Goal: Task Accomplishment & Management: Manage account settings

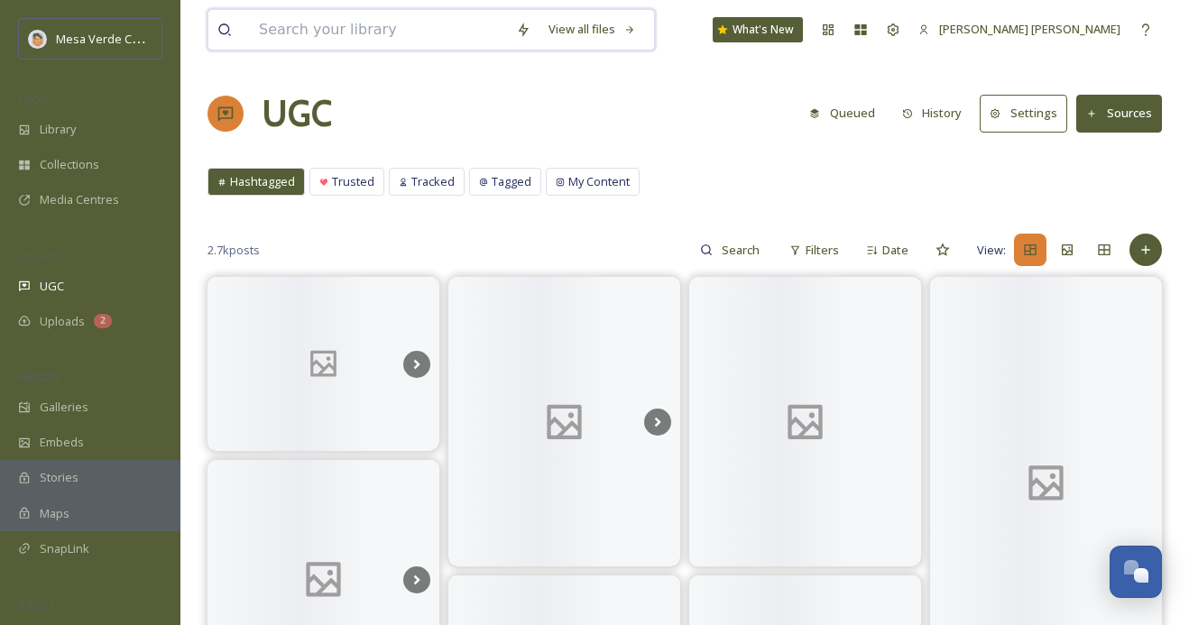
click at [300, 29] on input at bounding box center [378, 30] width 257 height 40
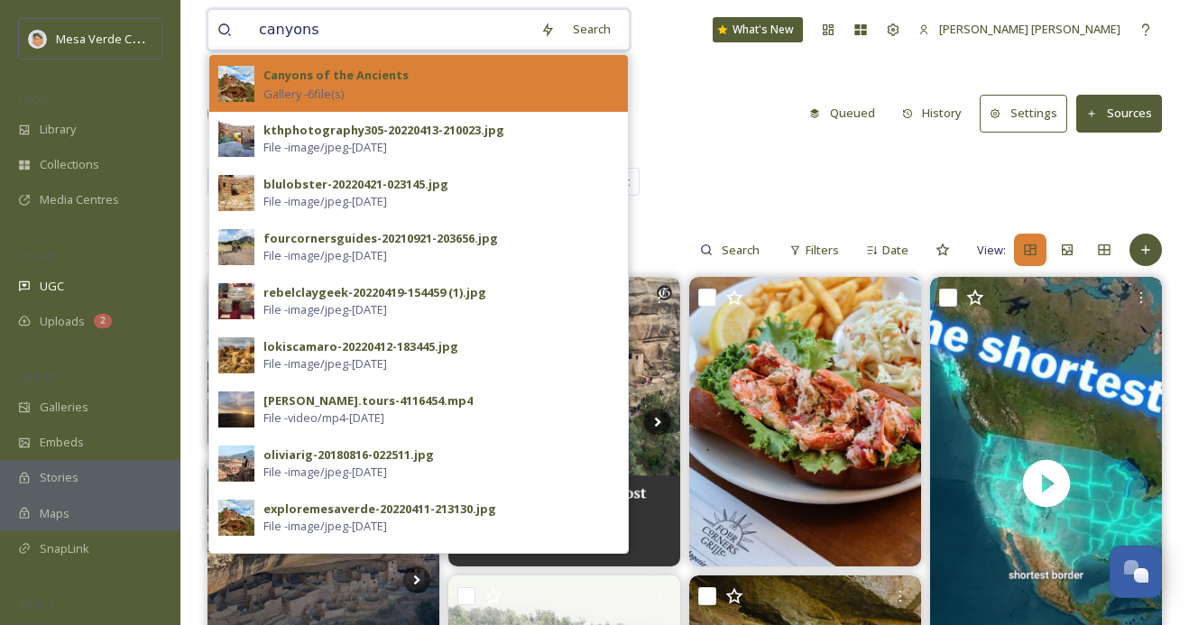
type input "canyons"
click at [396, 76] on strong "Canyons of the Ancients" at bounding box center [335, 75] width 145 height 16
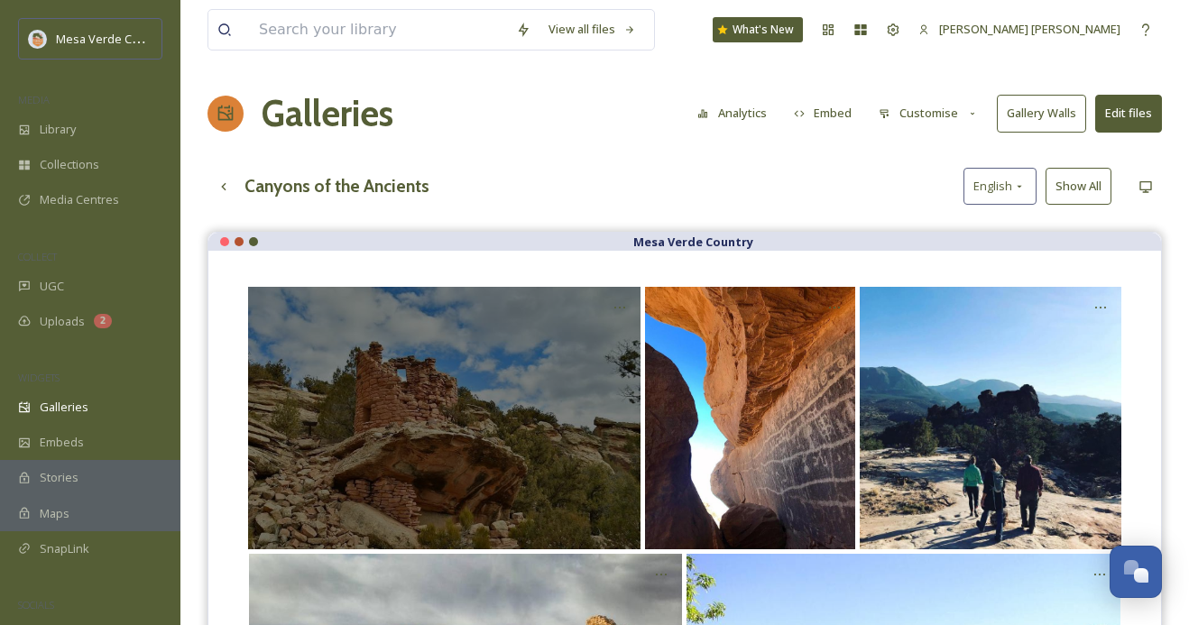
click at [466, 425] on div "Opens media popup. Media description: Rights approved at 2022-04-11T21:31:30.34…" at bounding box center [444, 418] width 393 height 262
click at [609, 304] on div "Opens media popup. Media description: Rights approved at 2022-04-11T21:31:30.34…" at bounding box center [620, 307] width 32 height 32
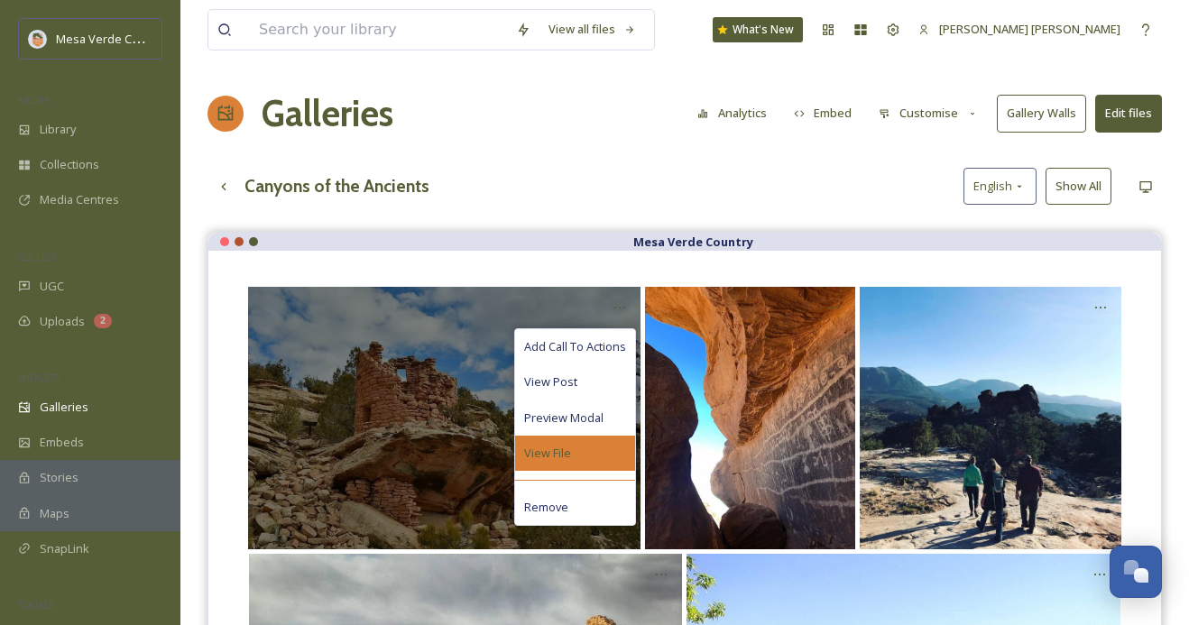
click at [583, 446] on div "View File" at bounding box center [575, 453] width 120 height 35
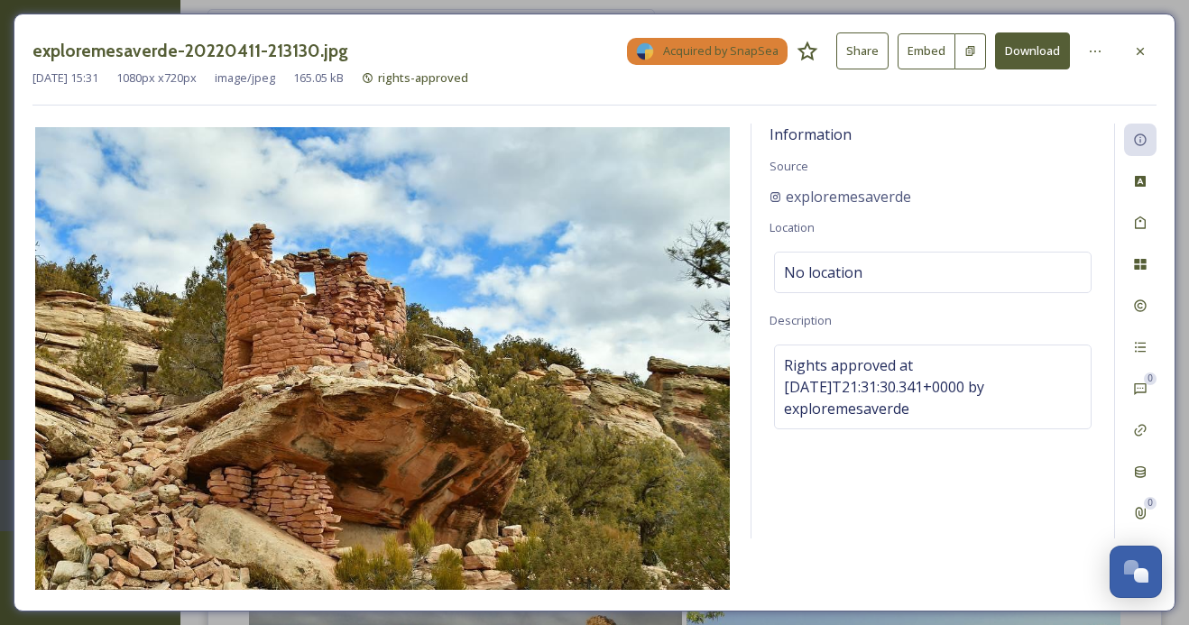
click at [861, 46] on button "Share" at bounding box center [862, 50] width 52 height 37
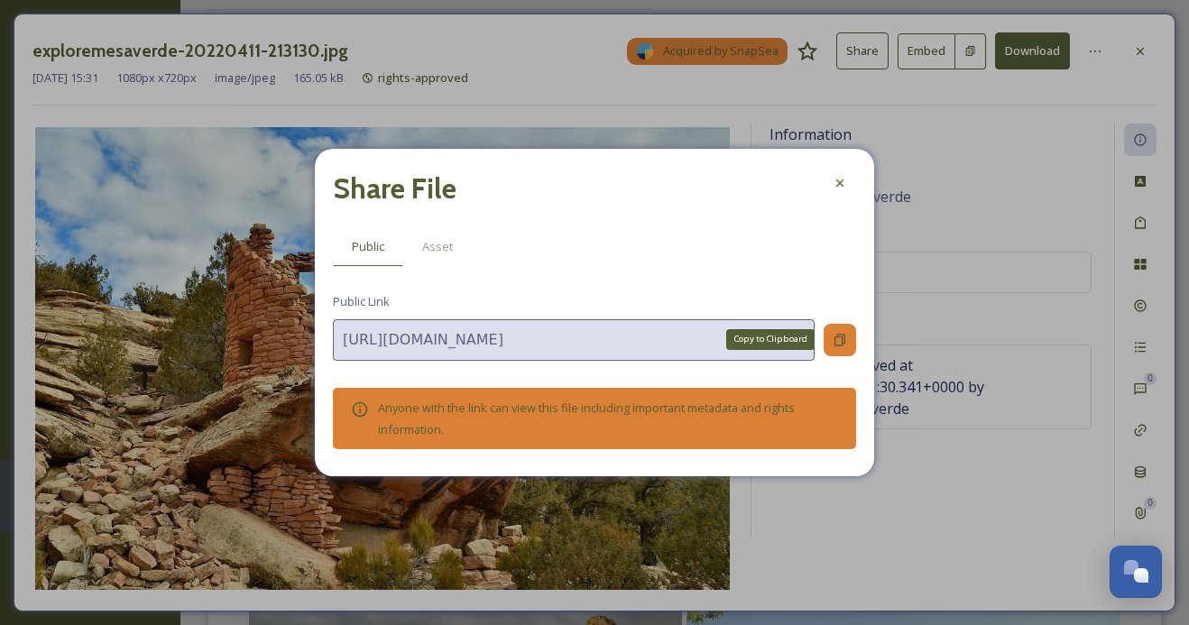
click at [839, 338] on icon at bounding box center [840, 340] width 14 height 14
click at [847, 173] on div at bounding box center [840, 183] width 32 height 32
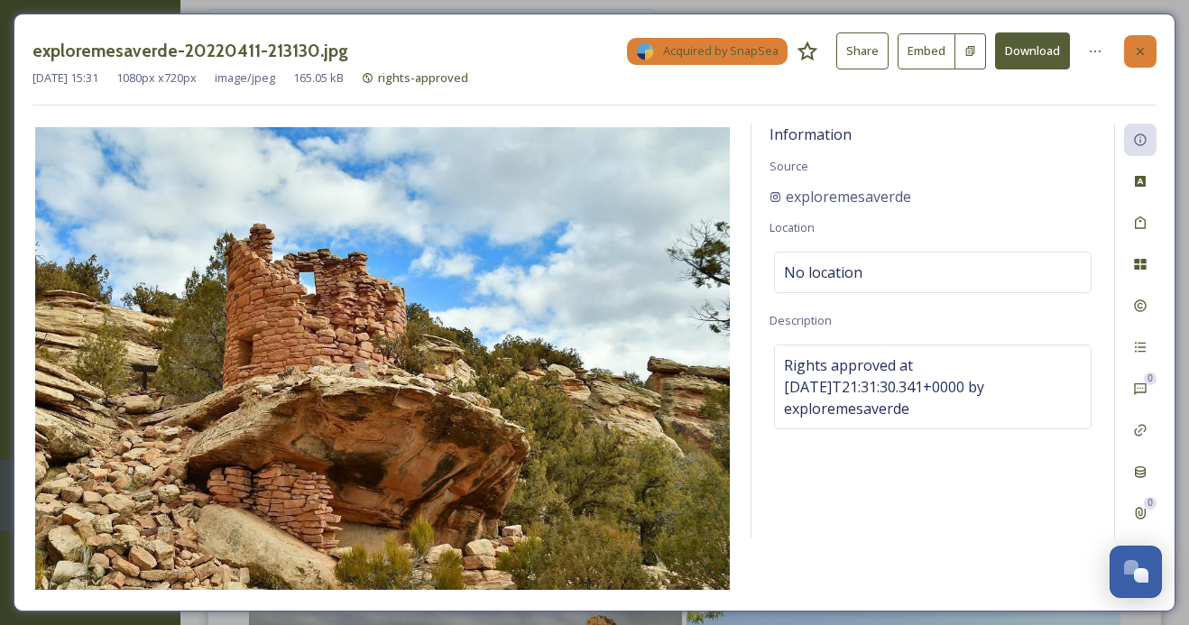
click at [1146, 48] on icon at bounding box center [1140, 51] width 14 height 14
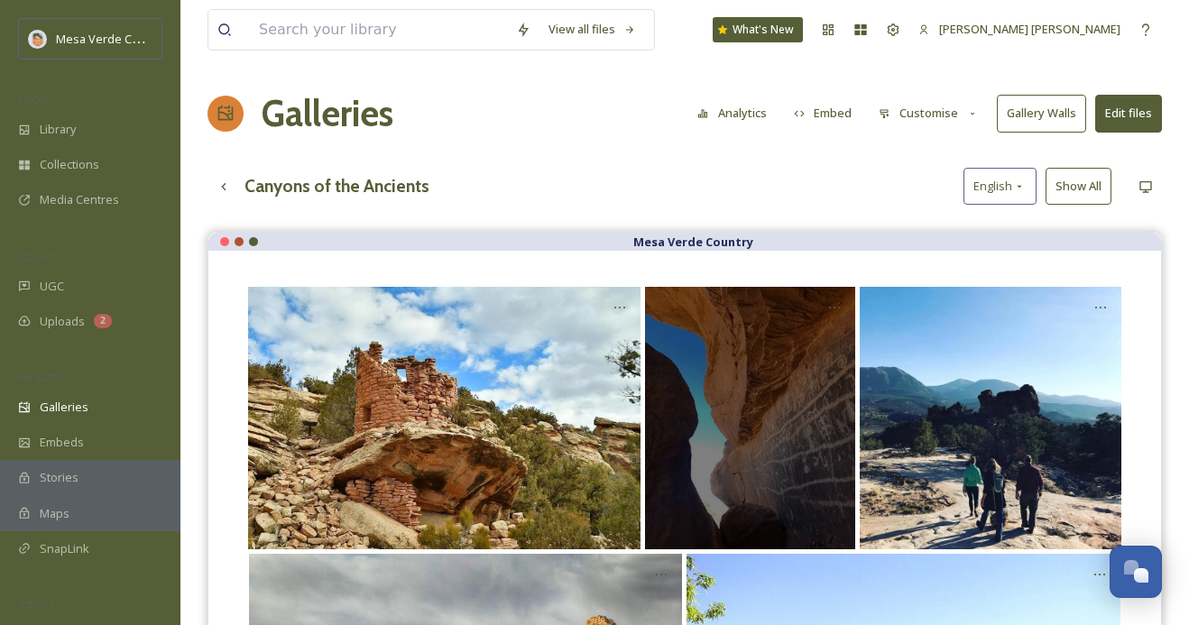
click at [771, 411] on div "Opens media popup. Media description: Rights approved at 2022-04-12T20:11:46.19…" at bounding box center [750, 418] width 210 height 262
click at [836, 300] on icon "Opens media popup. Media description: Rights approved at 2022-04-12T20:11:46.19…" at bounding box center [834, 307] width 14 height 14
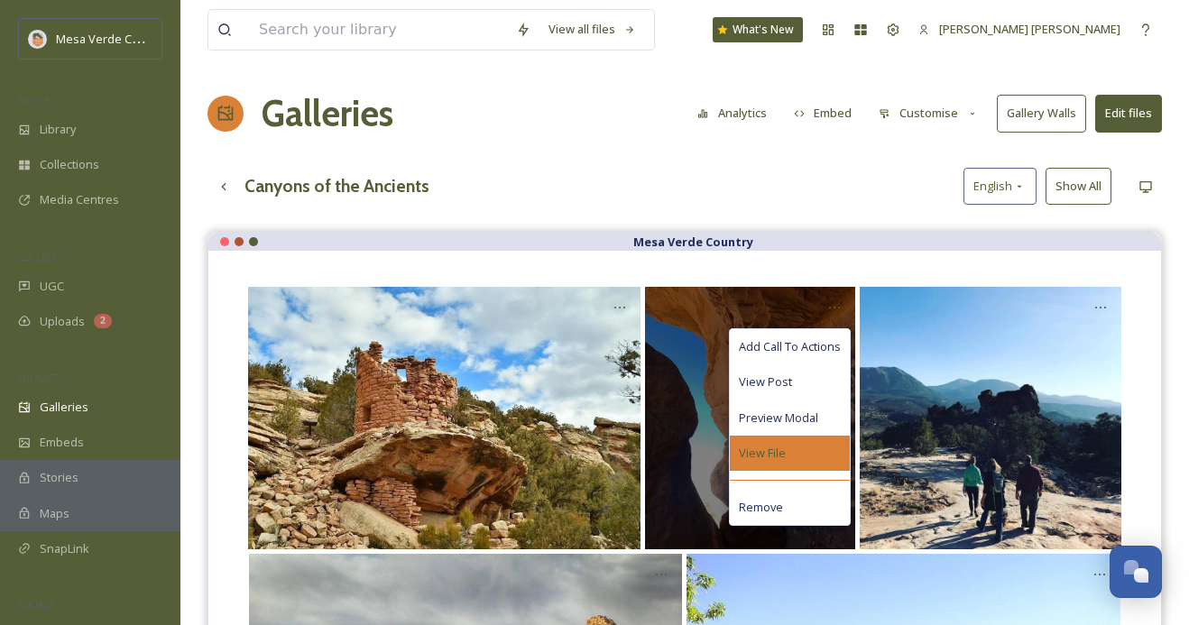
click at [790, 450] on div "View File" at bounding box center [790, 453] width 120 height 35
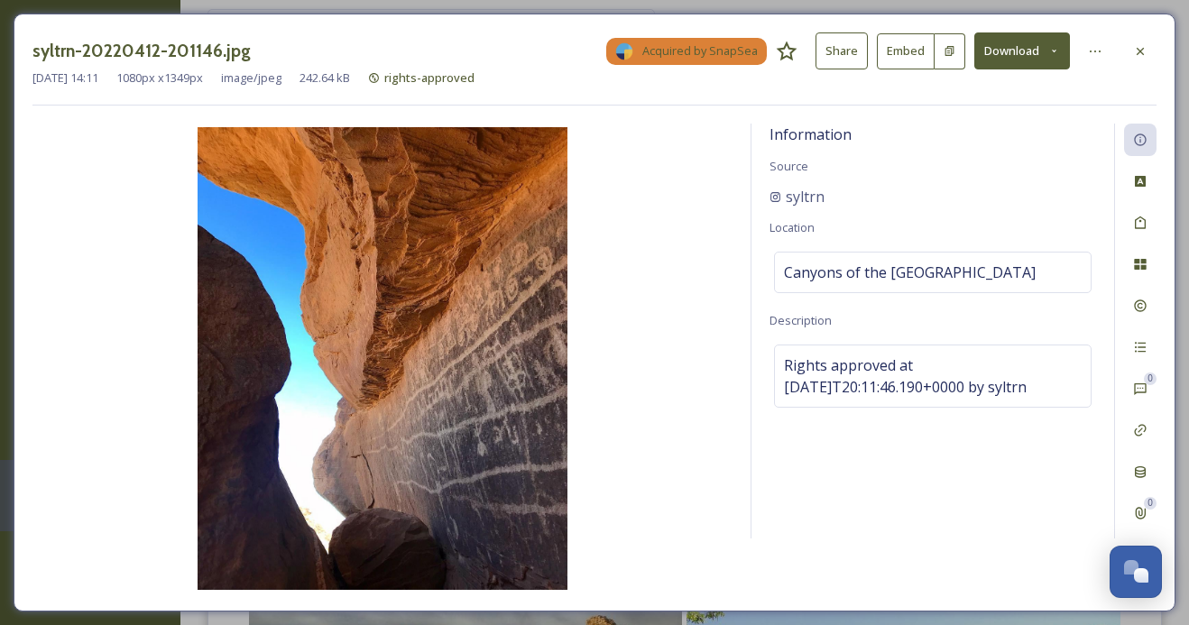
click at [849, 58] on button "Share" at bounding box center [842, 50] width 52 height 37
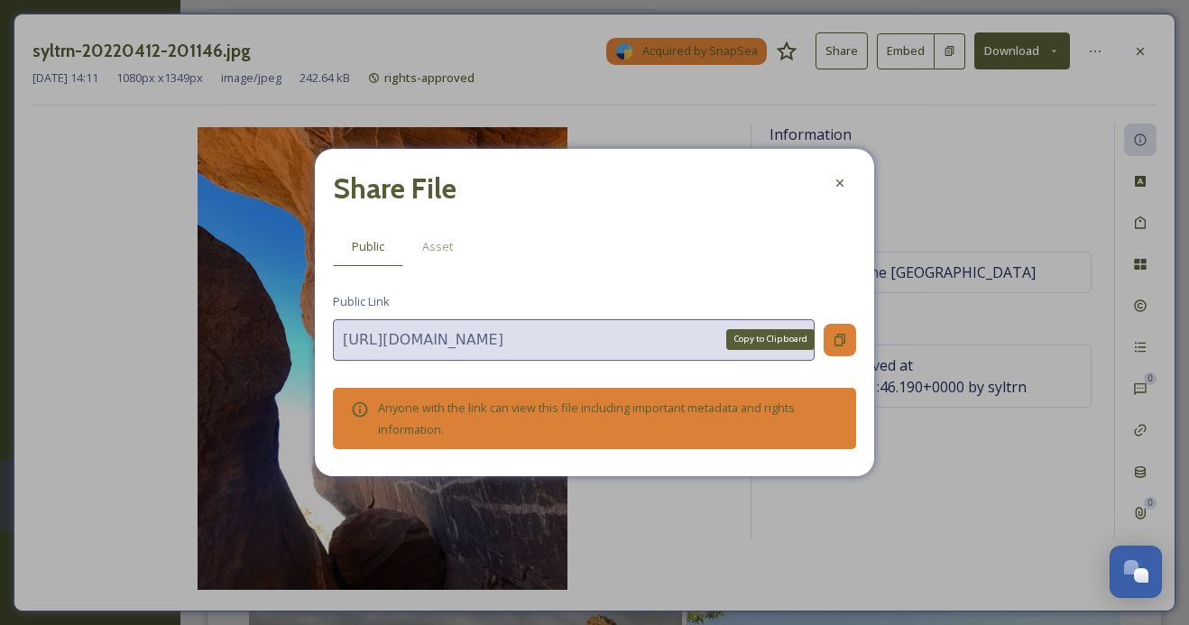
click at [839, 344] on icon at bounding box center [840, 340] width 14 height 14
click at [850, 174] on div at bounding box center [840, 183] width 32 height 32
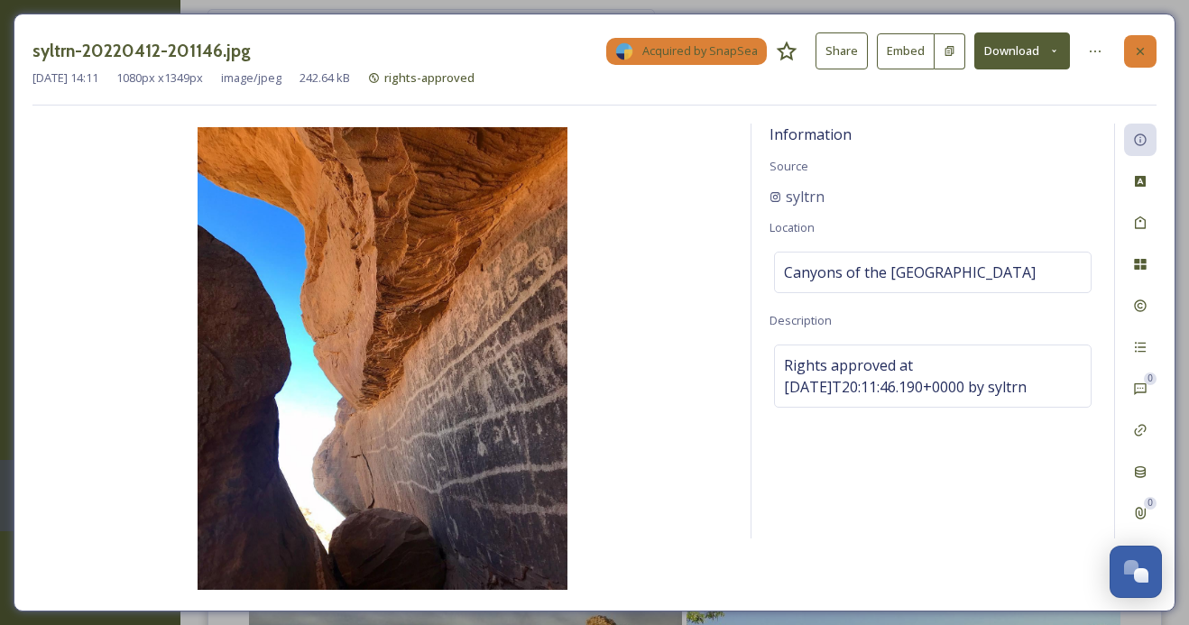
click at [1140, 42] on div at bounding box center [1140, 51] width 32 height 32
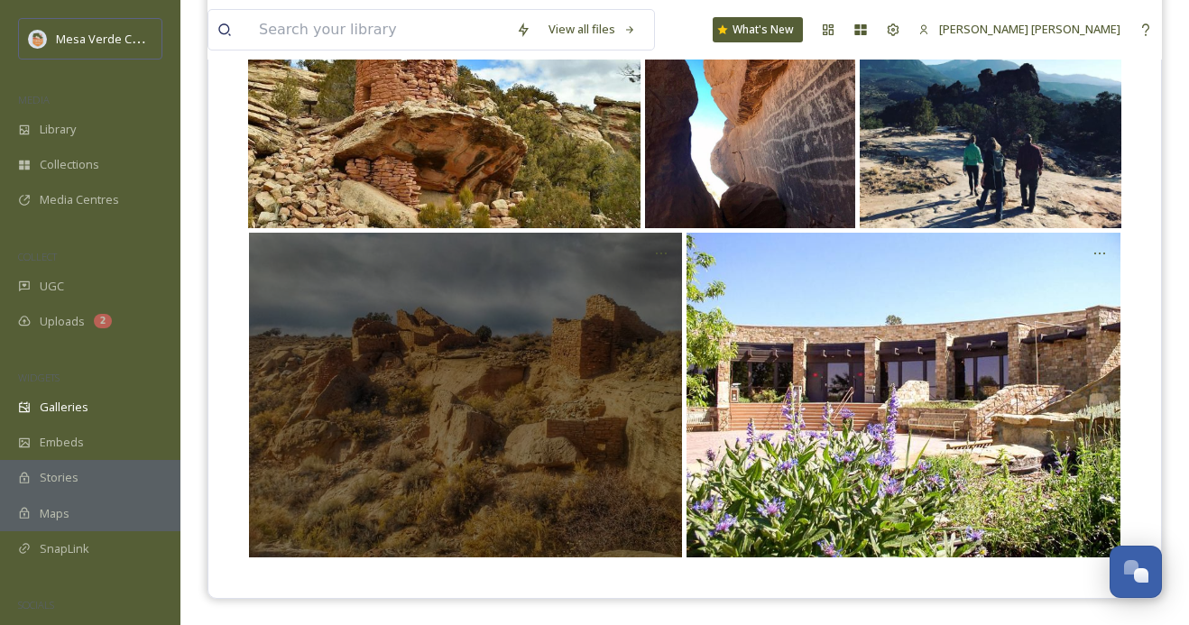
scroll to position [320, 0]
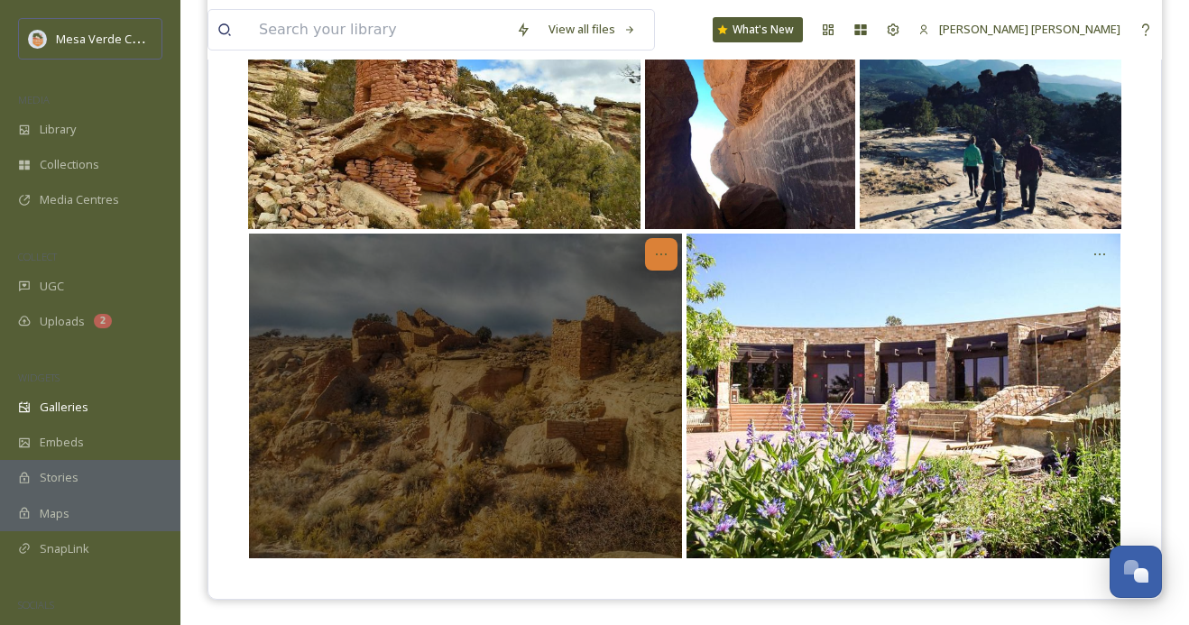
click at [657, 254] on icon "Opens media popup. Media description: Rights approved at 2022-04-12T18:34:45.29…" at bounding box center [661, 254] width 14 height 14
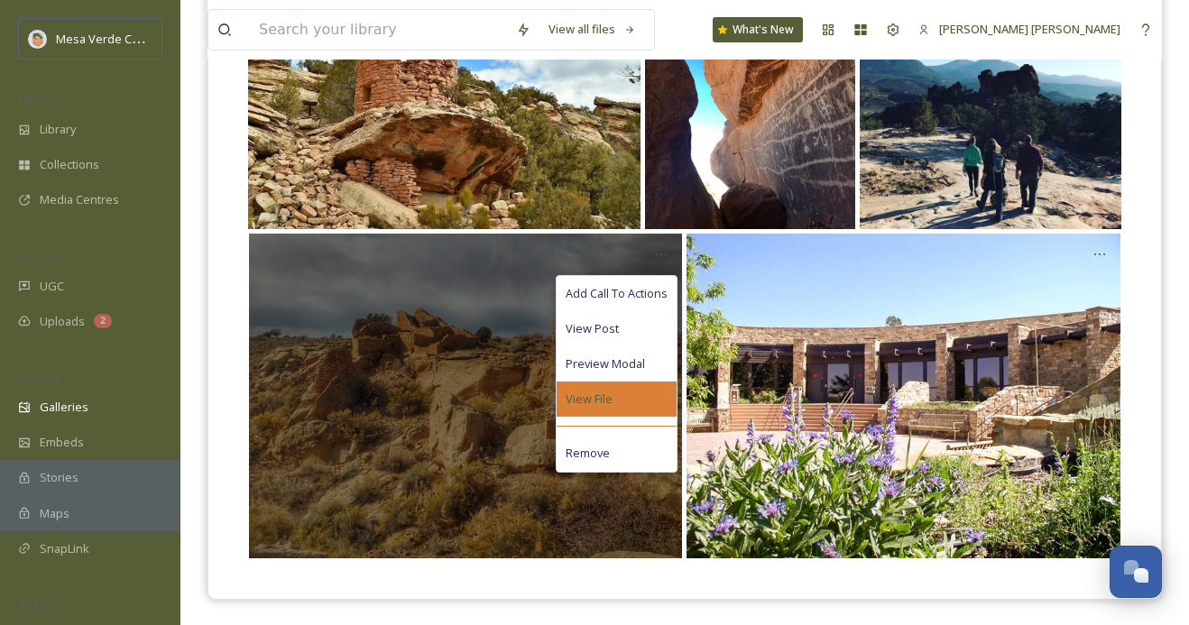
click at [623, 402] on div "View File" at bounding box center [617, 399] width 120 height 35
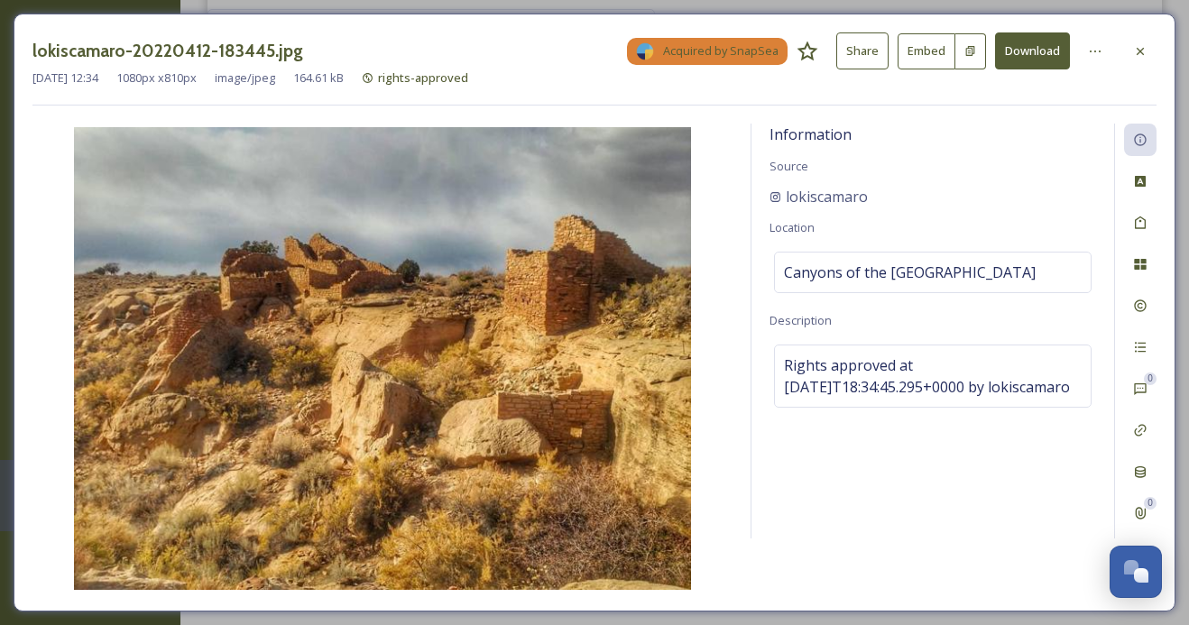
click at [863, 52] on button "Share" at bounding box center [862, 50] width 52 height 37
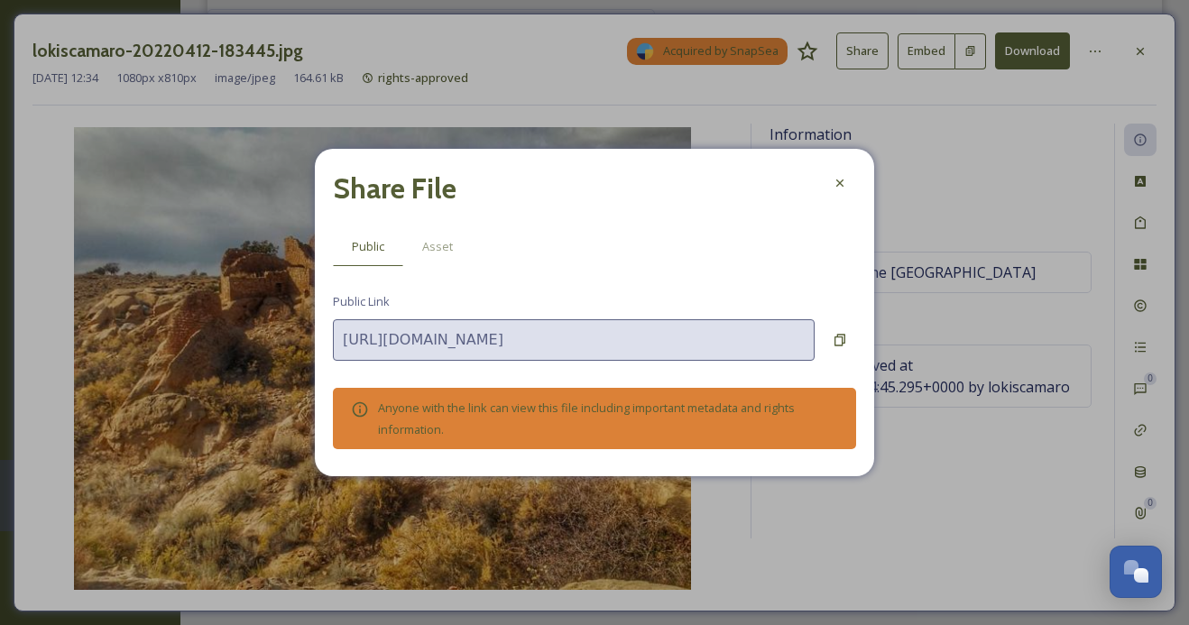
click at [851, 361] on div "Share File Public Asset Public Link https://app.snapsea.io/p/file/47764bc9-f042…" at bounding box center [594, 312] width 559 height 327
click at [840, 337] on icon at bounding box center [840, 340] width 14 height 14
click at [840, 176] on icon at bounding box center [840, 183] width 14 height 14
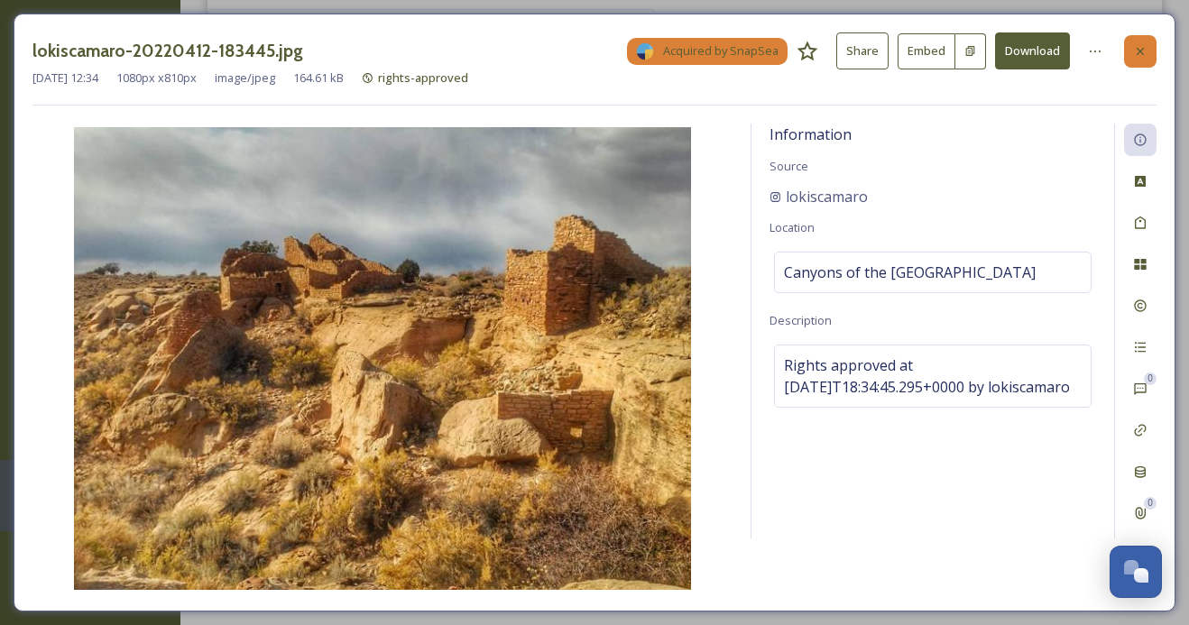
click at [1137, 47] on icon at bounding box center [1140, 50] width 7 height 7
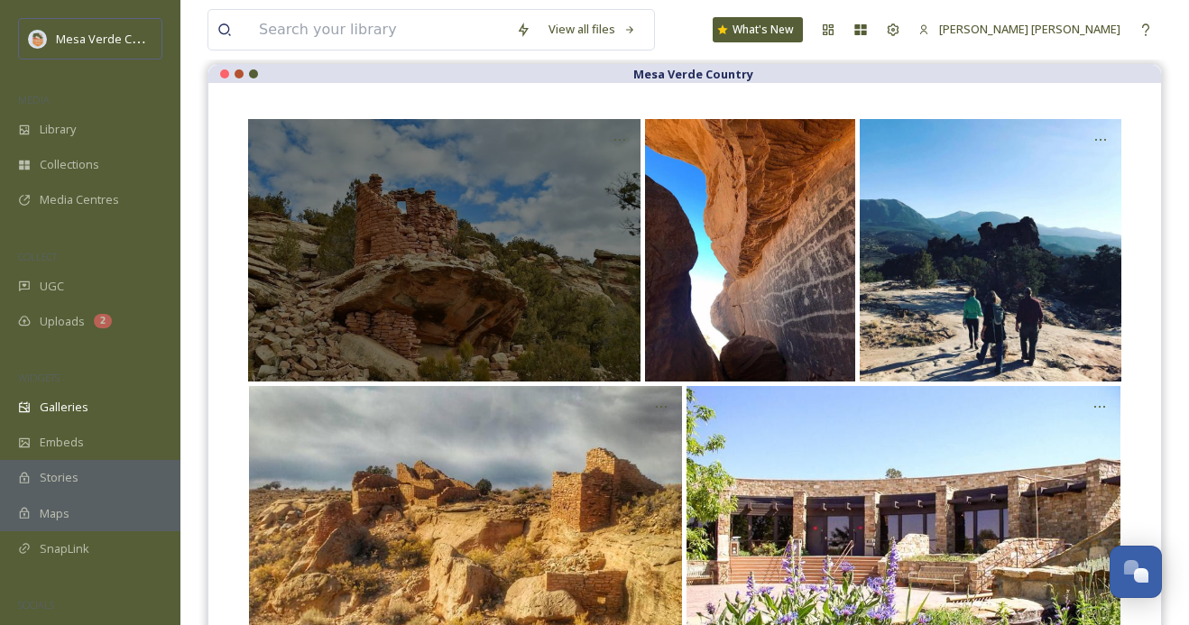
scroll to position [161, 0]
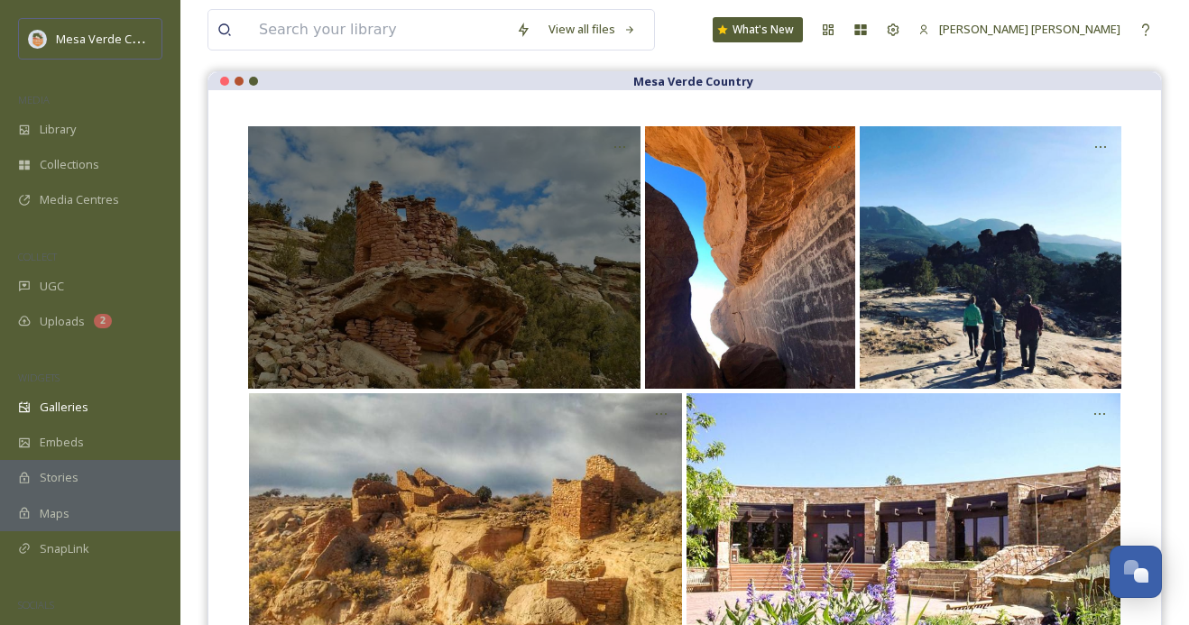
click at [547, 271] on div "Opens media popup. Media description: Rights approved at 2022-04-11T21:31:30.34…" at bounding box center [444, 257] width 393 height 262
click at [614, 136] on div "Opens media popup. Media description: Rights approved at 2022-04-11T21:31:30.34…" at bounding box center [620, 147] width 32 height 32
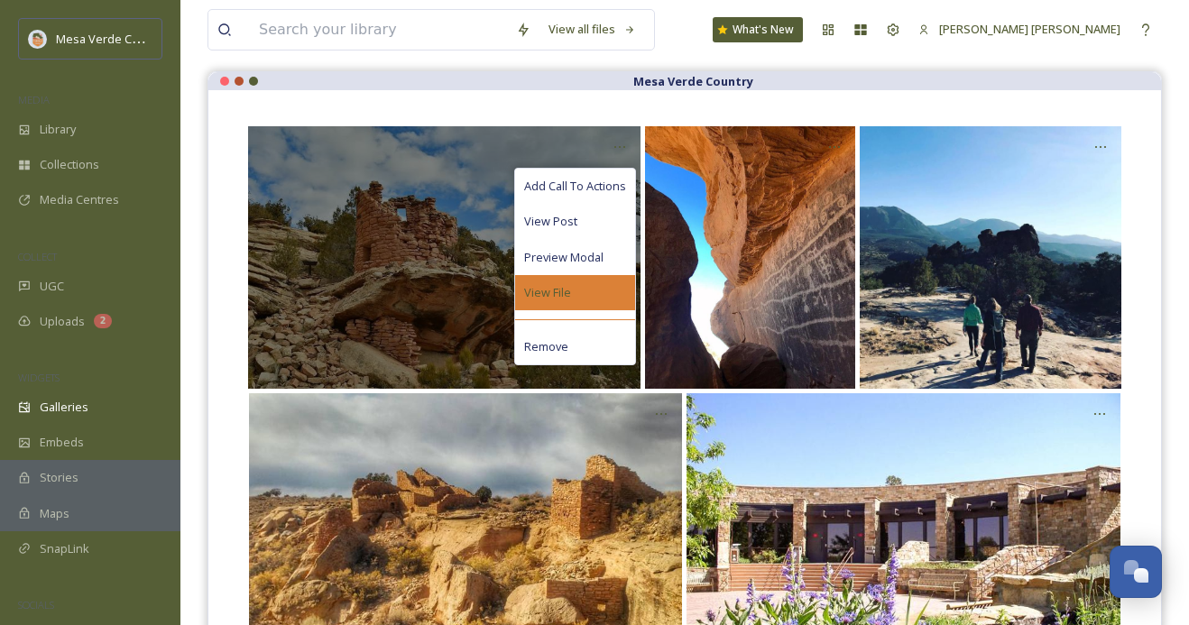
click at [598, 288] on div "View File" at bounding box center [575, 292] width 120 height 35
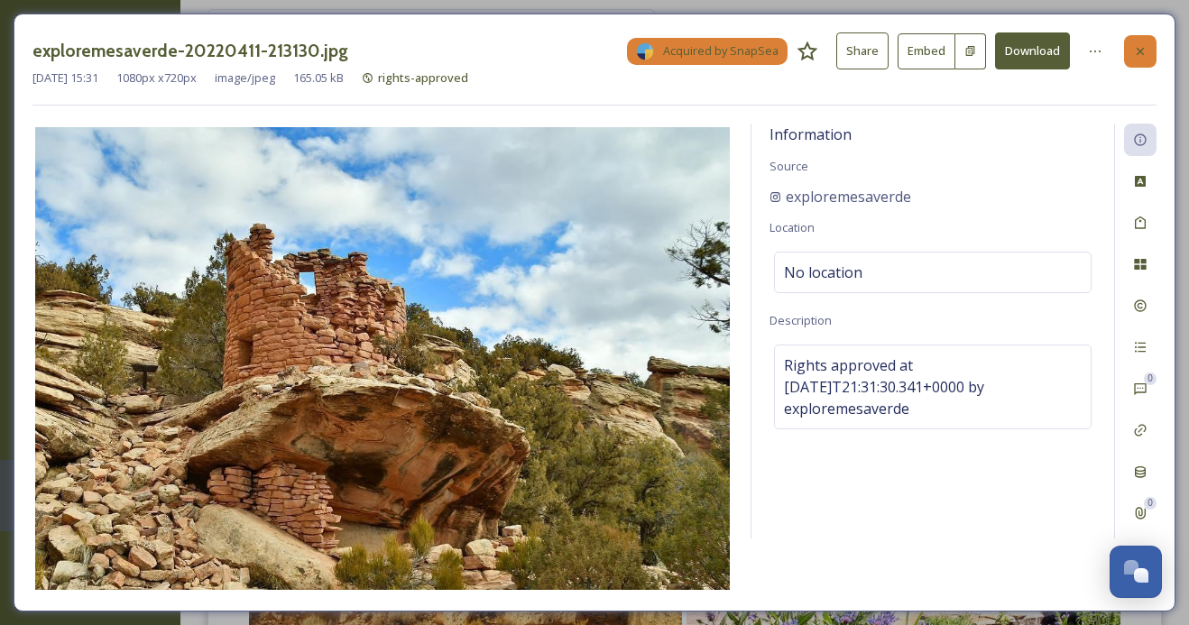
click at [1131, 52] on div at bounding box center [1140, 51] width 32 height 32
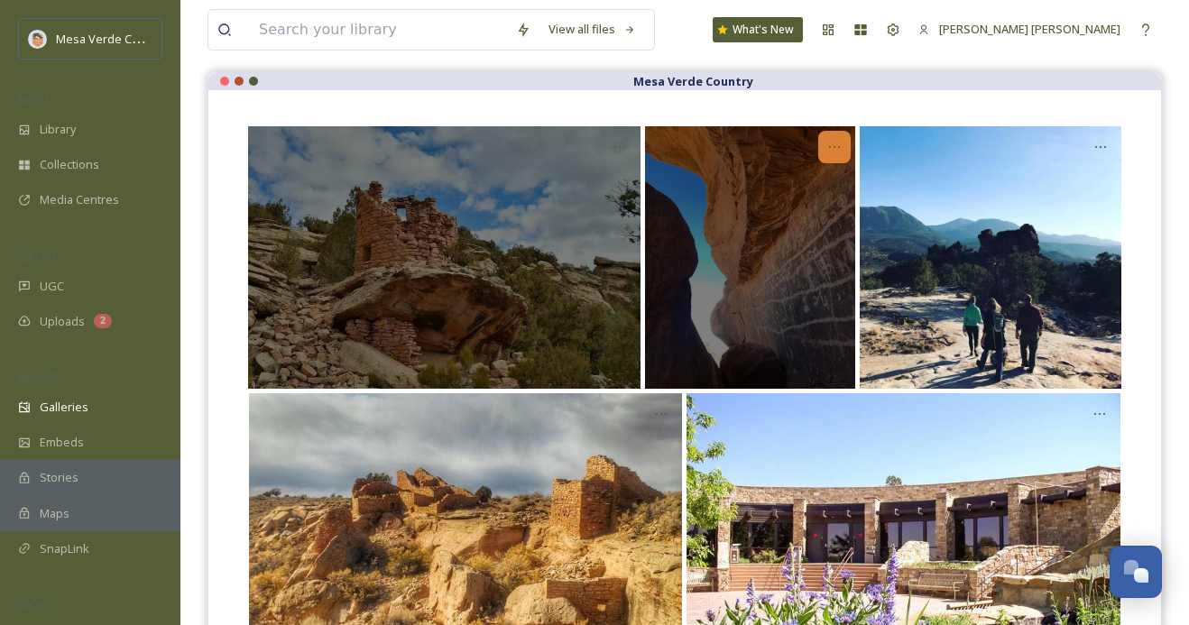
click at [830, 148] on icon "Opens media popup. Media description: Rights approved at 2022-04-12T20:11:46.19…" at bounding box center [834, 147] width 14 height 14
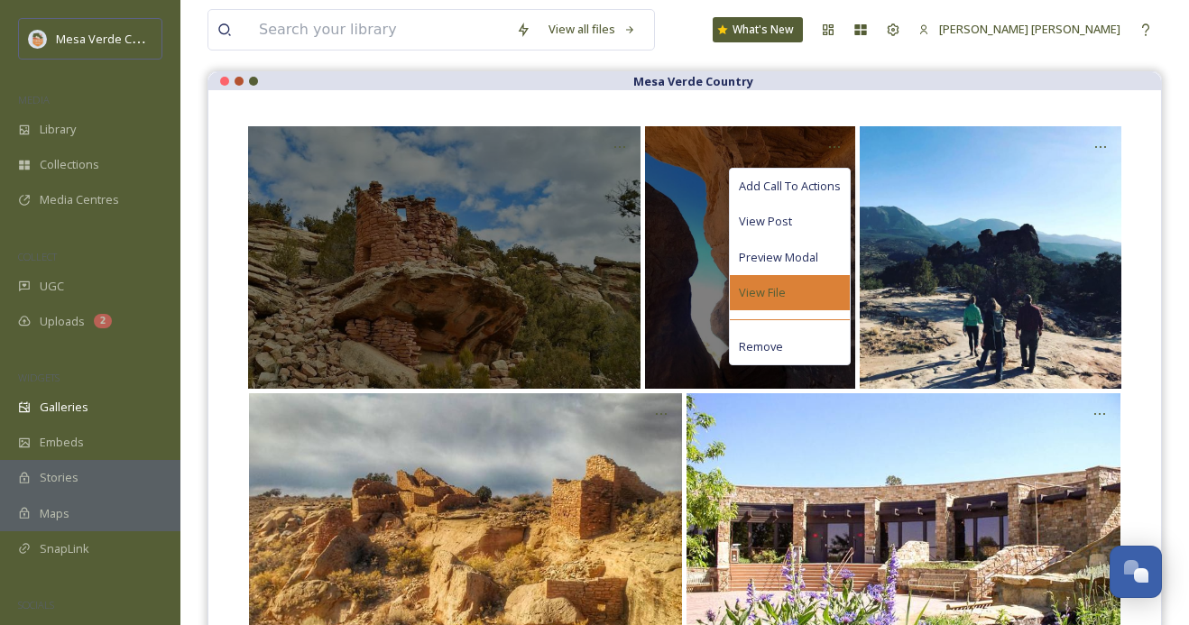
click at [817, 284] on div "View File" at bounding box center [790, 292] width 120 height 35
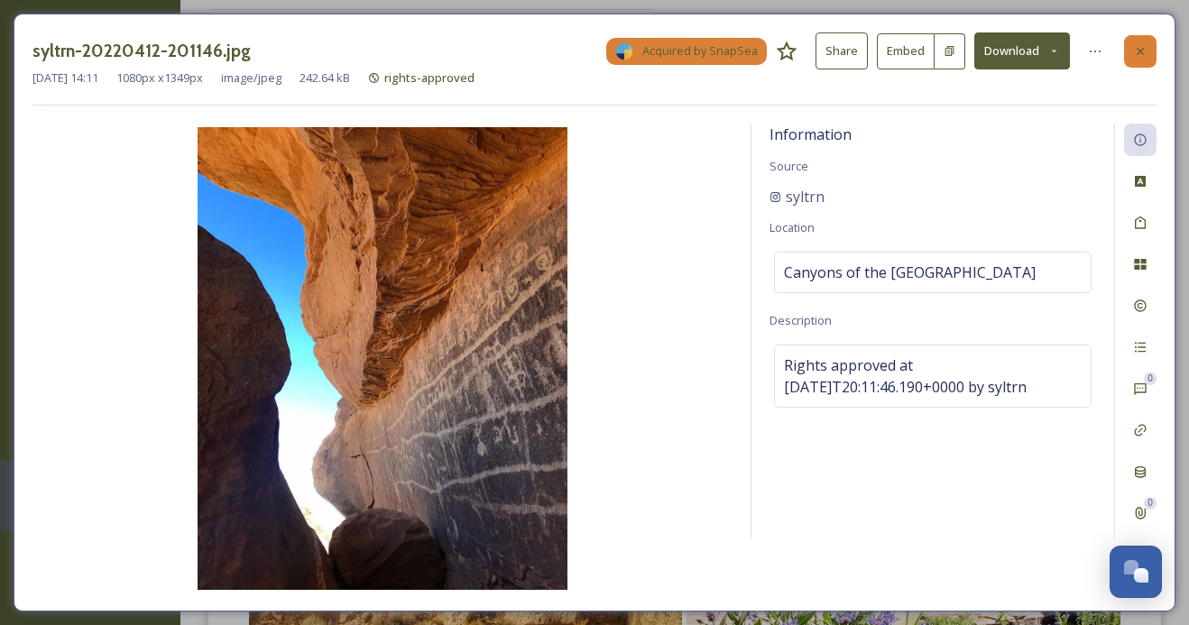
click at [1136, 55] on icon at bounding box center [1140, 51] width 14 height 14
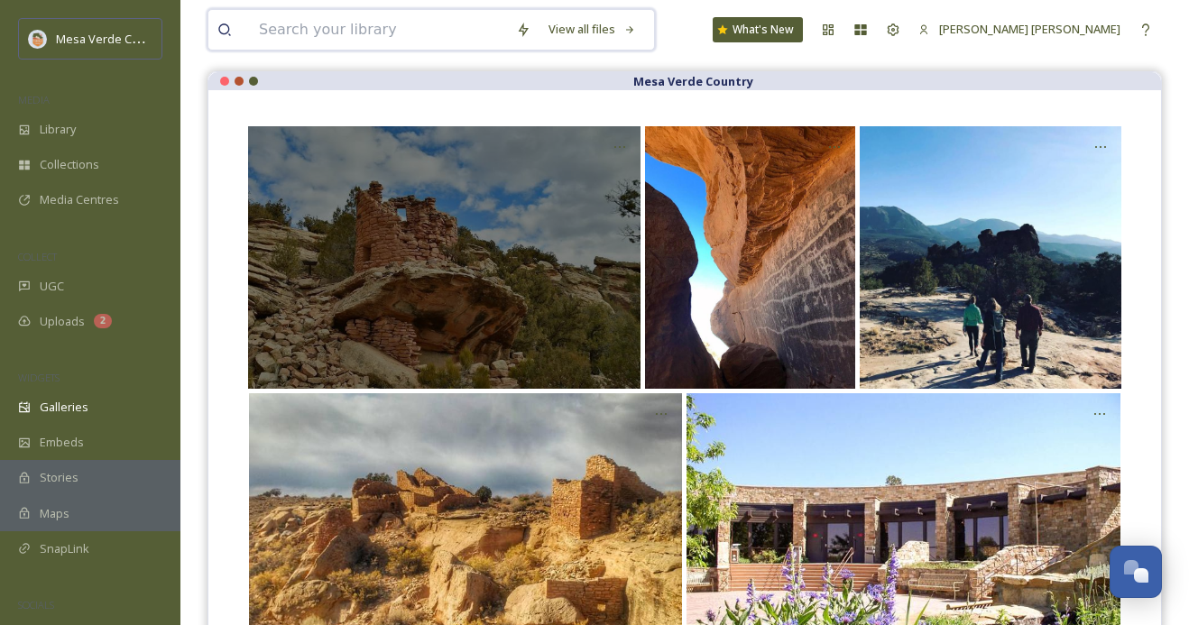
click at [443, 32] on input at bounding box center [378, 30] width 257 height 40
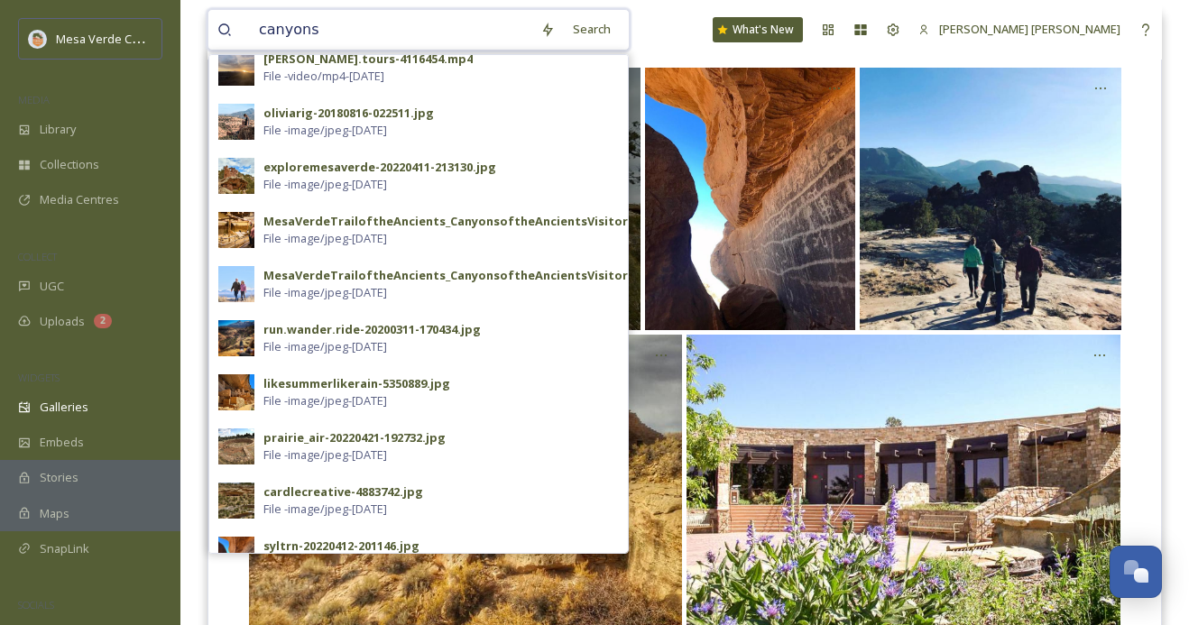
scroll to position [0, 0]
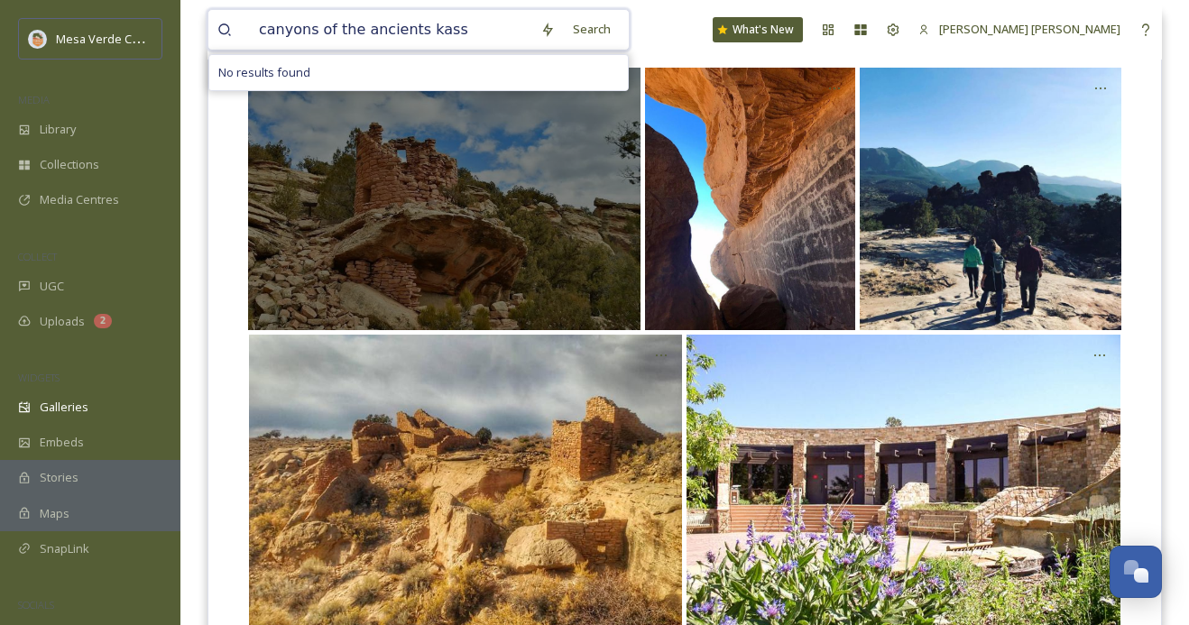
drag, startPoint x: 413, startPoint y: 31, endPoint x: 315, endPoint y: 31, distance: 98.3
click at [315, 31] on input "canyons of the ancients kass" at bounding box center [390, 30] width 281 height 40
type input "canyons kass"
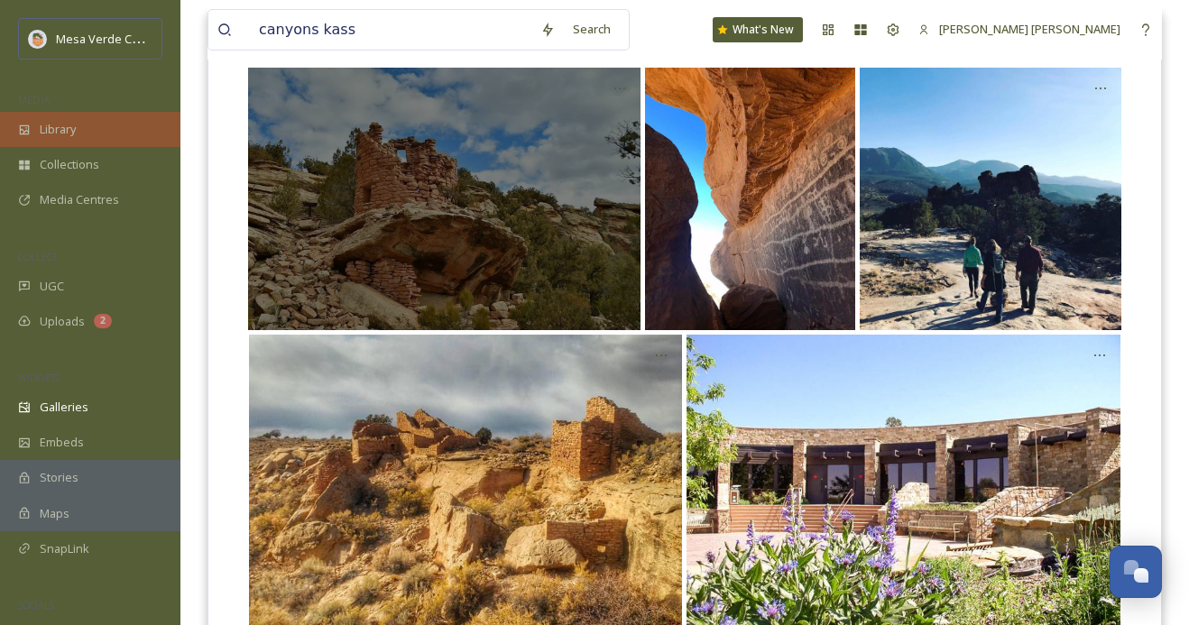
click at [89, 124] on div "Library" at bounding box center [90, 129] width 180 height 35
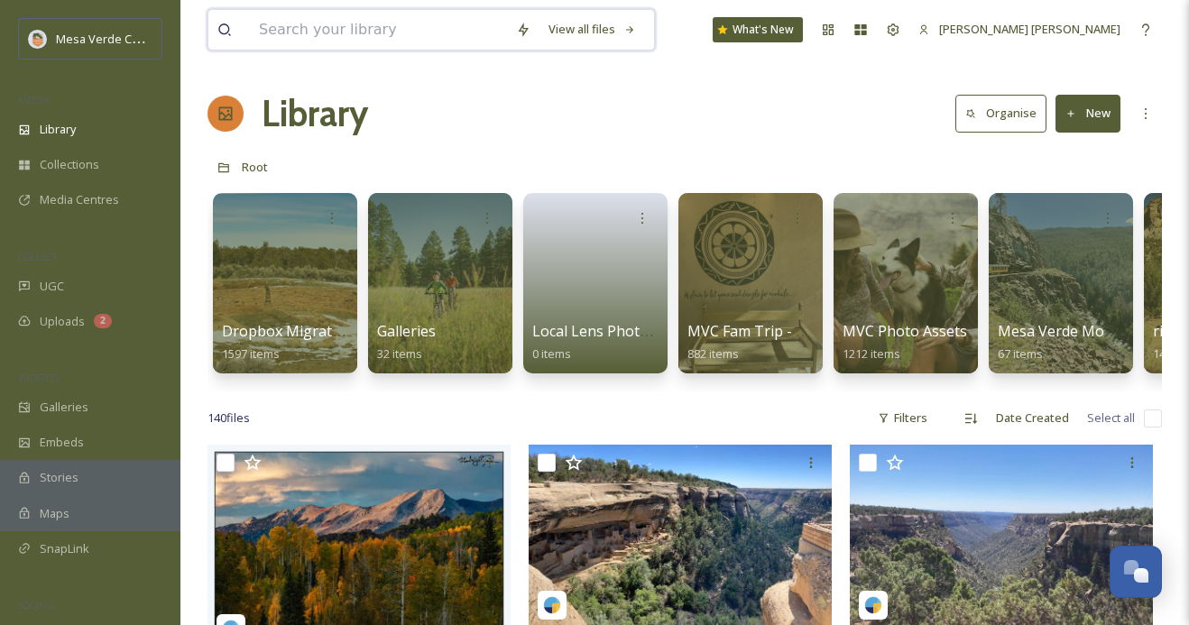
click at [335, 18] on input at bounding box center [378, 30] width 257 height 40
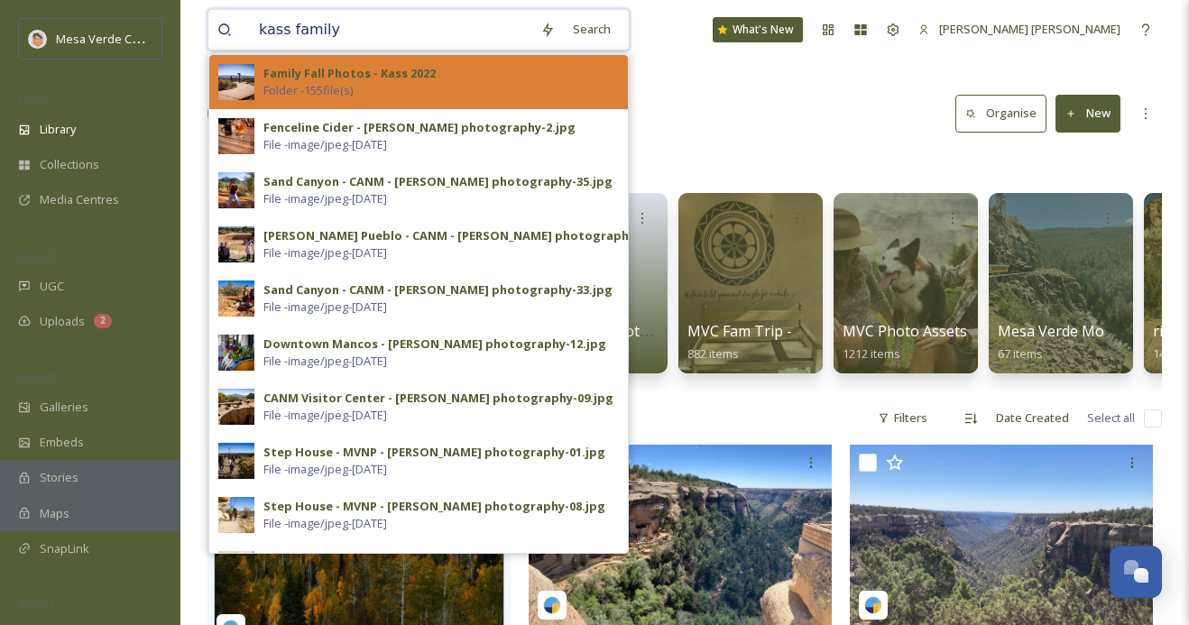
type input "kass family"
click at [443, 84] on div "Family Fall Photos - Kass 2022 Folder - 155 file(s)" at bounding box center [440, 82] width 355 height 34
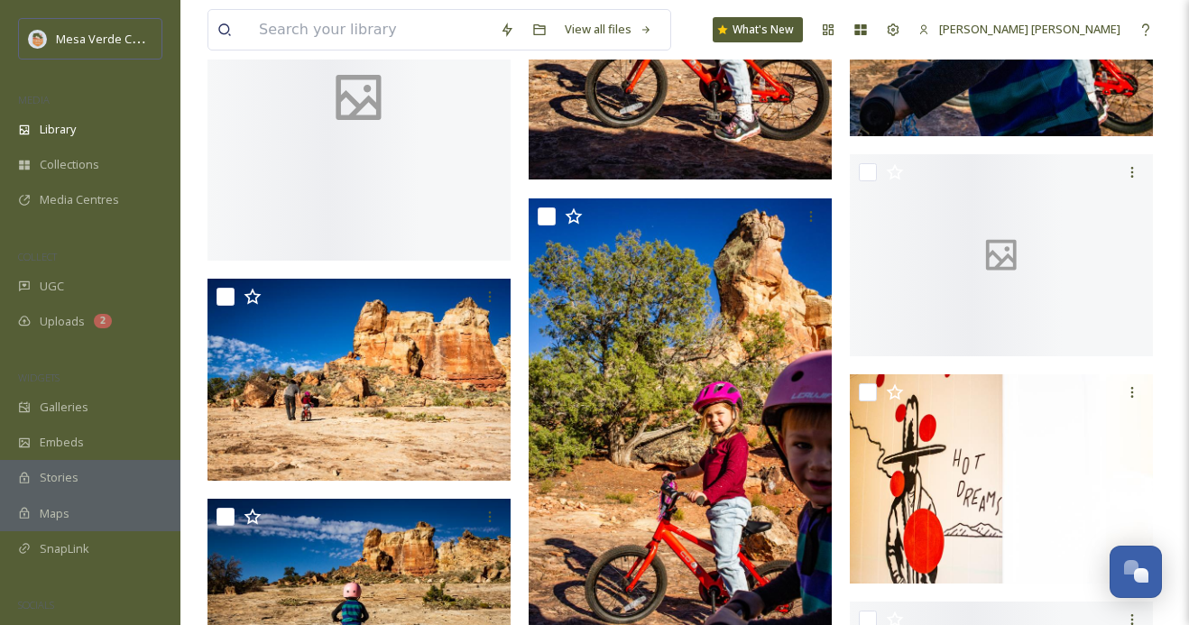
scroll to position [5739, 0]
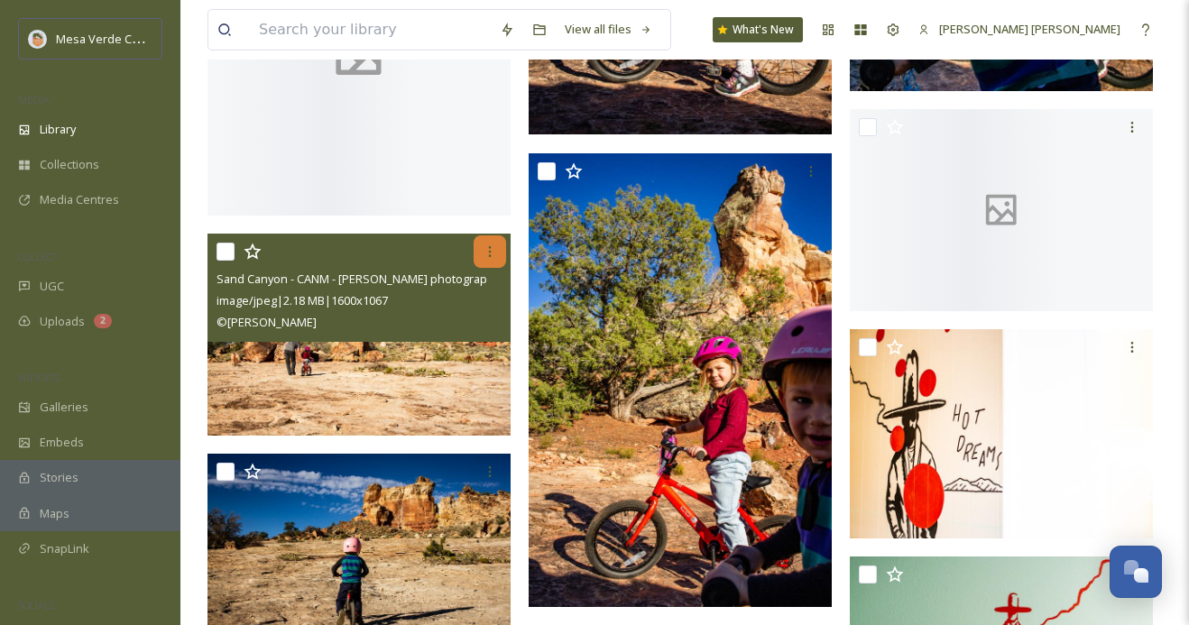
click at [489, 251] on icon at bounding box center [490, 251] width 3 height 11
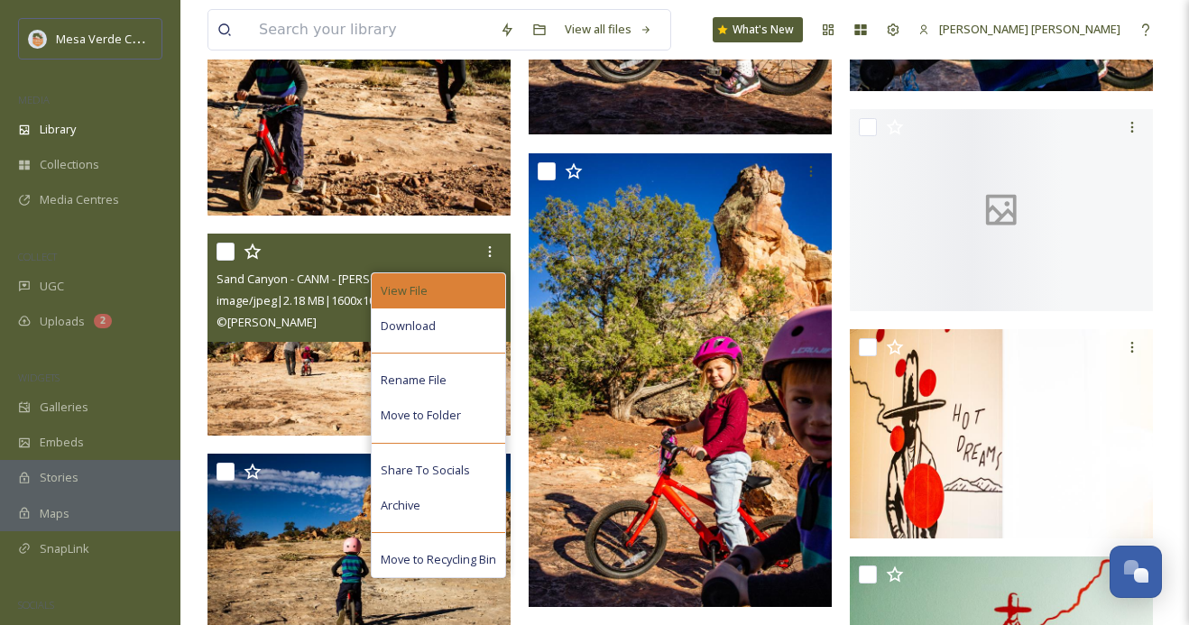
click at [453, 289] on div "View File" at bounding box center [439, 290] width 134 height 35
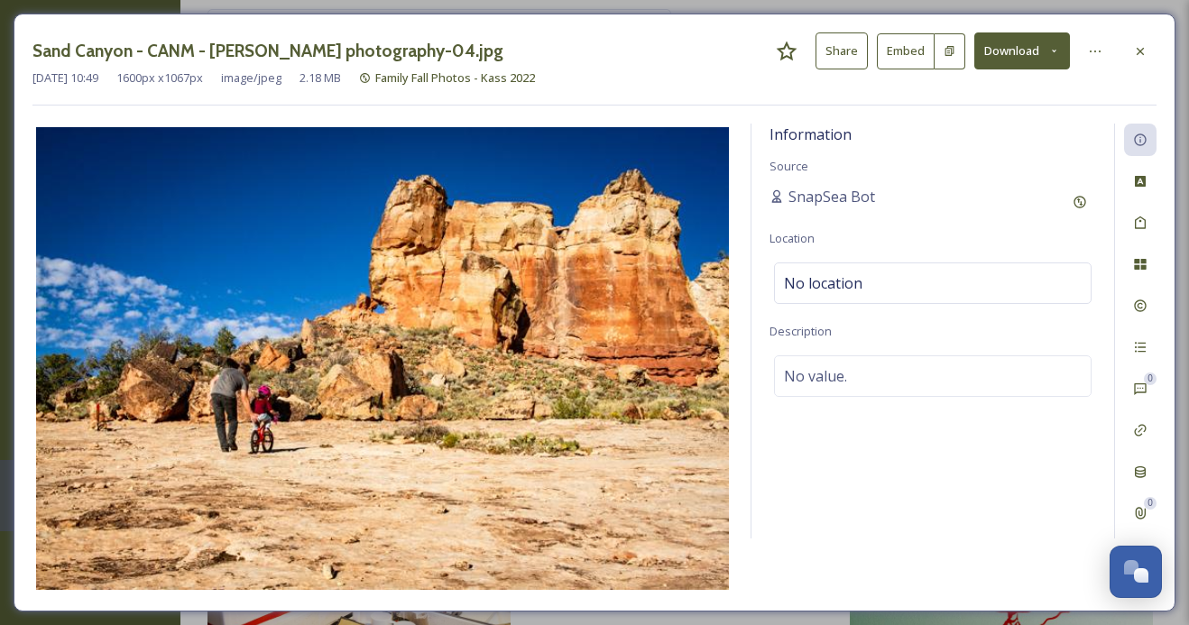
click at [844, 54] on button "Share" at bounding box center [842, 50] width 52 height 37
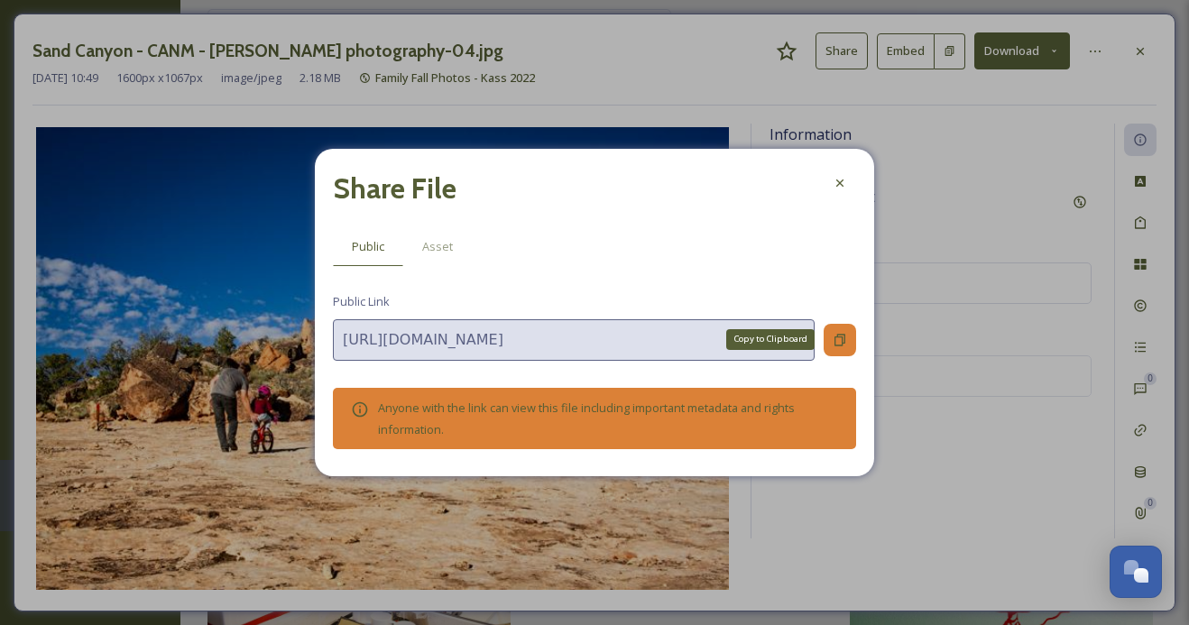
click at [836, 340] on icon at bounding box center [840, 340] width 14 height 14
click at [833, 190] on icon at bounding box center [840, 183] width 14 height 14
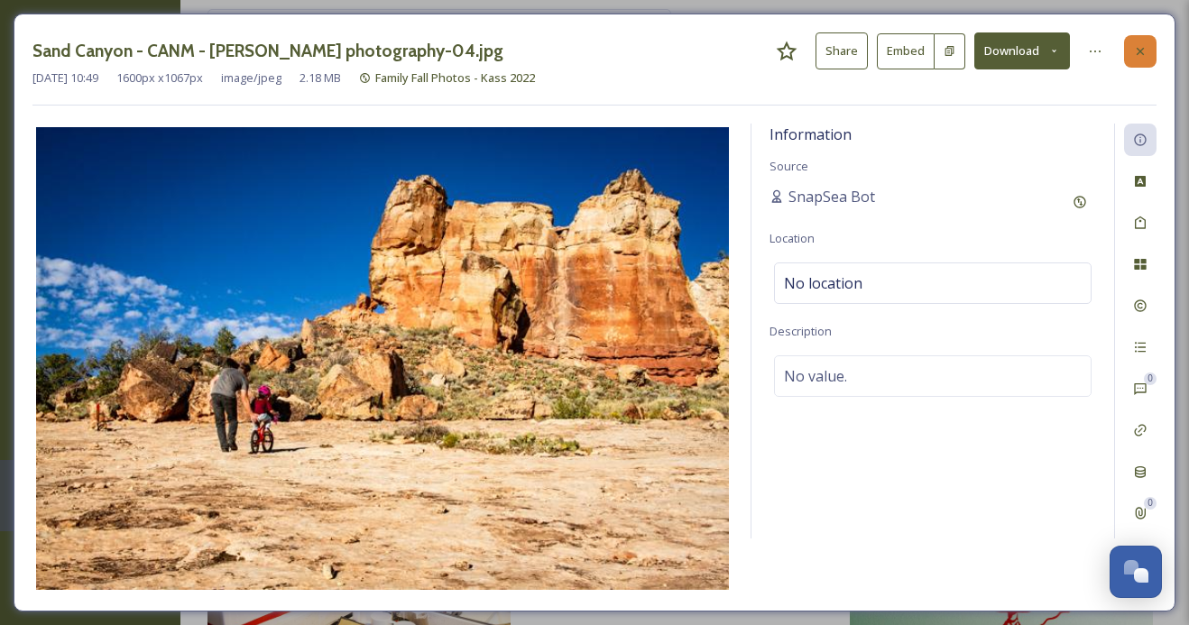
click at [1145, 36] on div at bounding box center [1140, 51] width 32 height 32
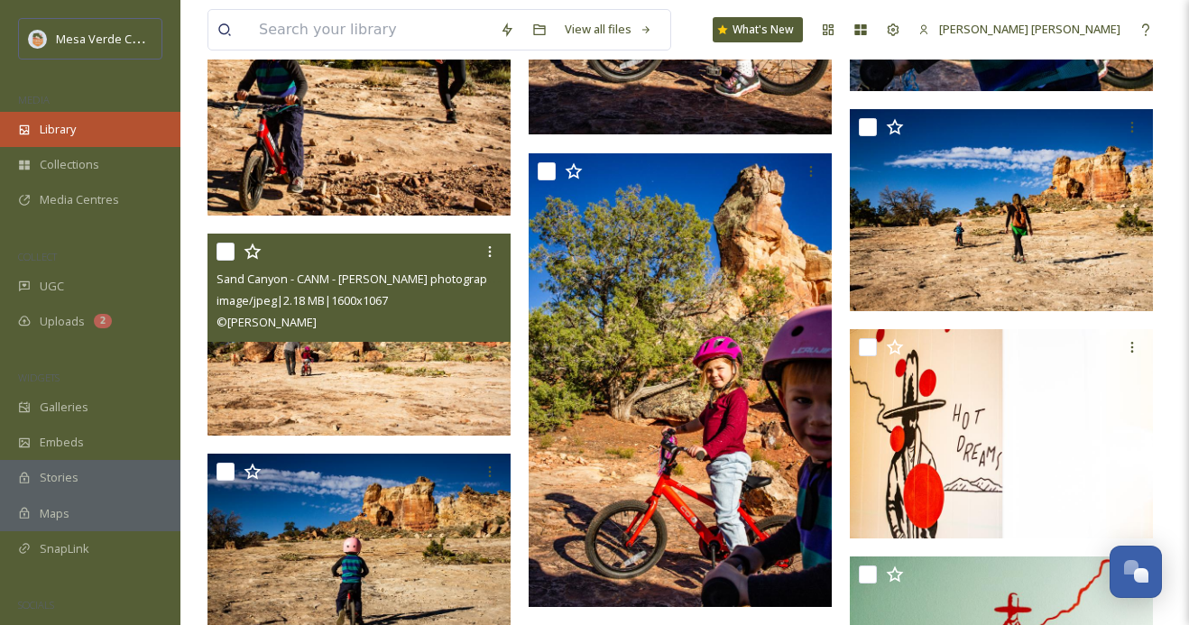
click at [53, 133] on span "Library" at bounding box center [58, 129] width 36 height 17
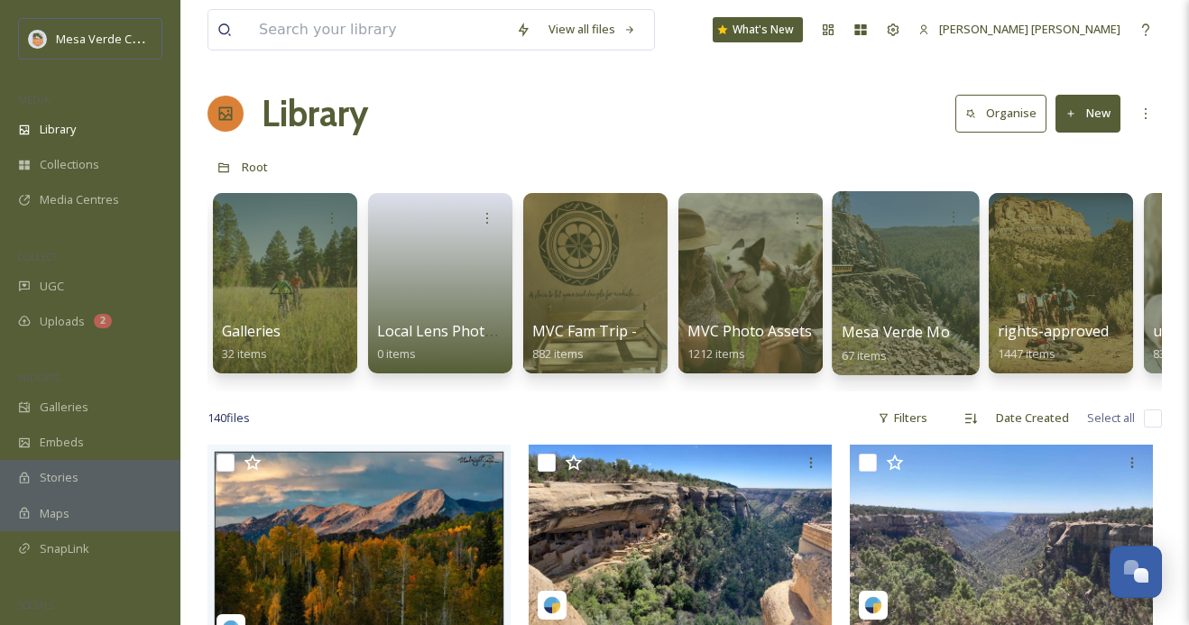
scroll to position [0, 195]
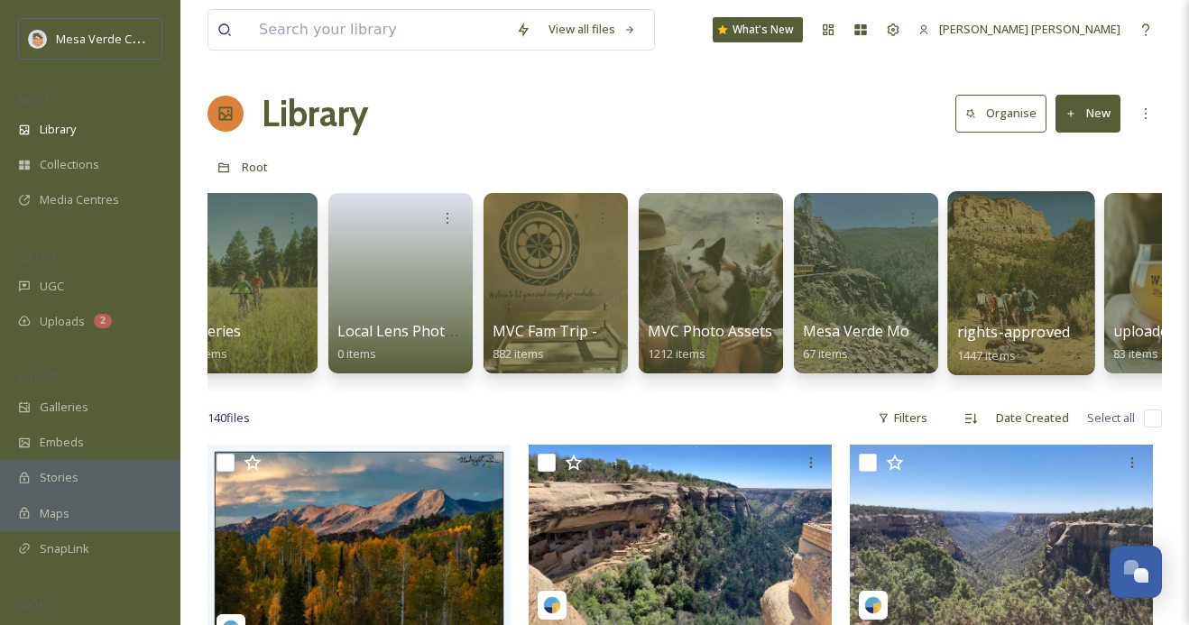
click at [1019, 289] on div at bounding box center [1020, 283] width 147 height 184
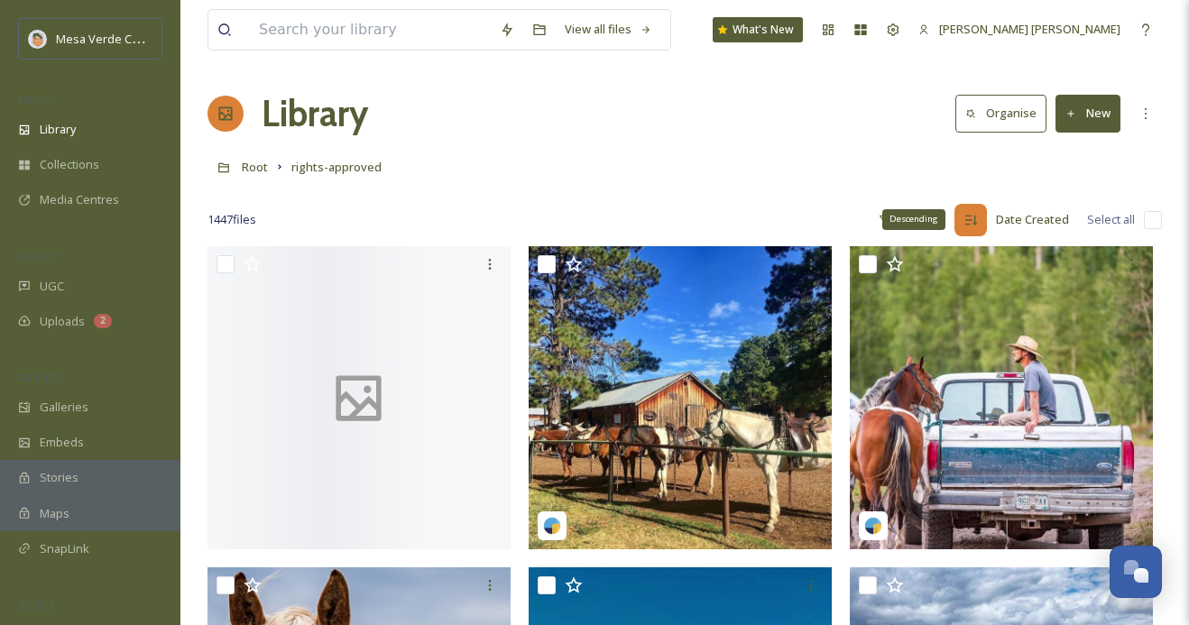
click at [968, 218] on icon at bounding box center [971, 220] width 12 height 10
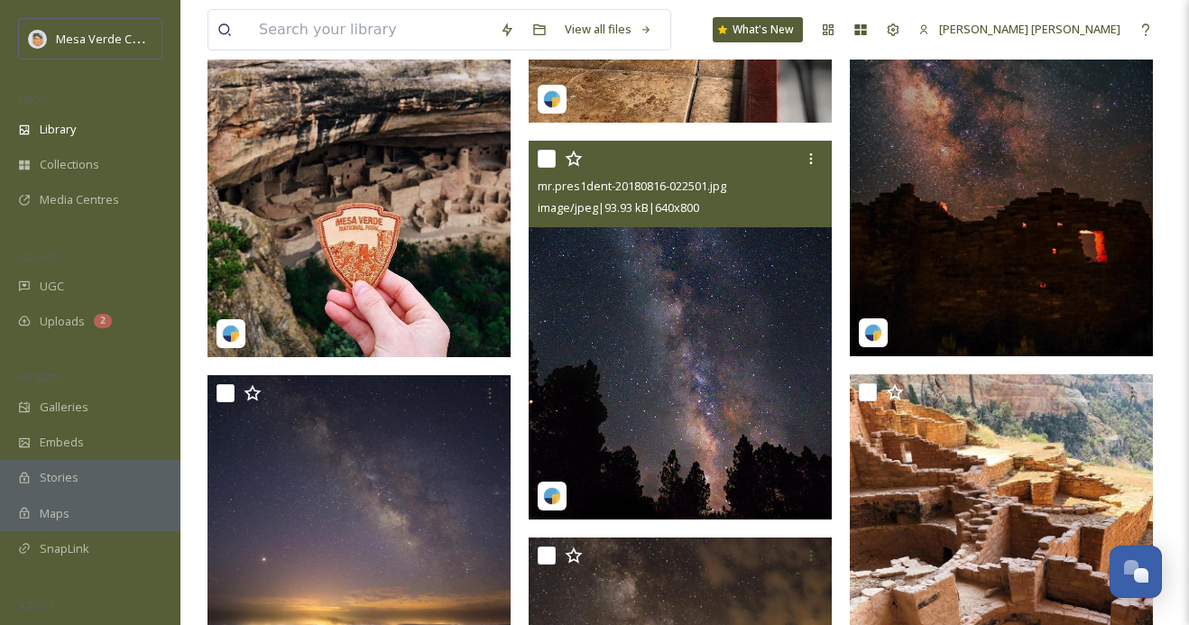
scroll to position [2040, 0]
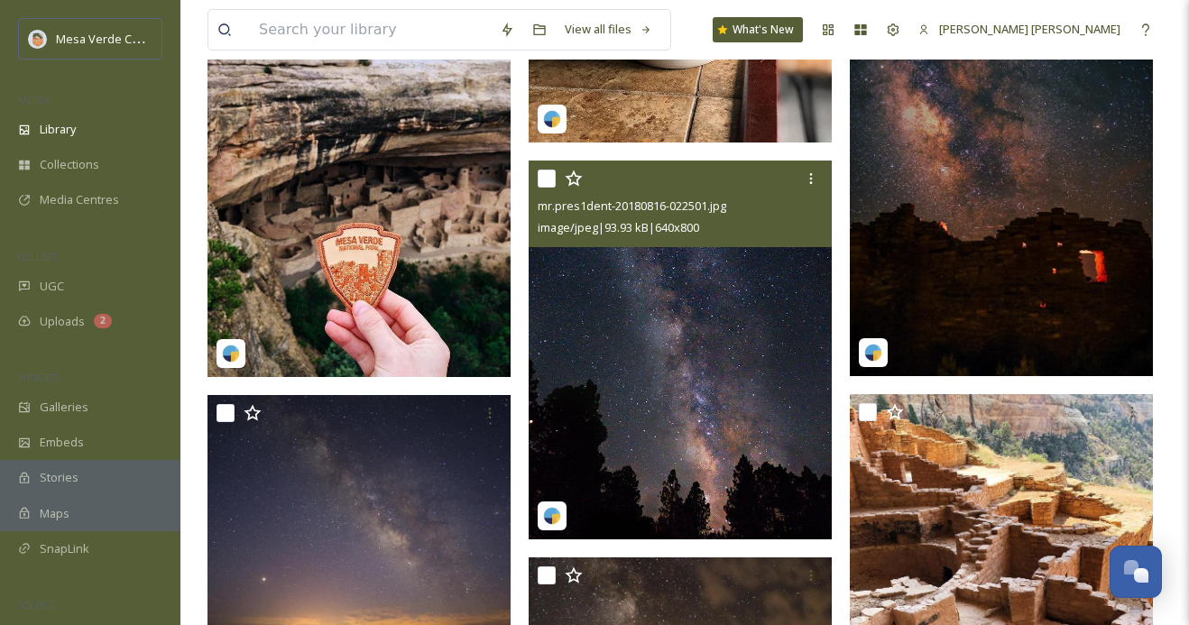
click at [546, 180] on input "checkbox" at bounding box center [547, 179] width 18 height 18
checkbox input "true"
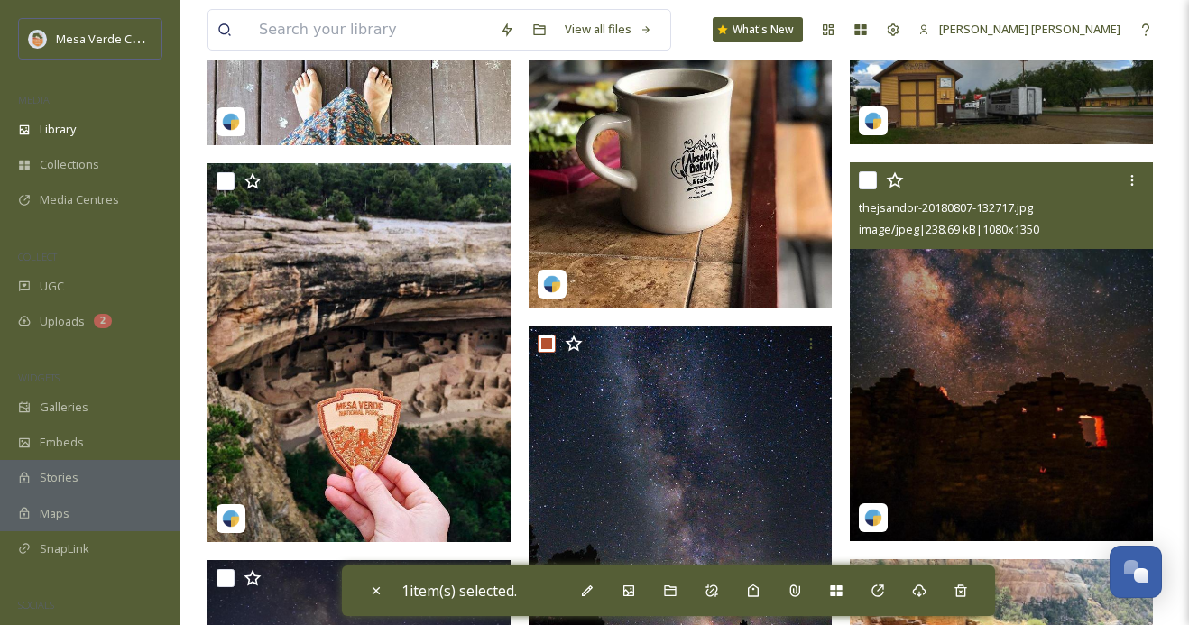
scroll to position [1855, 0]
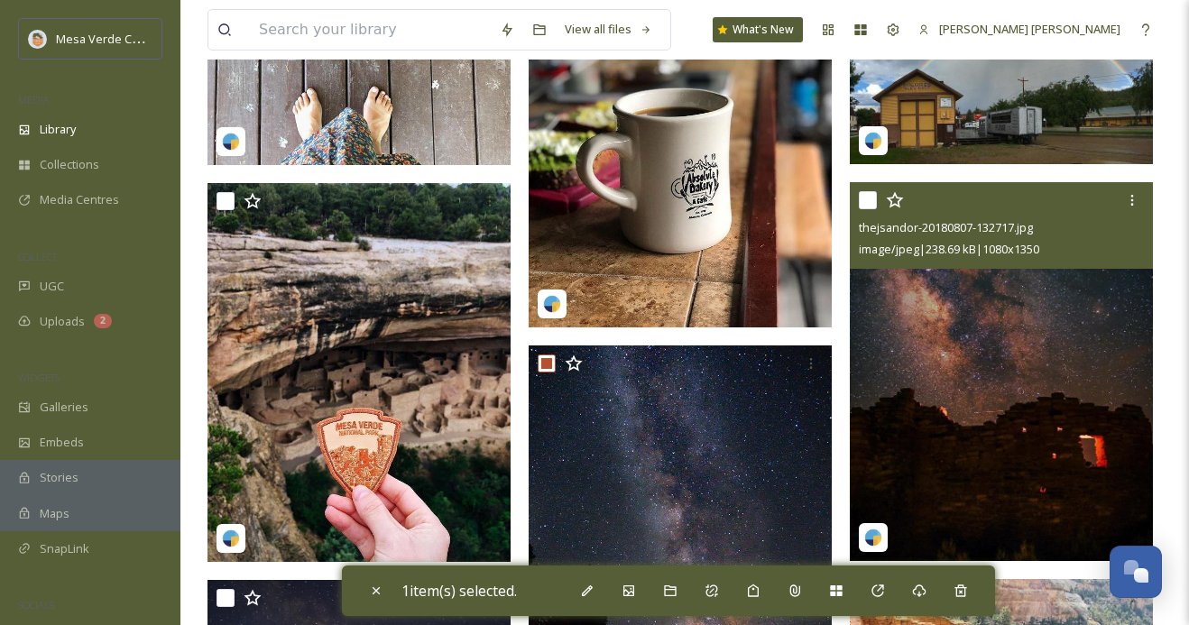
click at [867, 199] on input "checkbox" at bounding box center [868, 200] width 18 height 18
checkbox input "true"
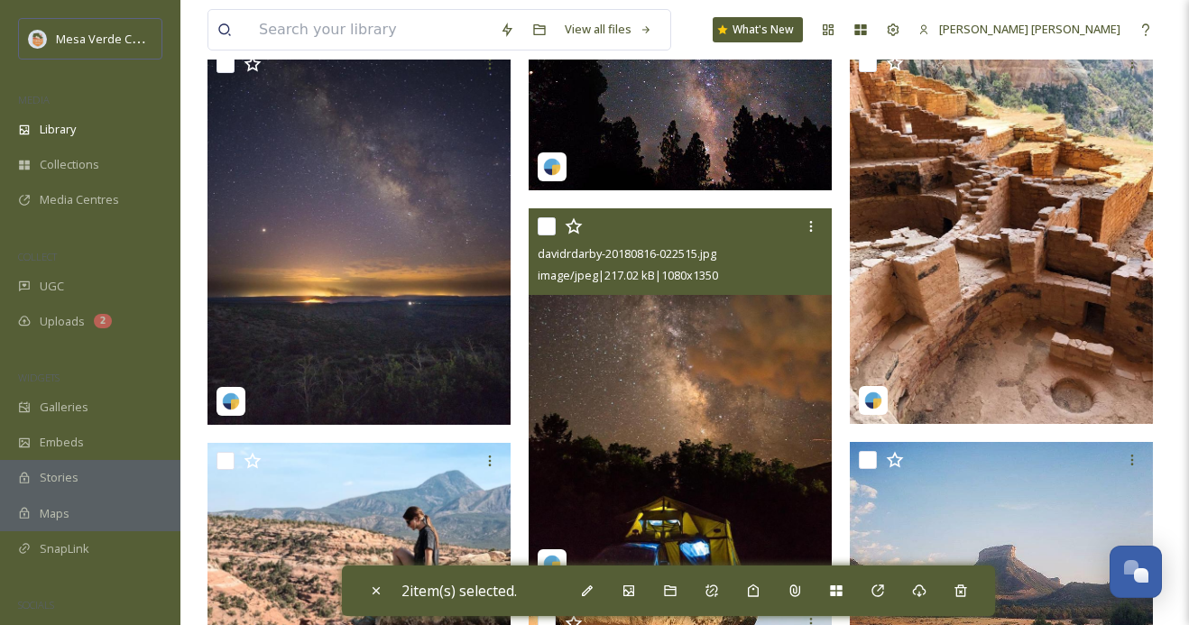
scroll to position [2393, 0]
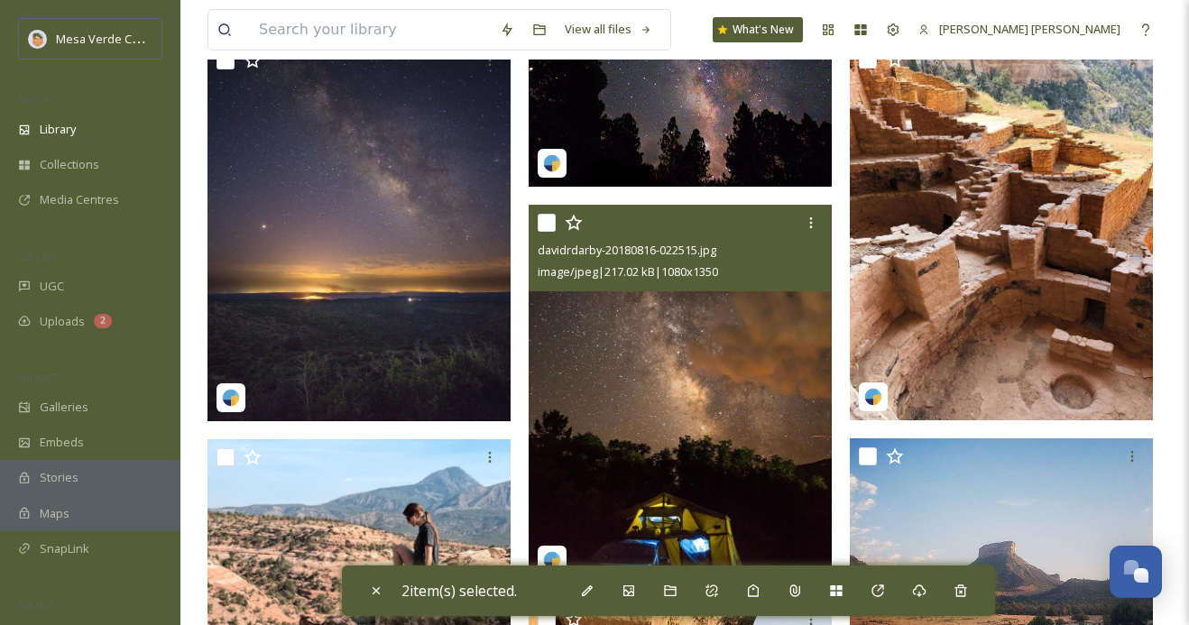
click at [543, 217] on input "checkbox" at bounding box center [547, 223] width 18 height 18
checkbox input "true"
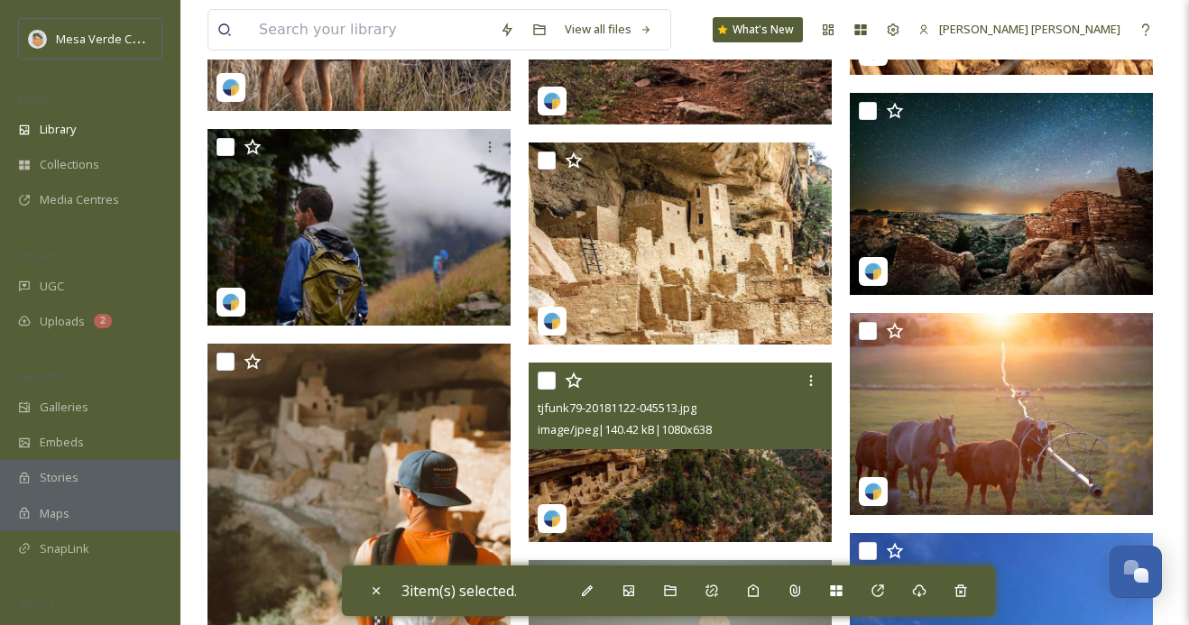
scroll to position [8341, 0]
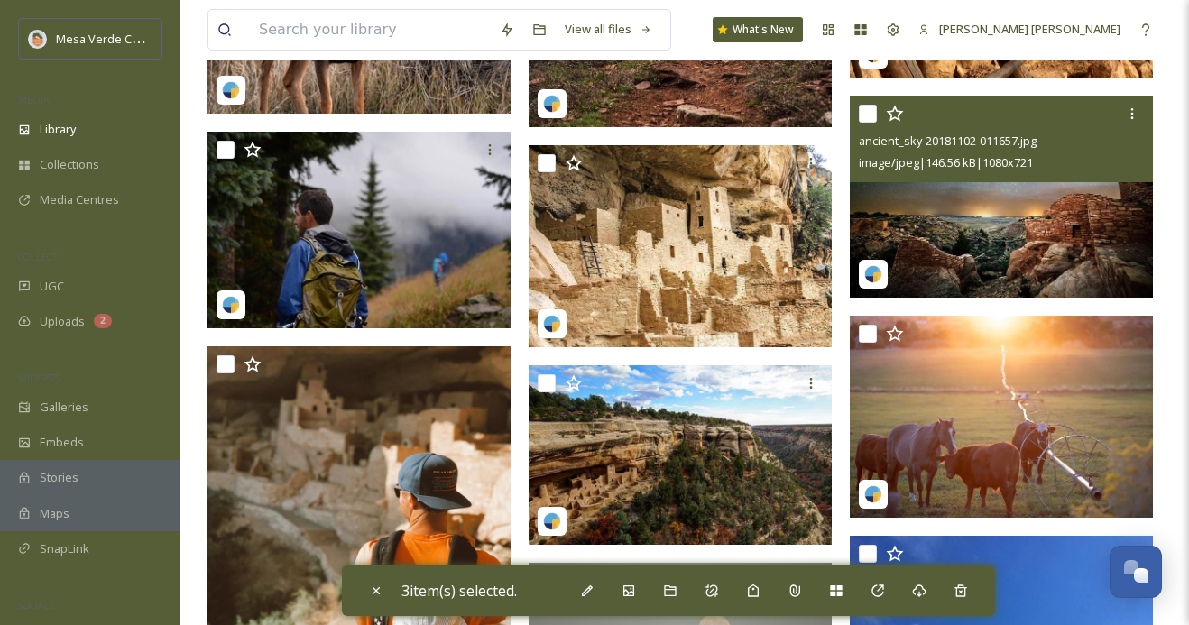
click at [867, 115] on input "checkbox" at bounding box center [868, 114] width 18 height 18
checkbox input "true"
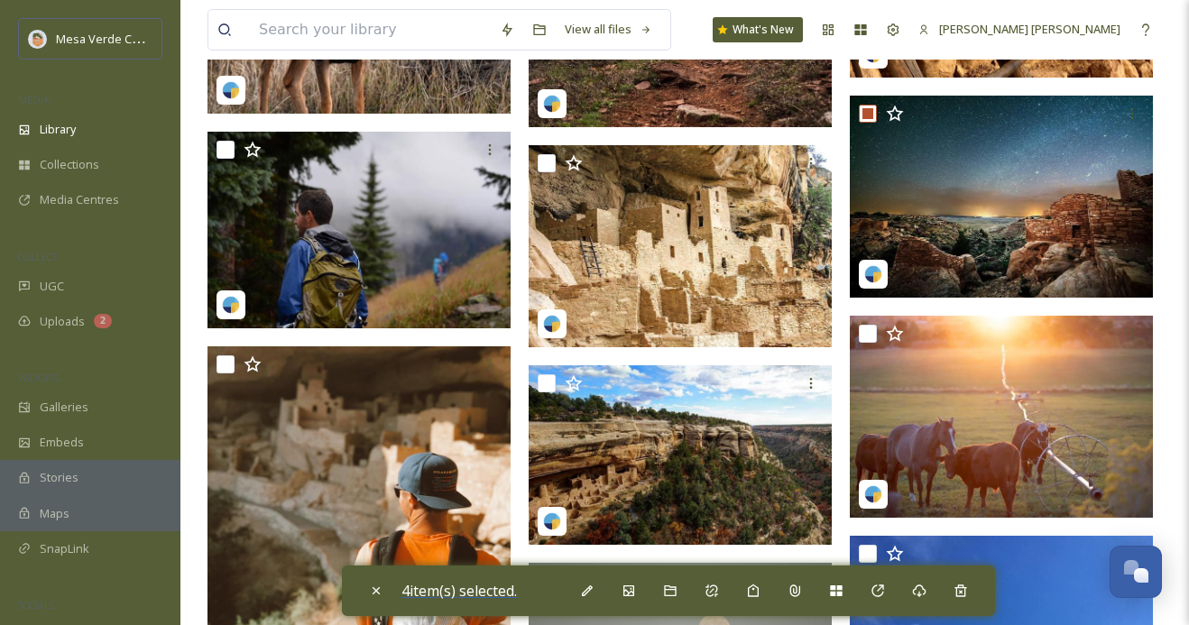
click at [455, 591] on span "4 item(s) selected." at bounding box center [458, 591] width 115 height 20
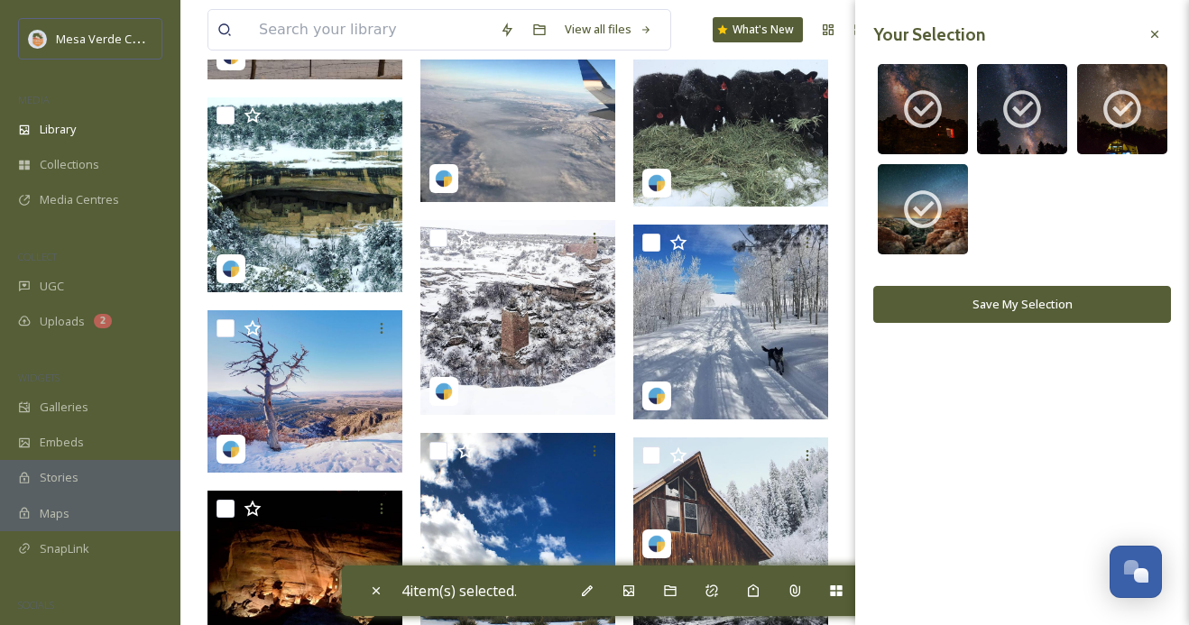
click at [992, 306] on button "Save My Selection" at bounding box center [1022, 304] width 298 height 37
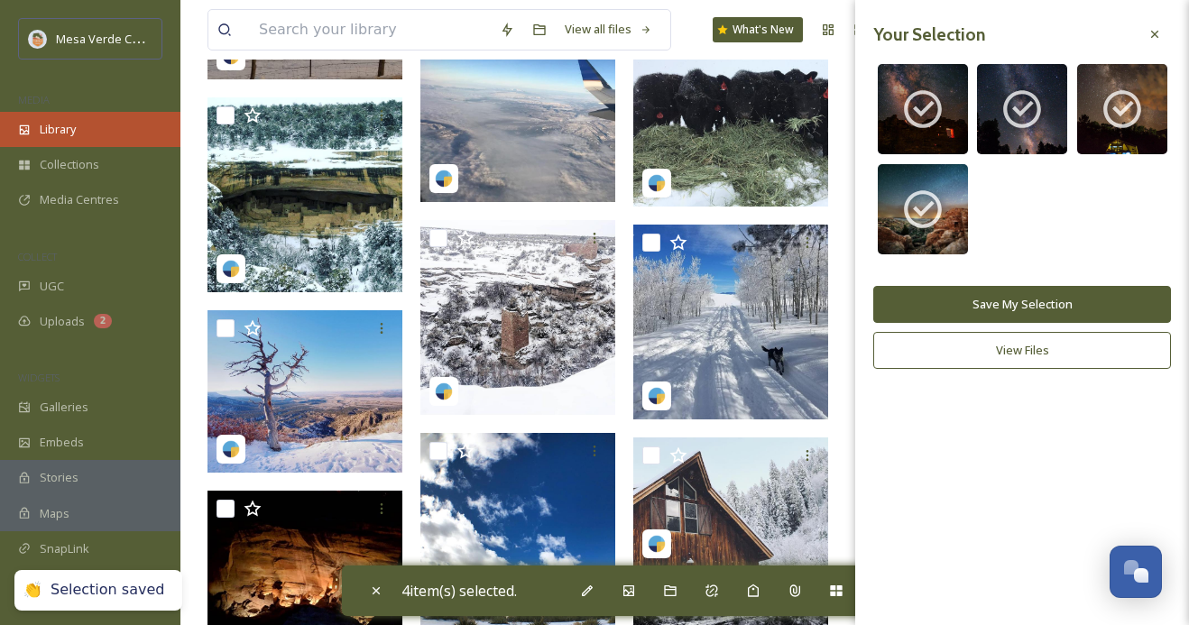
click at [64, 127] on span "Library" at bounding box center [58, 129] width 36 height 17
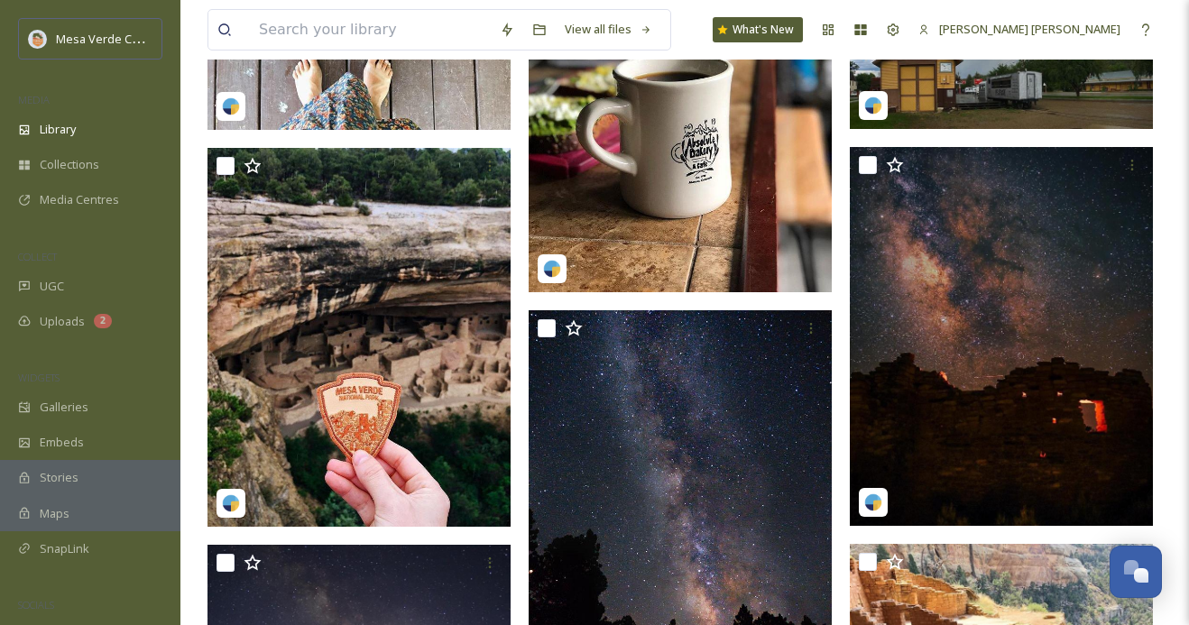
scroll to position [1872, 0]
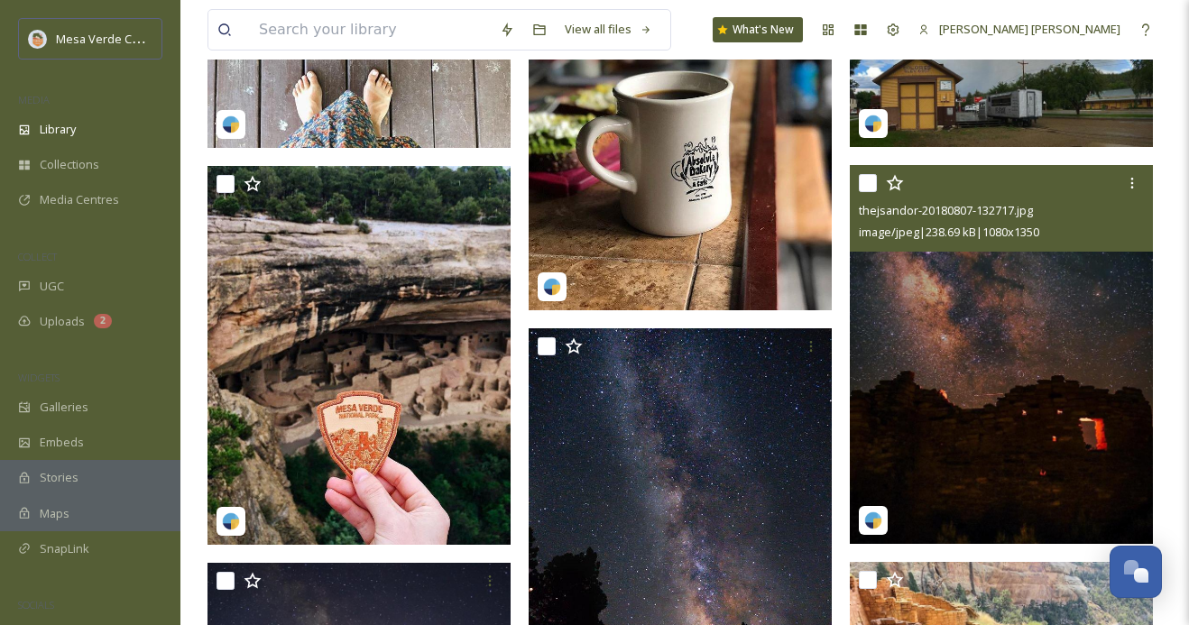
click at [871, 185] on input "checkbox" at bounding box center [868, 183] width 18 height 18
checkbox input "true"
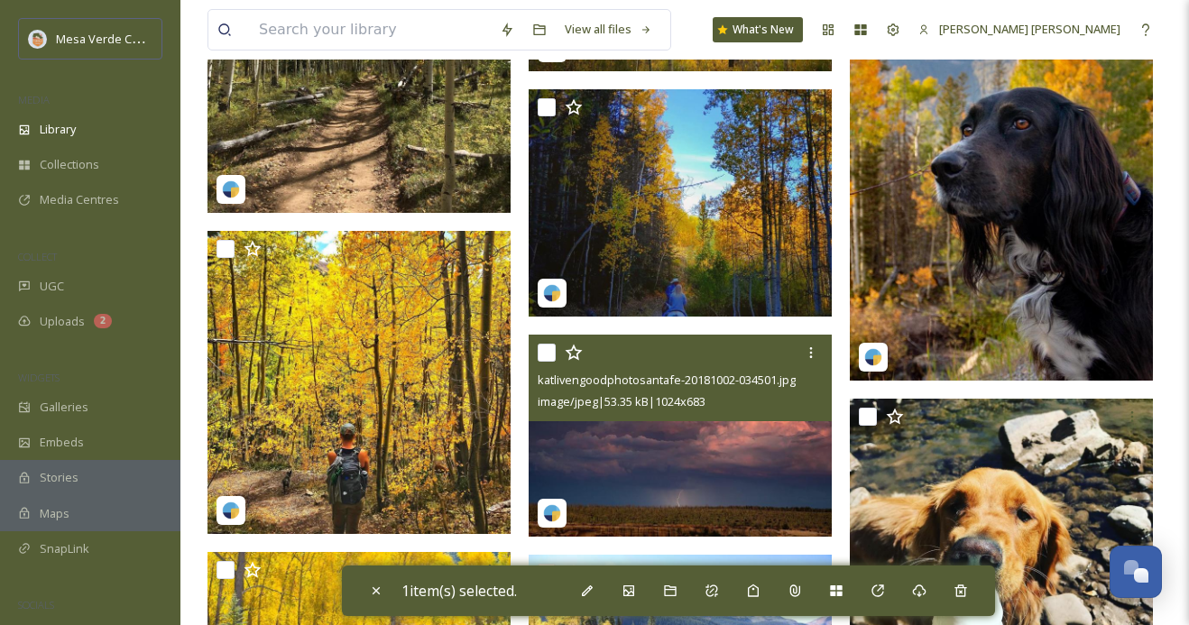
scroll to position [6811, 0]
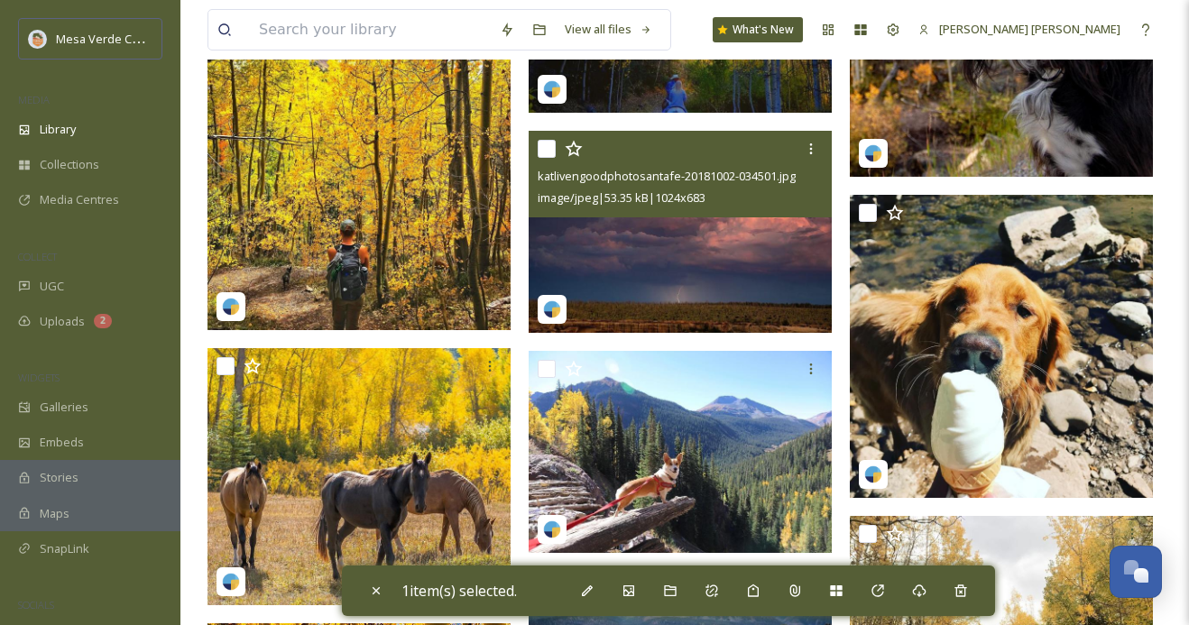
click at [547, 147] on input "checkbox" at bounding box center [547, 149] width 18 height 18
checkbox input "true"
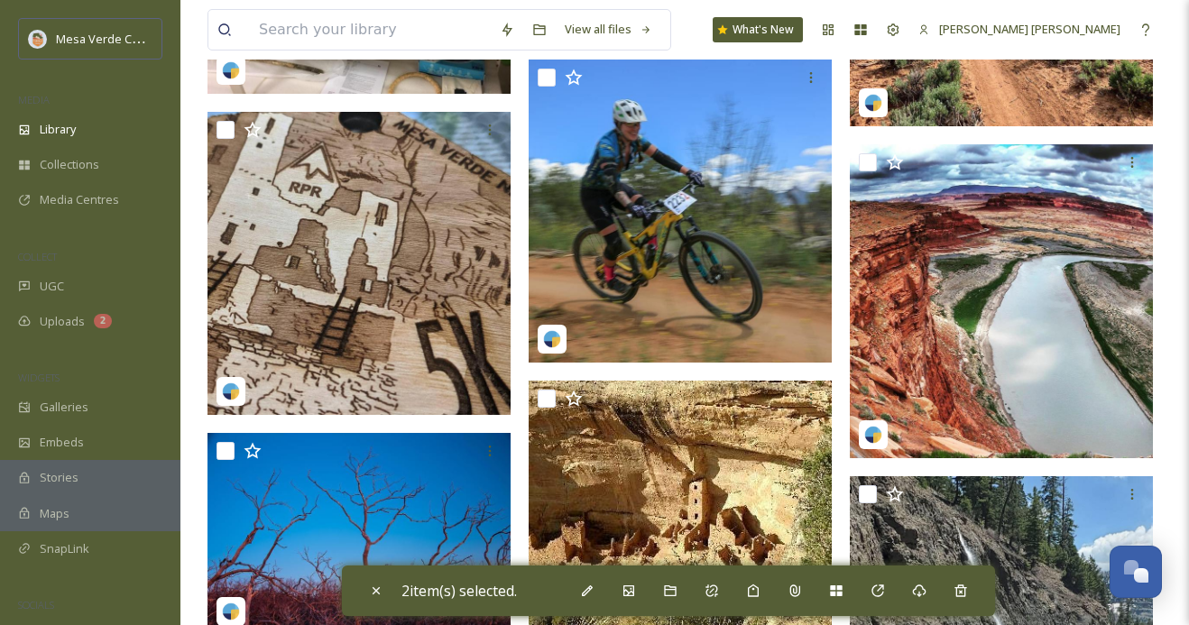
scroll to position [17302, 0]
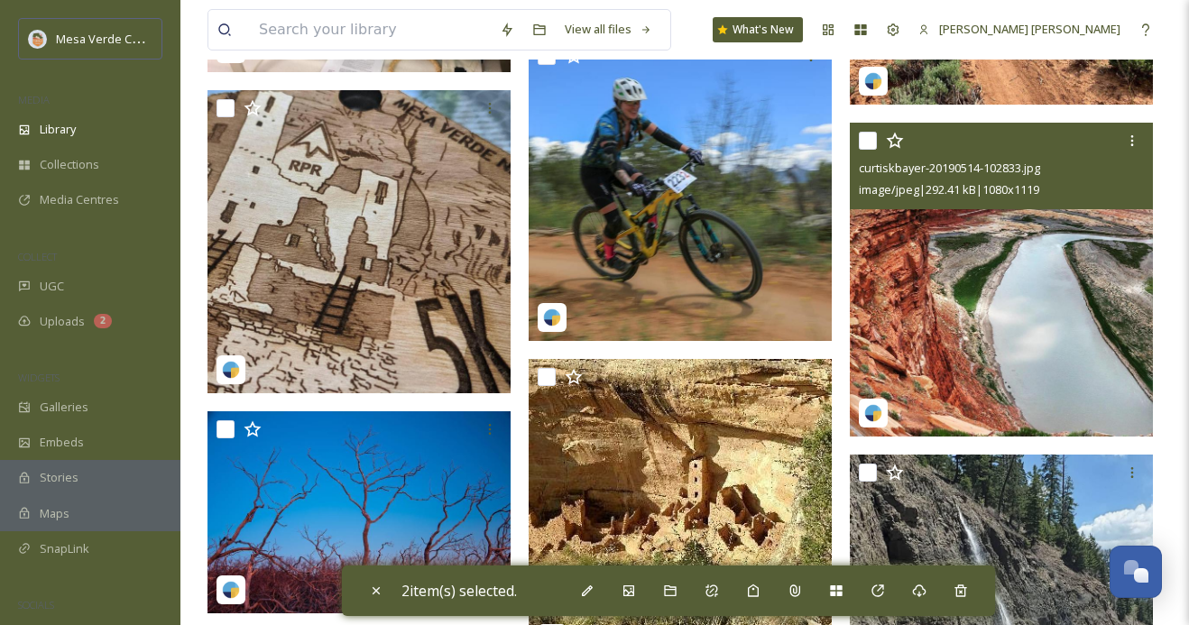
click at [871, 141] on input "checkbox" at bounding box center [868, 141] width 18 height 18
checkbox input "true"
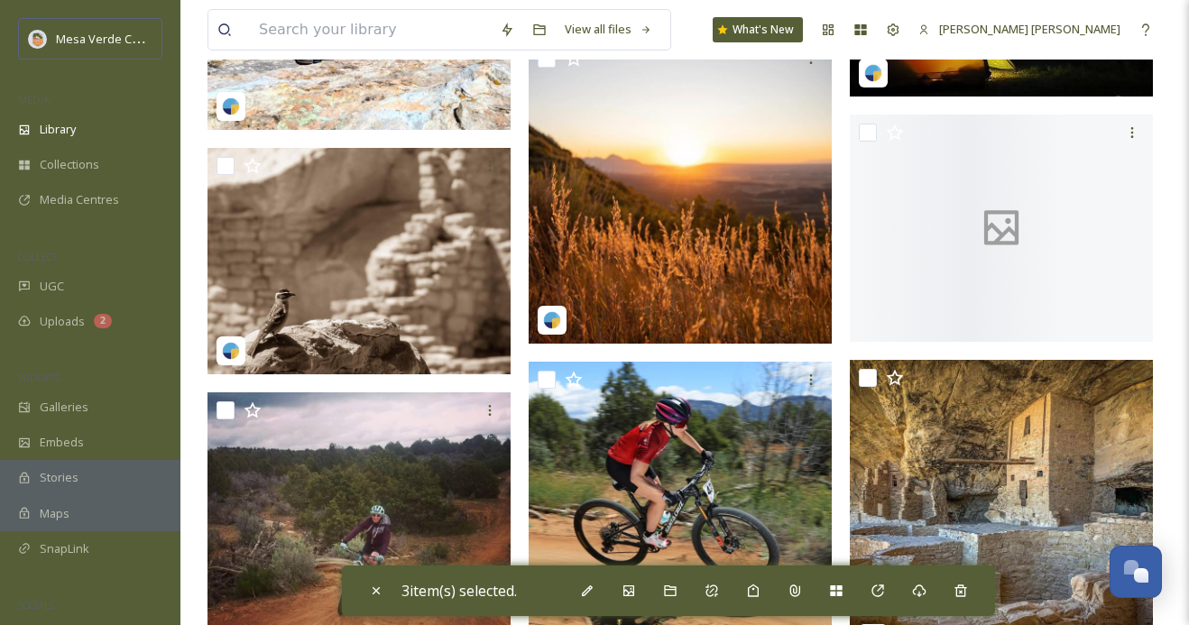
scroll to position [19225, 0]
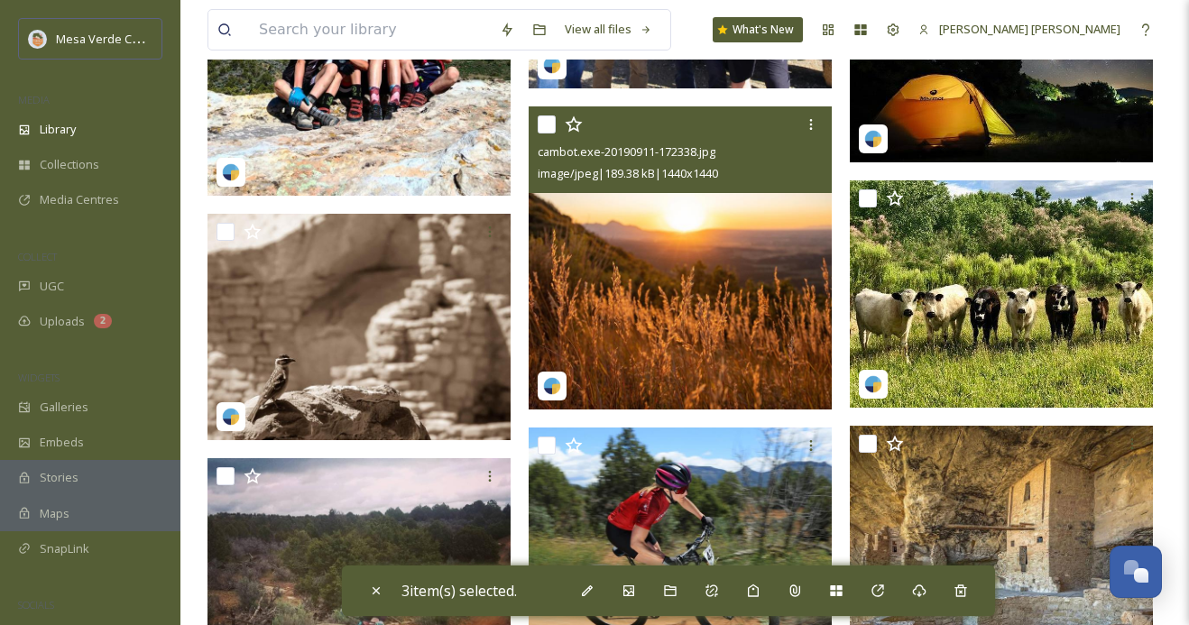
click at [541, 122] on input "checkbox" at bounding box center [547, 124] width 18 height 18
checkbox input "true"
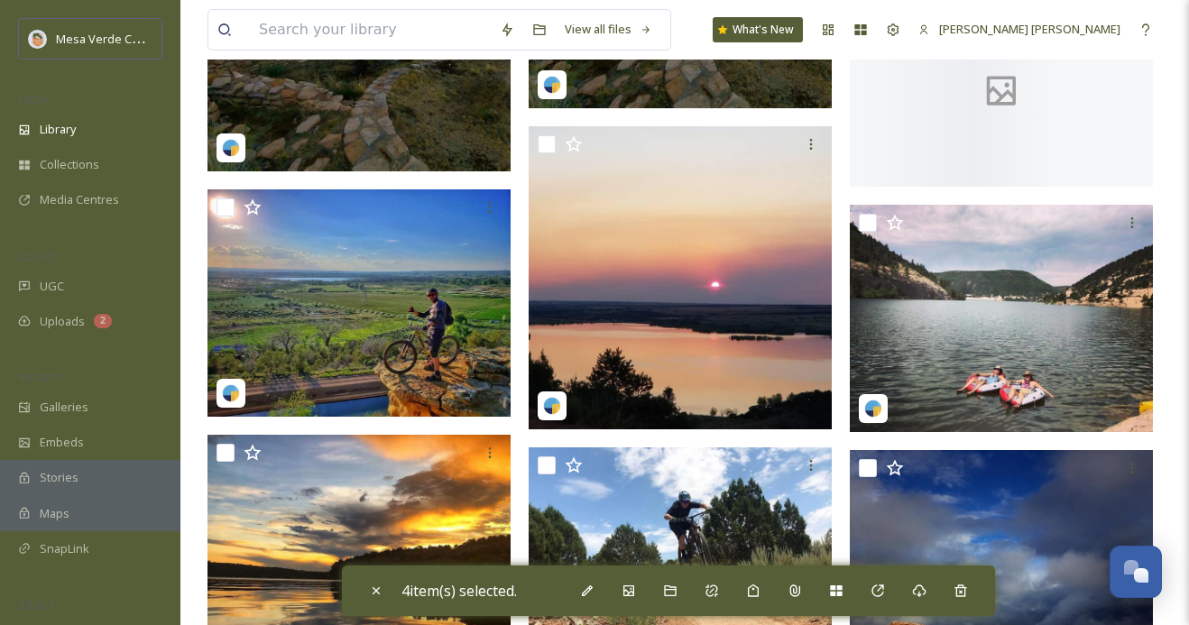
scroll to position [20951, 0]
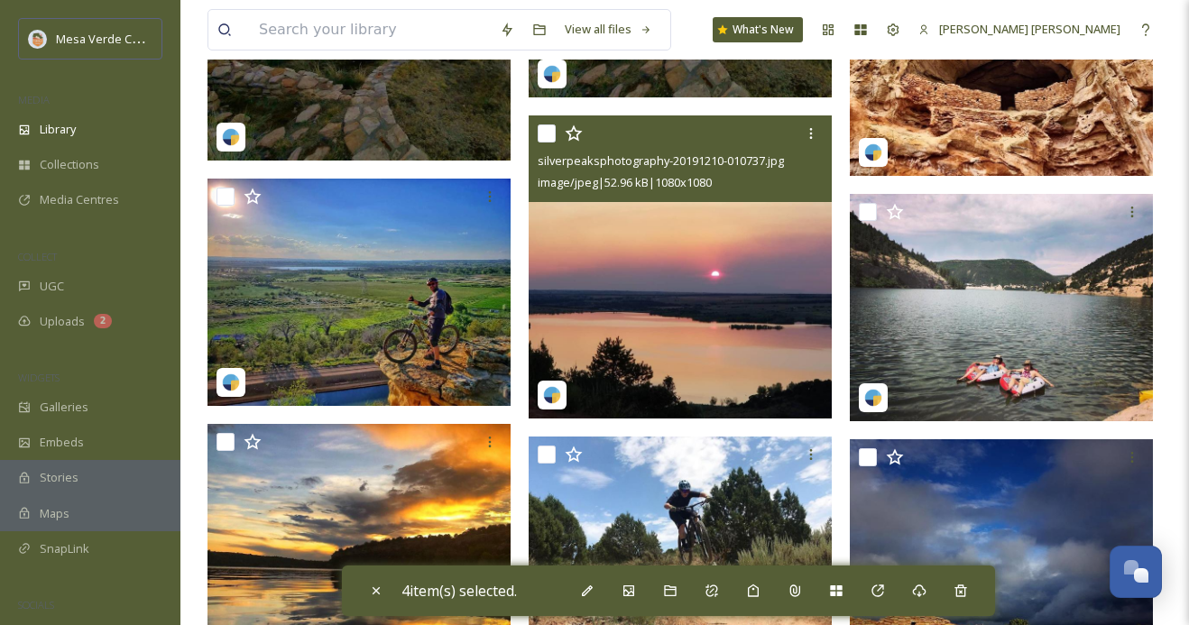
click at [549, 132] on input "checkbox" at bounding box center [547, 134] width 18 height 18
checkbox input "true"
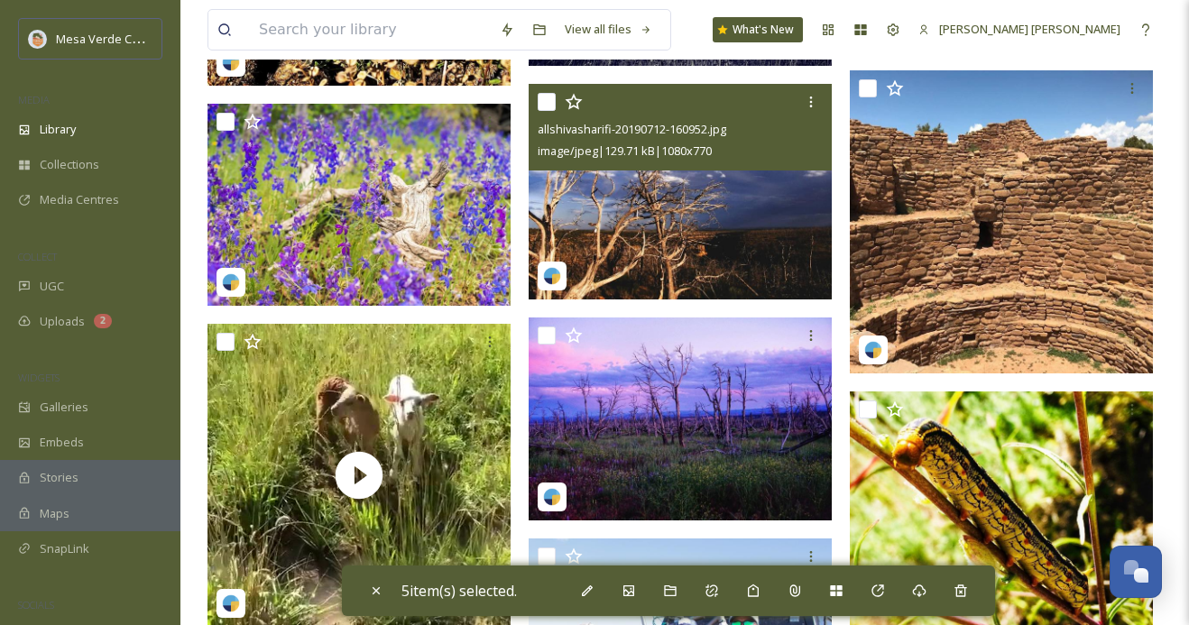
scroll to position [18565, 0]
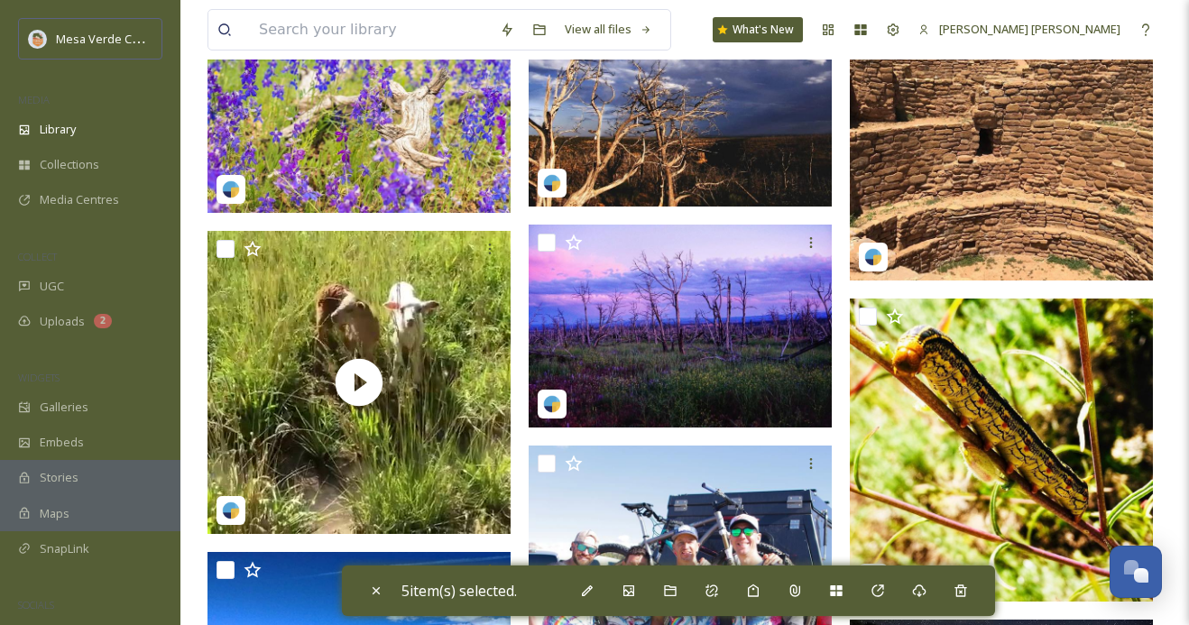
click at [494, 590] on span "5 item(s) selected." at bounding box center [458, 591] width 115 height 20
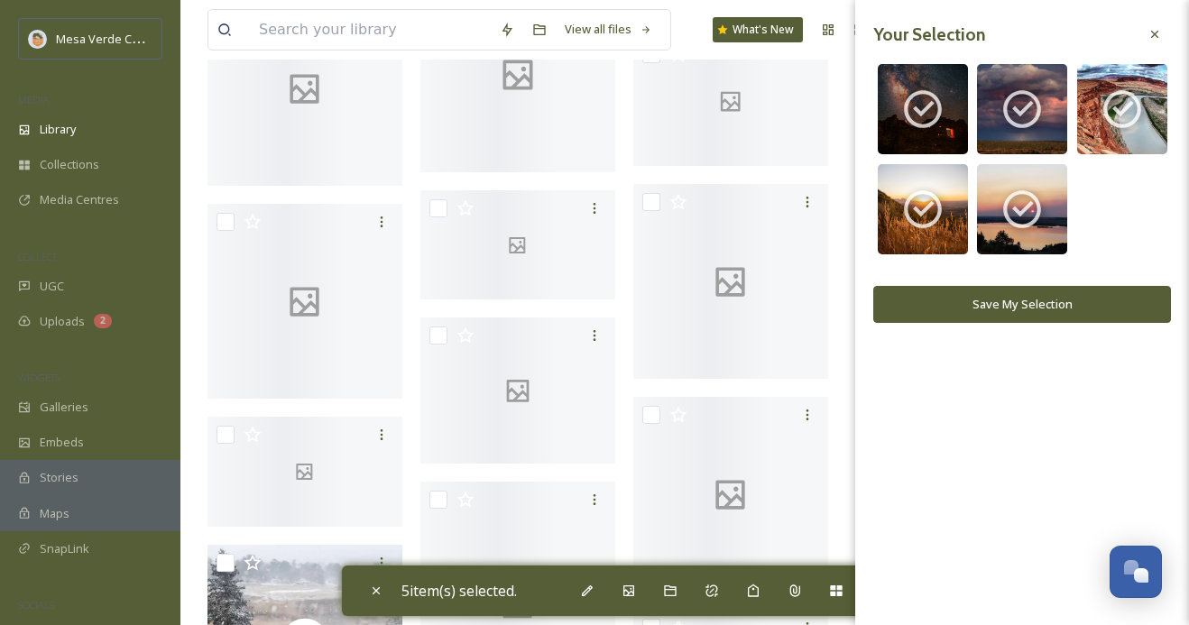
scroll to position [12432, 0]
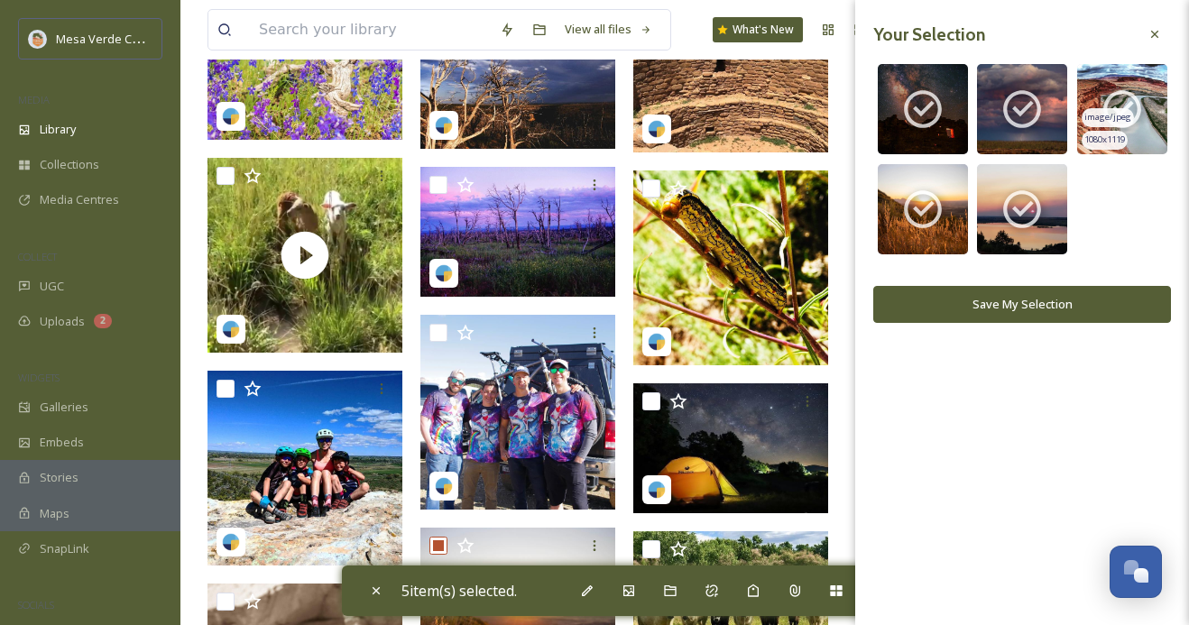
click at [1126, 106] on icon at bounding box center [1122, 109] width 38 height 38
checkbox input "false"
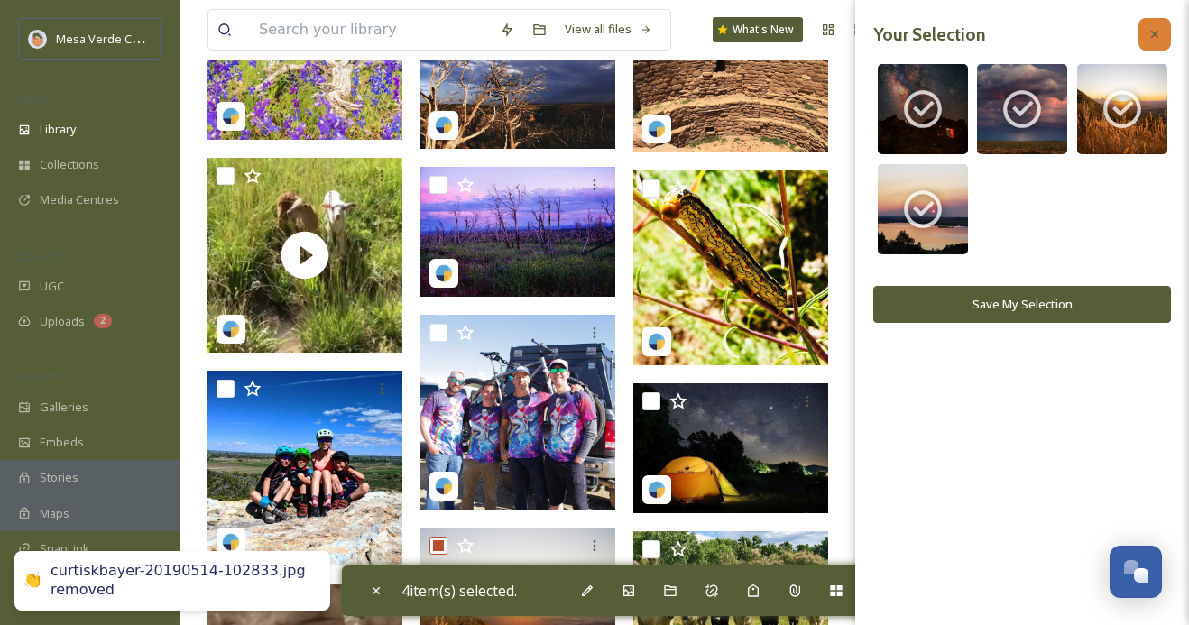
click at [1153, 35] on icon at bounding box center [1154, 34] width 7 height 7
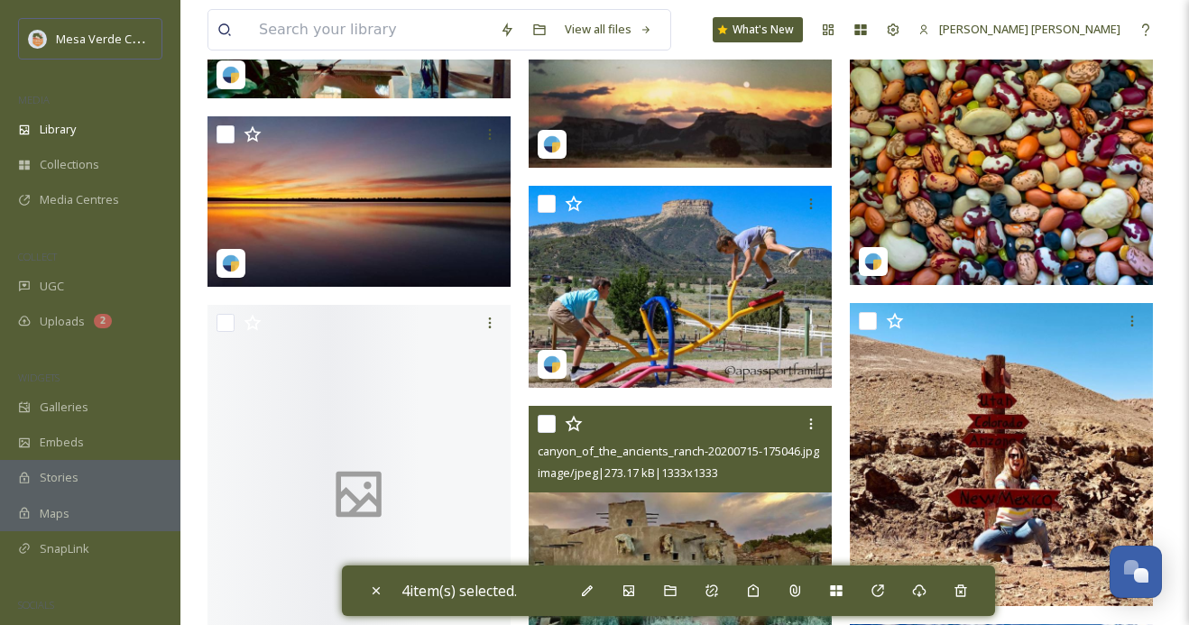
scroll to position [24152, 0]
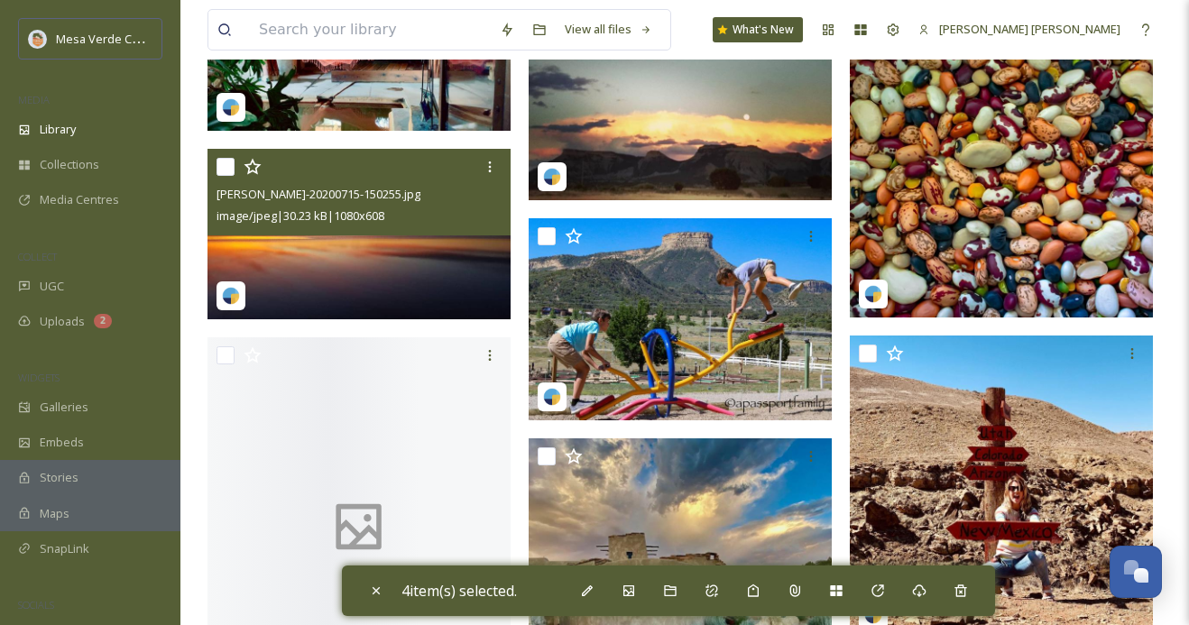
click at [226, 168] on input "checkbox" at bounding box center [226, 167] width 18 height 18
checkbox input "true"
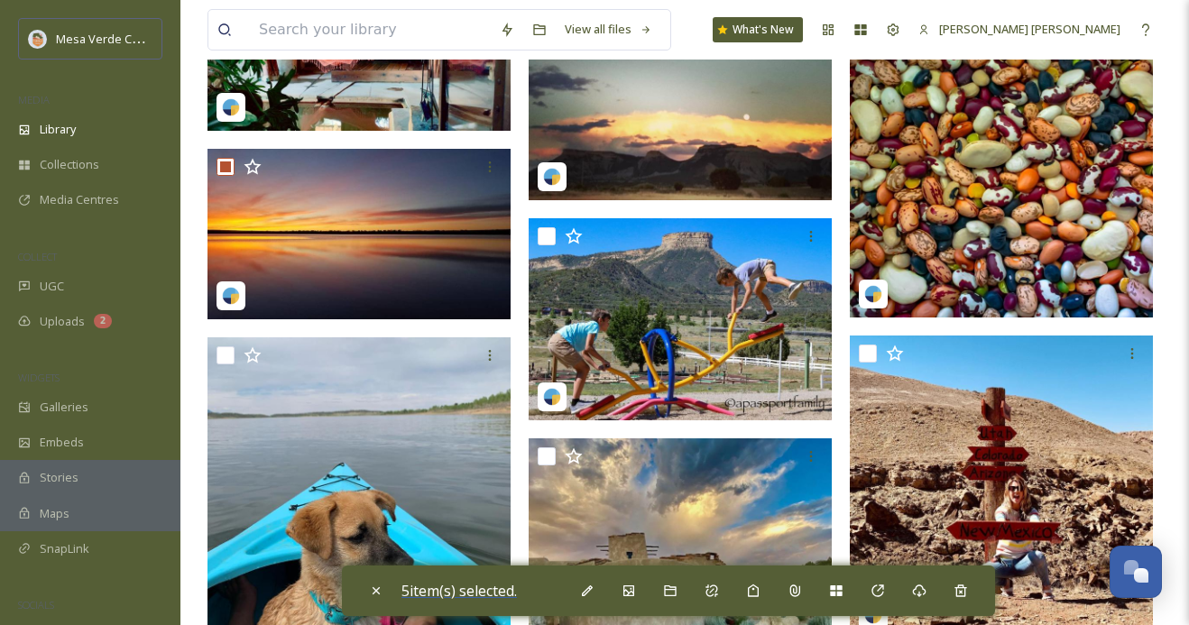
click at [442, 590] on span "5 item(s) selected." at bounding box center [458, 591] width 115 height 20
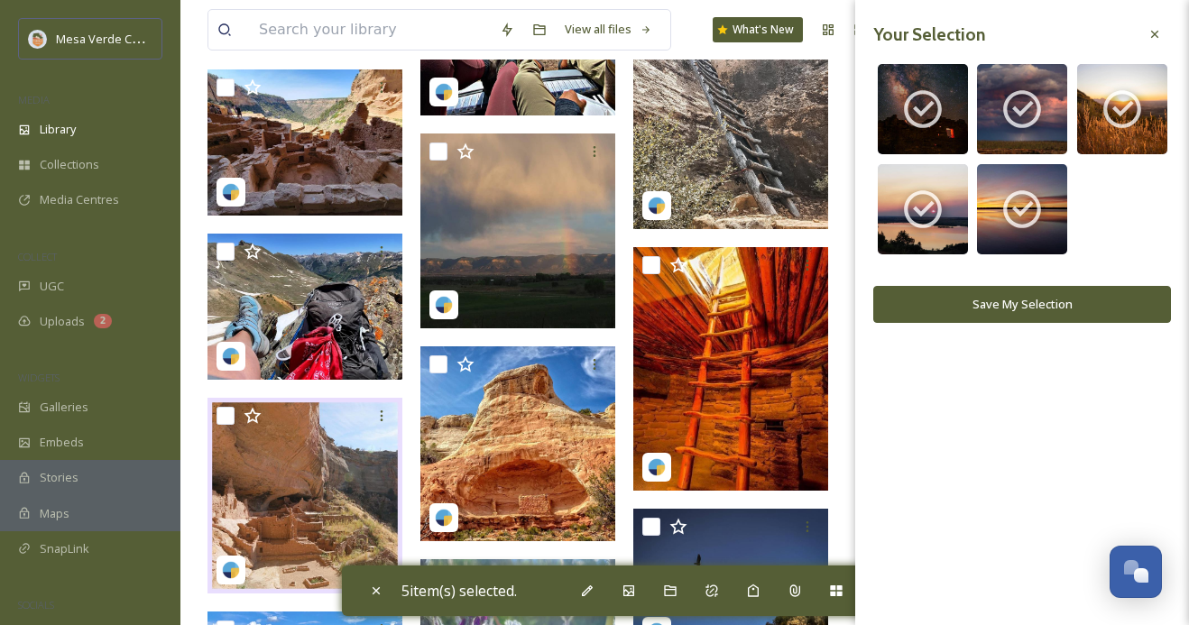
click at [947, 309] on button "Save My Selection" at bounding box center [1022, 304] width 298 height 37
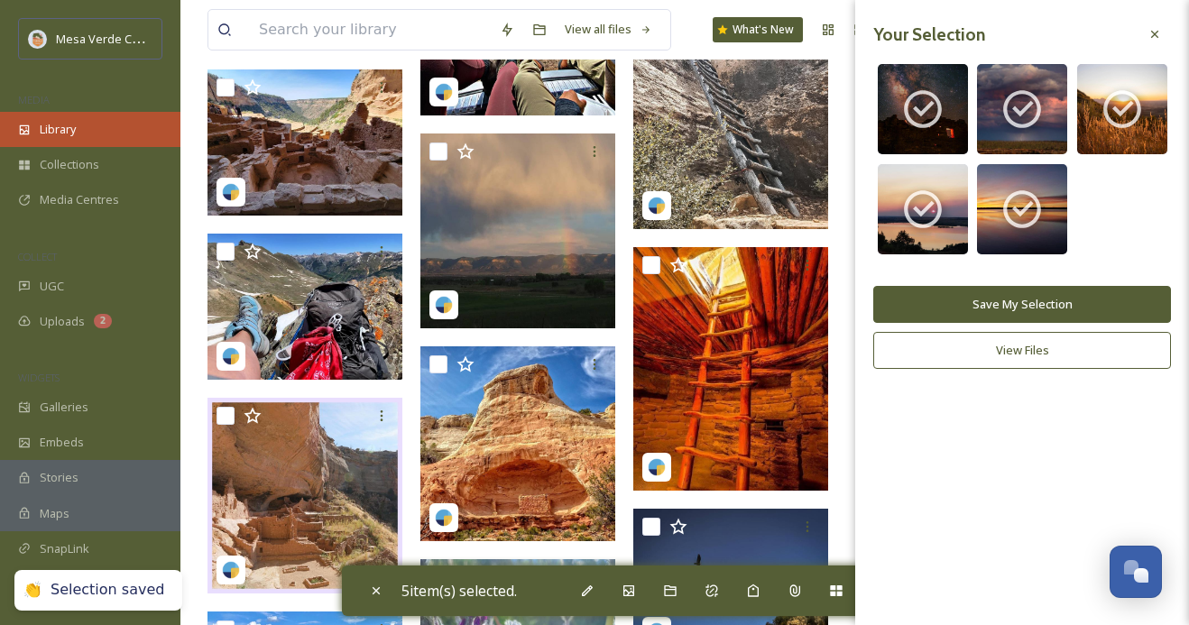
click at [100, 135] on div "Library" at bounding box center [90, 129] width 180 height 35
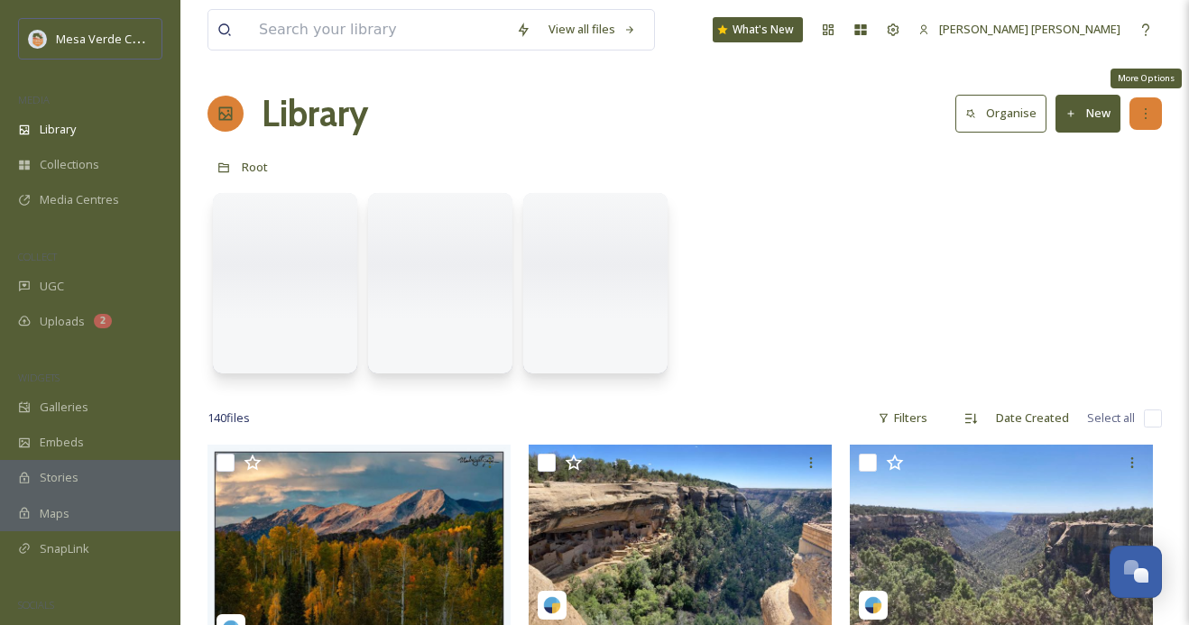
click at [1142, 106] on icon at bounding box center [1146, 113] width 14 height 14
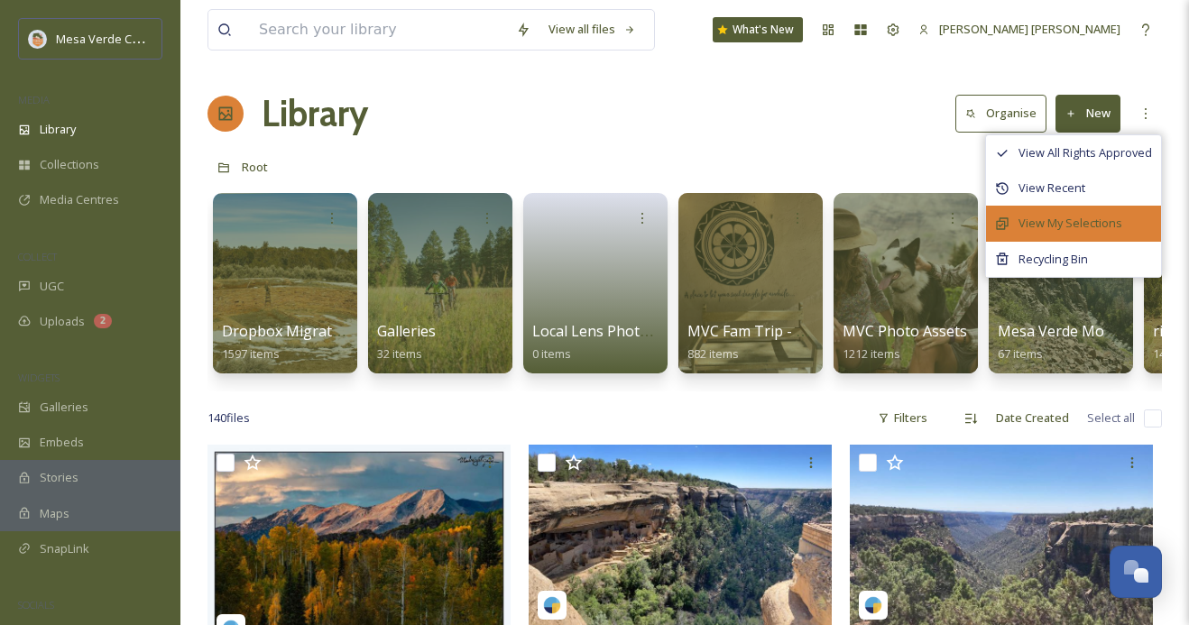
click at [1093, 213] on div "View My Selections" at bounding box center [1073, 223] width 175 height 35
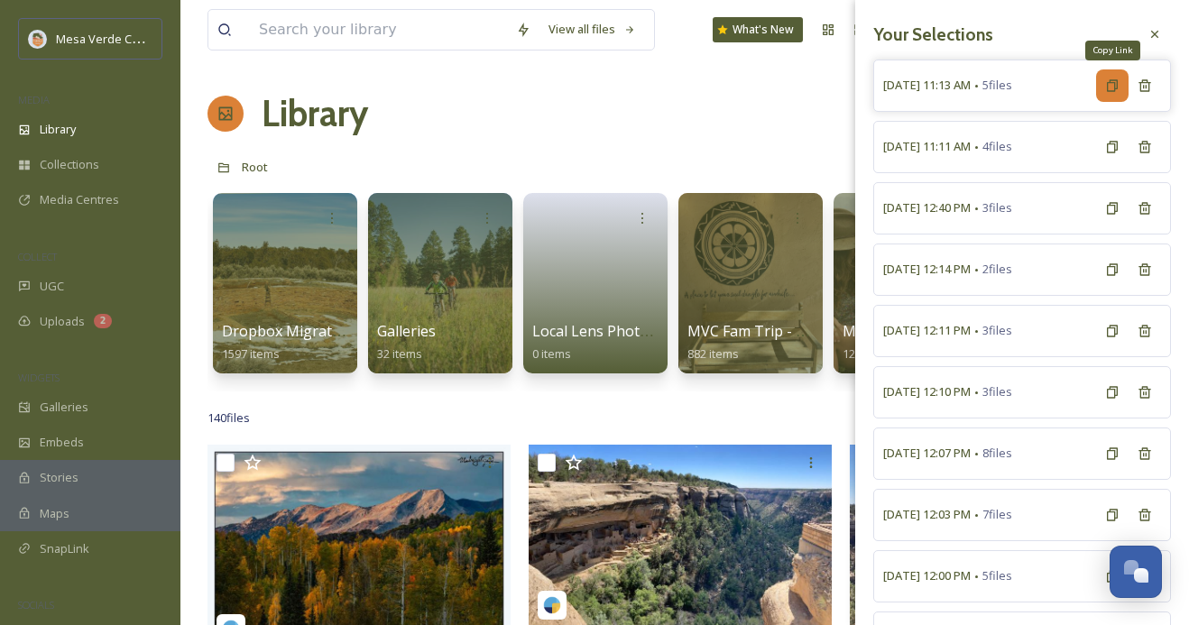
click at [1112, 93] on div "Copy Link" at bounding box center [1112, 85] width 32 height 32
click at [1112, 89] on icon at bounding box center [1112, 85] width 14 height 14
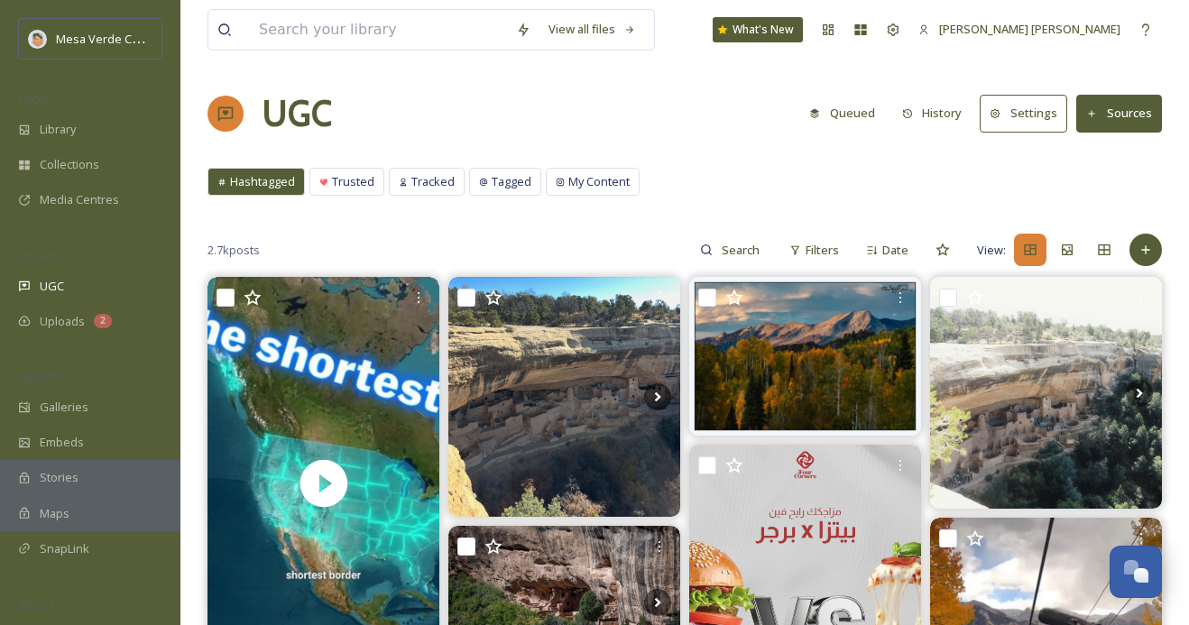
scroll to position [78, 0]
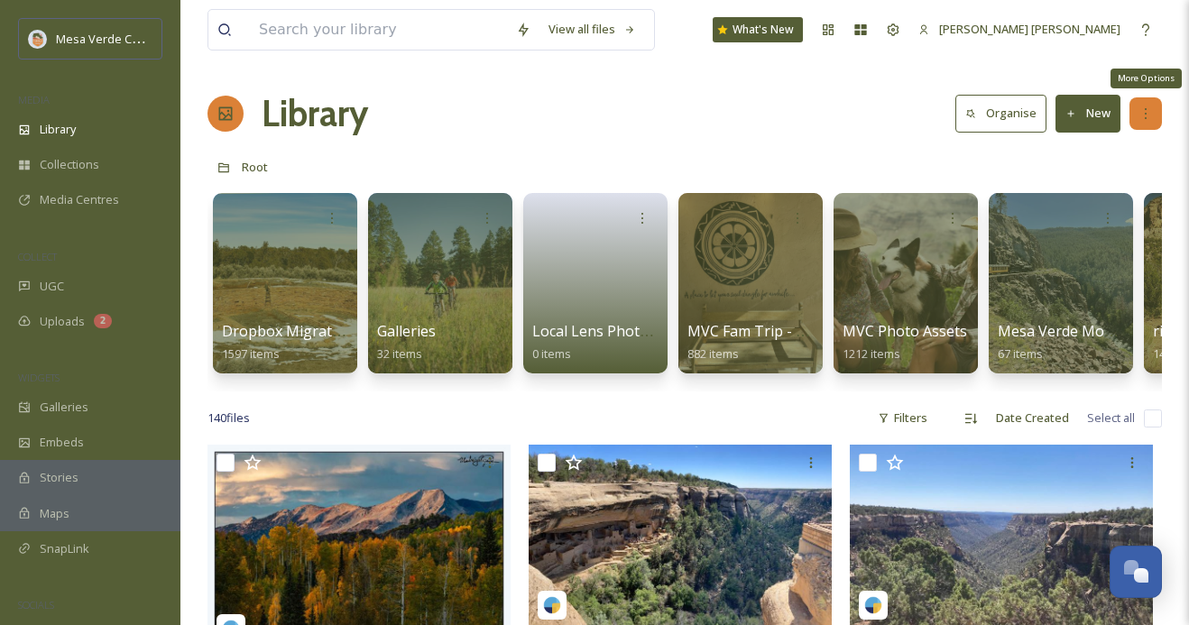
click at [1149, 115] on icon at bounding box center [1146, 113] width 14 height 14
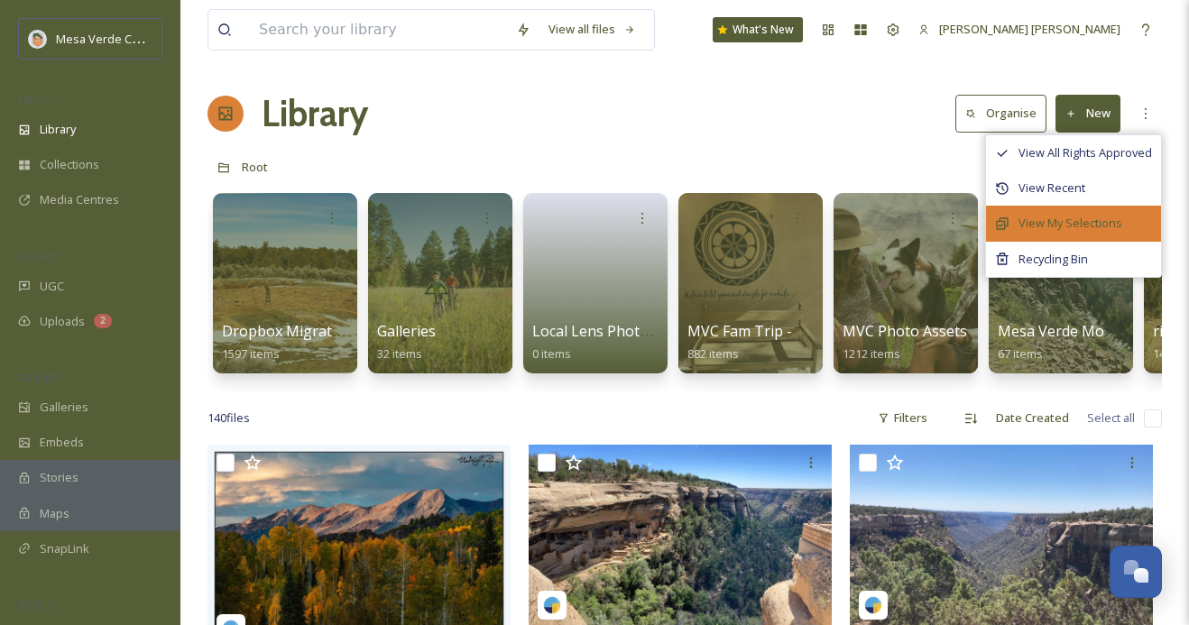
click at [1057, 223] on span "View My Selections" at bounding box center [1071, 223] width 104 height 17
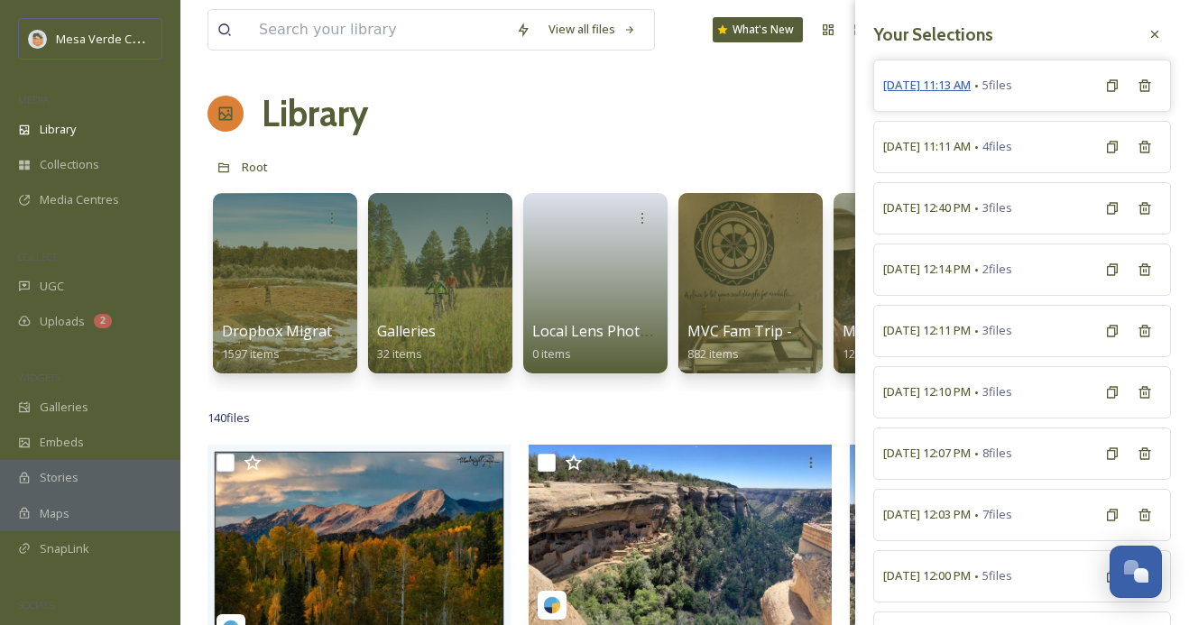
click at [971, 87] on span "October 7th, 11:13 AM" at bounding box center [927, 85] width 88 height 17
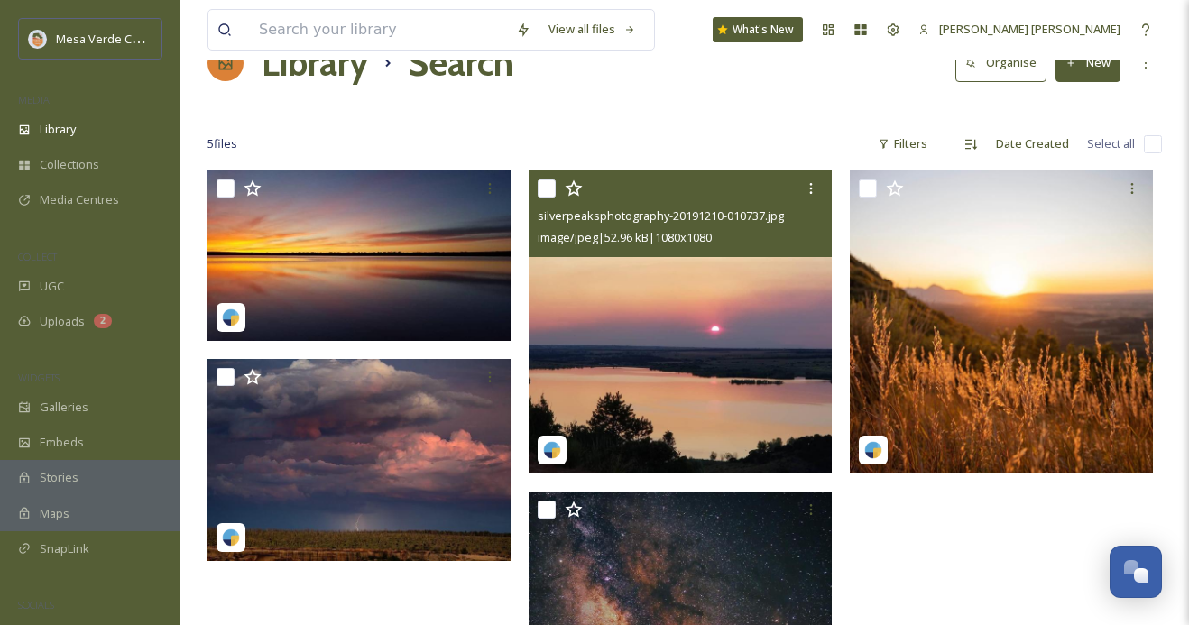
scroll to position [50, 0]
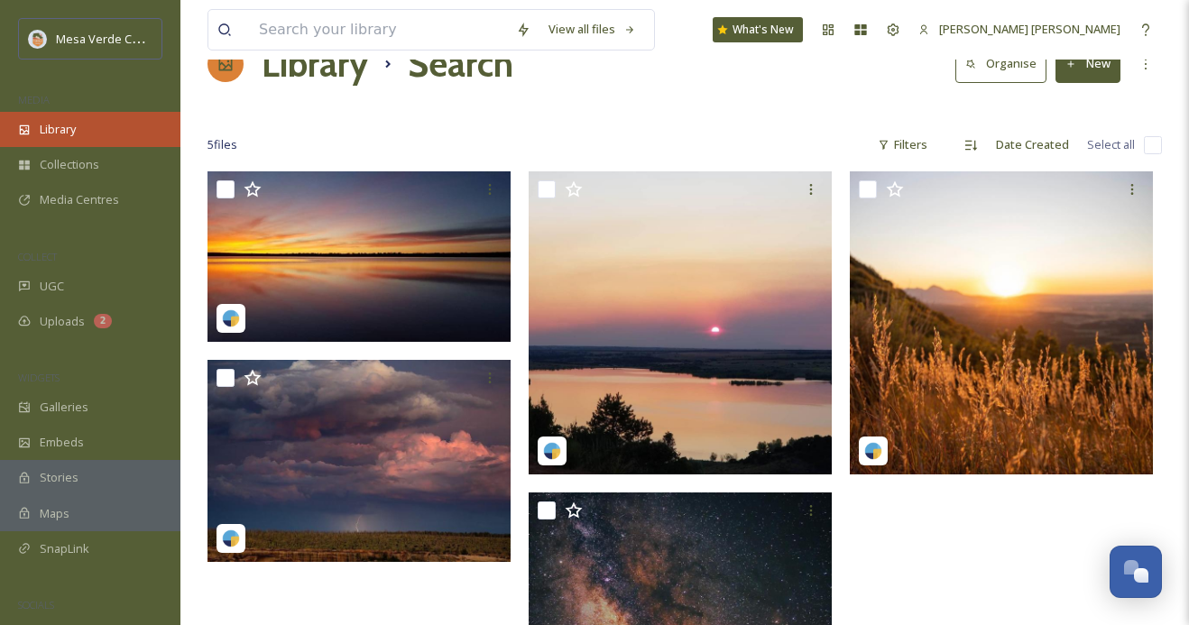
click at [112, 128] on div "Library" at bounding box center [90, 129] width 180 height 35
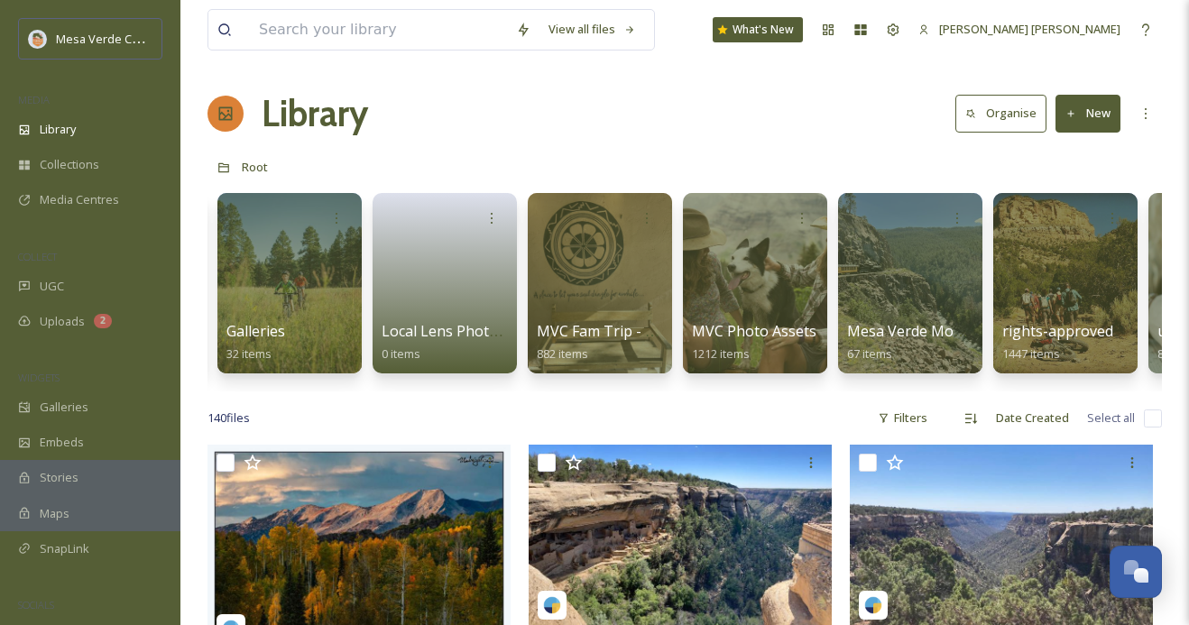
scroll to position [0, 166]
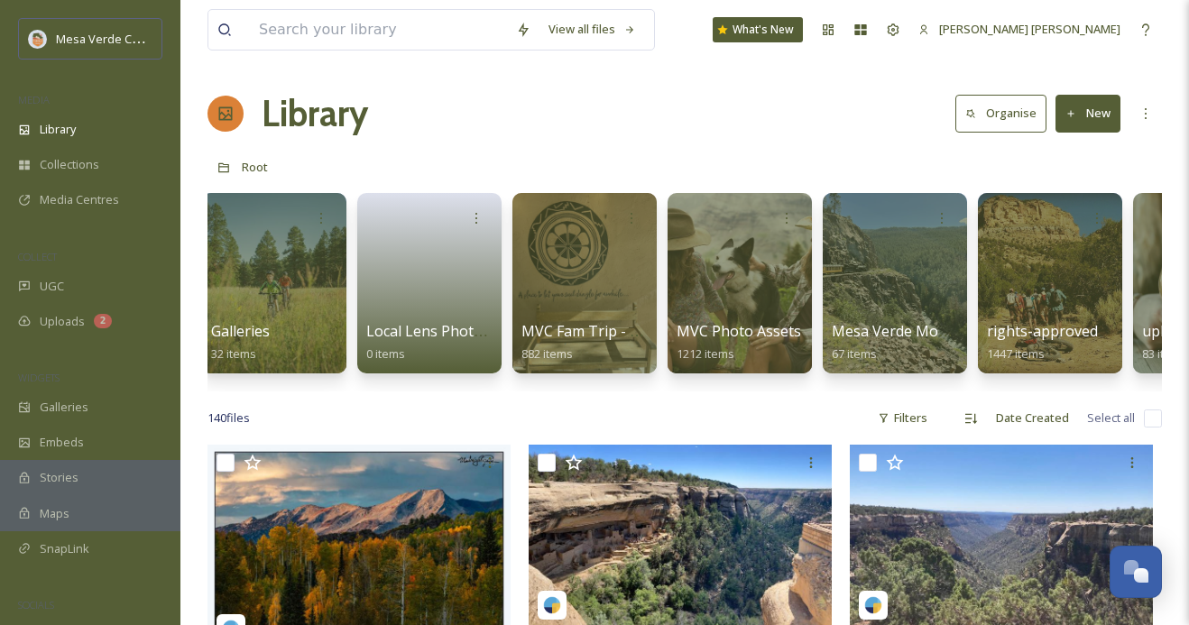
click at [1012, 276] on div at bounding box center [1050, 283] width 144 height 180
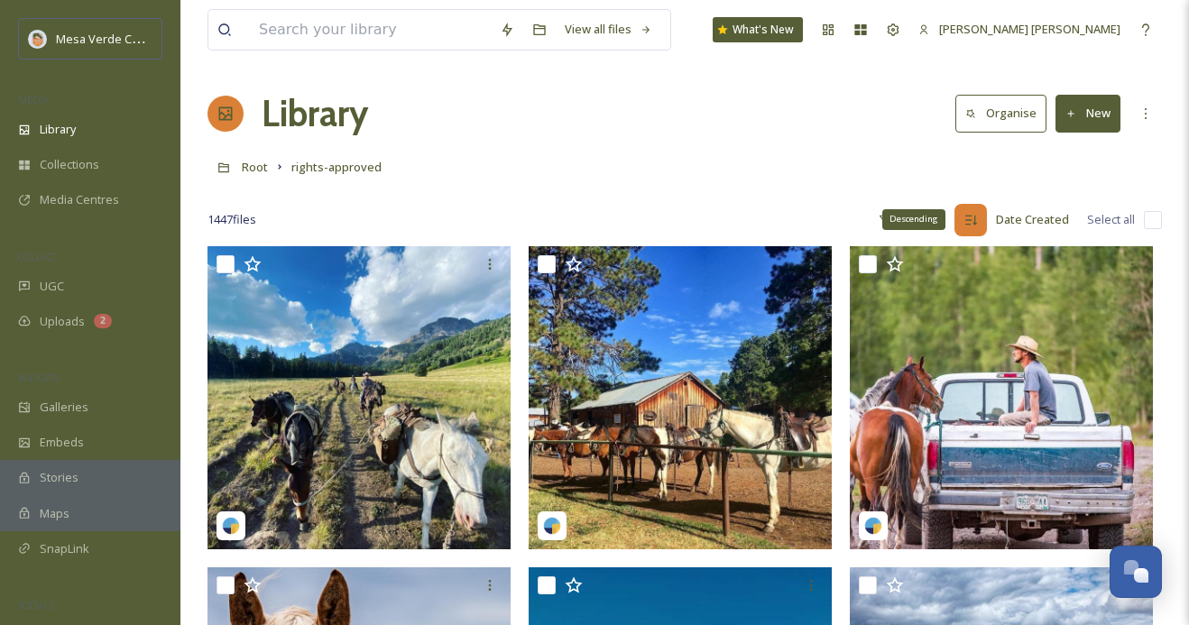
click at [984, 210] on div "Descending" at bounding box center [971, 220] width 32 height 32
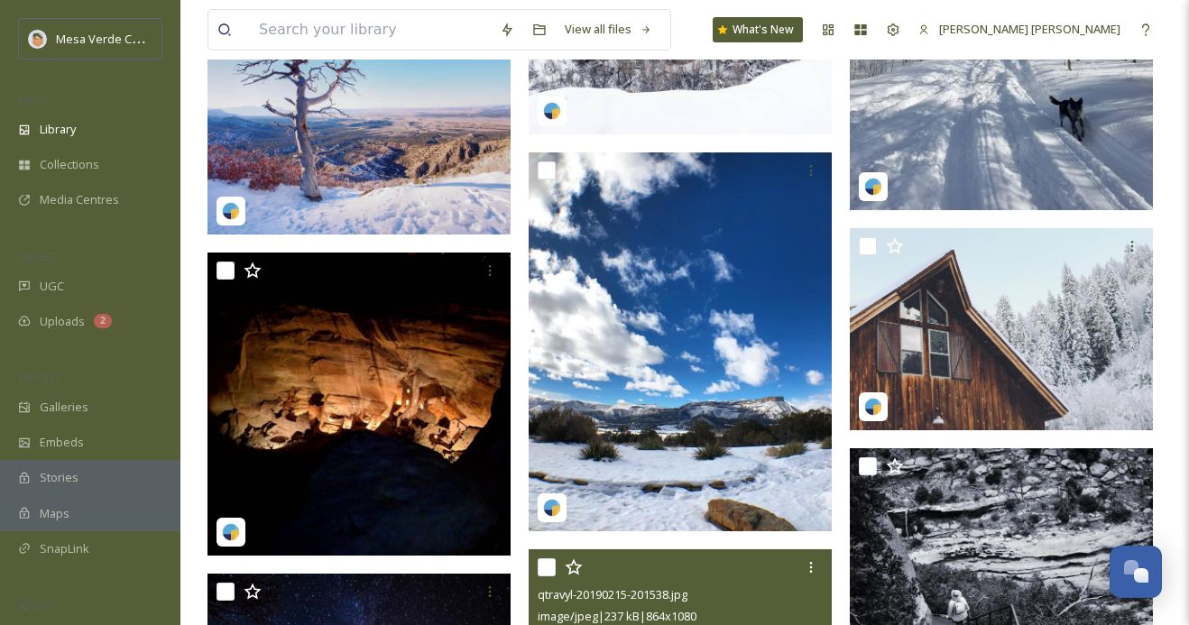
scroll to position [12885, 0]
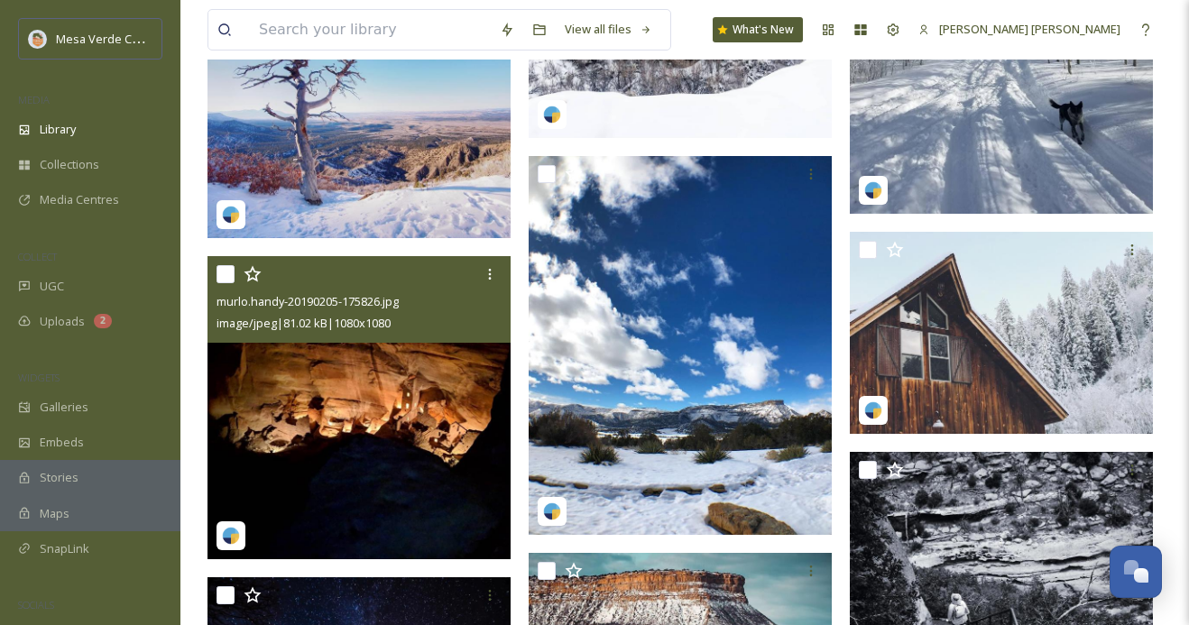
click at [222, 270] on input "checkbox" at bounding box center [226, 274] width 18 height 18
checkbox input "true"
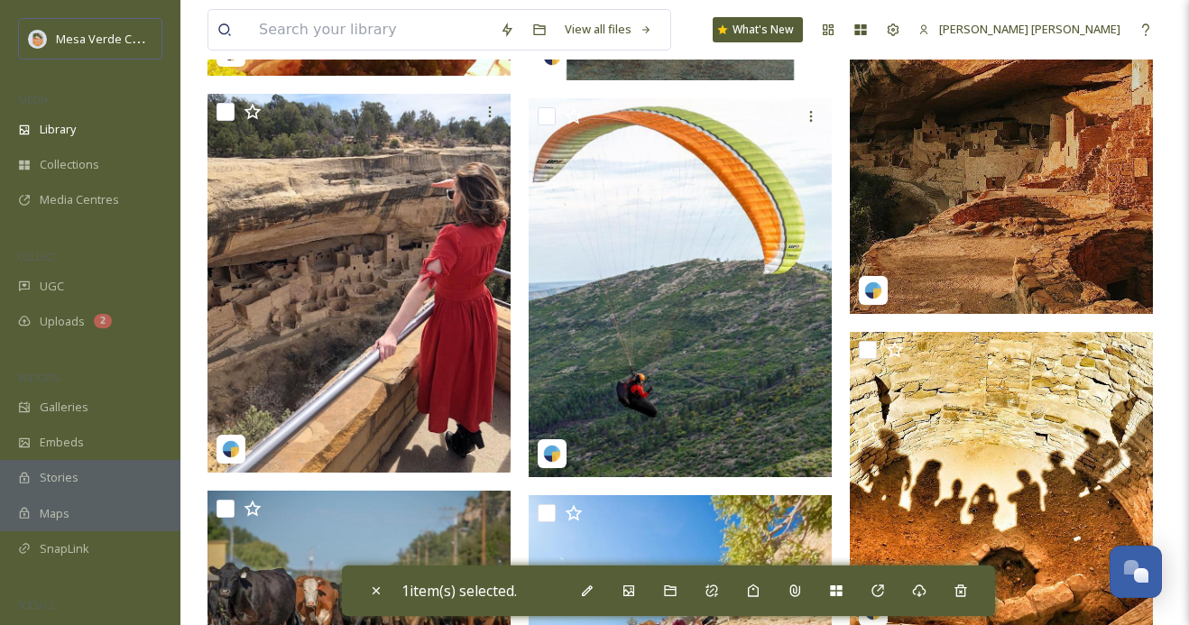
scroll to position [4433, 0]
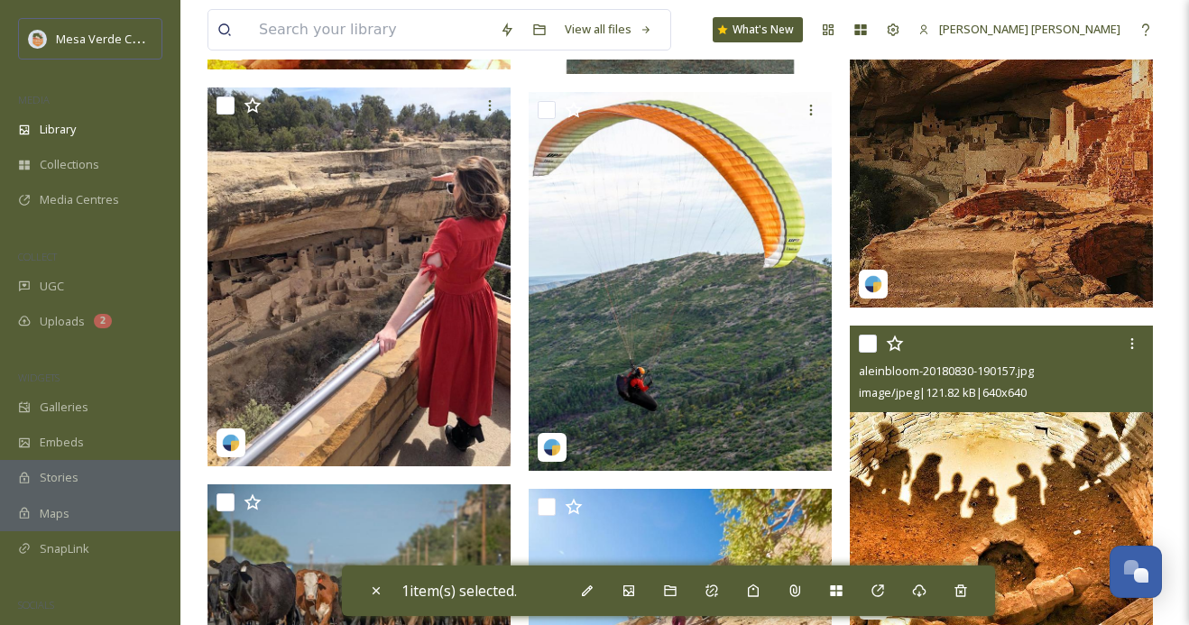
click at [869, 344] on input "checkbox" at bounding box center [868, 344] width 18 height 18
checkbox input "true"
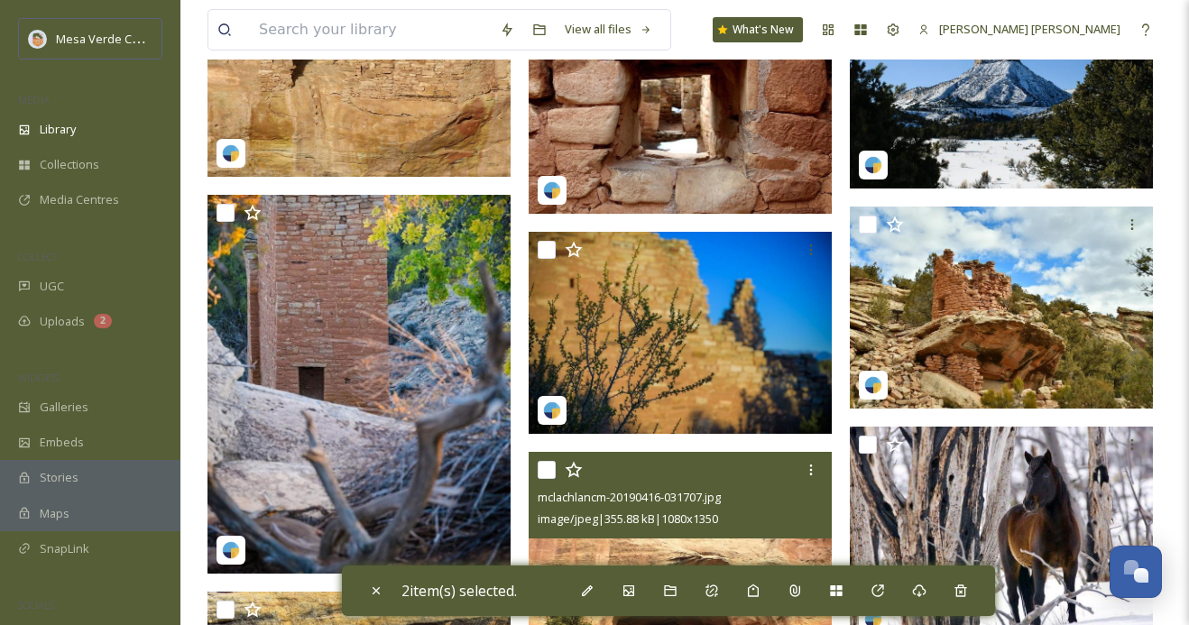
scroll to position [14654, 0]
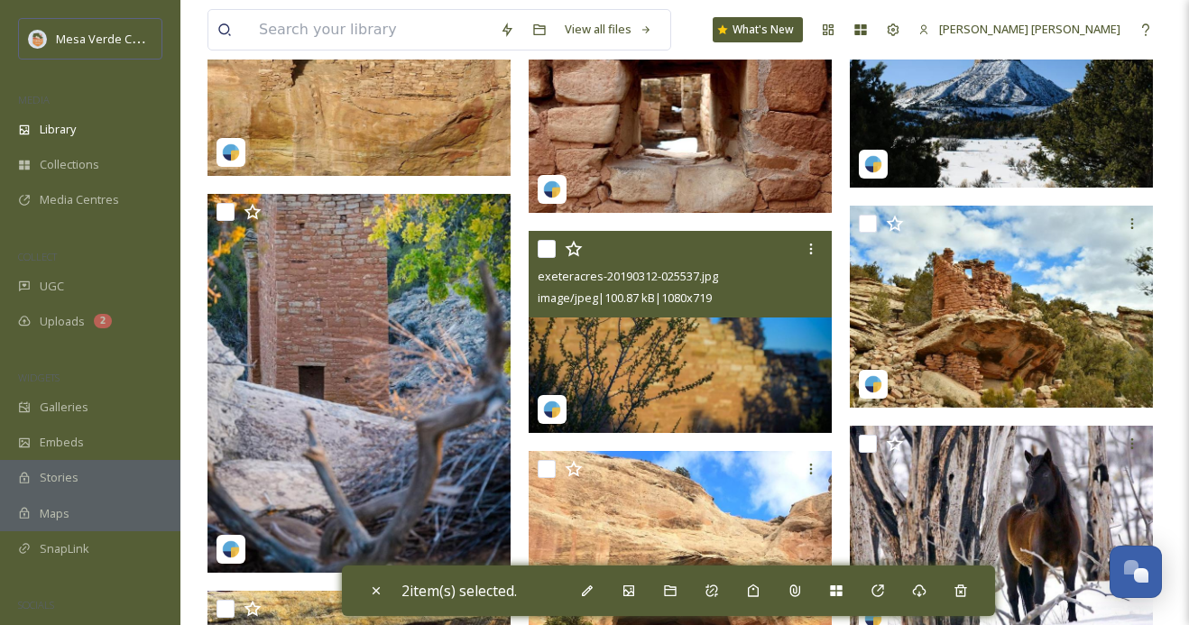
click at [547, 250] on input "checkbox" at bounding box center [547, 249] width 18 height 18
checkbox input "true"
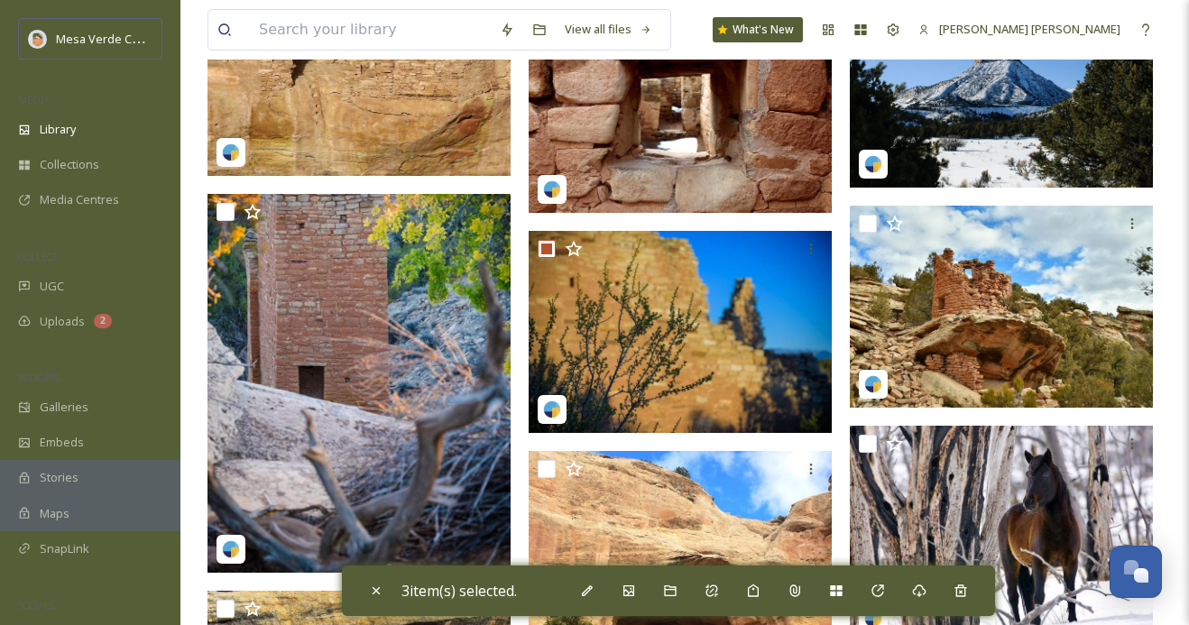
click at [472, 595] on span "3 item(s) selected." at bounding box center [458, 591] width 115 height 20
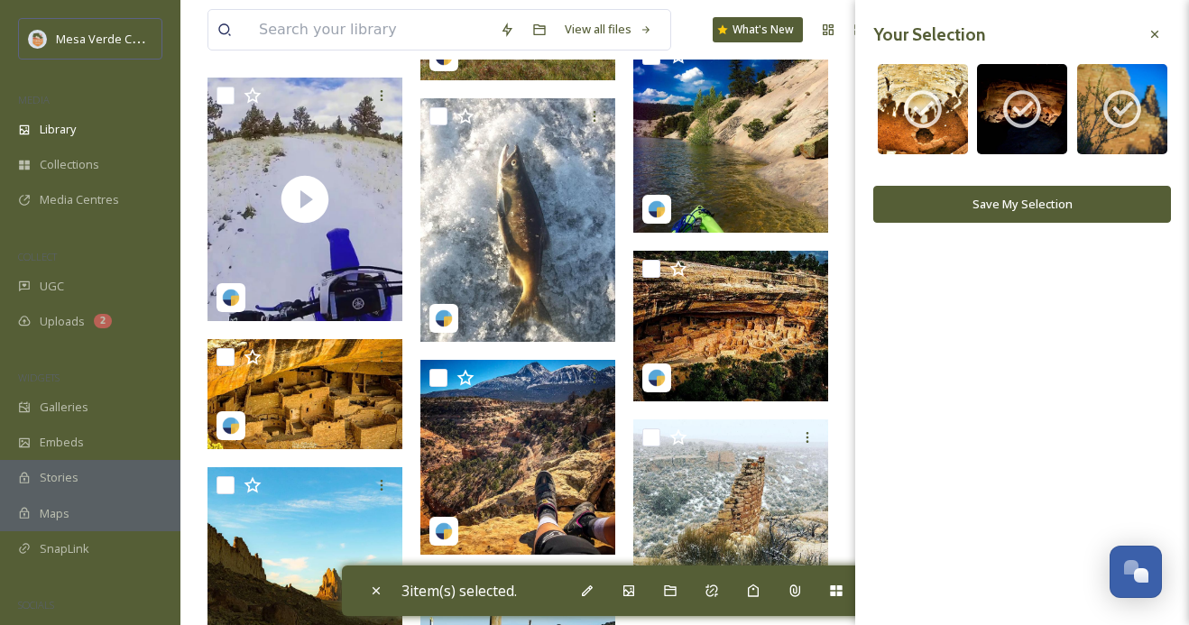
click at [965, 198] on button "Save My Selection" at bounding box center [1022, 204] width 298 height 37
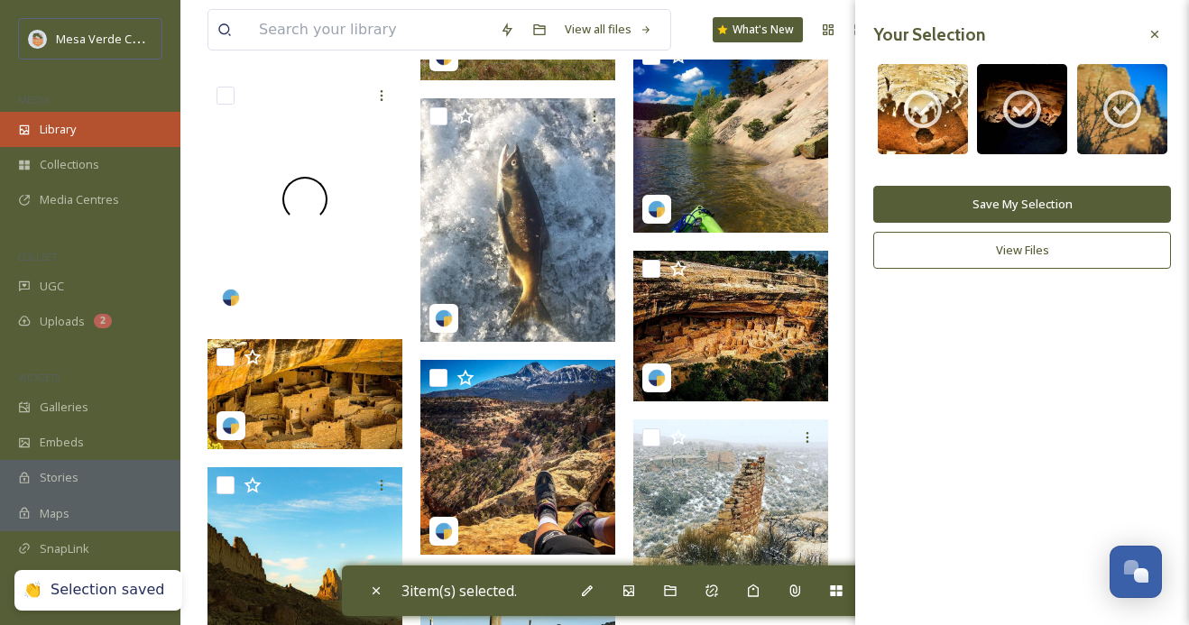
click at [97, 125] on div "Library" at bounding box center [90, 129] width 180 height 35
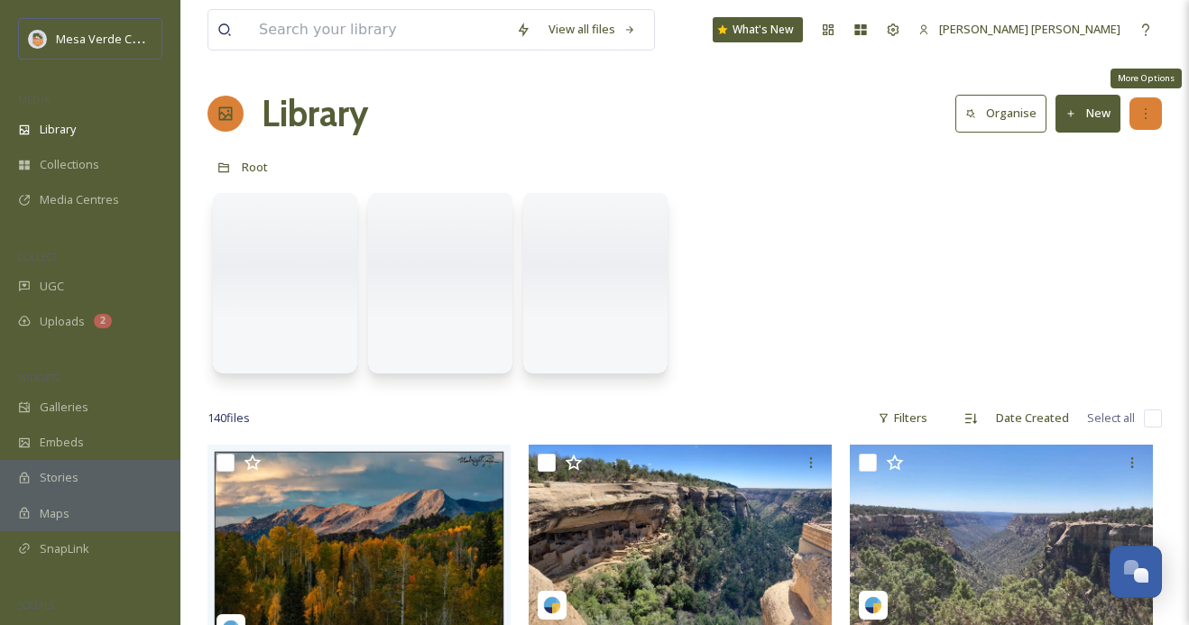
click at [1153, 115] on div "More Options" at bounding box center [1146, 113] width 32 height 32
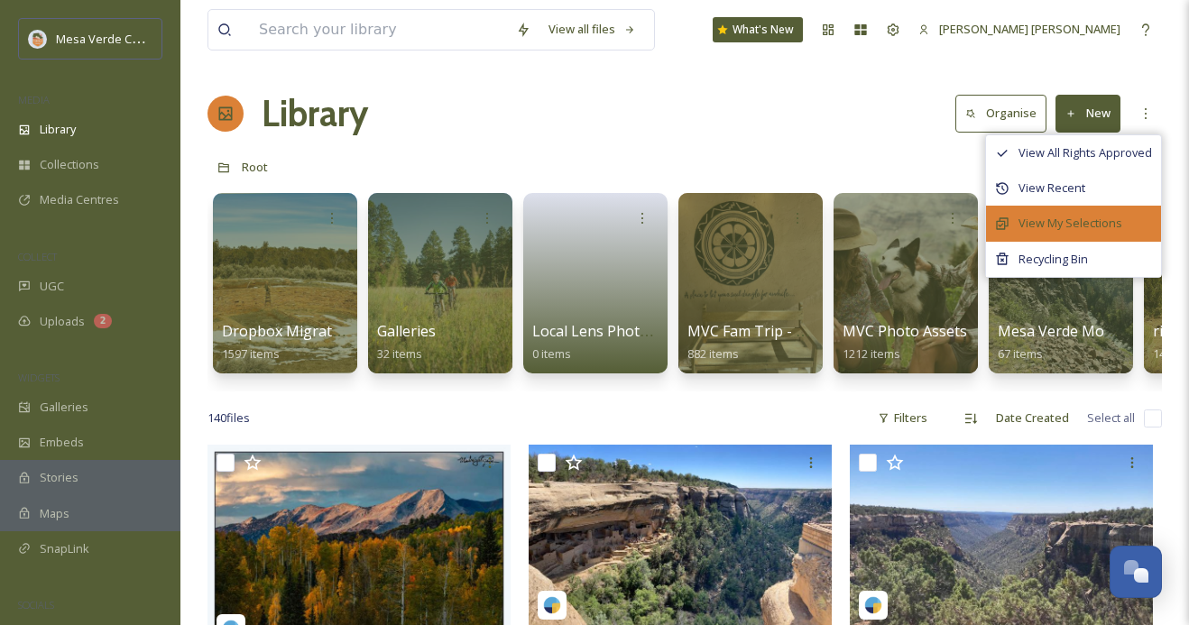
click at [1080, 216] on span "View My Selections" at bounding box center [1071, 223] width 104 height 17
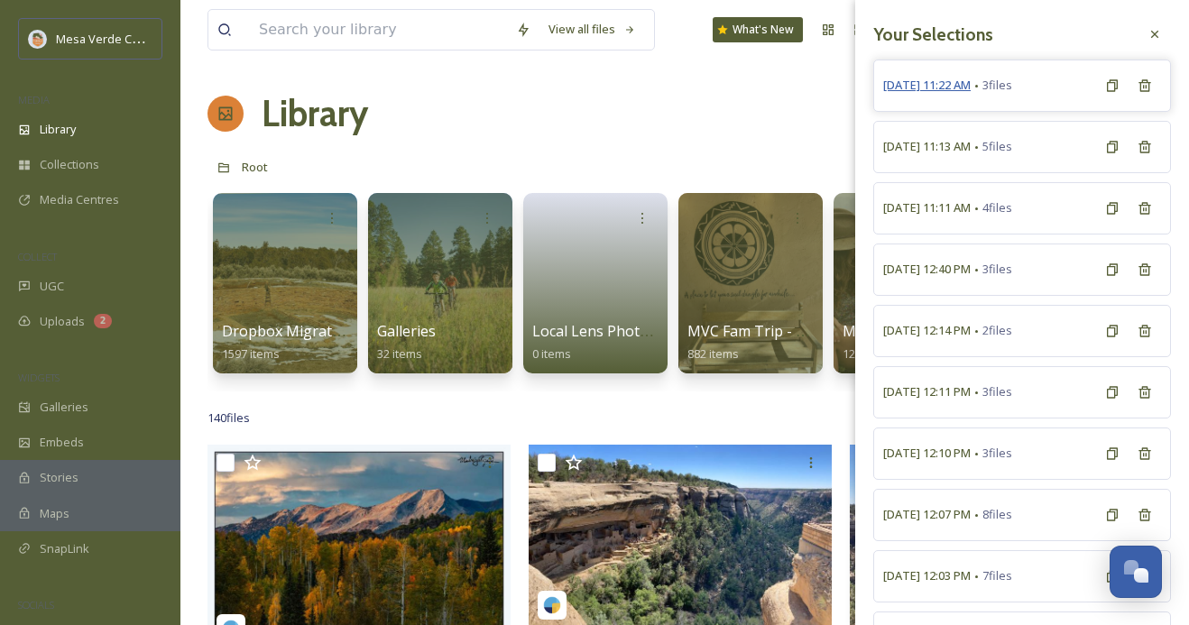
click at [945, 88] on span "October 7th, 11:22 AM" at bounding box center [927, 85] width 88 height 17
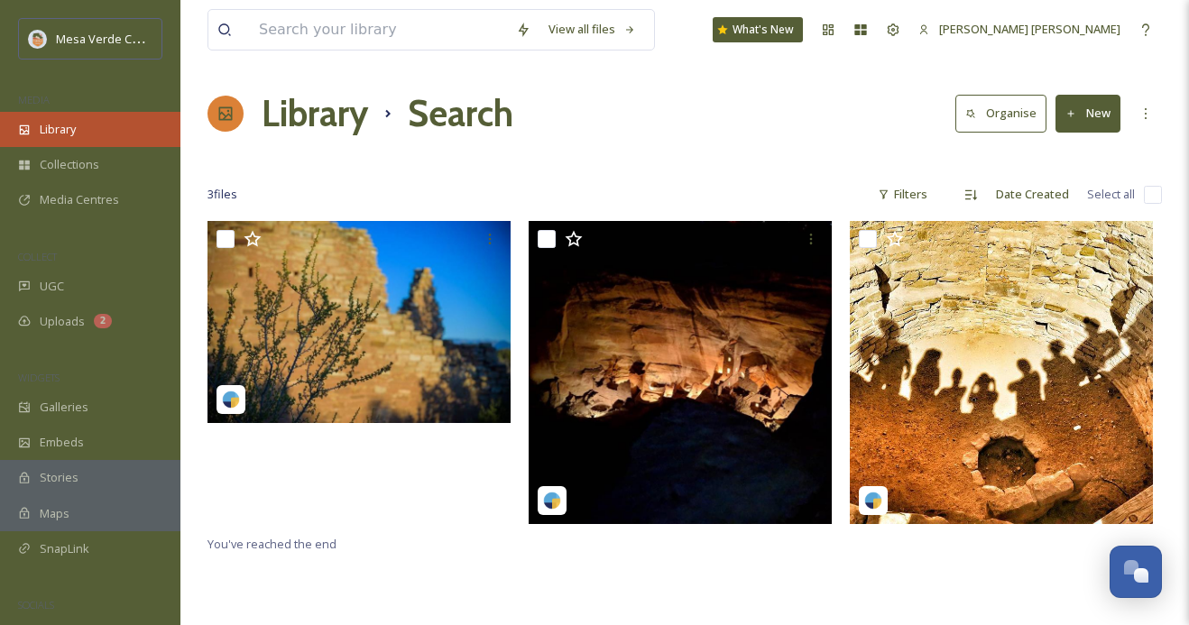
click at [109, 139] on div "Library" at bounding box center [90, 129] width 180 height 35
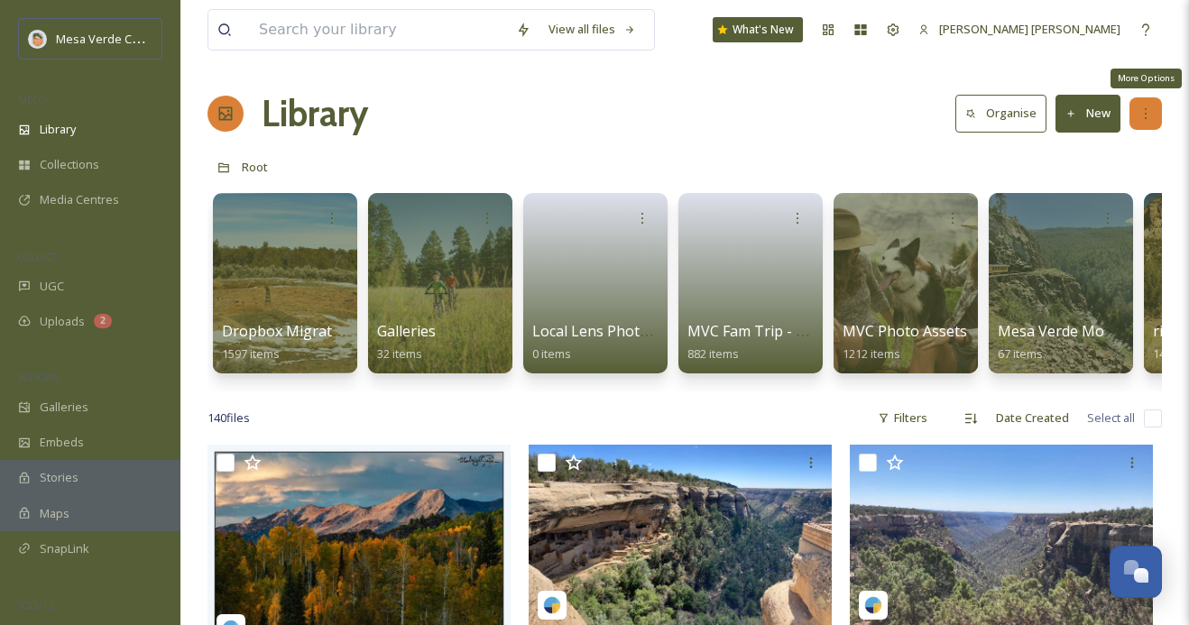
click at [1146, 109] on icon at bounding box center [1146, 113] width 2 height 11
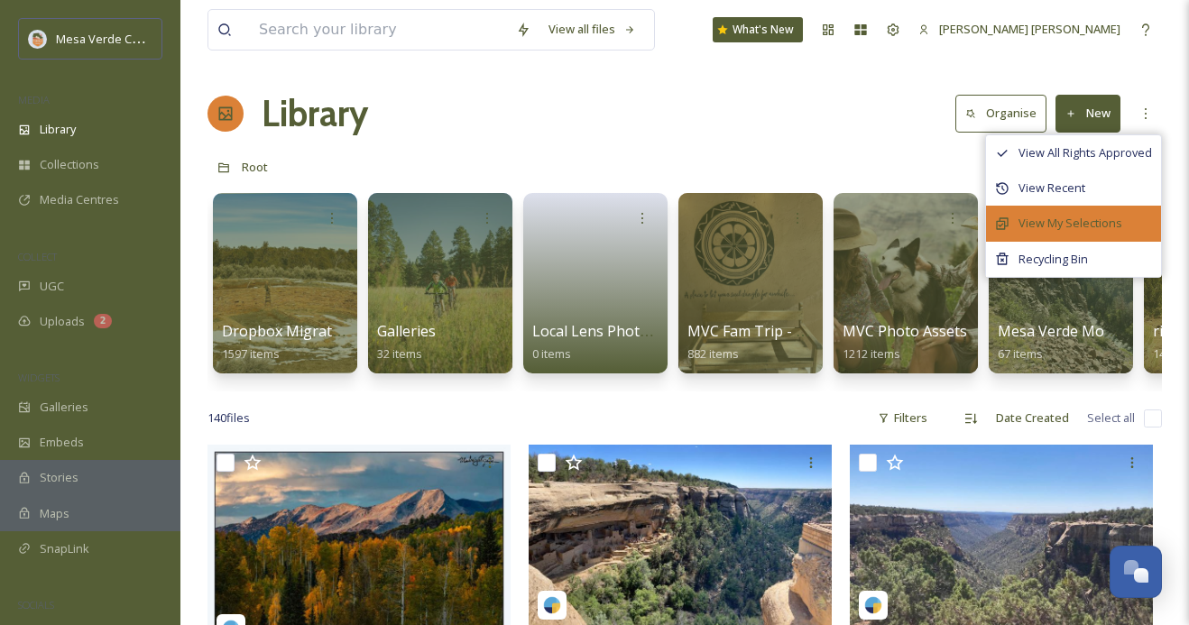
click at [1086, 221] on span "View My Selections" at bounding box center [1071, 223] width 104 height 17
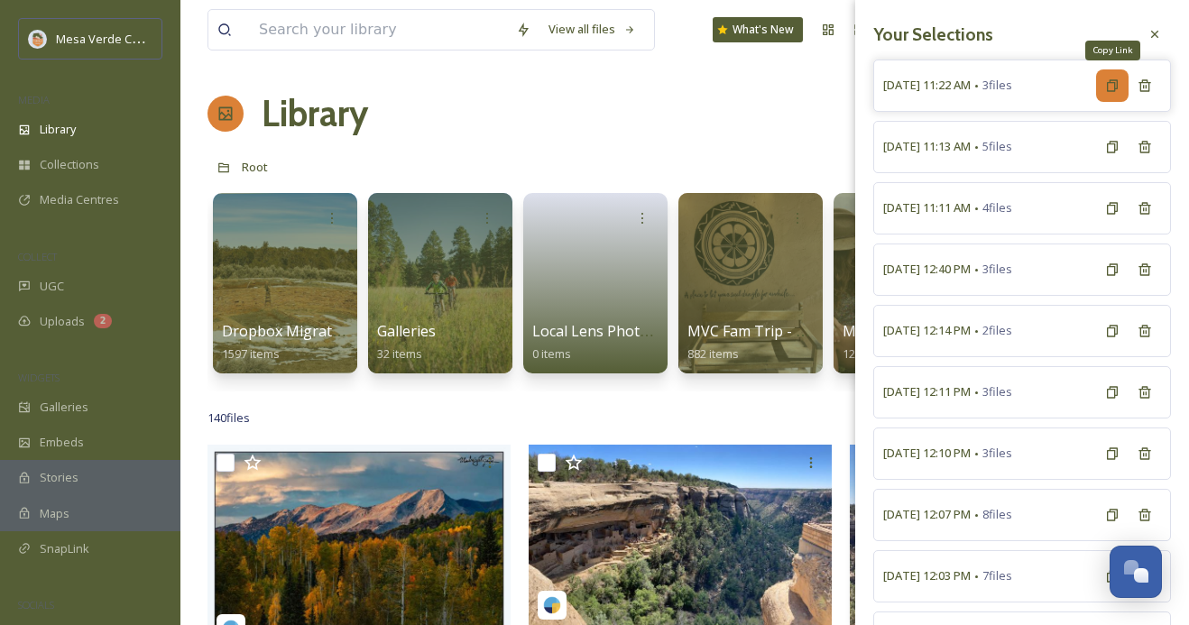
click at [1109, 89] on icon at bounding box center [1112, 85] width 14 height 14
click at [971, 85] on span "October 7th, 11:22 AM" at bounding box center [927, 85] width 88 height 17
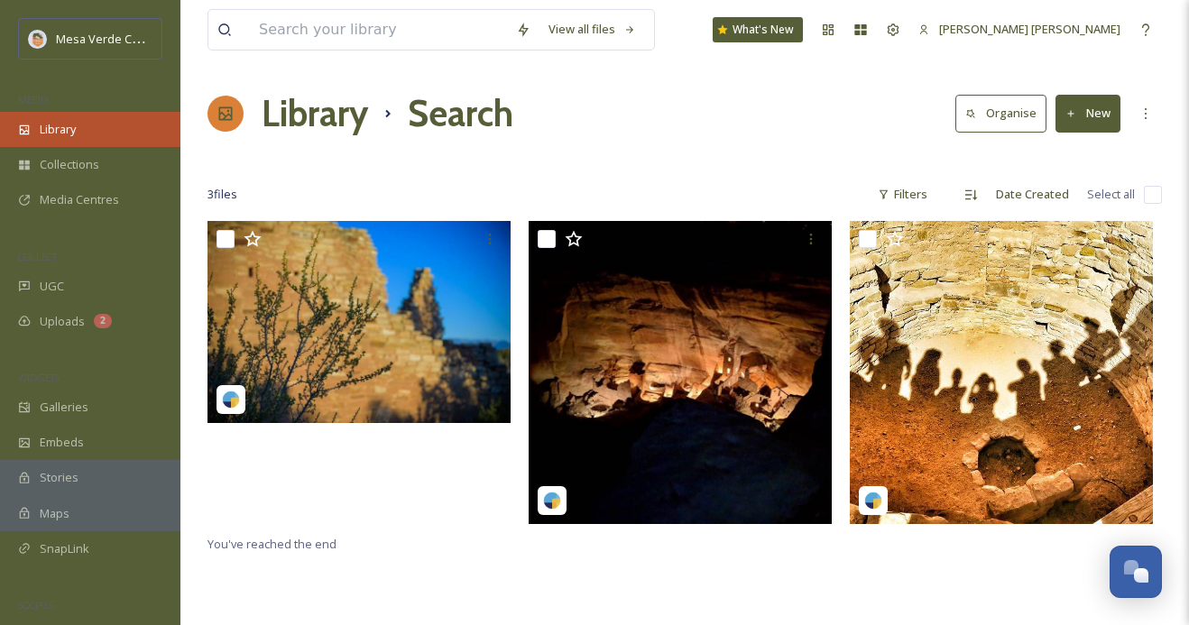
click at [66, 126] on span "Library" at bounding box center [58, 129] width 36 height 17
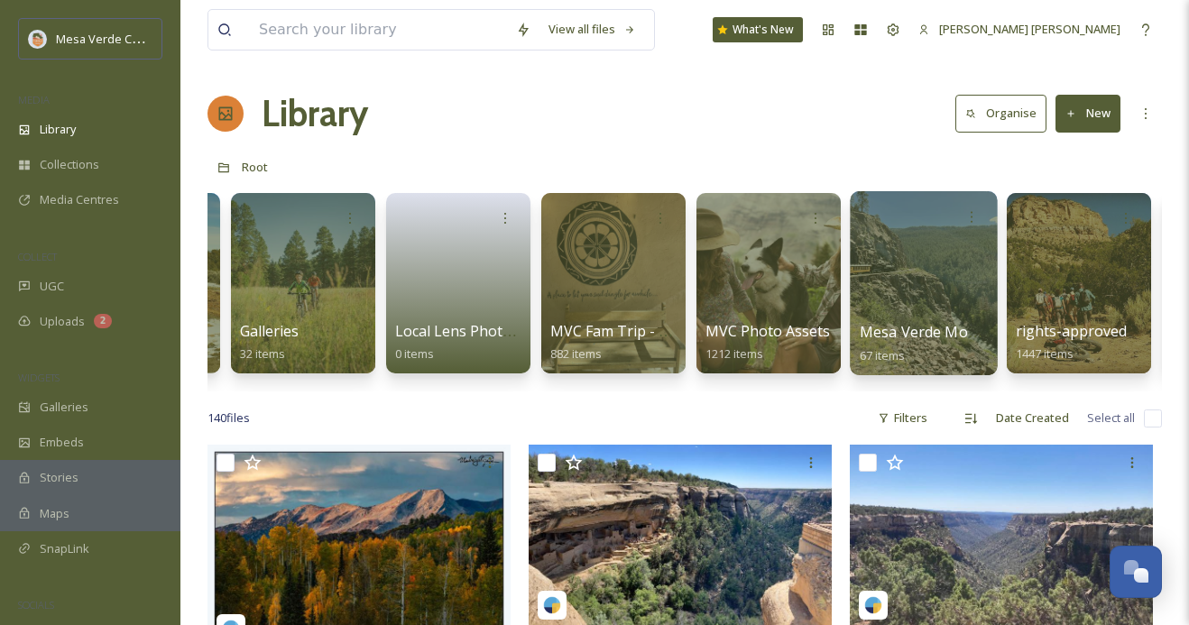
scroll to position [0, 287]
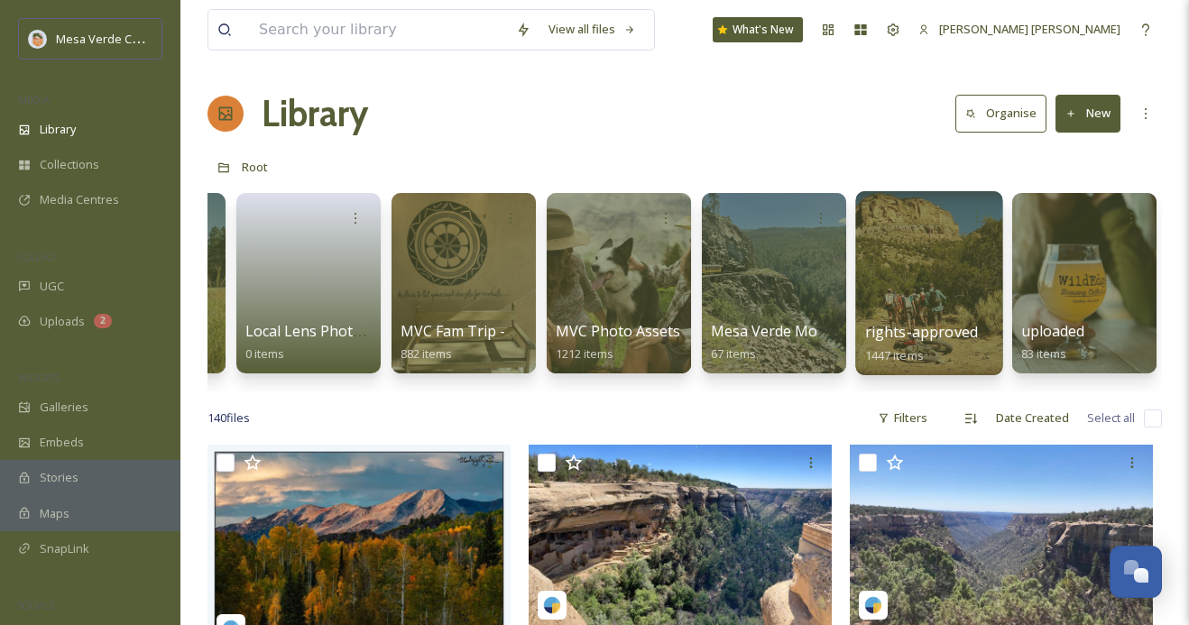
click at [919, 284] on div at bounding box center [928, 283] width 147 height 184
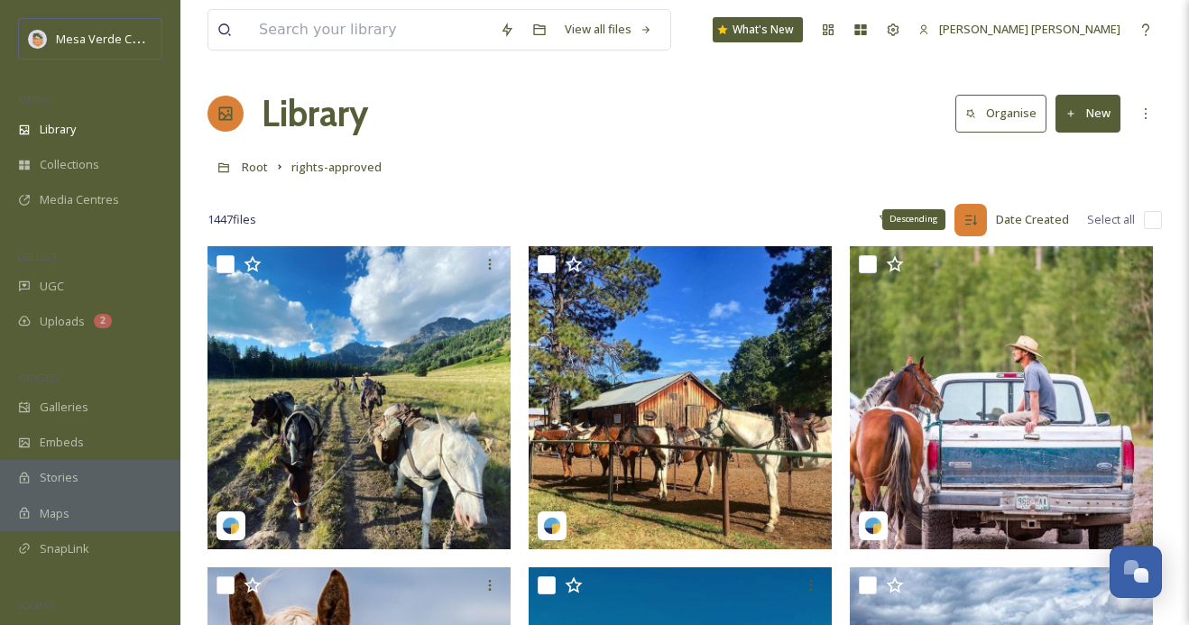
click at [976, 221] on icon at bounding box center [971, 220] width 12 height 10
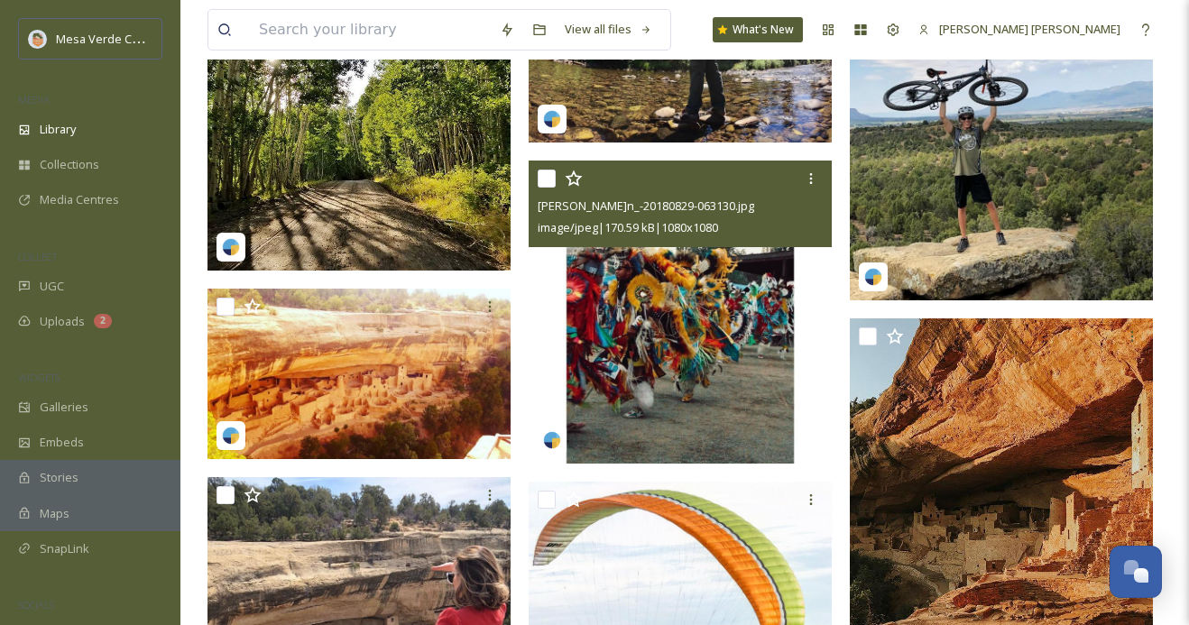
scroll to position [4124, 0]
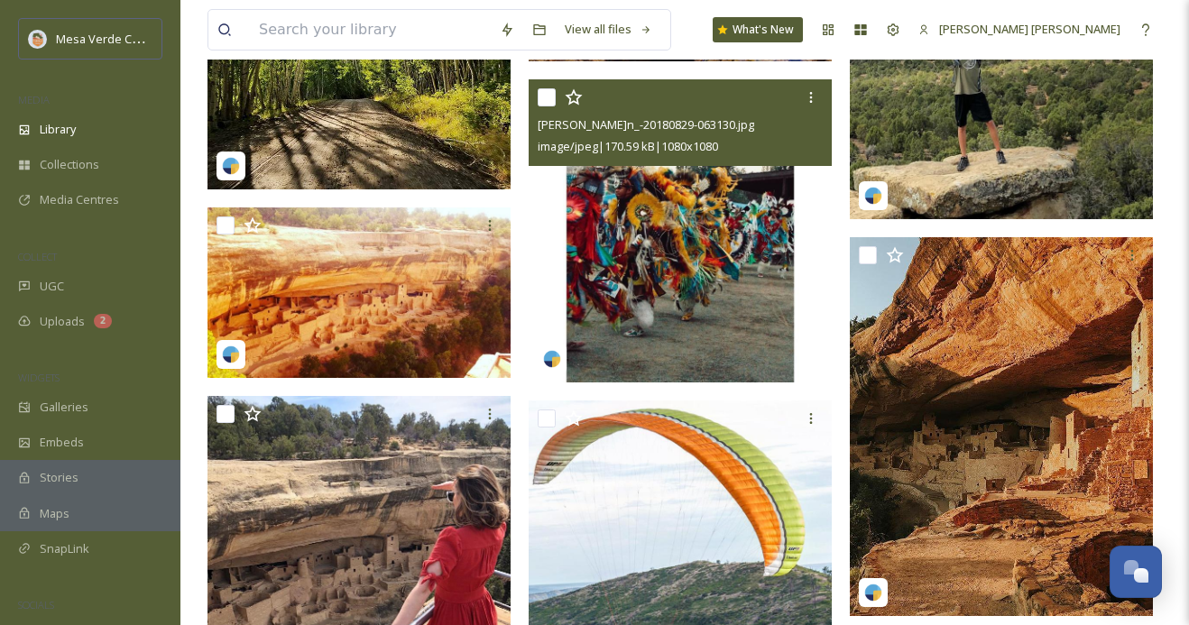
click at [549, 97] on input "checkbox" at bounding box center [547, 97] width 18 height 18
checkbox input "true"
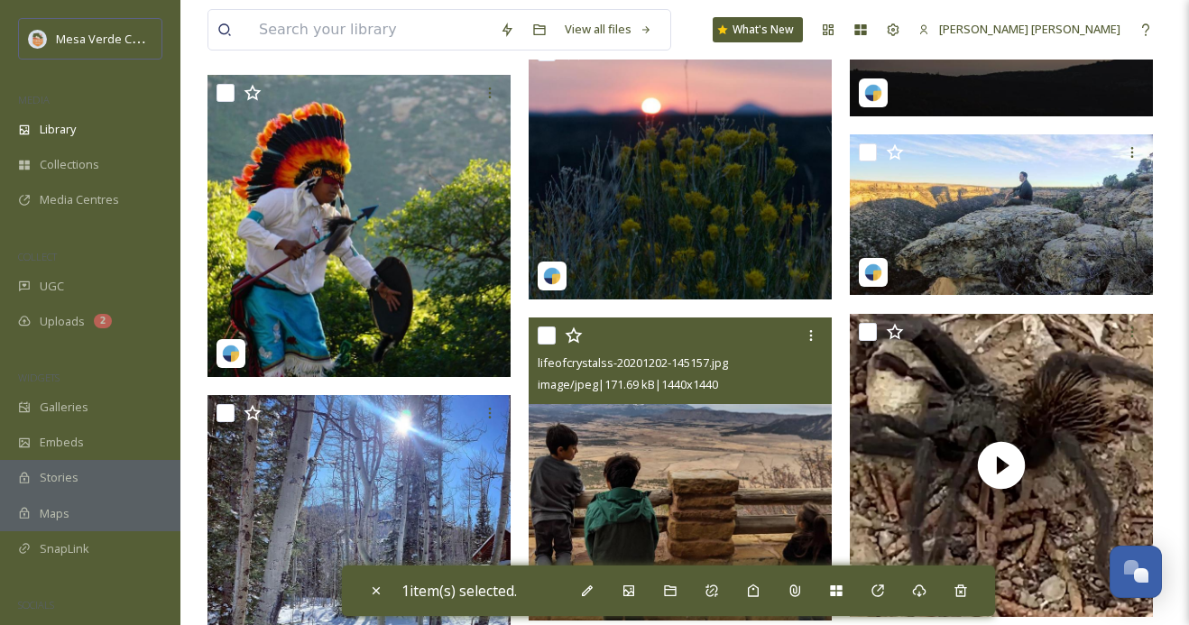
scroll to position [28710, 0]
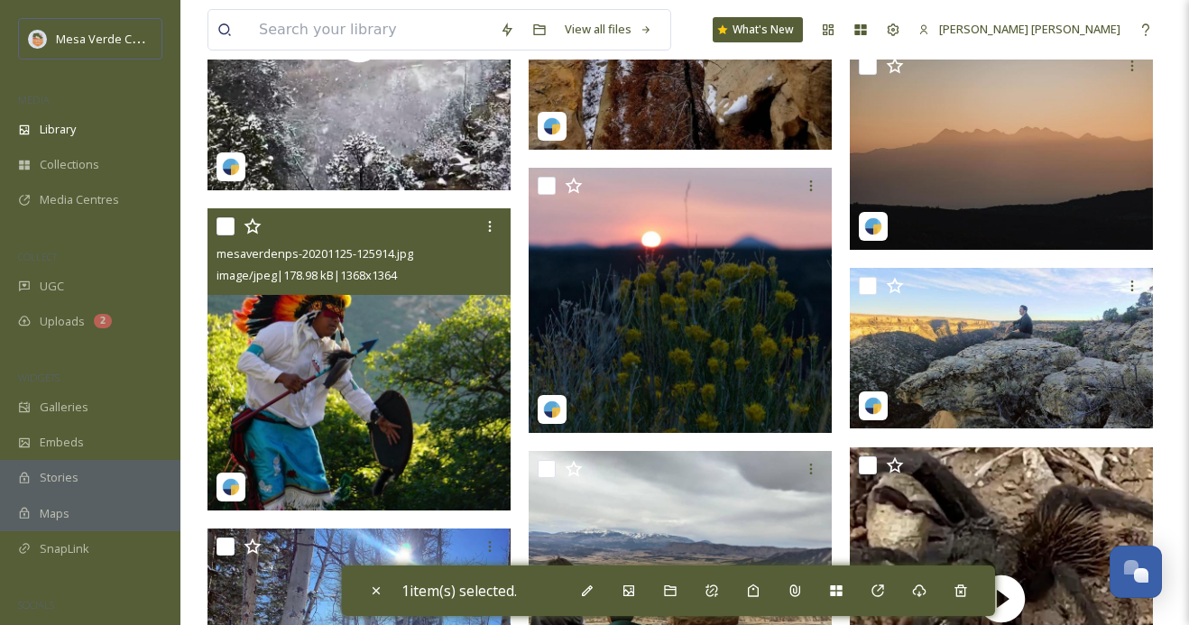
click at [230, 223] on input "checkbox" at bounding box center [226, 226] width 18 height 18
checkbox input "true"
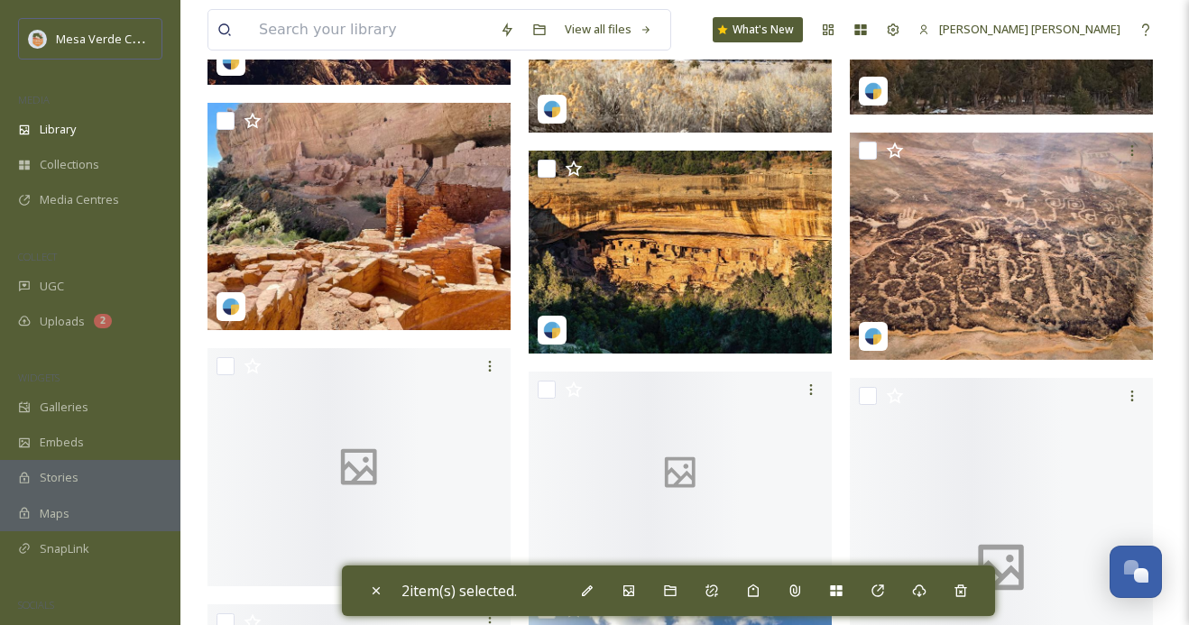
scroll to position [45944, 0]
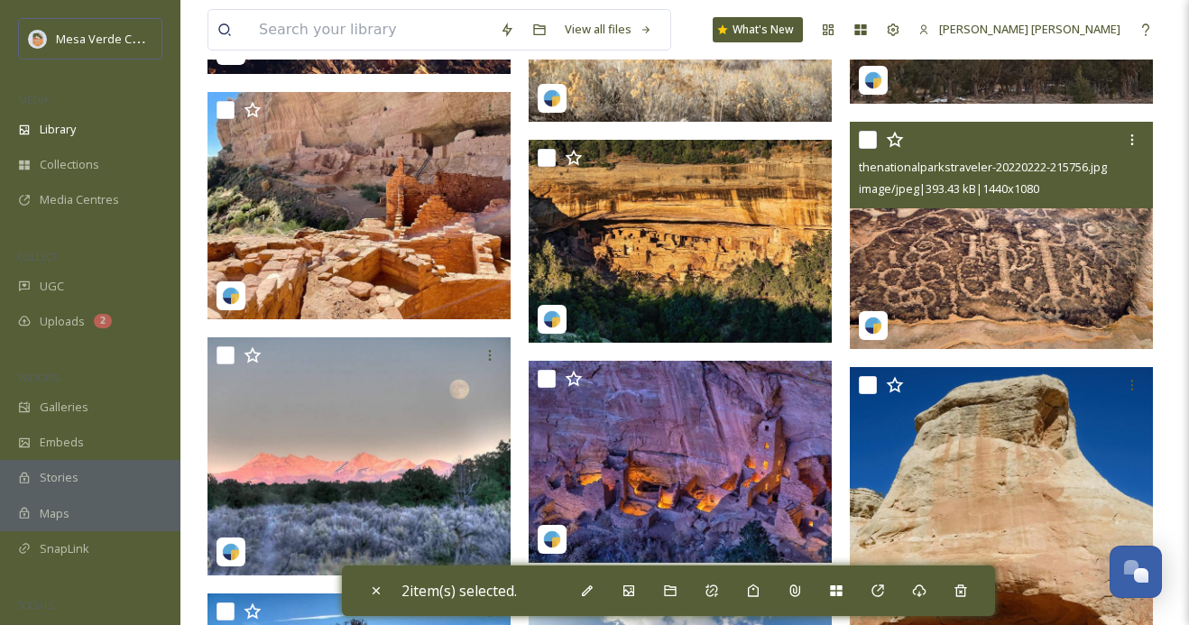
click at [869, 141] on input "checkbox" at bounding box center [868, 140] width 18 height 18
checkbox input "true"
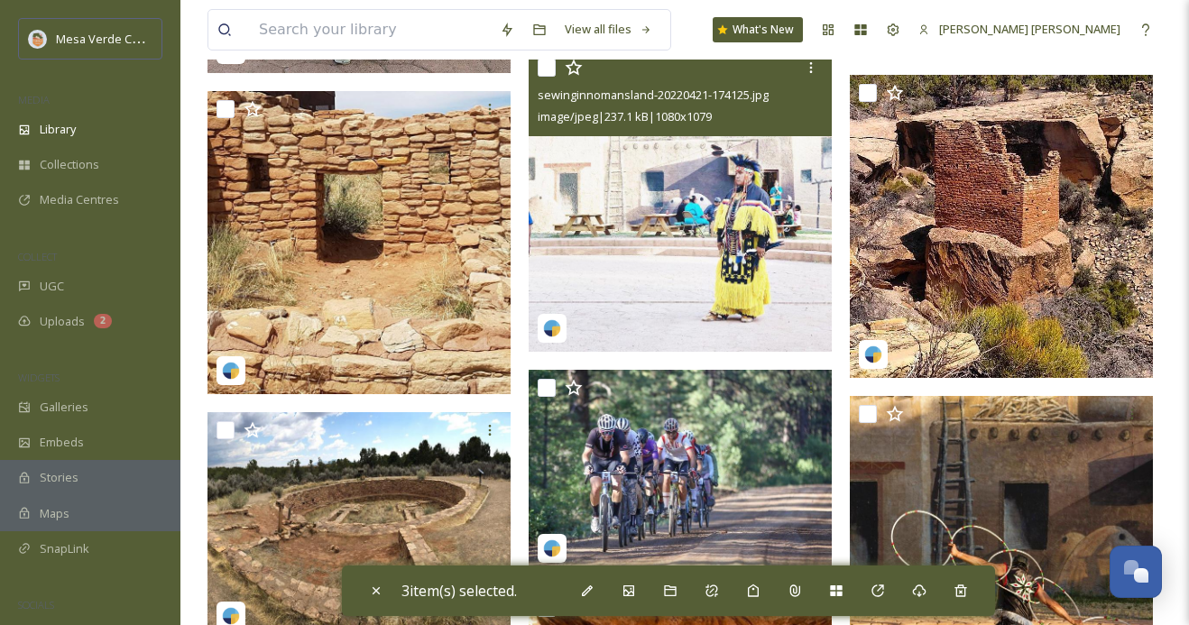
scroll to position [53016, 0]
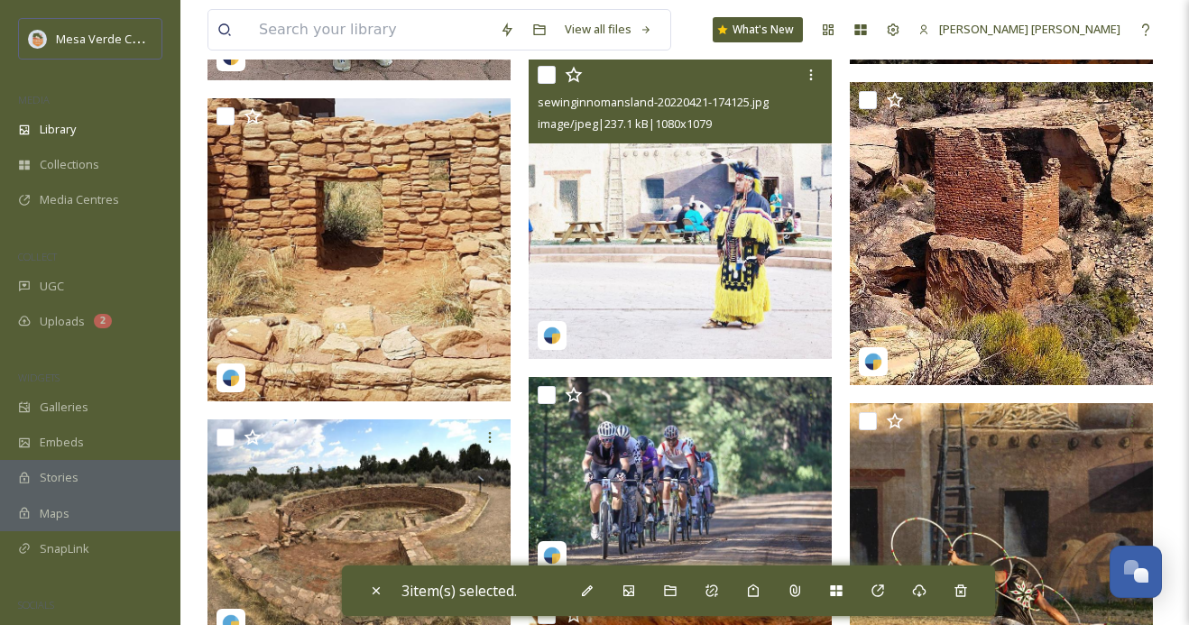
click at [548, 73] on input "checkbox" at bounding box center [547, 75] width 18 height 18
checkbox input "true"
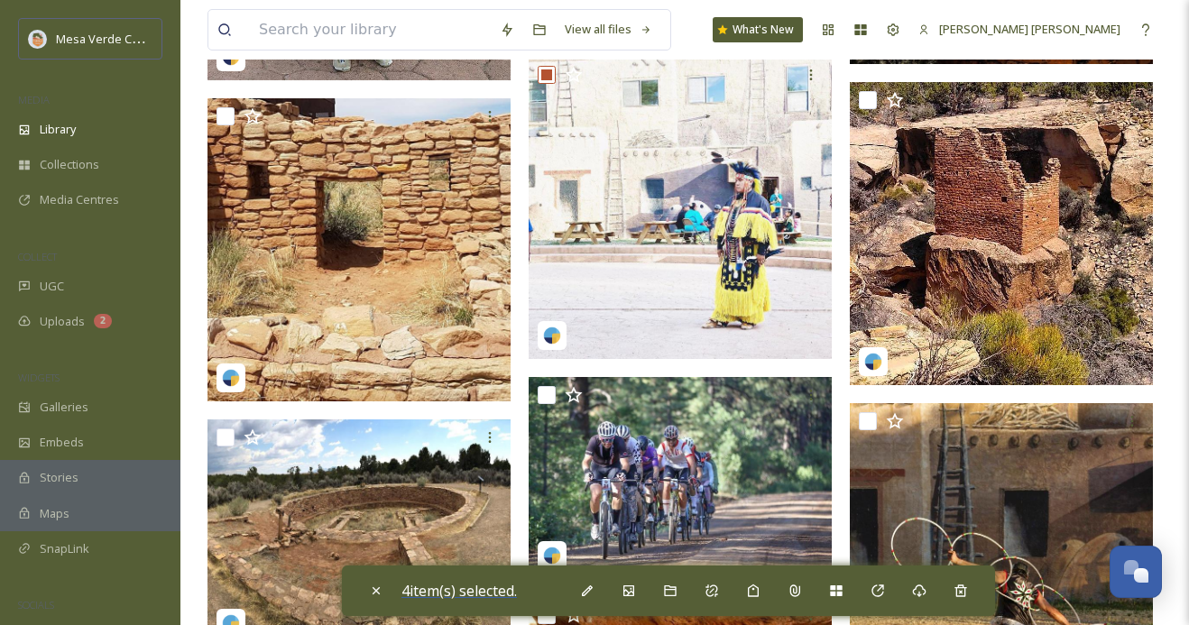
click at [456, 585] on span "4 item(s) selected." at bounding box center [458, 591] width 115 height 20
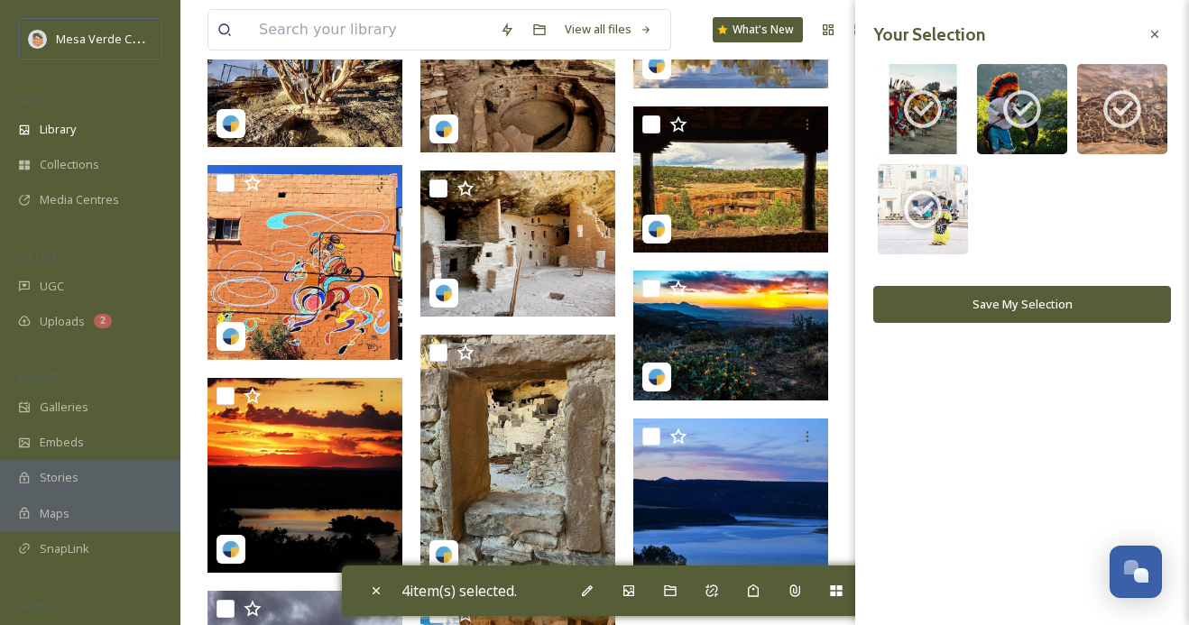
click at [975, 298] on button "Save My Selection" at bounding box center [1022, 304] width 298 height 37
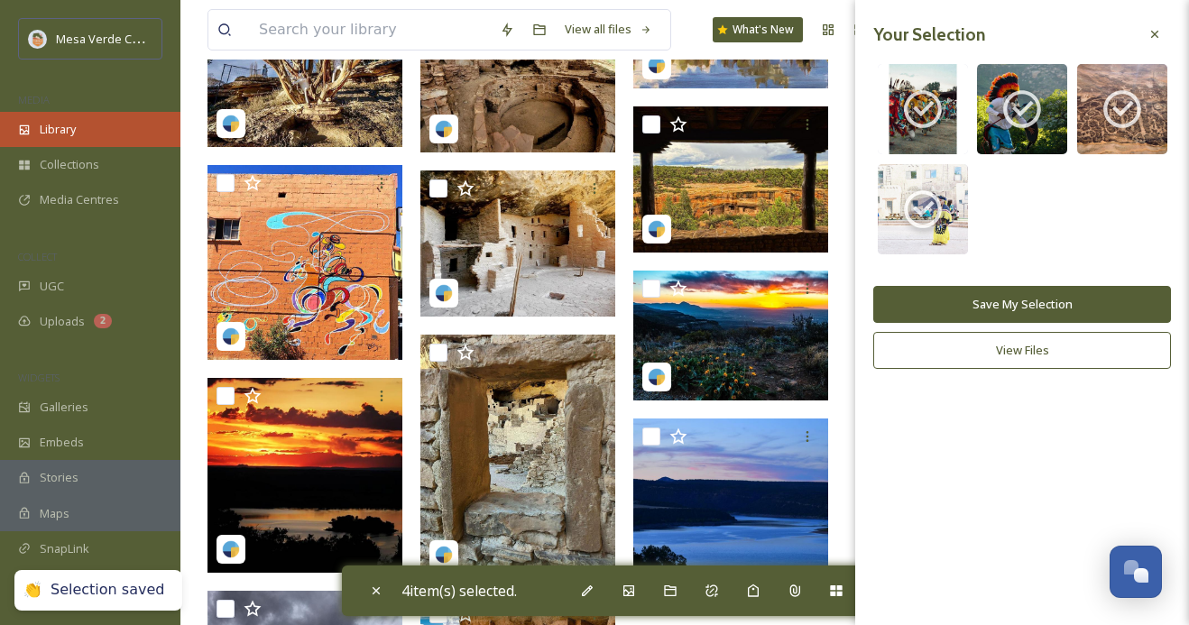
click at [127, 122] on div "Library" at bounding box center [90, 129] width 180 height 35
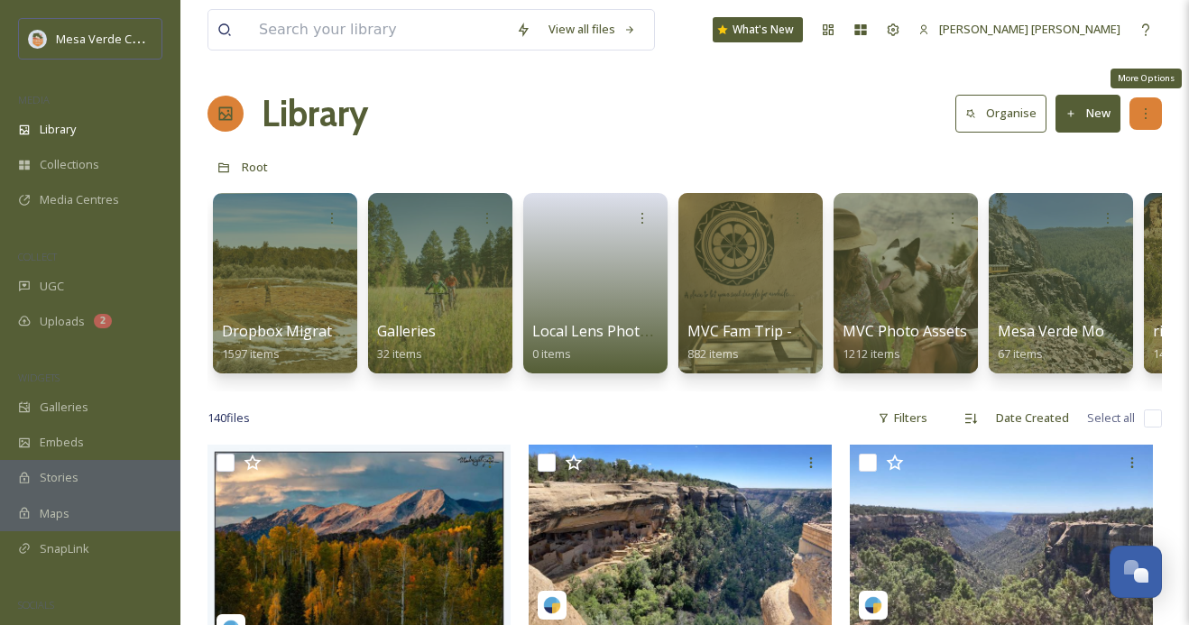
click at [1142, 115] on icon at bounding box center [1146, 113] width 14 height 14
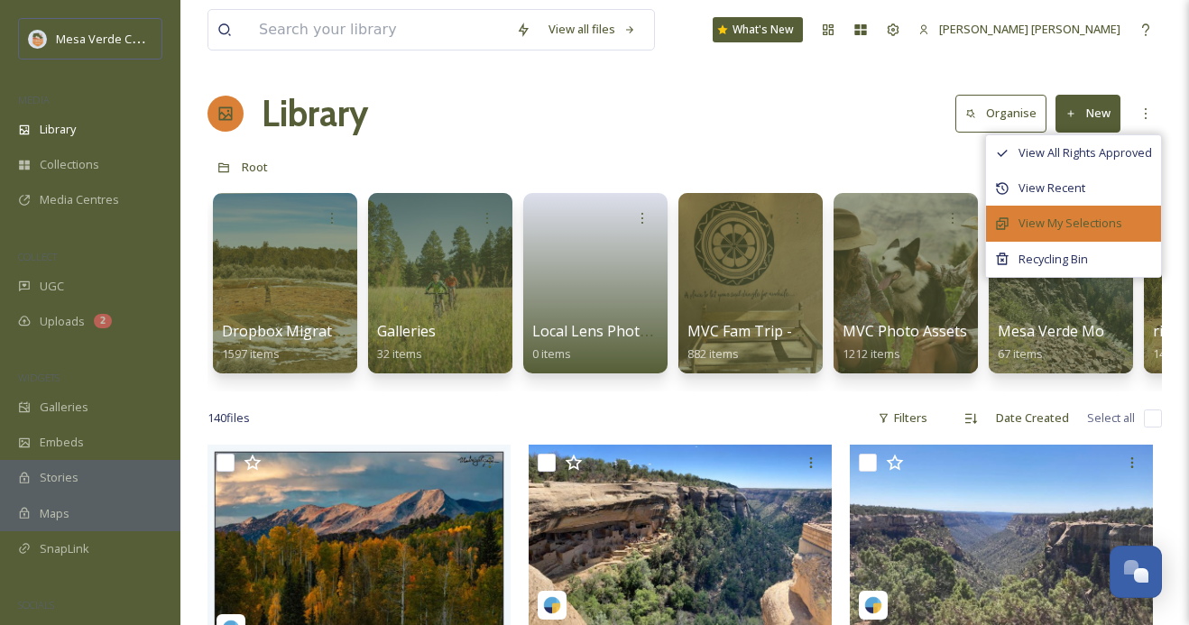
click at [1074, 224] on span "View My Selections" at bounding box center [1071, 223] width 104 height 17
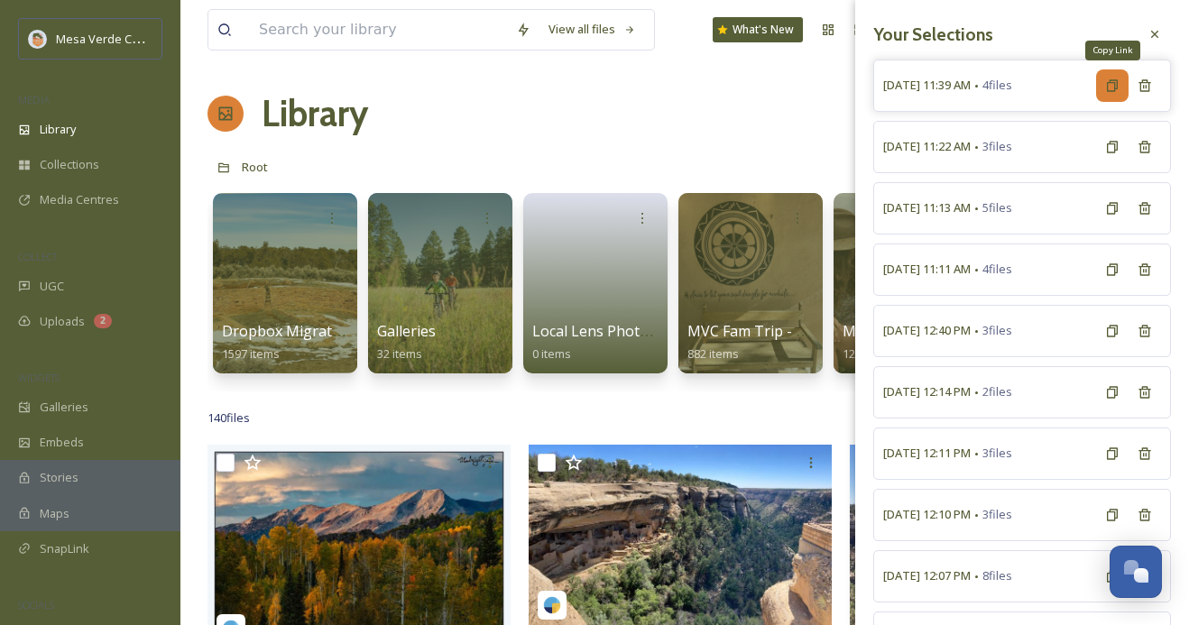
click at [1106, 87] on icon at bounding box center [1112, 85] width 14 height 14
click at [971, 88] on span "October 7th, 11:39 AM" at bounding box center [927, 85] width 88 height 17
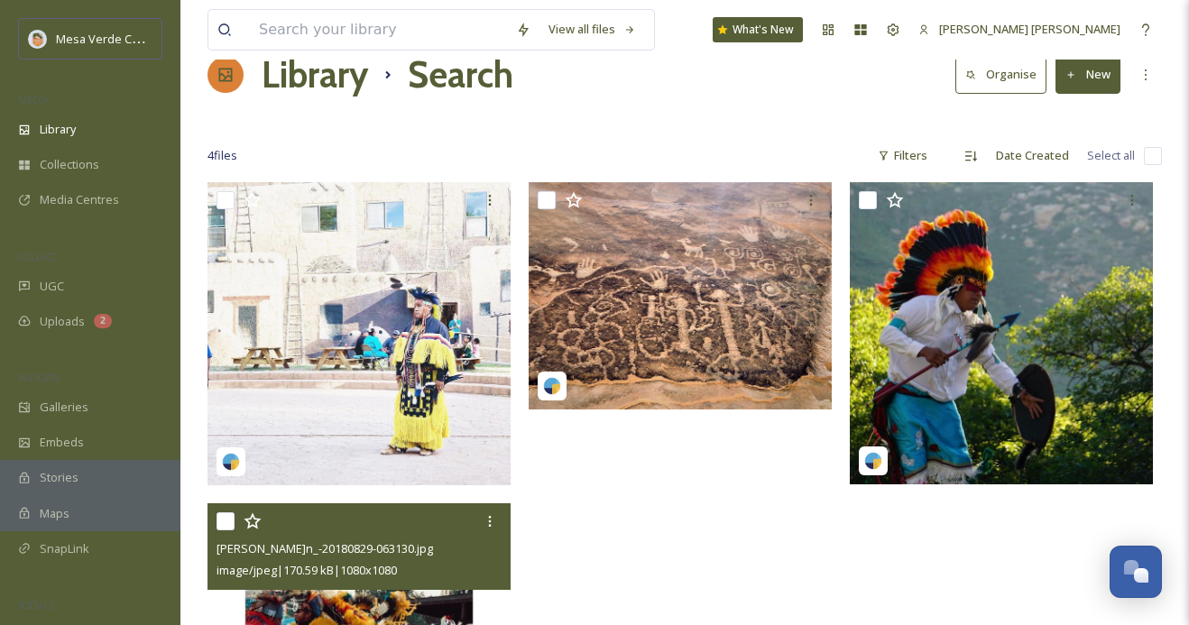
scroll to position [37, 0]
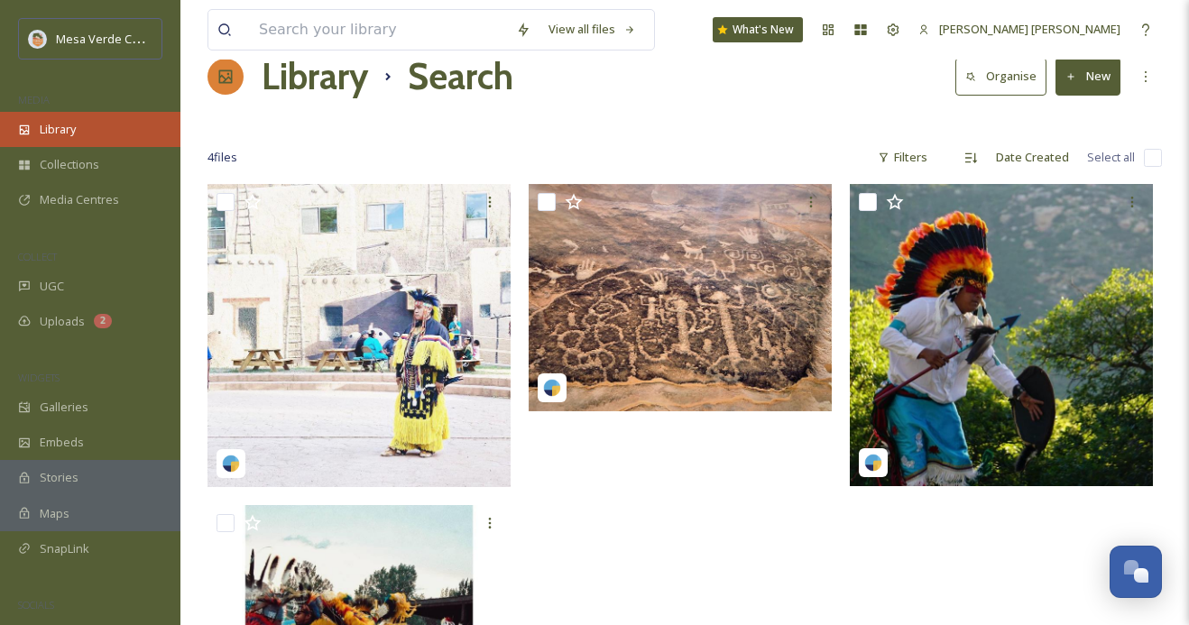
click at [56, 133] on span "Library" at bounding box center [58, 129] width 36 height 17
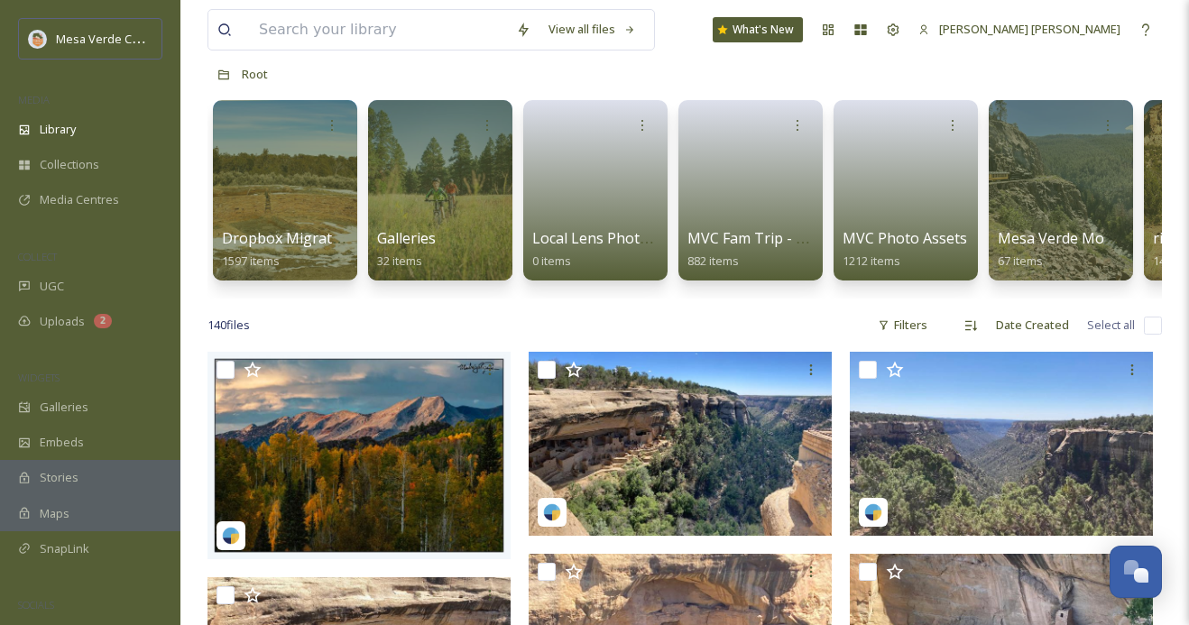
scroll to position [111, 0]
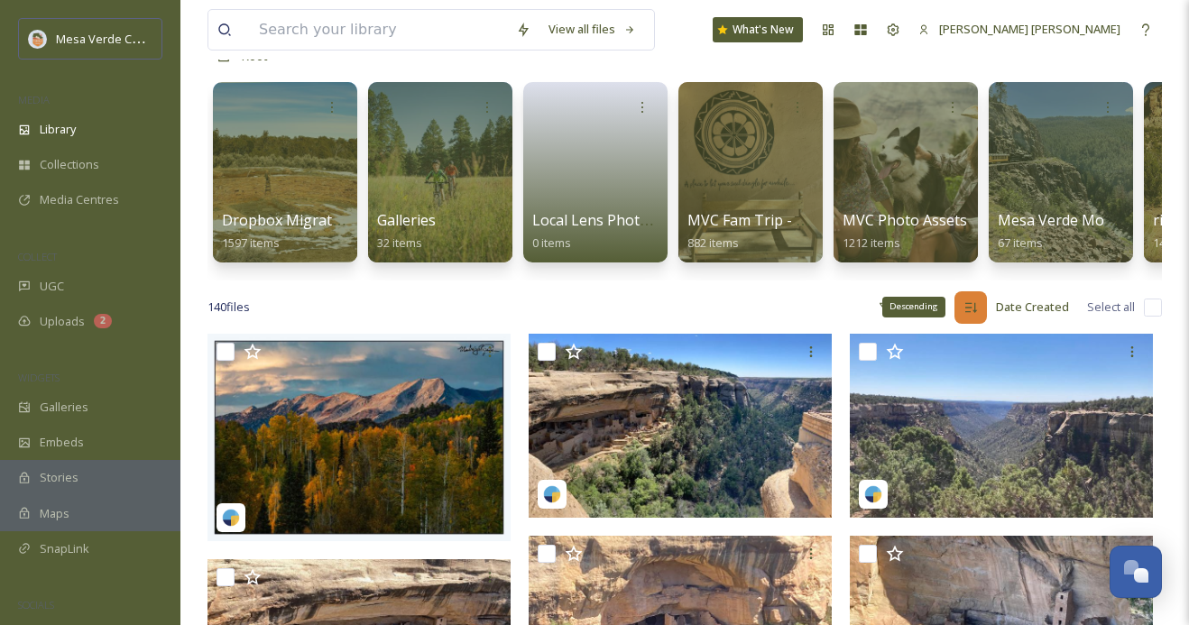
click at [972, 309] on icon at bounding box center [971, 307] width 14 height 14
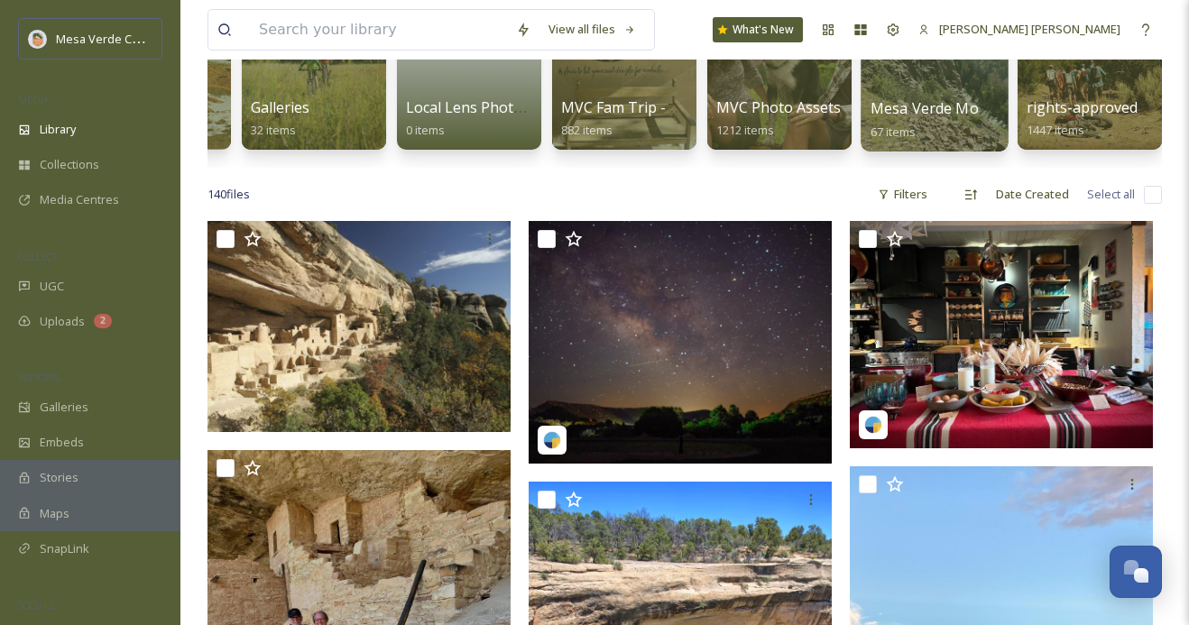
scroll to position [0, 281]
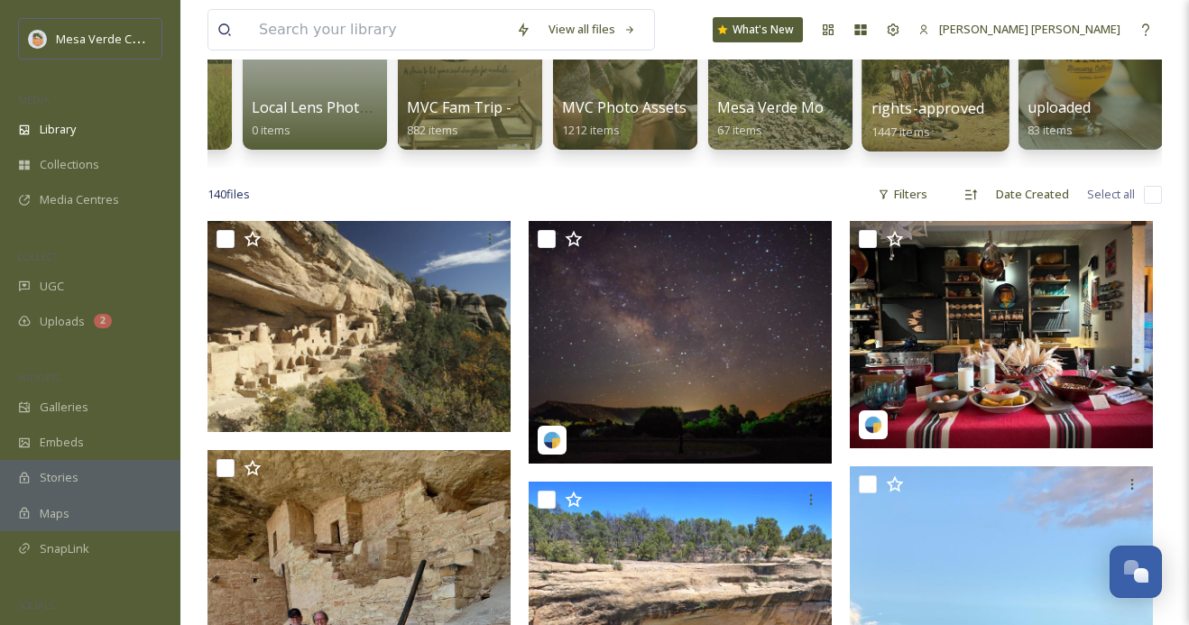
click at [943, 100] on span "rights-approved" at bounding box center [928, 108] width 113 height 20
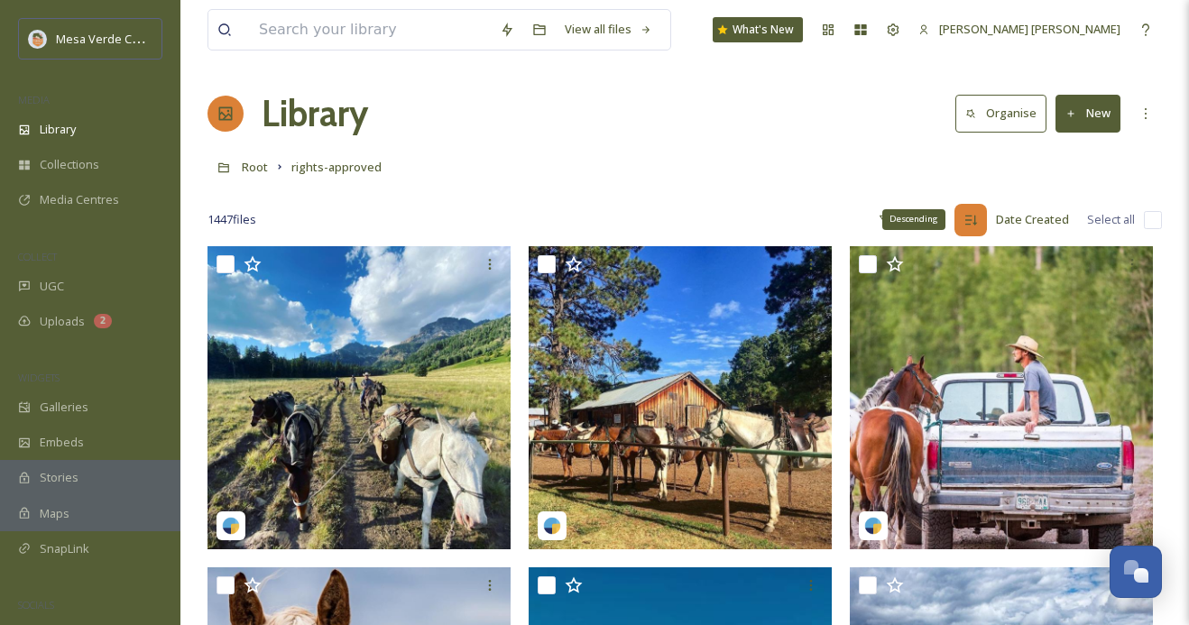
click at [978, 216] on icon at bounding box center [971, 220] width 14 height 14
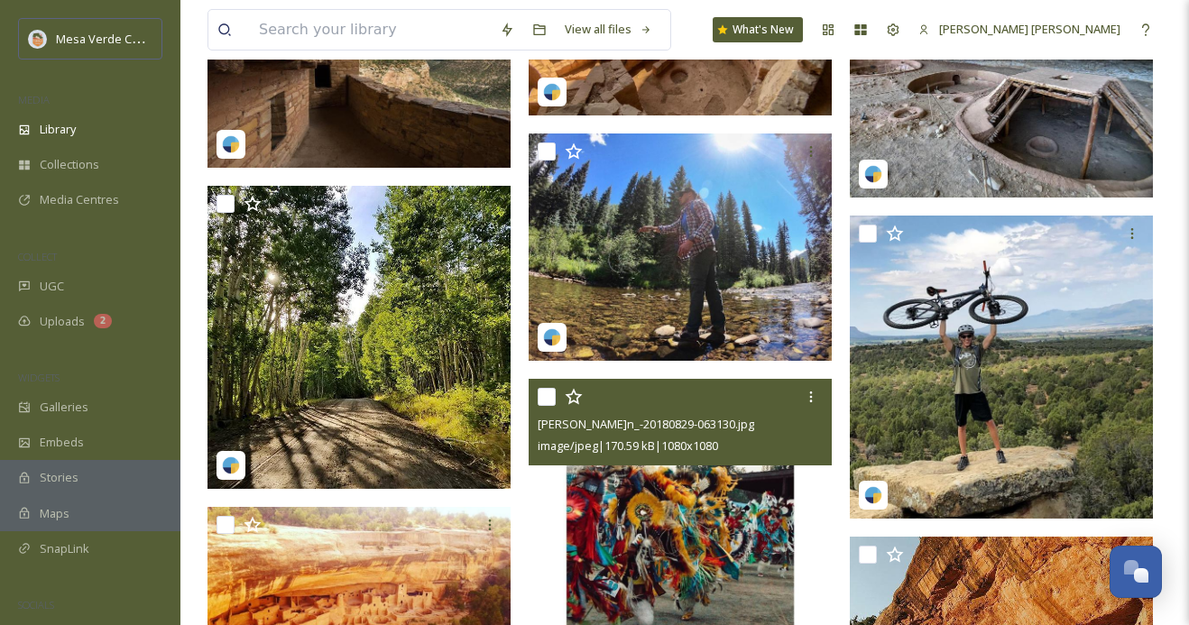
scroll to position [3804, 0]
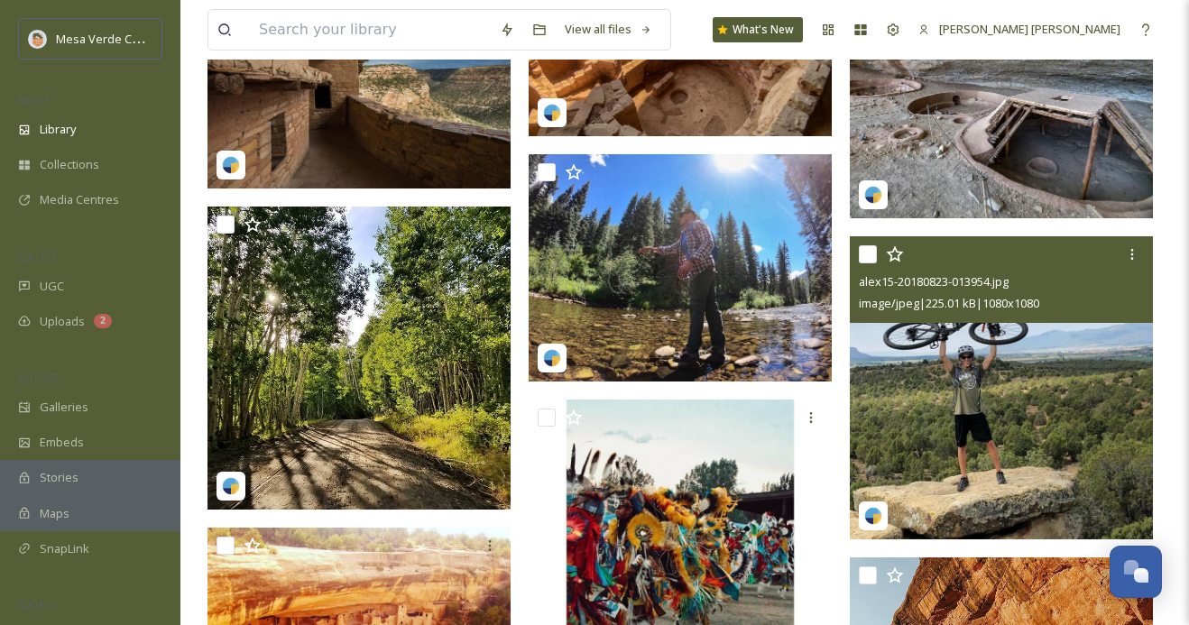
click at [870, 253] on input "checkbox" at bounding box center [868, 254] width 18 height 18
checkbox input "true"
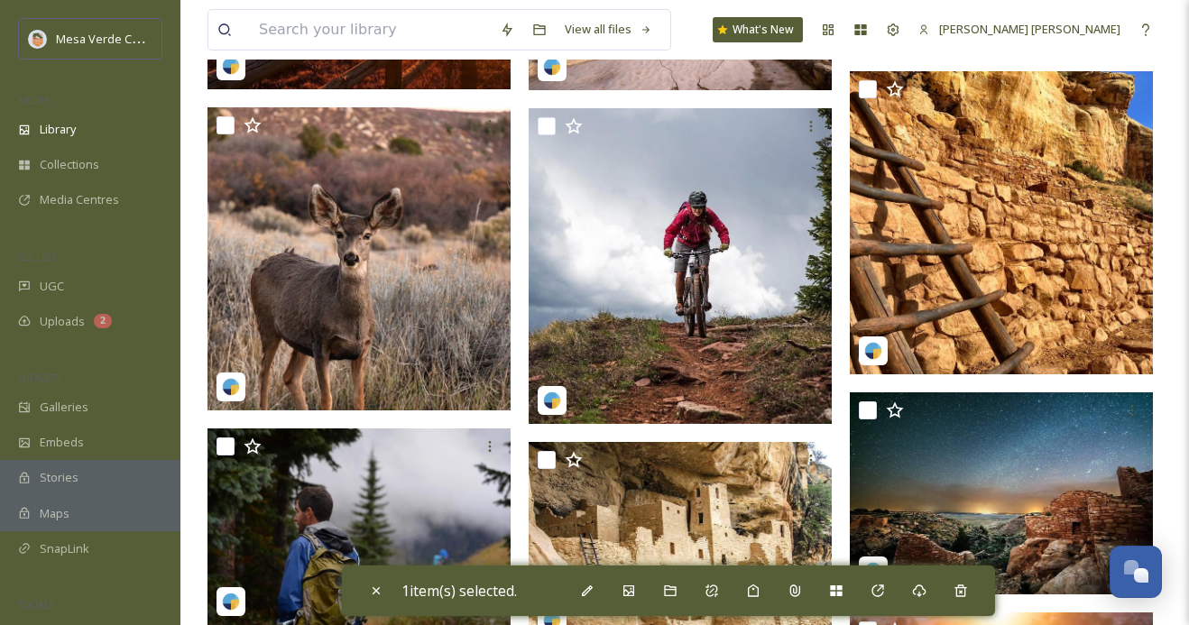
scroll to position [8043, 0]
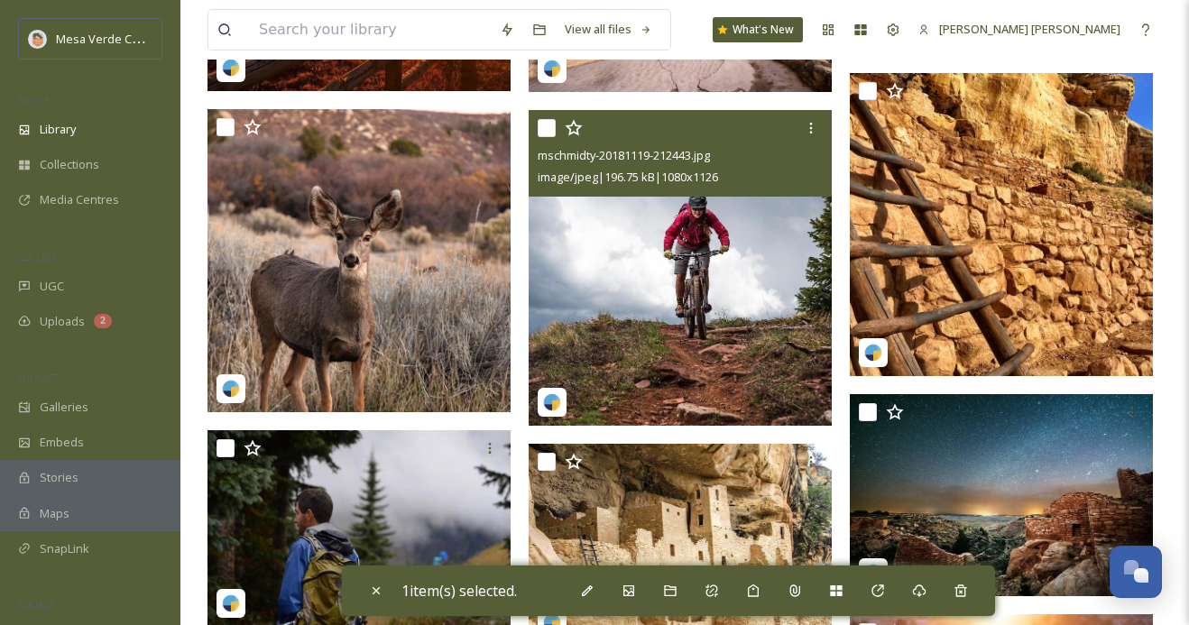
click at [548, 119] on input "checkbox" at bounding box center [547, 128] width 18 height 18
checkbox input "true"
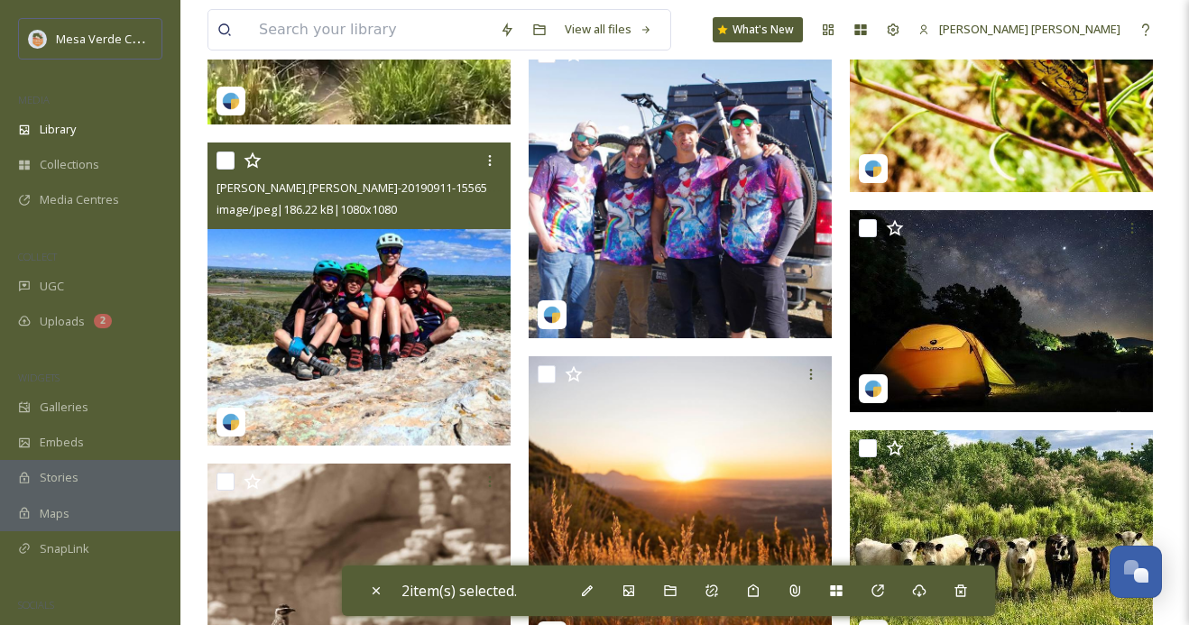
scroll to position [18954, 0]
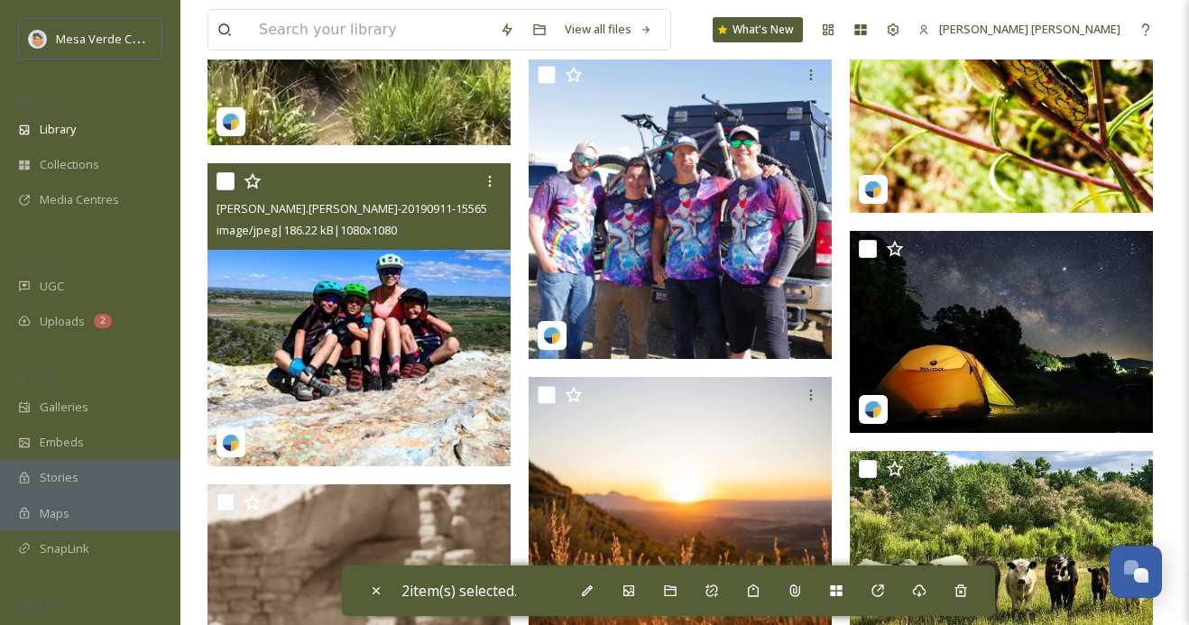
click at [221, 178] on input "checkbox" at bounding box center [226, 181] width 18 height 18
checkbox input "true"
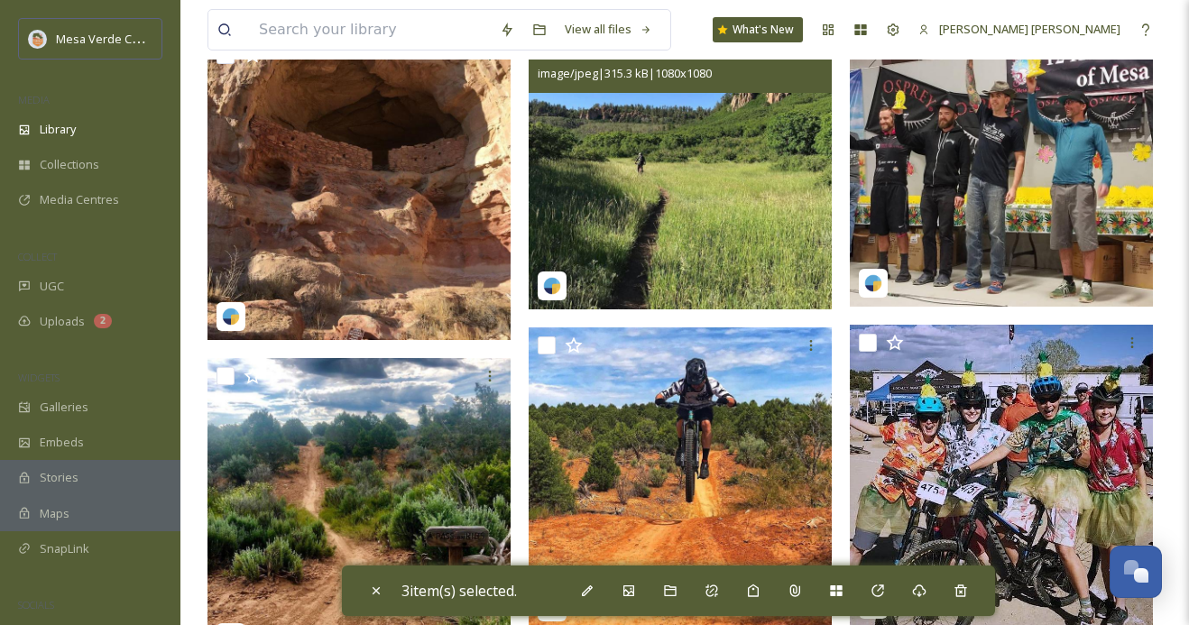
scroll to position [19896, 0]
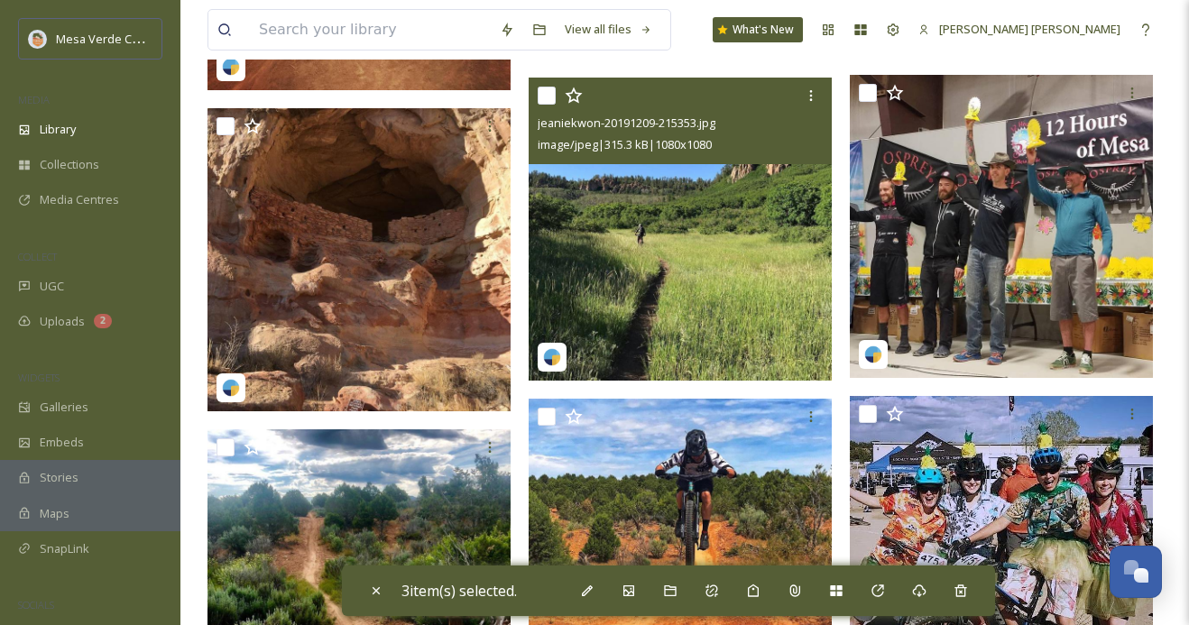
click at [546, 96] on input "checkbox" at bounding box center [547, 96] width 18 height 18
checkbox input "true"
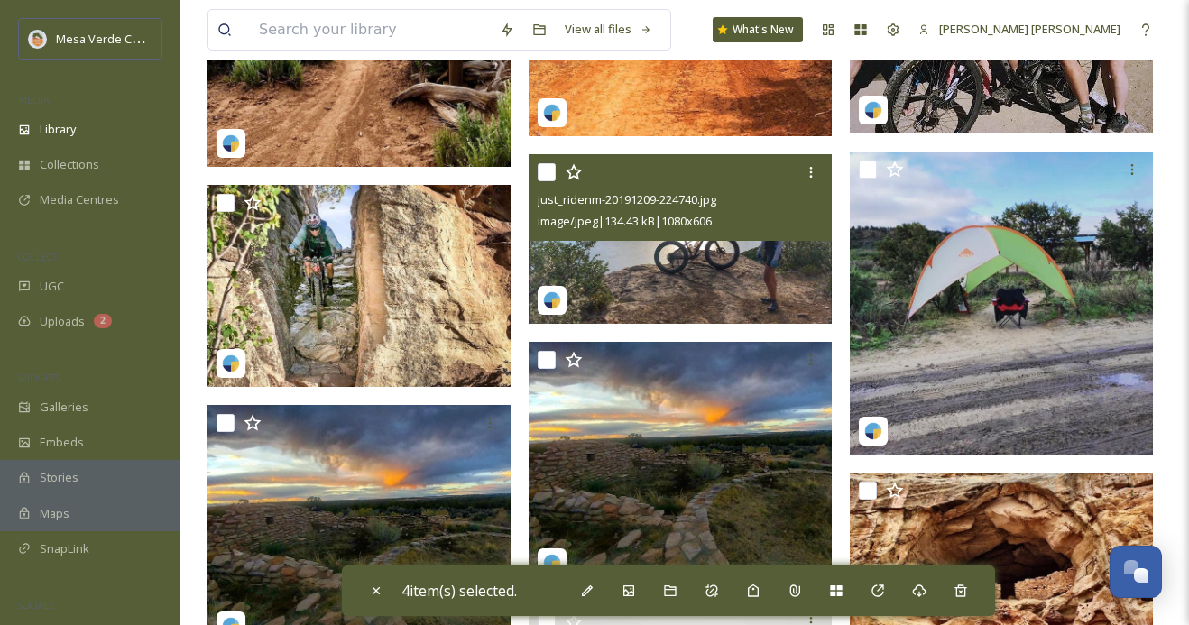
scroll to position [20463, 0]
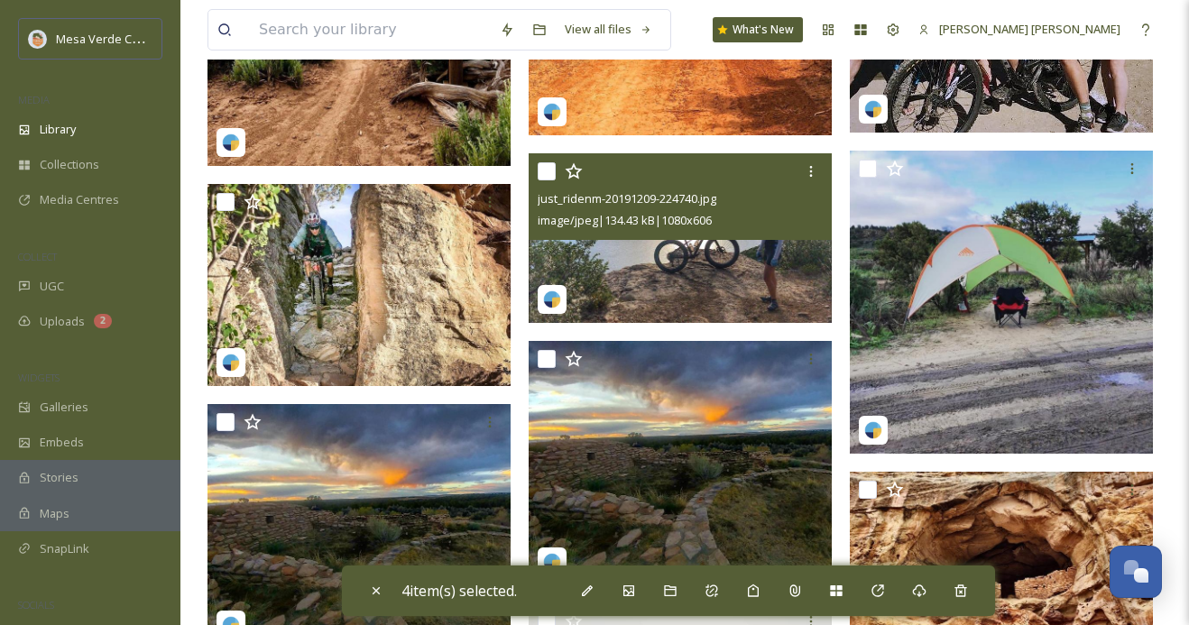
click at [546, 167] on input "checkbox" at bounding box center [547, 171] width 18 height 18
checkbox input "true"
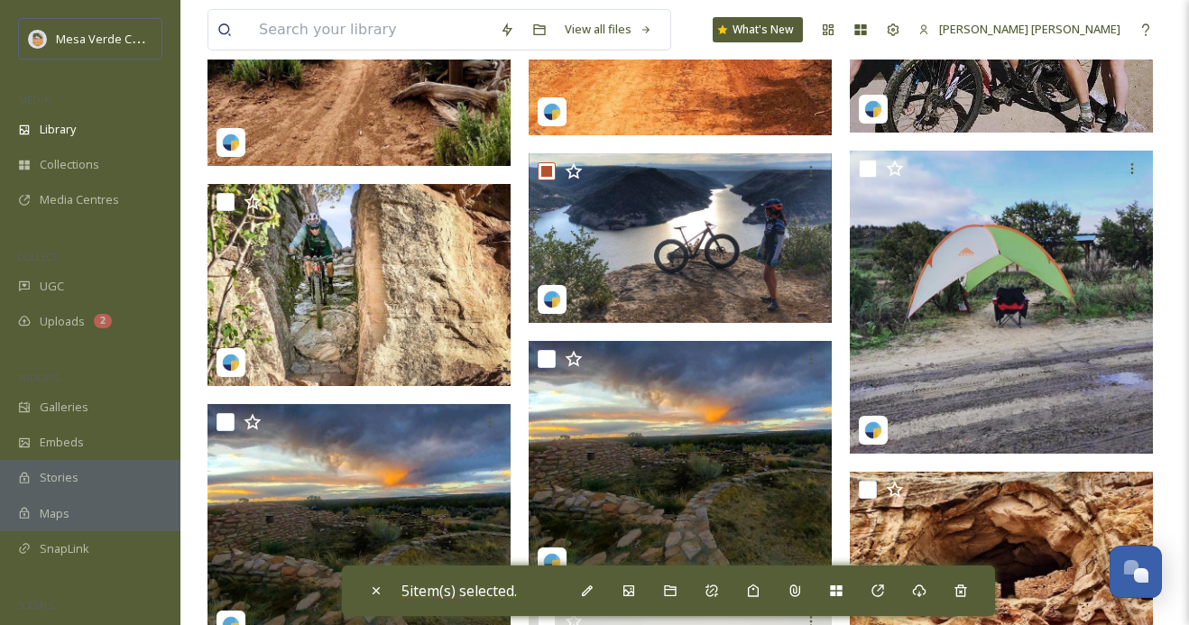
click at [494, 589] on span "5 item(s) selected." at bounding box center [458, 591] width 115 height 20
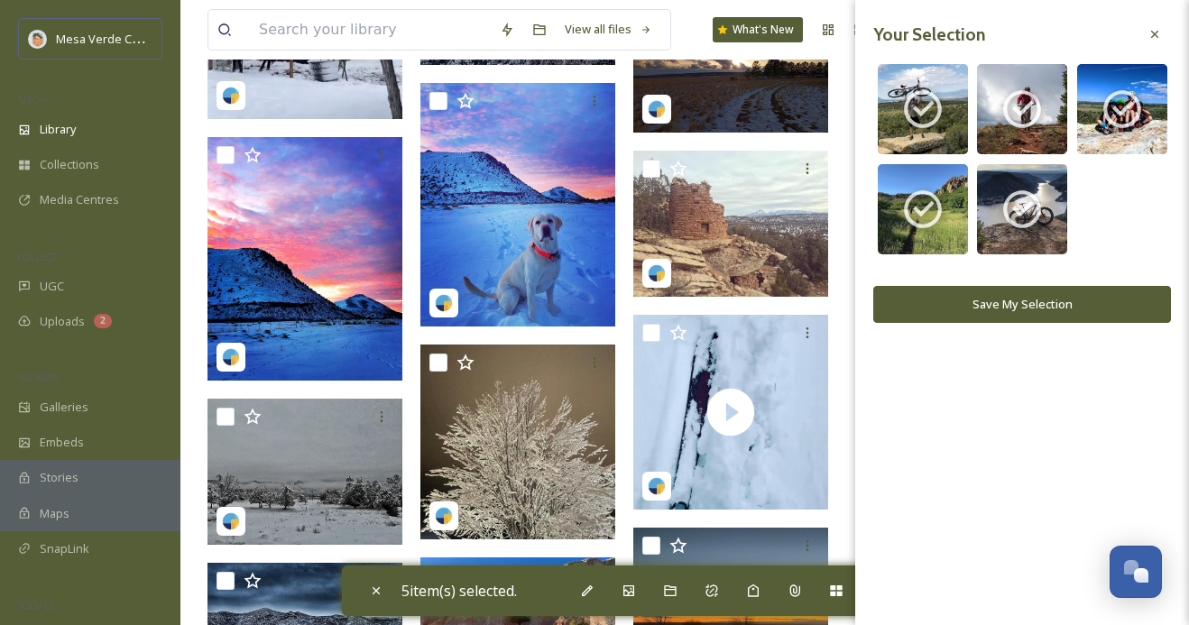
click at [987, 292] on button "Save My Selection" at bounding box center [1022, 304] width 298 height 37
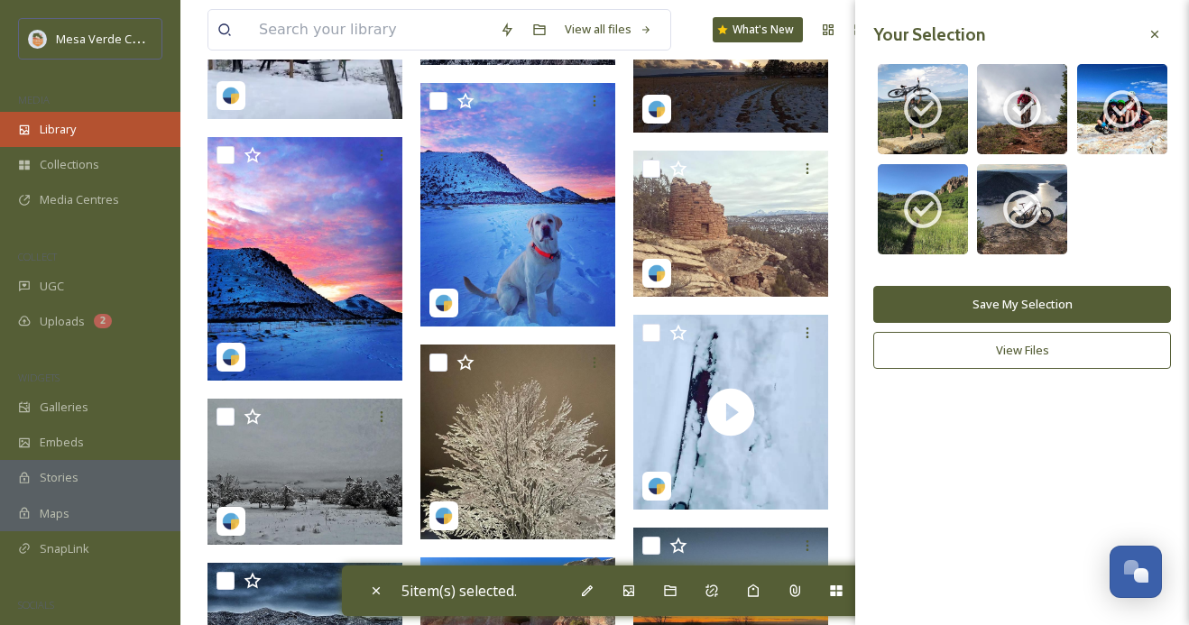
click at [96, 116] on div "Library" at bounding box center [90, 129] width 180 height 35
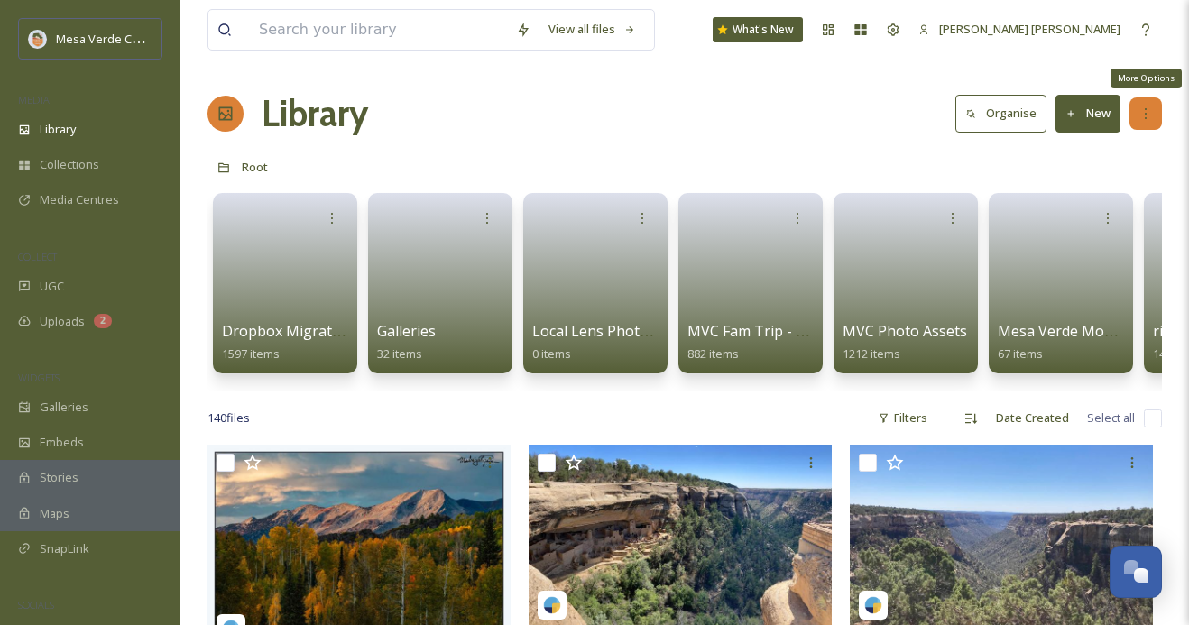
click at [1139, 104] on div "More Options" at bounding box center [1146, 113] width 32 height 32
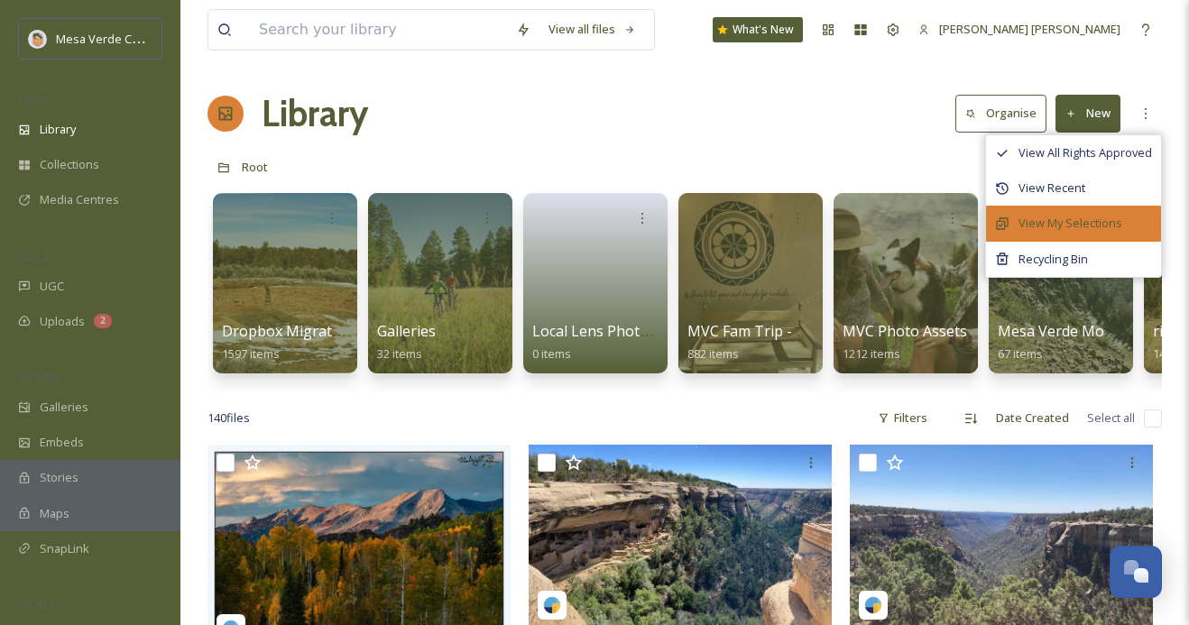
click at [1095, 210] on div "View My Selections" at bounding box center [1073, 223] width 175 height 35
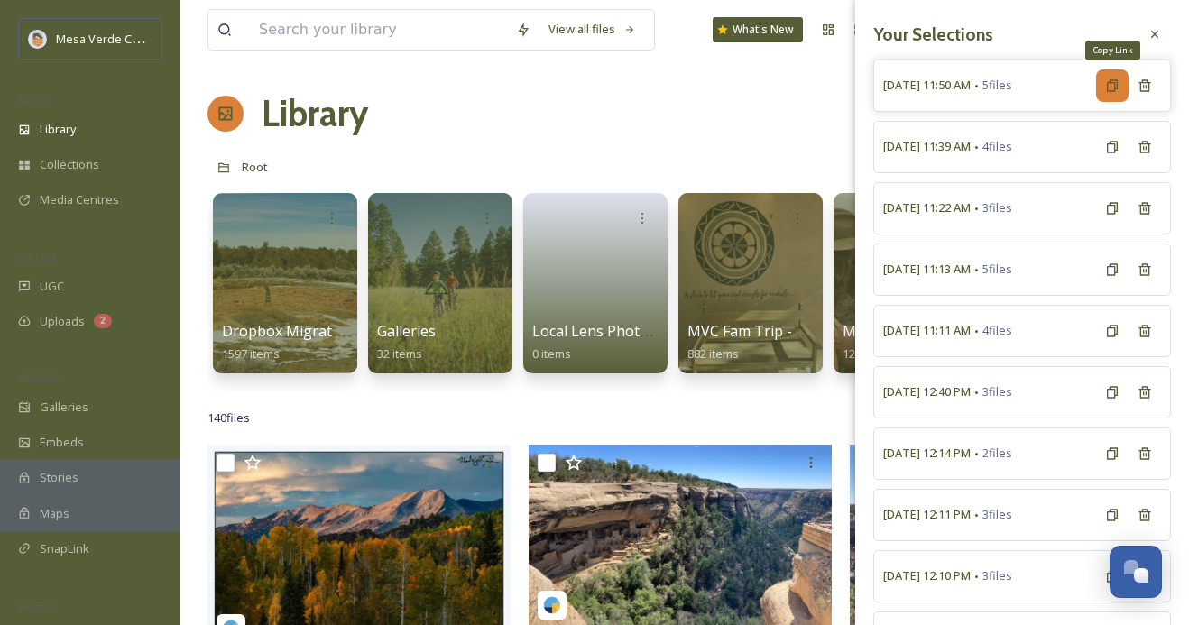
click at [1110, 89] on icon at bounding box center [1112, 85] width 14 height 14
click at [964, 88] on span "October 7th, 11:50 AM" at bounding box center [927, 85] width 88 height 17
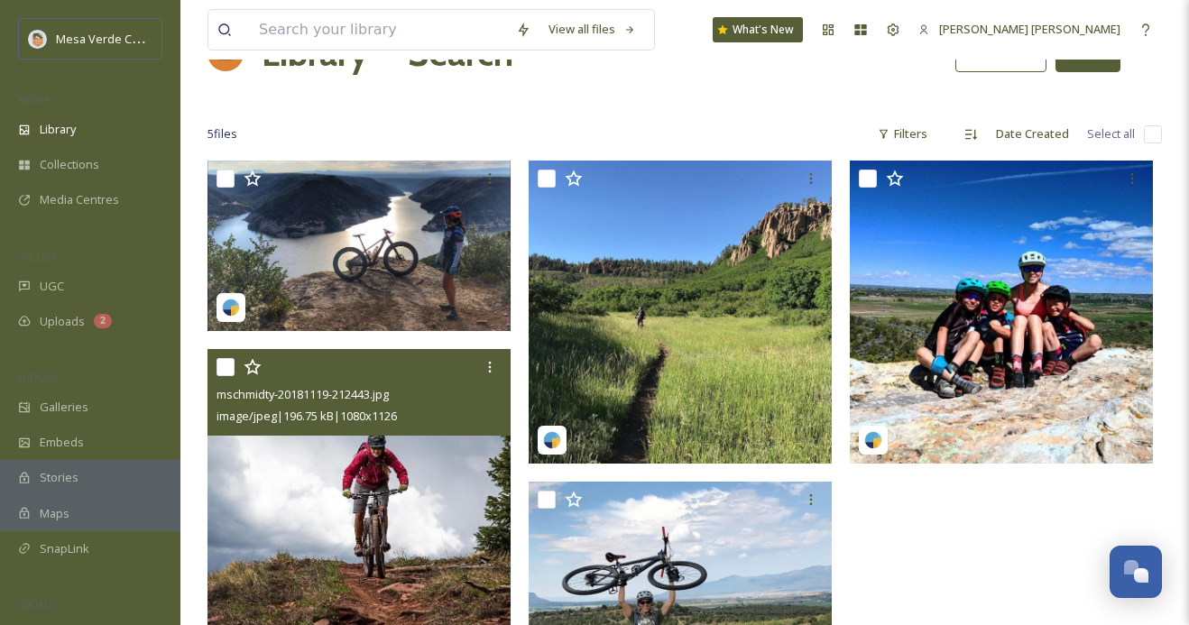
scroll to position [59, 0]
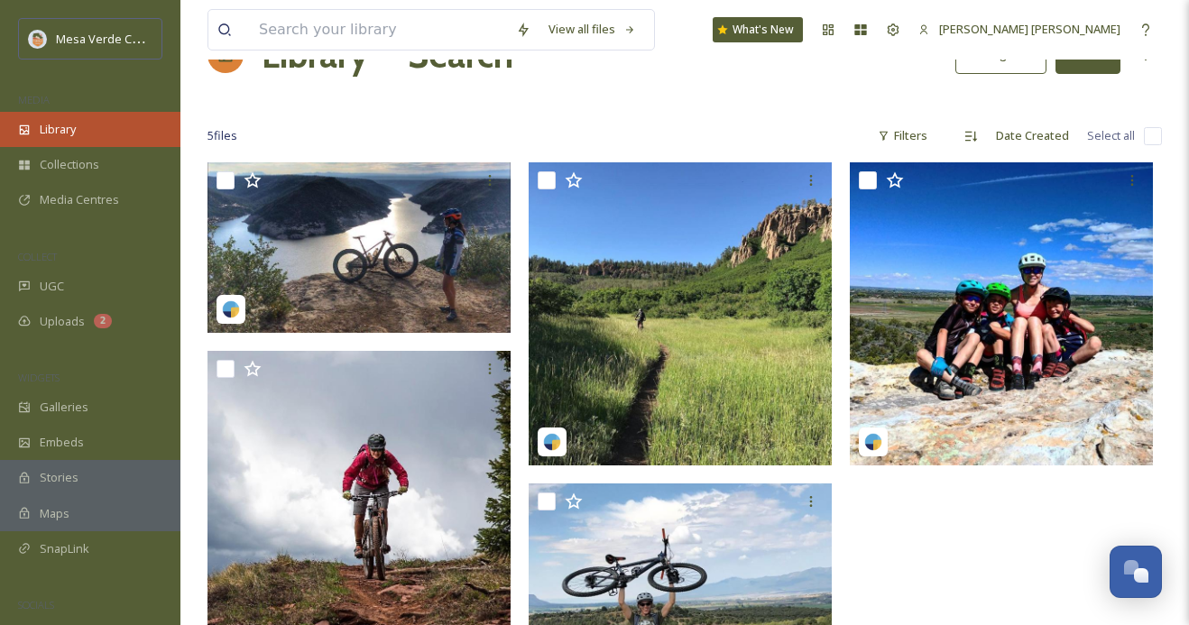
click at [136, 128] on div "Library" at bounding box center [90, 129] width 180 height 35
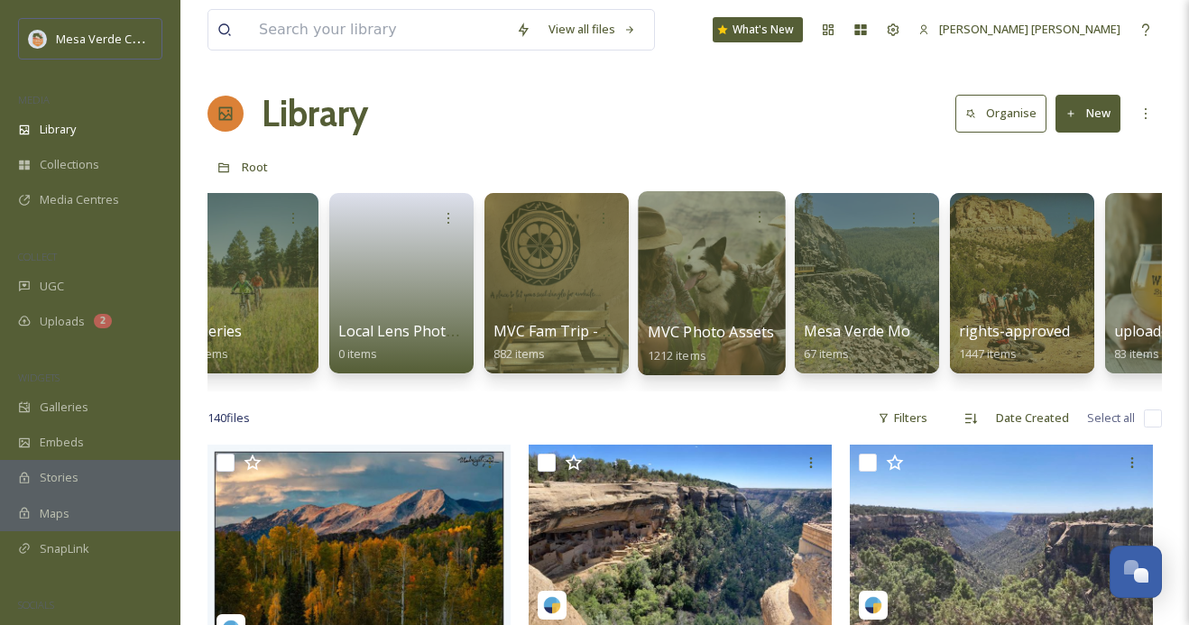
scroll to position [0, 197]
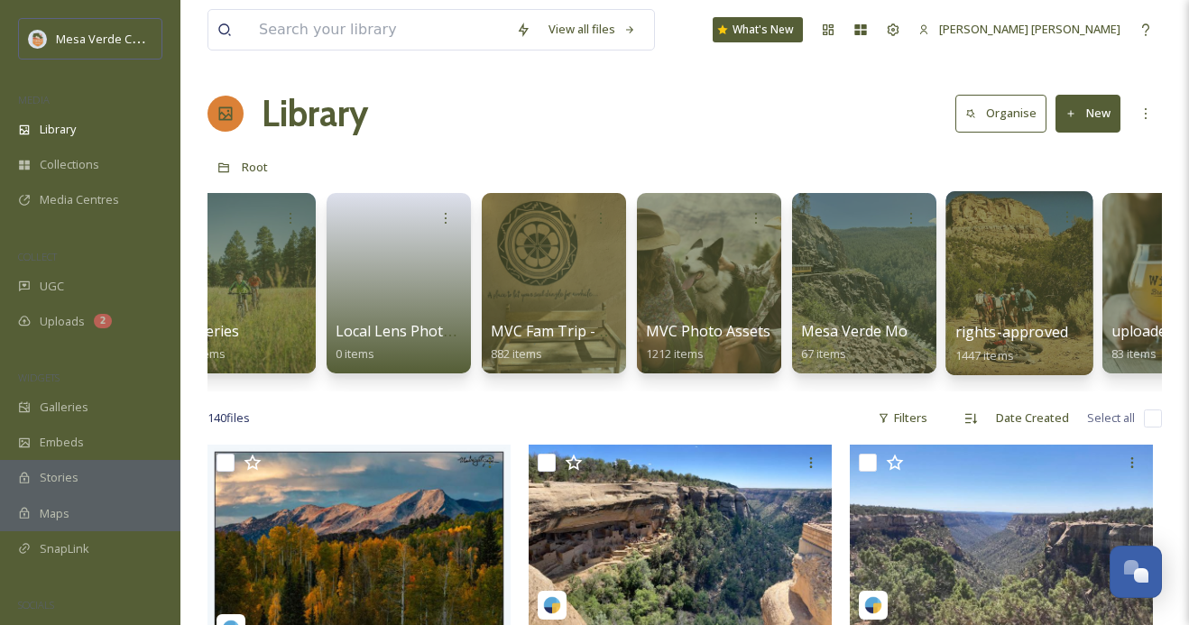
click at [1018, 290] on div at bounding box center [1019, 283] width 147 height 184
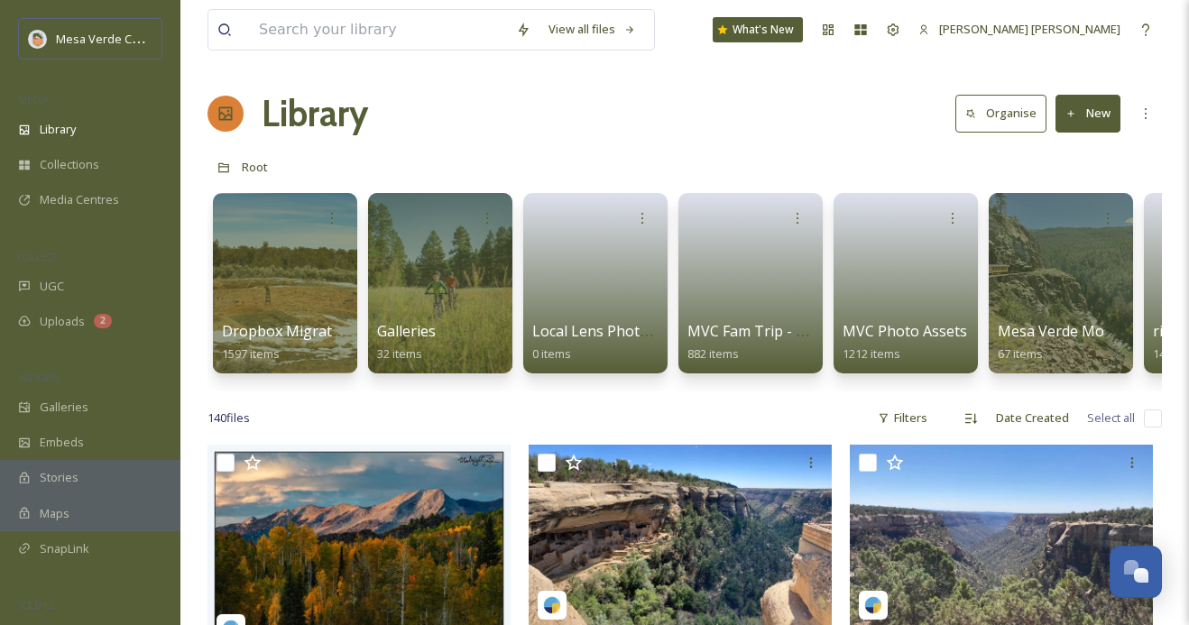
scroll to position [0, 287]
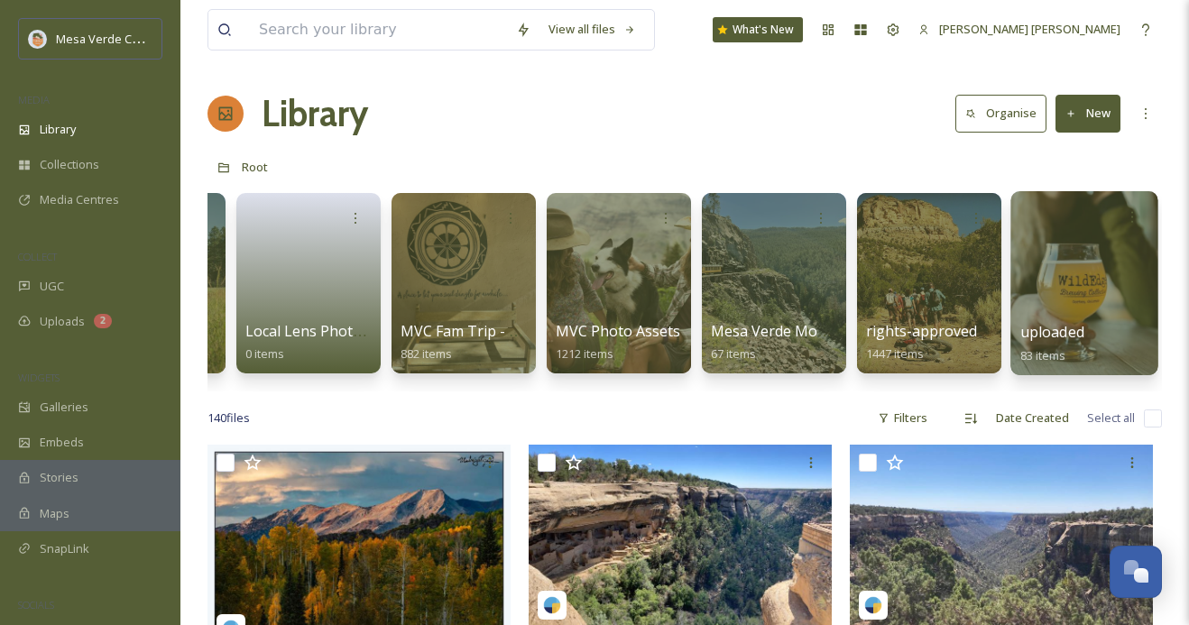
click at [1069, 291] on div at bounding box center [1084, 283] width 147 height 184
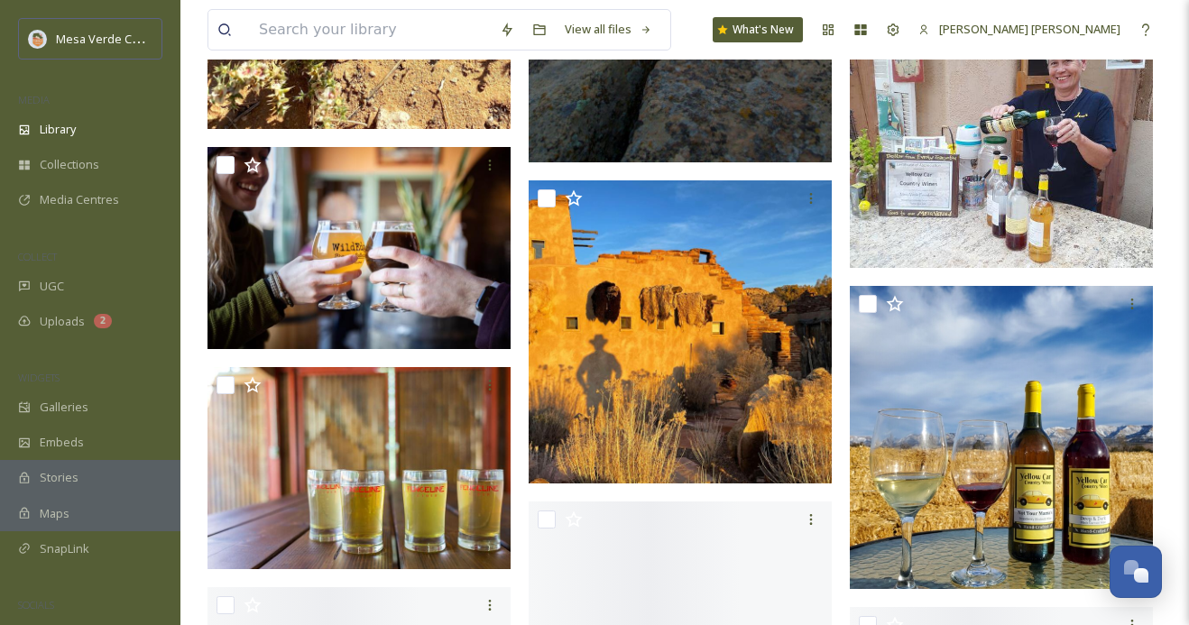
scroll to position [5268, 0]
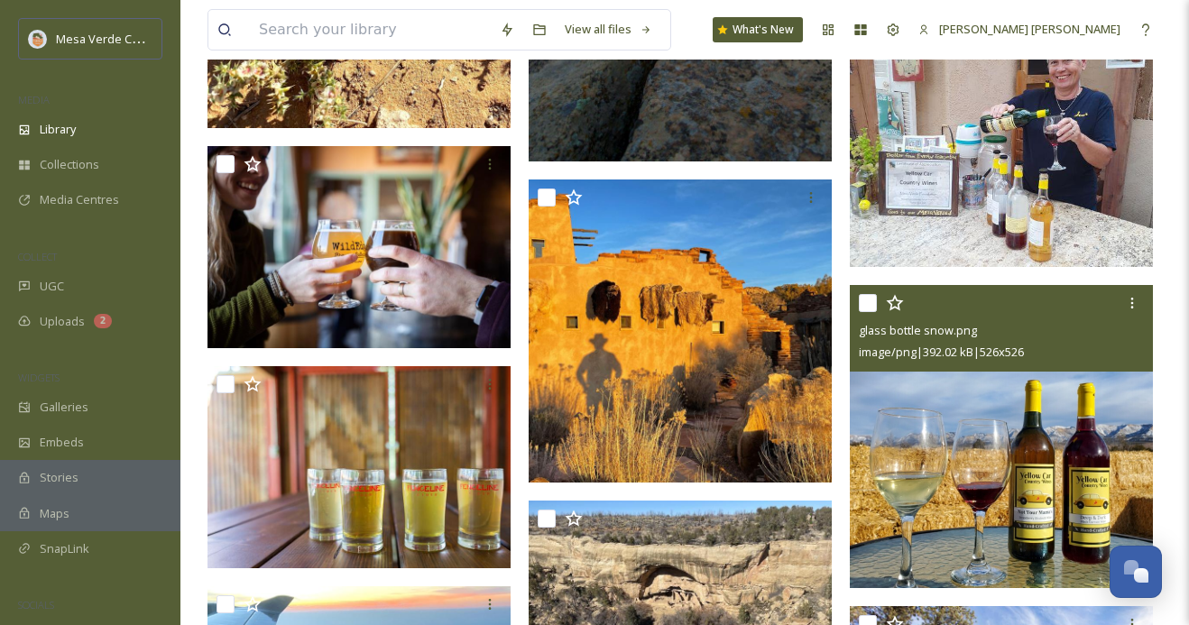
click at [864, 303] on input "checkbox" at bounding box center [868, 303] width 18 height 18
checkbox input "true"
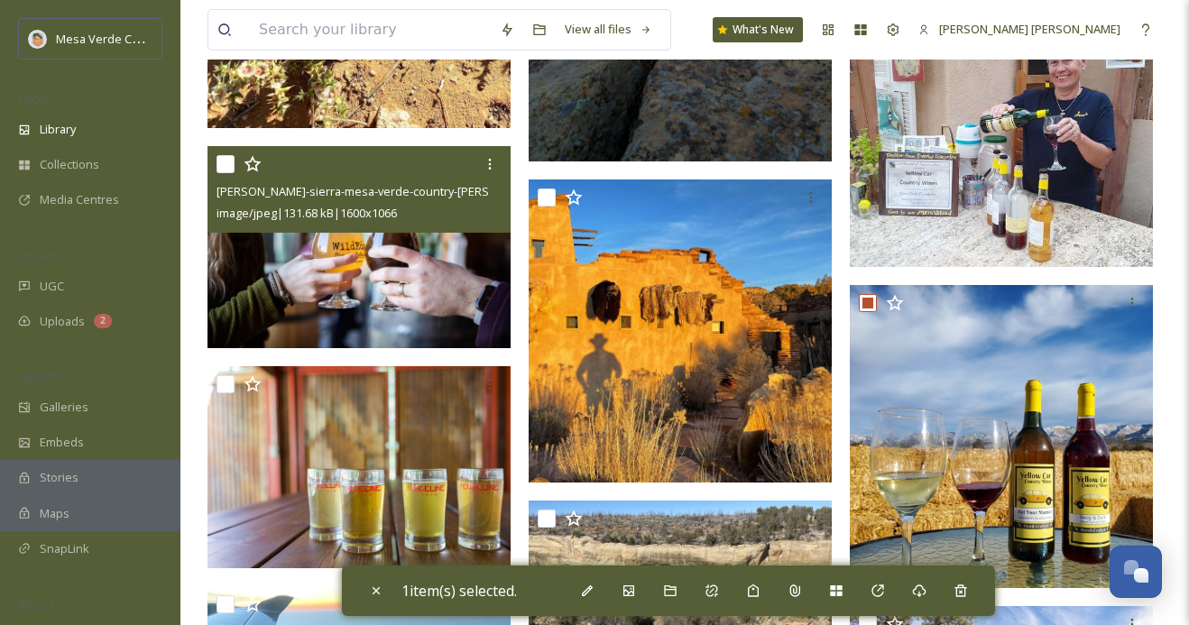
click at [228, 162] on input "checkbox" at bounding box center [226, 164] width 18 height 18
checkbox input "true"
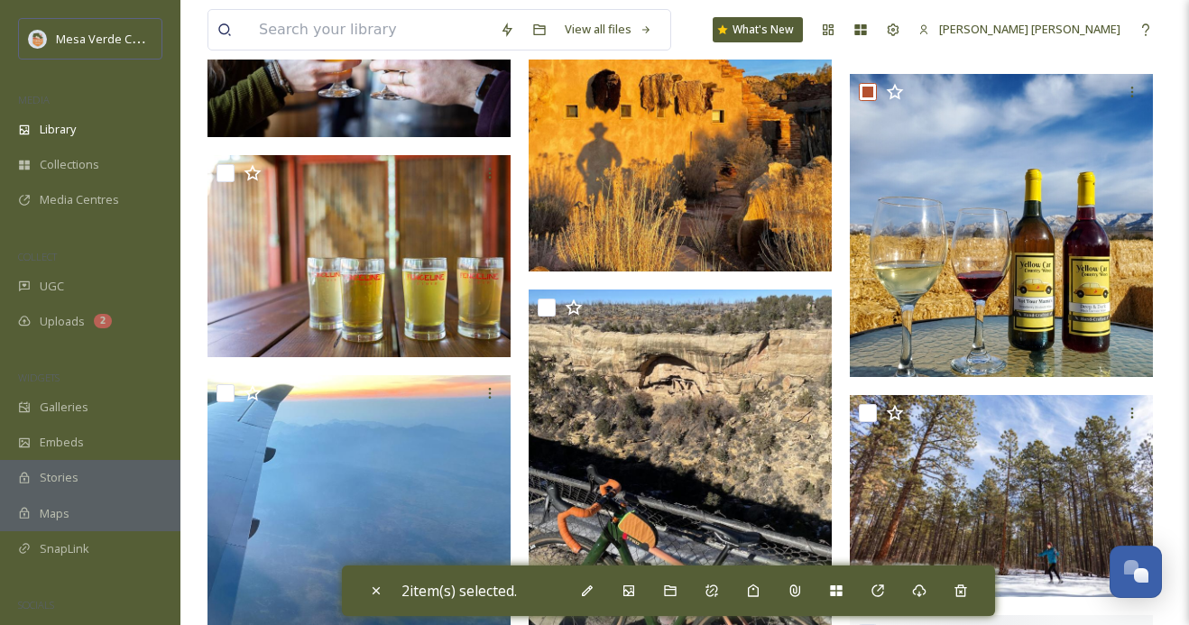
scroll to position [5482, 0]
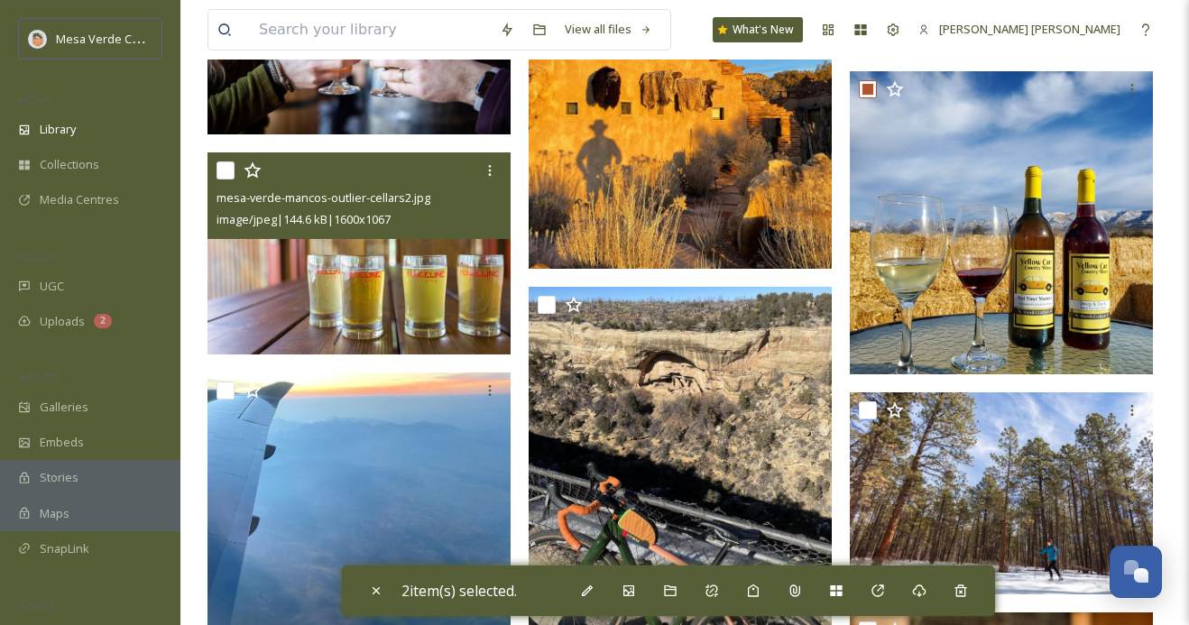
click at [230, 163] on input "checkbox" at bounding box center [226, 171] width 18 height 18
checkbox input "true"
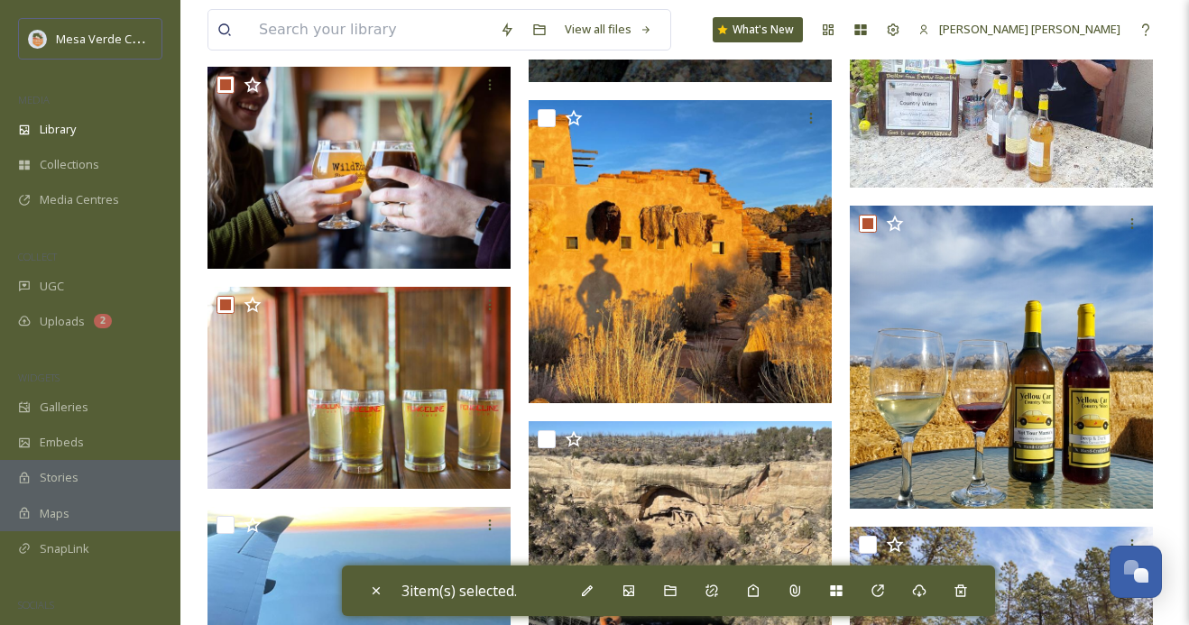
scroll to position [5352, 0]
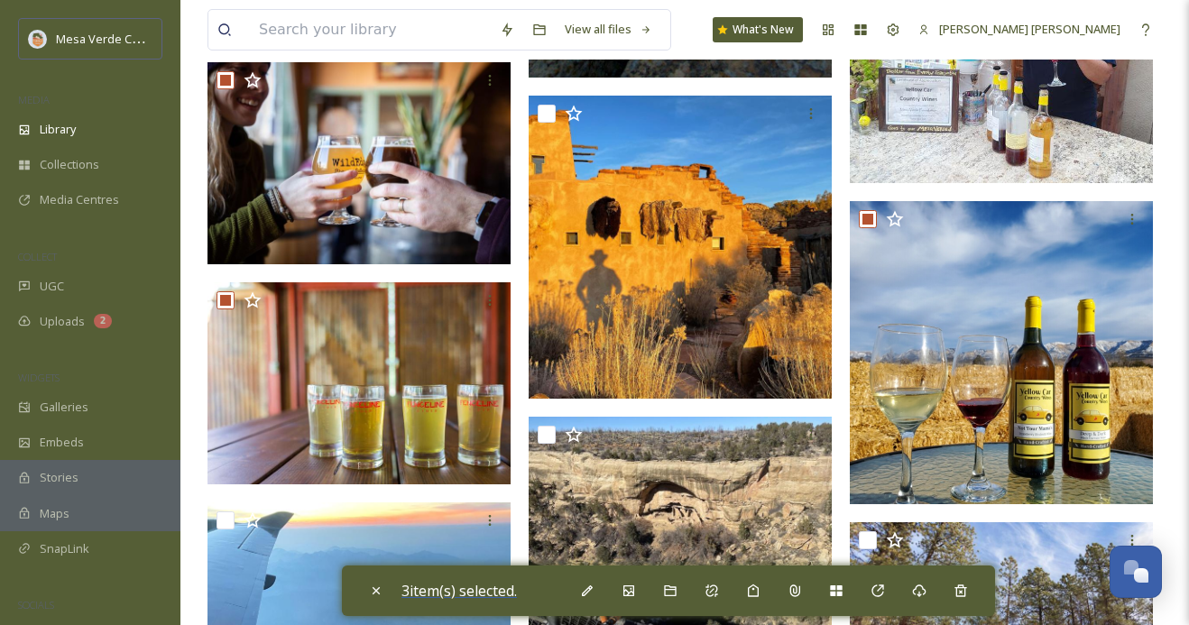
click at [488, 595] on span "3 item(s) selected." at bounding box center [458, 591] width 115 height 20
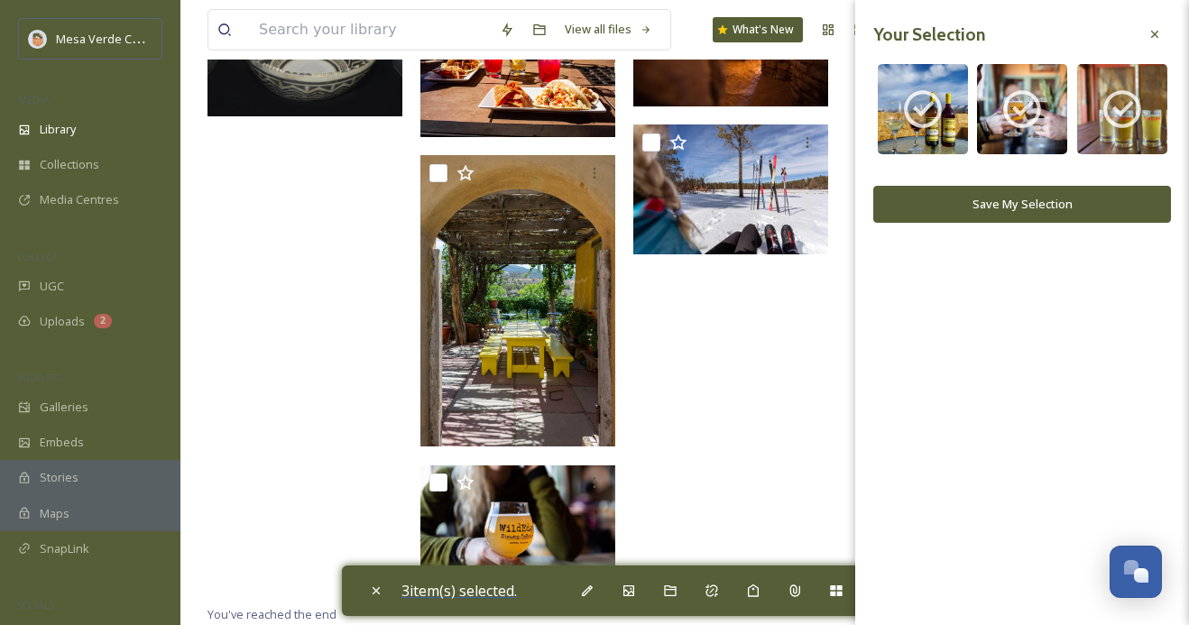
scroll to position [5091, 0]
click at [1042, 203] on button "Save My Selection" at bounding box center [1022, 204] width 298 height 37
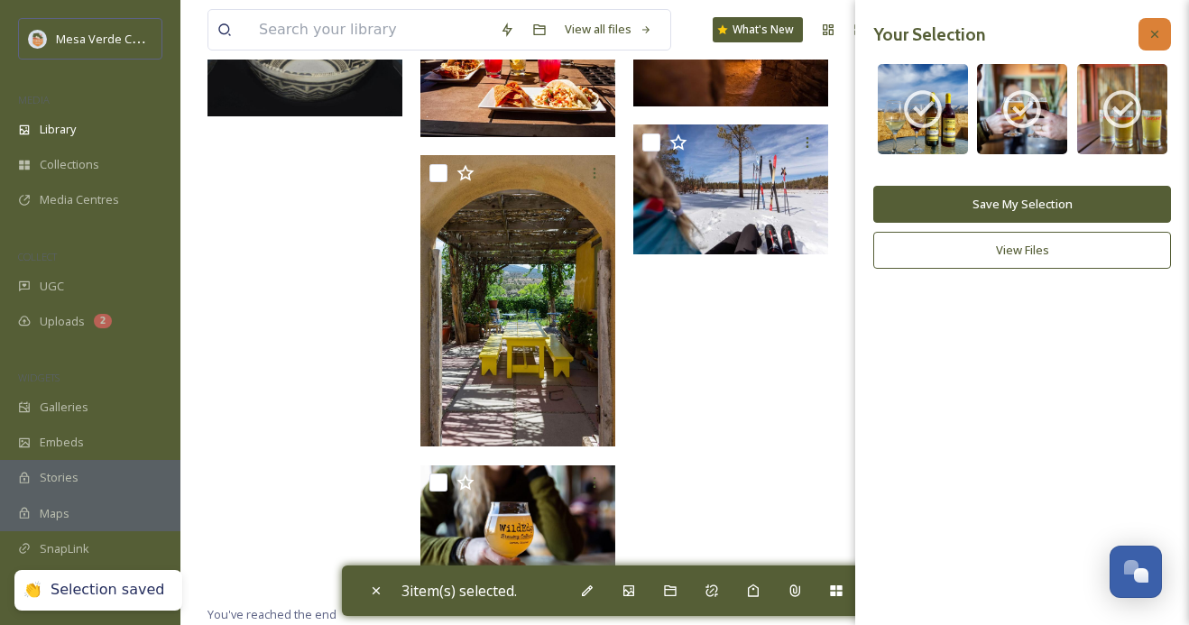
click at [1156, 40] on icon at bounding box center [1155, 34] width 14 height 14
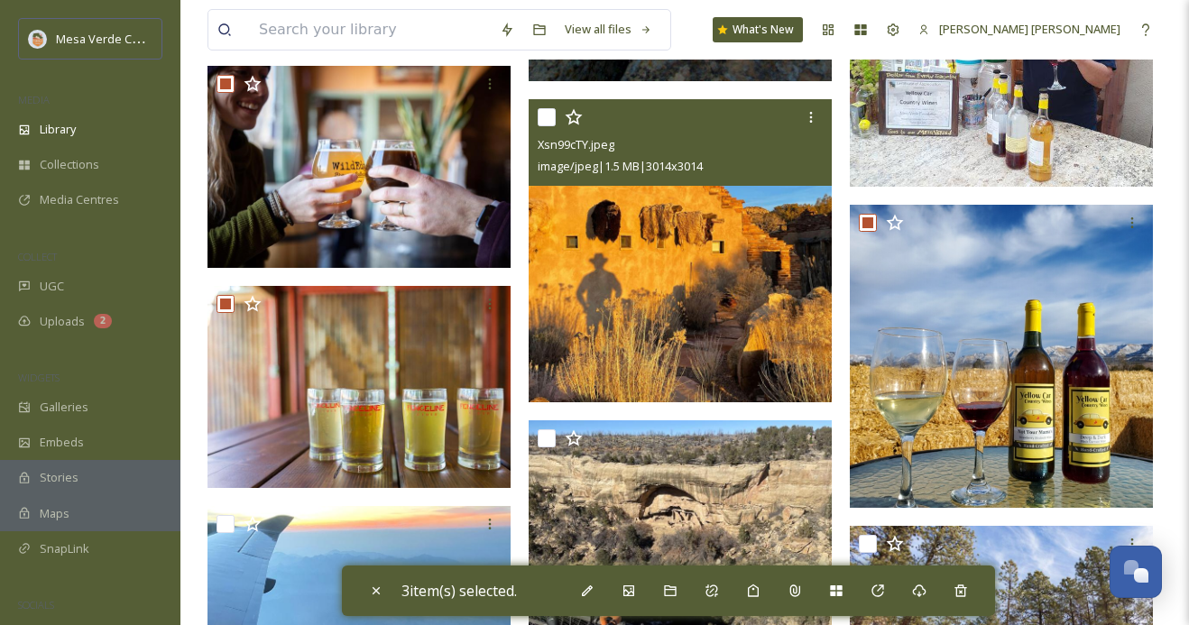
scroll to position [5374, 0]
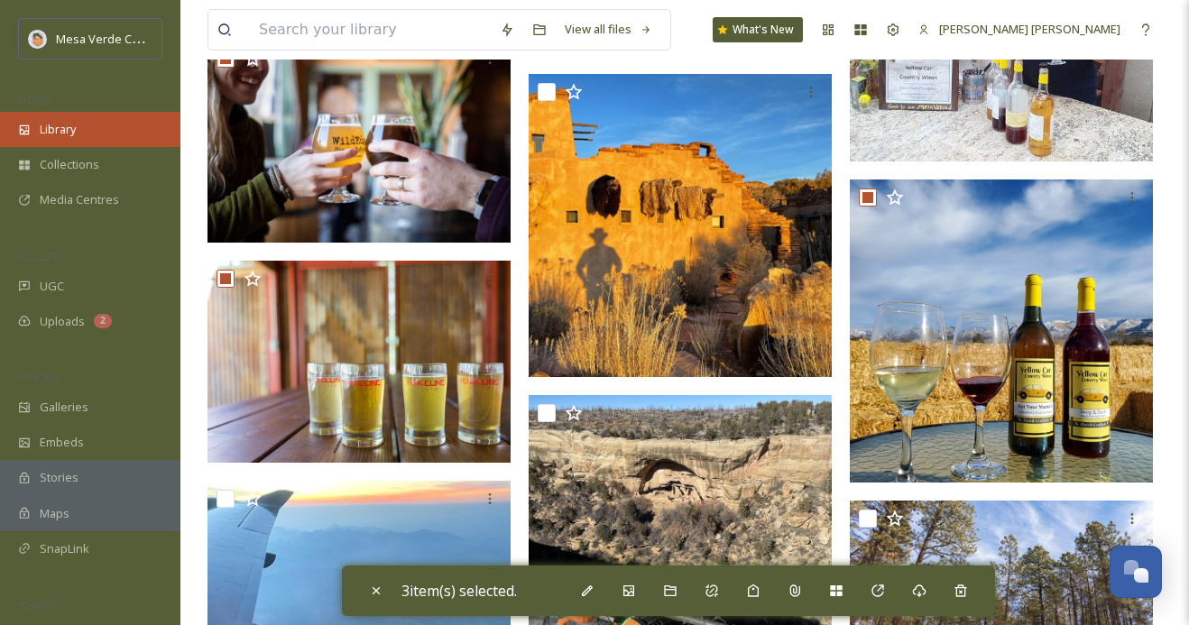
click at [62, 142] on div "Library" at bounding box center [90, 129] width 180 height 35
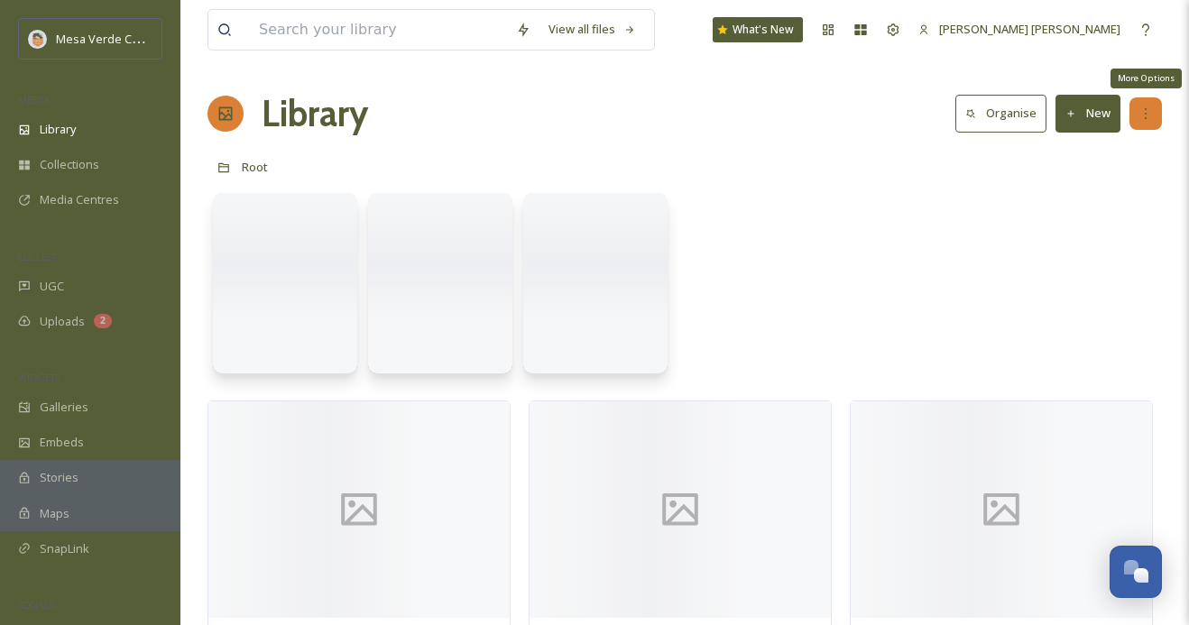
click at [1149, 112] on icon at bounding box center [1146, 113] width 14 height 14
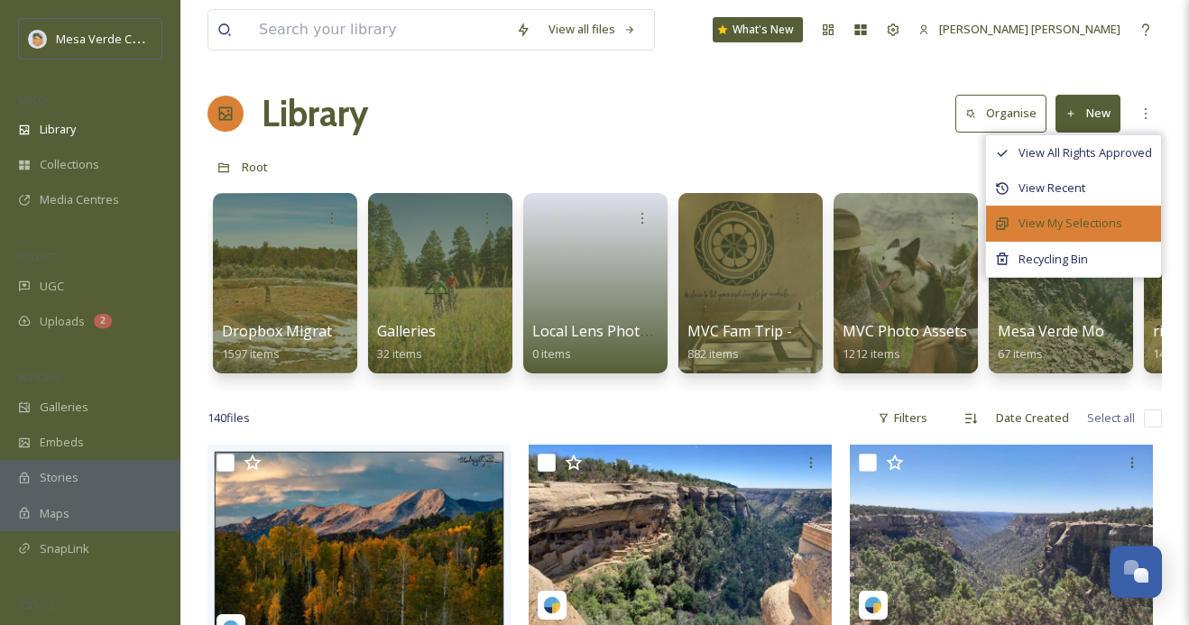
click at [1078, 219] on span "View My Selections" at bounding box center [1071, 223] width 104 height 17
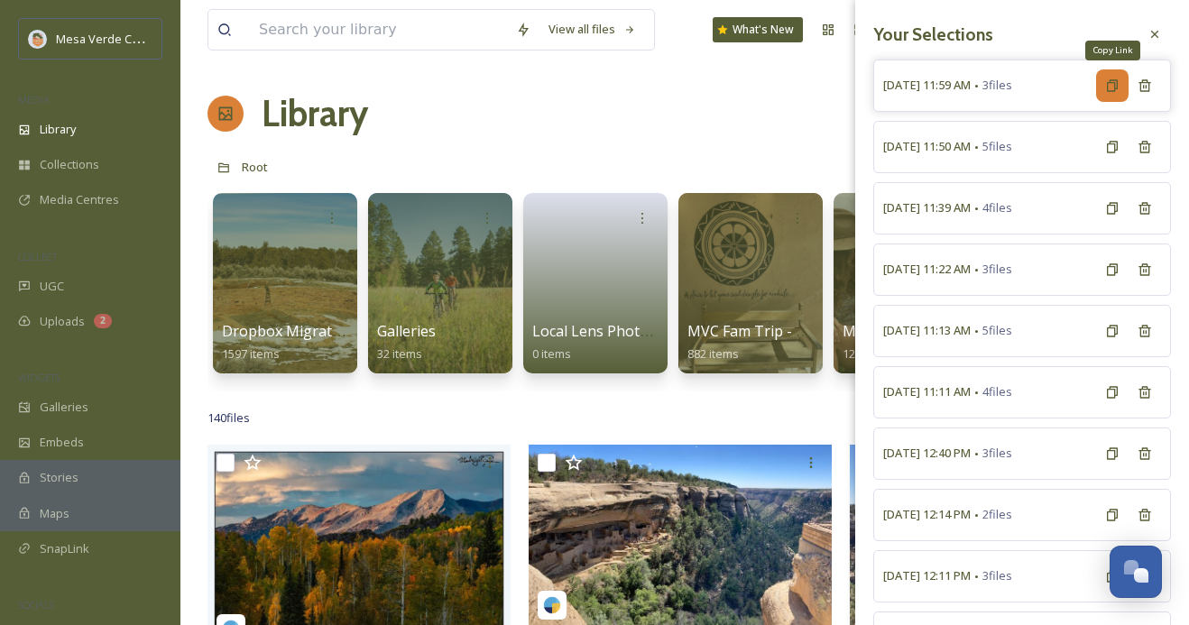
click at [1106, 95] on div "Copy Link" at bounding box center [1112, 85] width 32 height 32
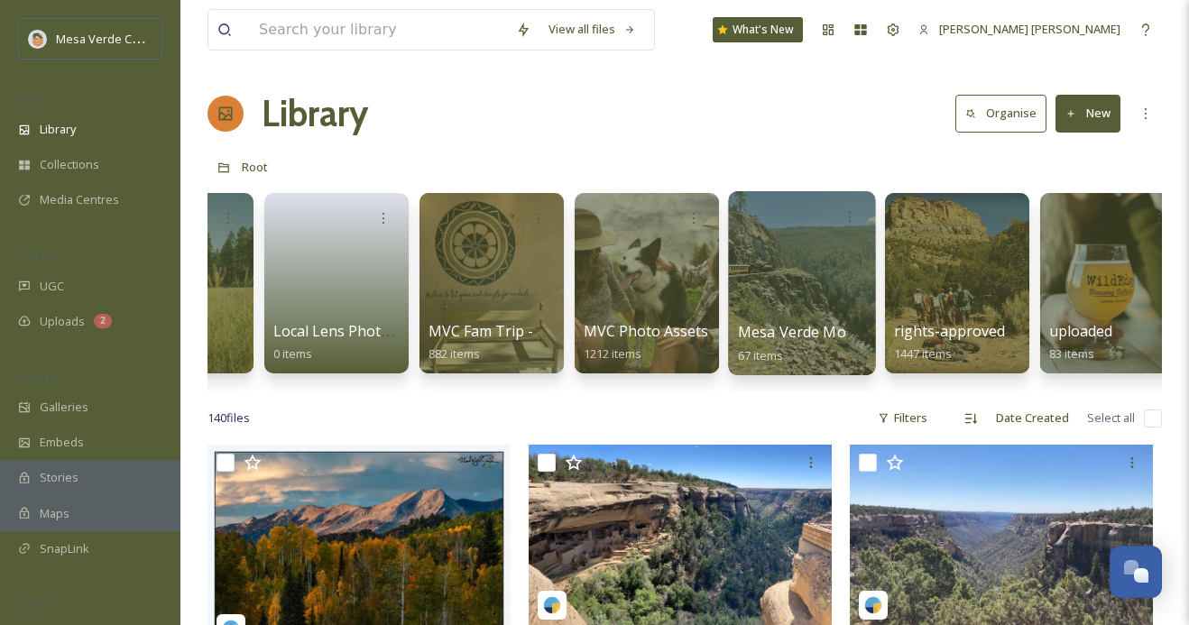
scroll to position [0, 264]
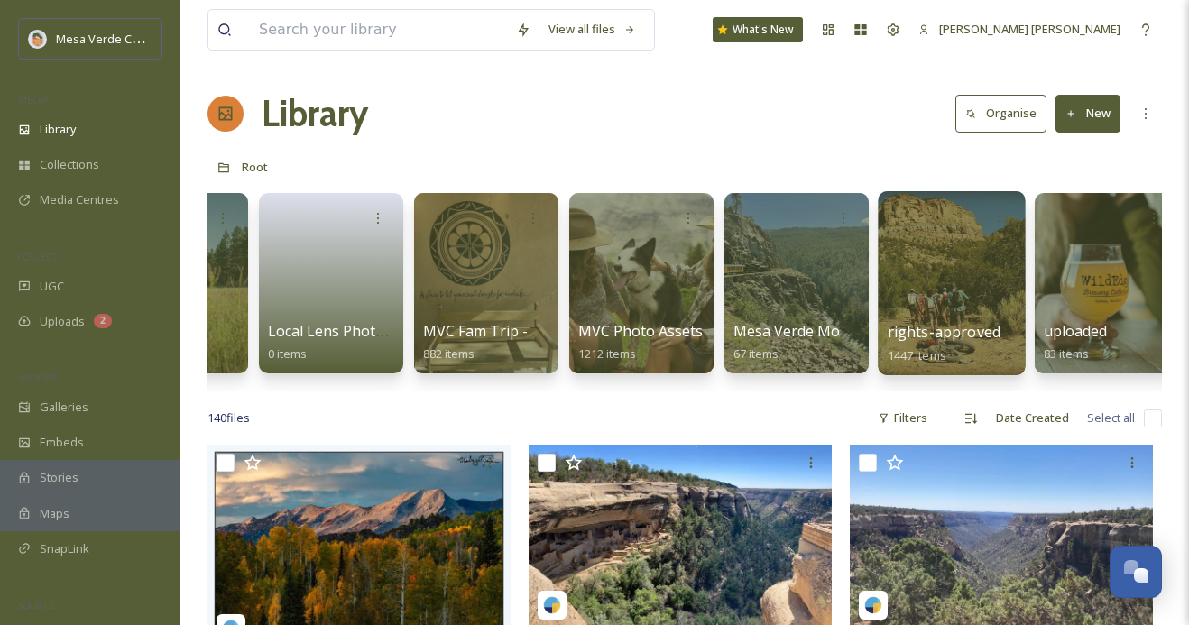
click at [928, 288] on div at bounding box center [951, 283] width 147 height 184
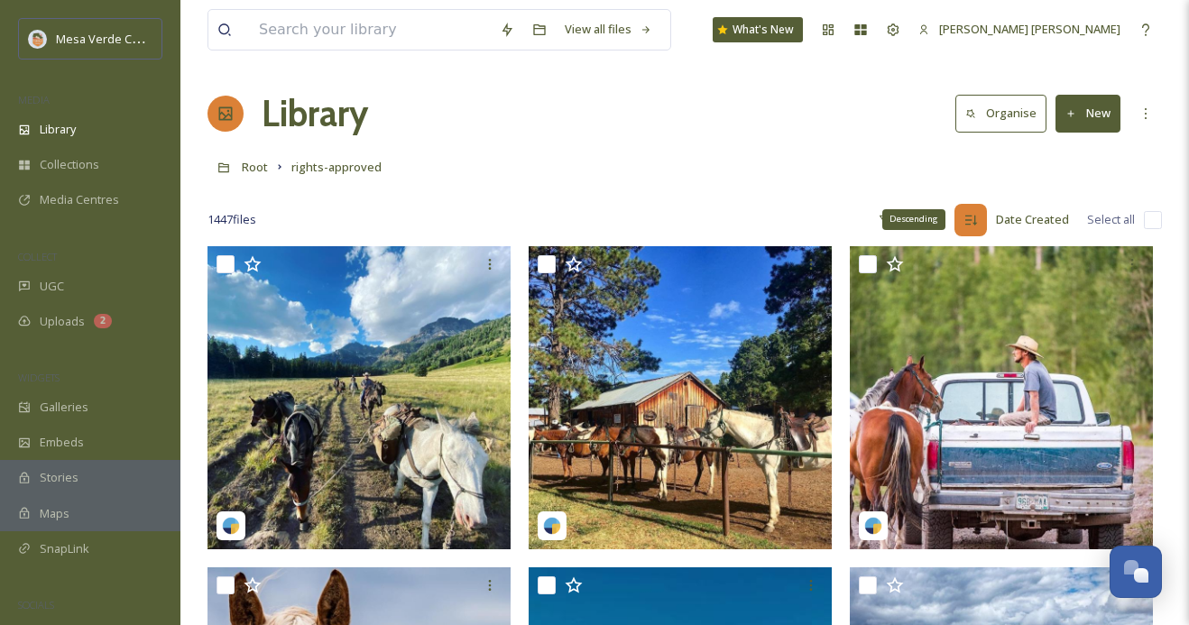
click at [969, 224] on icon at bounding box center [971, 220] width 12 height 10
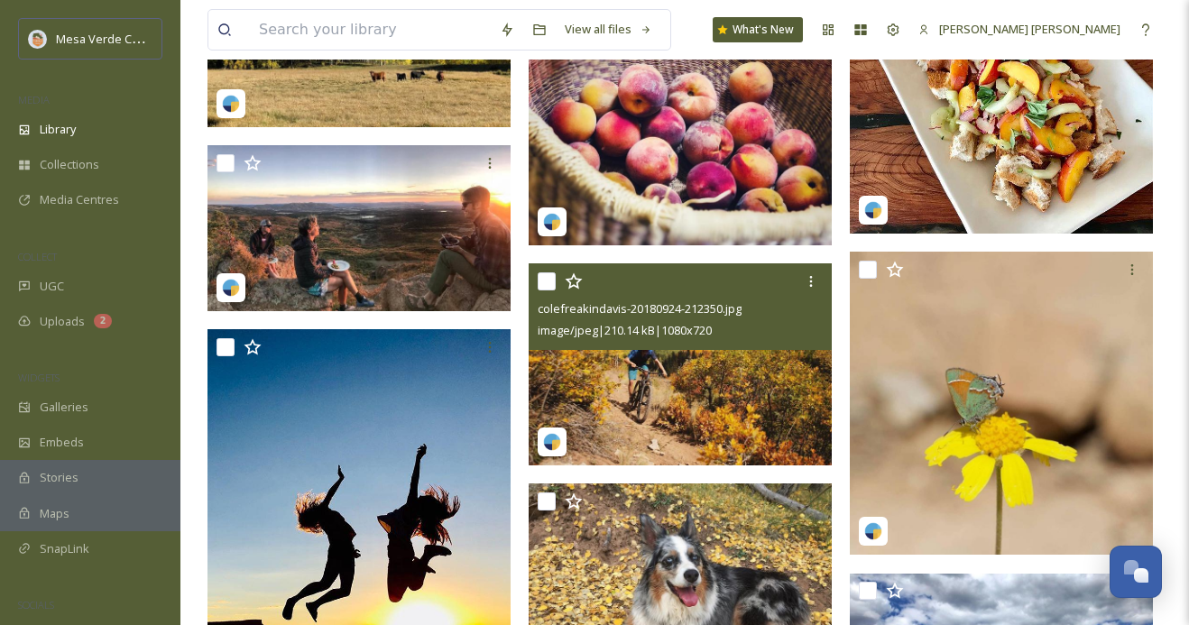
scroll to position [5794, 0]
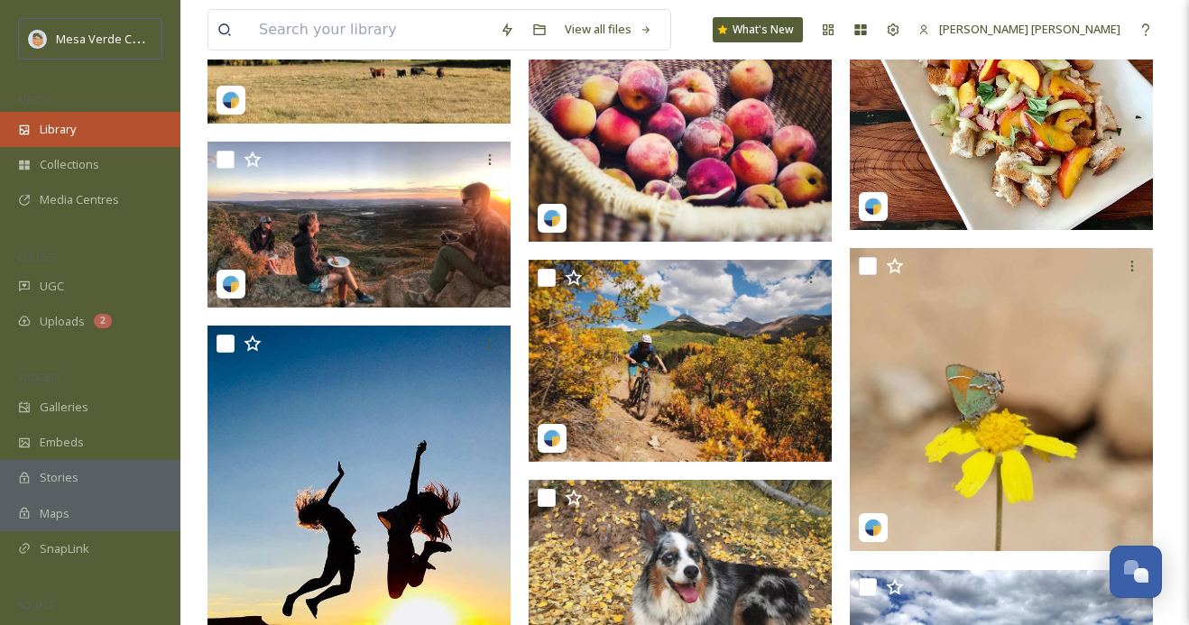
click at [74, 131] on span "Library" at bounding box center [58, 129] width 36 height 17
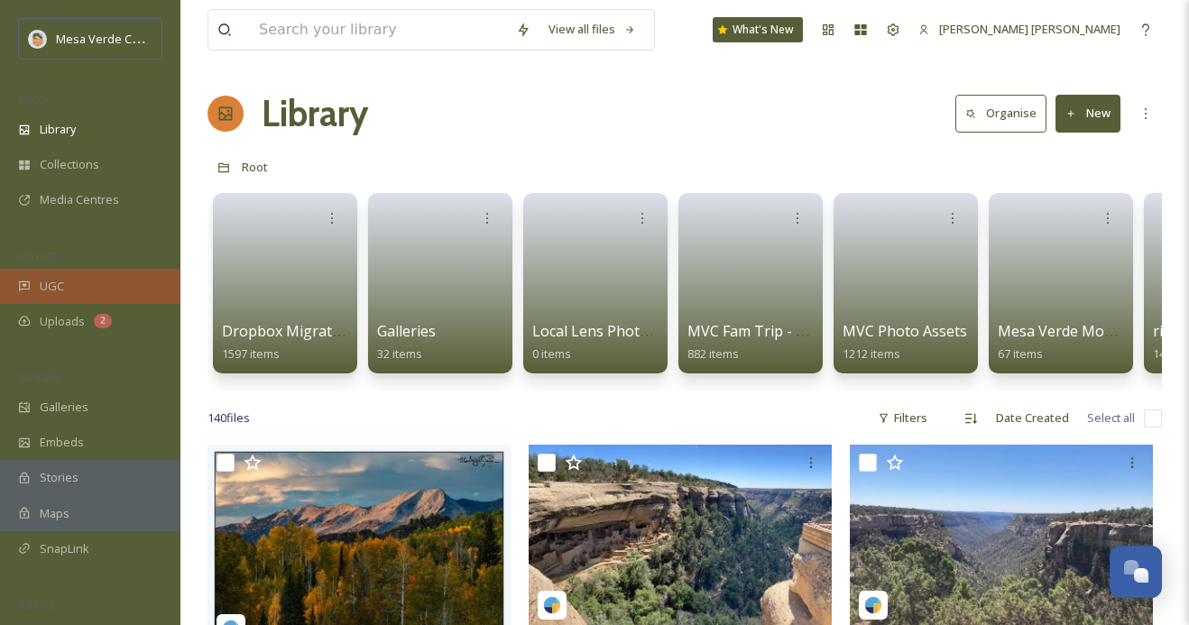
click at [91, 281] on div "UGC" at bounding box center [90, 286] width 180 height 35
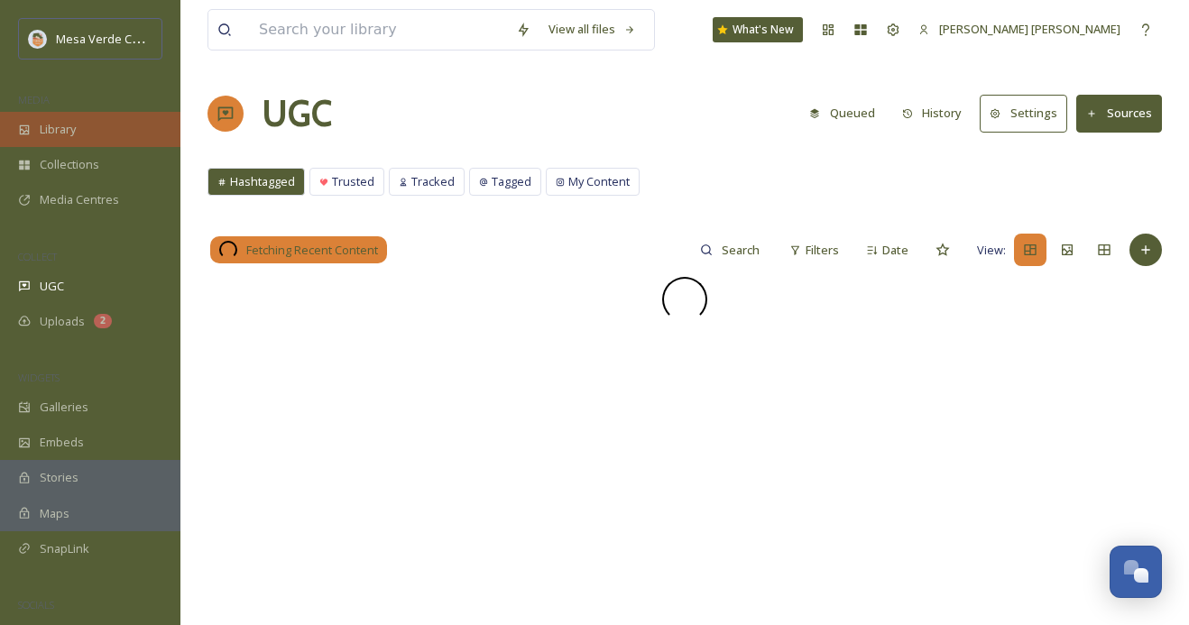
click at [83, 116] on div "Library" at bounding box center [90, 129] width 180 height 35
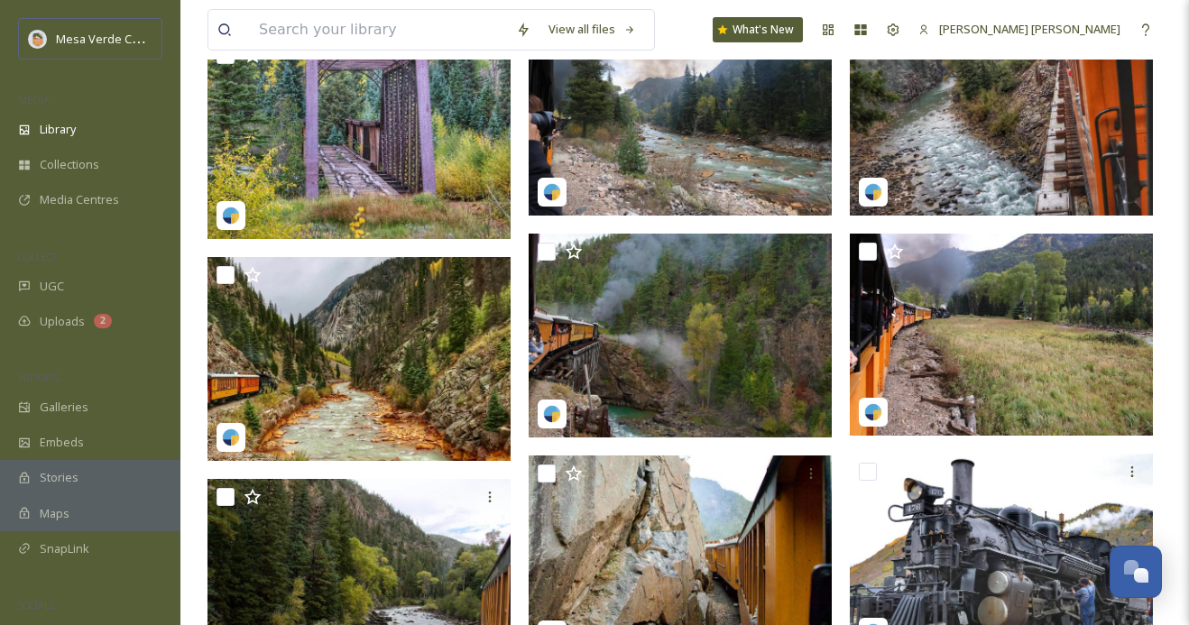
scroll to position [1306, 0]
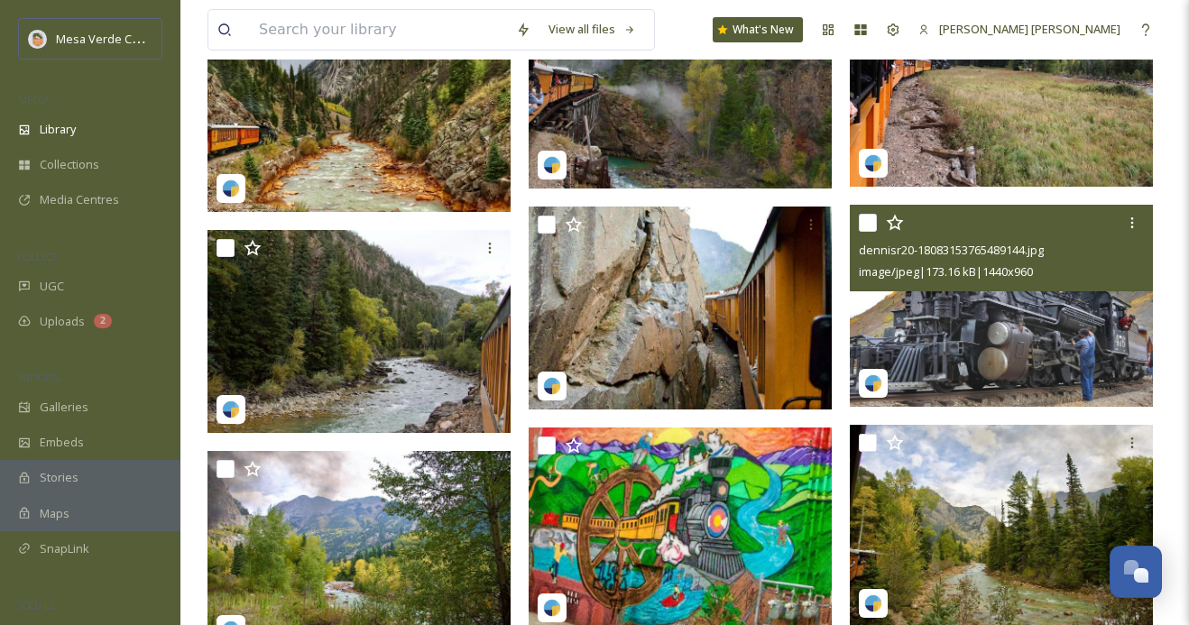
click at [860, 225] on input "checkbox" at bounding box center [868, 223] width 18 height 18
checkbox input "true"
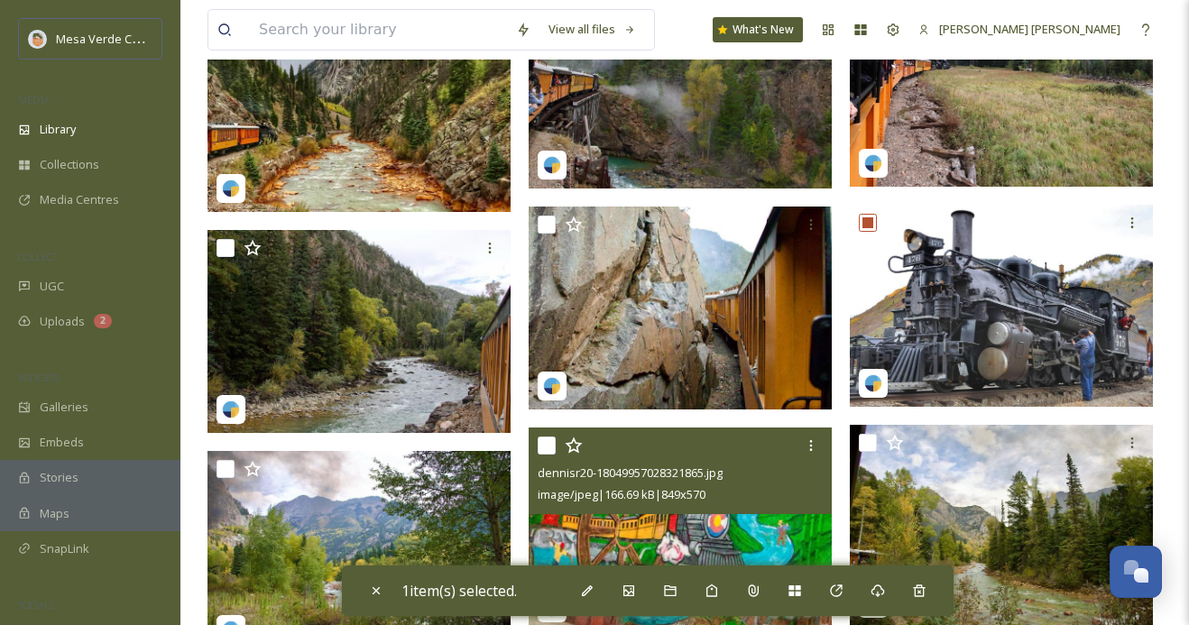
click at [546, 448] on input "checkbox" at bounding box center [547, 446] width 18 height 18
checkbox input "true"
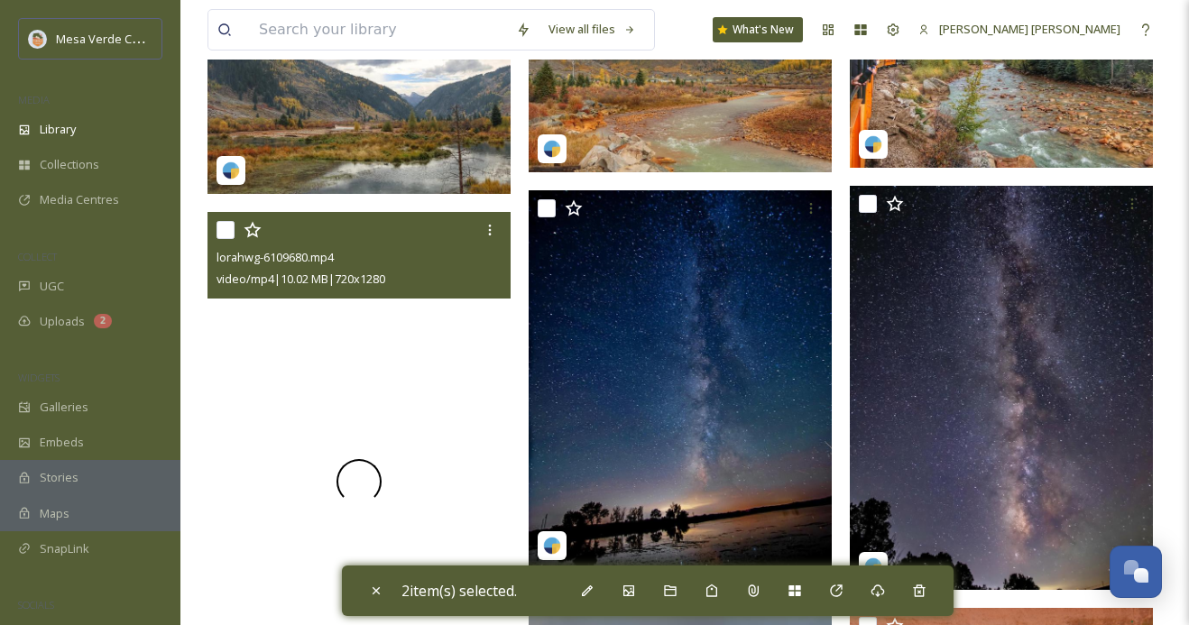
scroll to position [2161, 0]
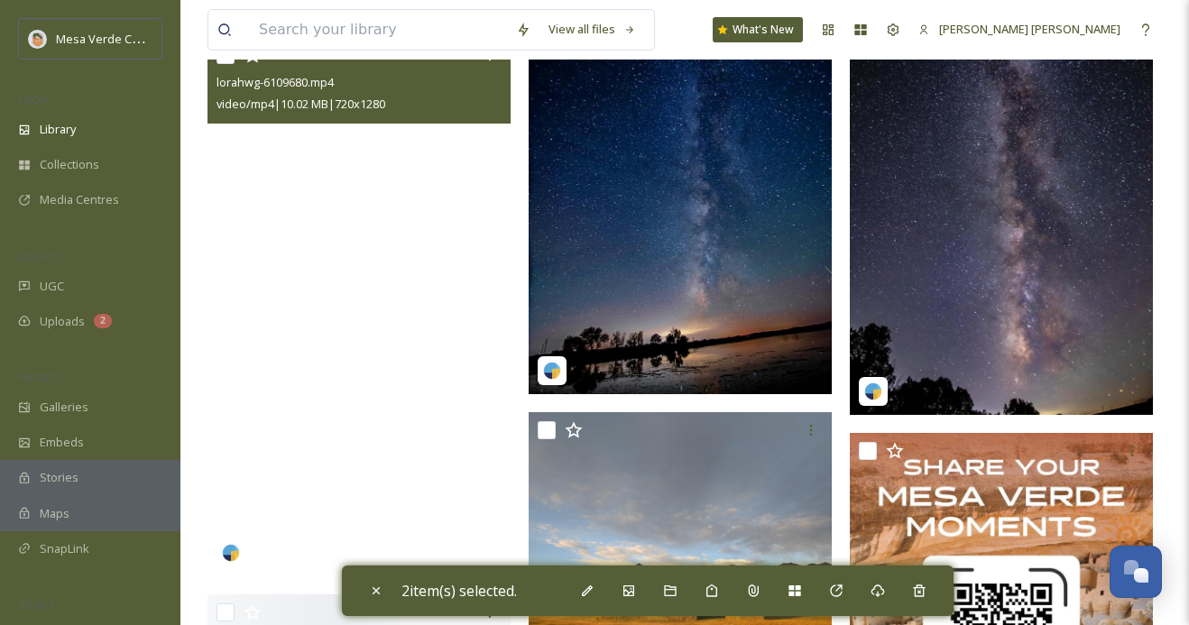
click at [409, 440] on video "lorahwg-6109680.mp4" at bounding box center [359, 306] width 303 height 539
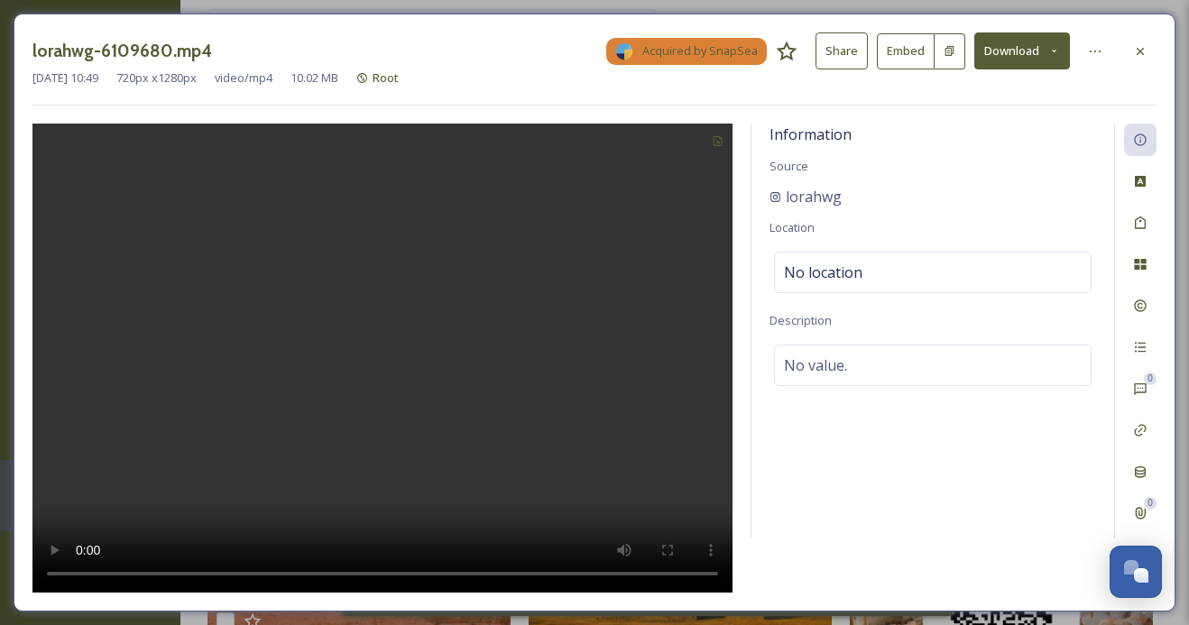
click at [851, 60] on button "Share" at bounding box center [842, 50] width 52 height 37
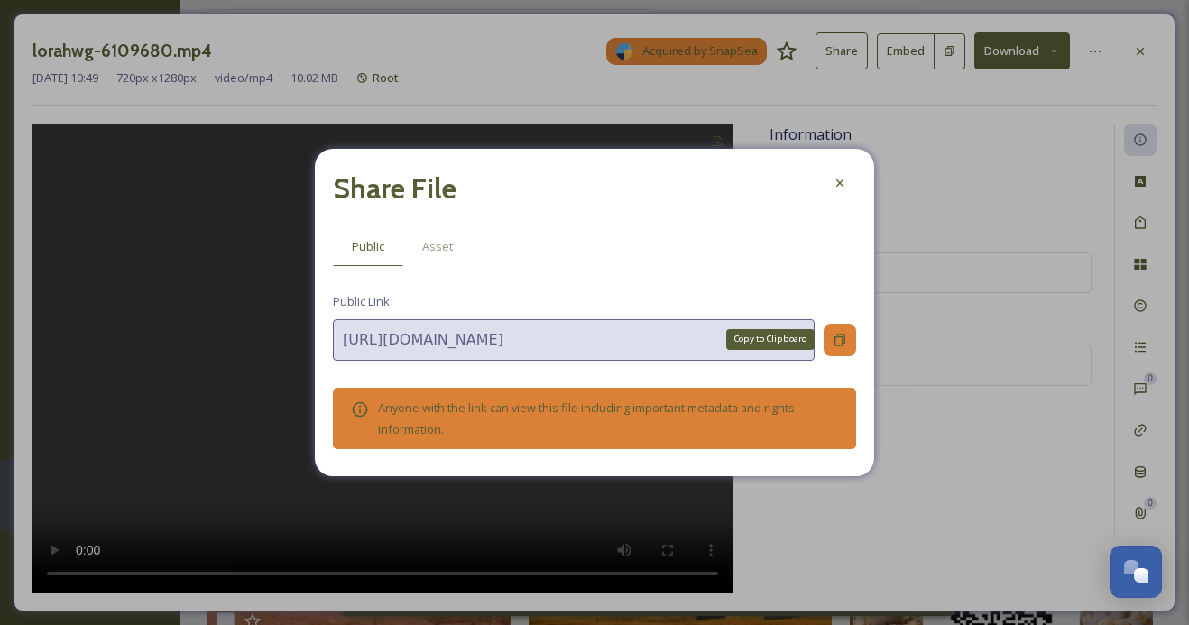
click at [835, 335] on icon at bounding box center [840, 340] width 14 height 14
click at [843, 340] on icon at bounding box center [840, 340] width 14 height 14
click at [847, 188] on div at bounding box center [840, 183] width 32 height 32
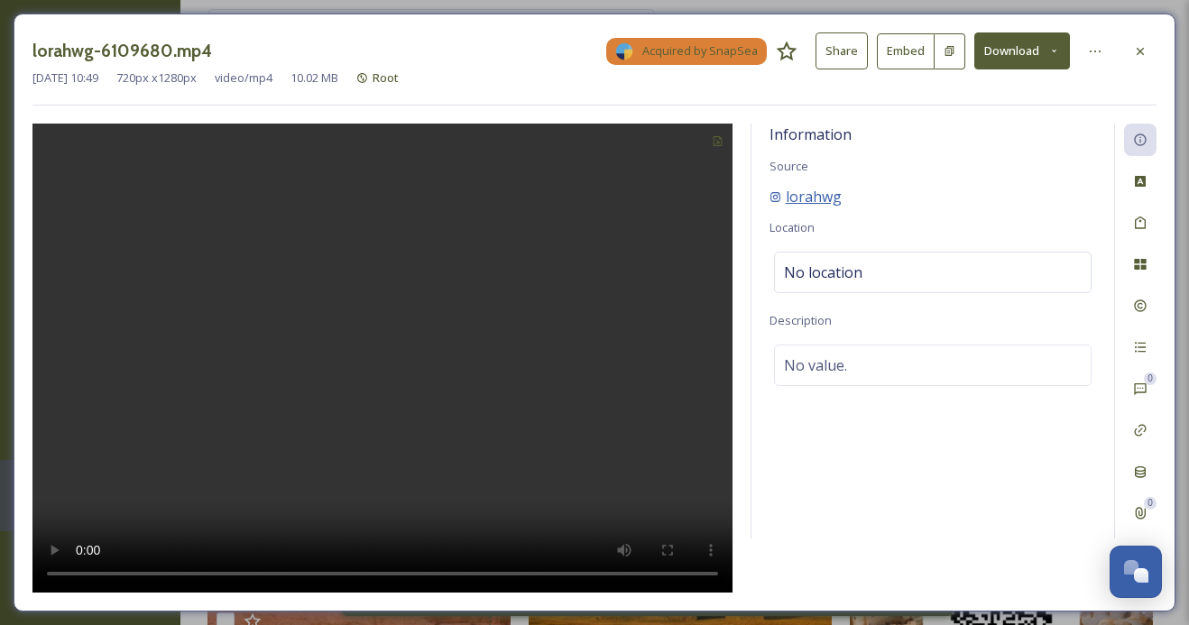
click at [798, 193] on span "lorahwg" at bounding box center [814, 197] width 56 height 22
click at [1146, 48] on icon at bounding box center [1140, 51] width 14 height 14
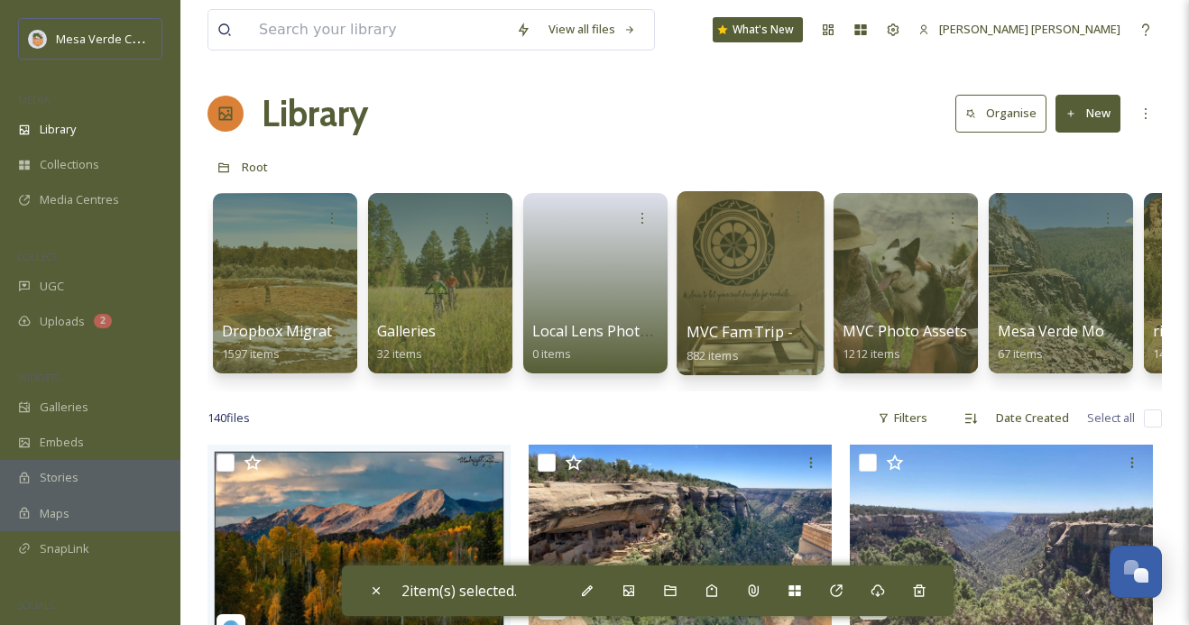
click at [761, 305] on div at bounding box center [750, 283] width 147 height 184
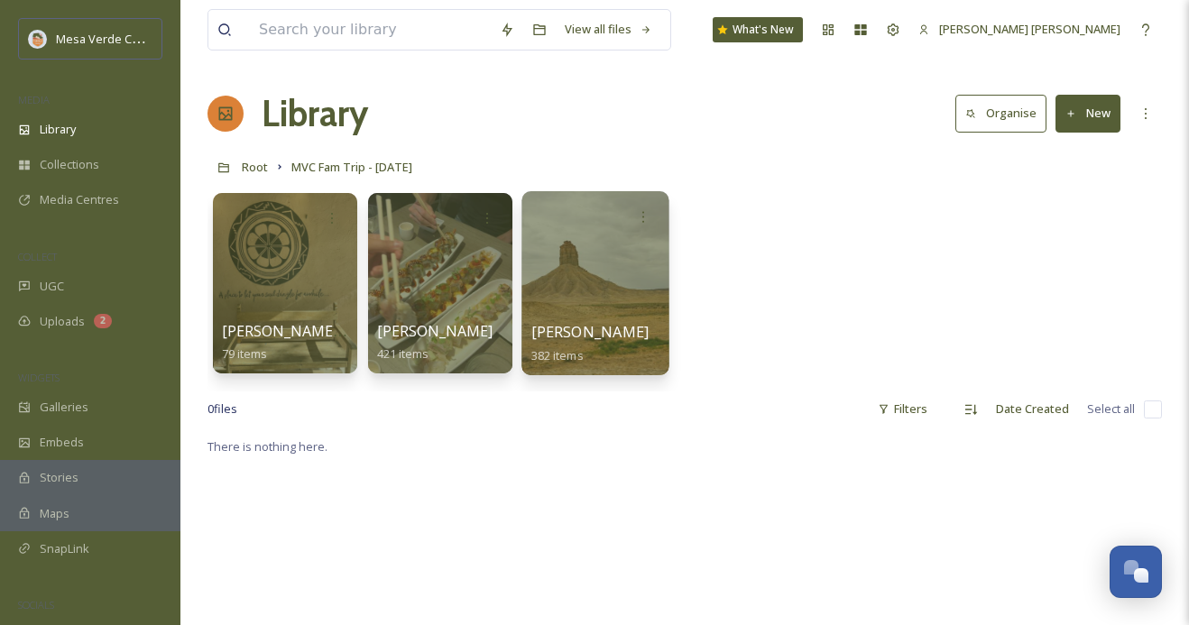
click at [591, 319] on div at bounding box center [594, 283] width 147 height 184
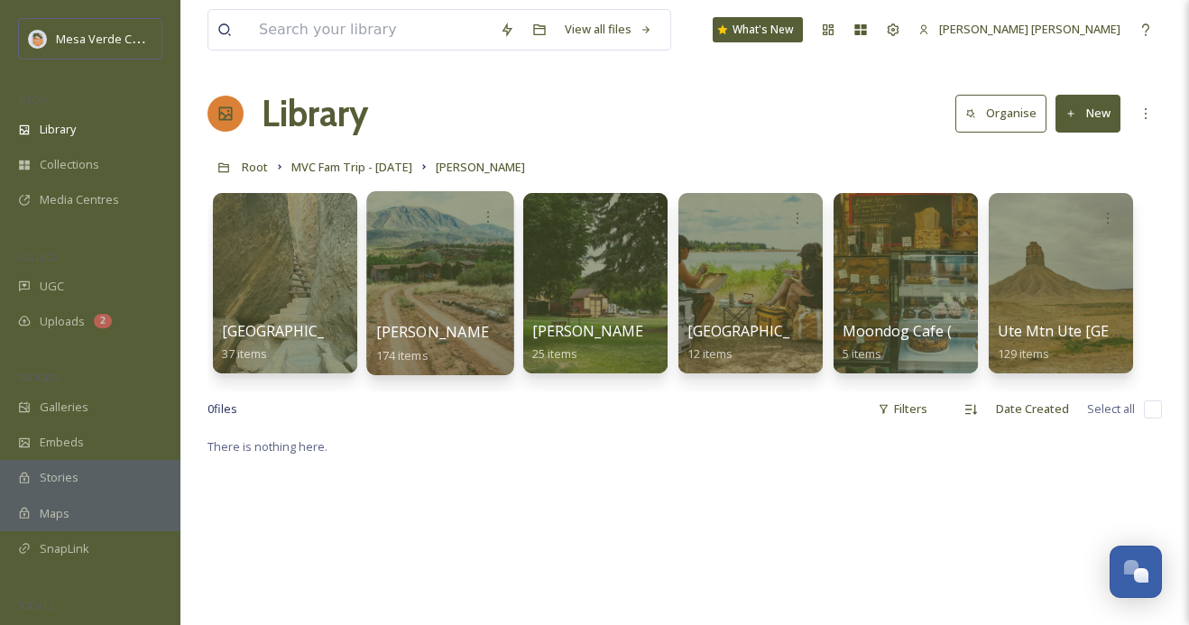
click at [463, 282] on div at bounding box center [439, 283] width 147 height 184
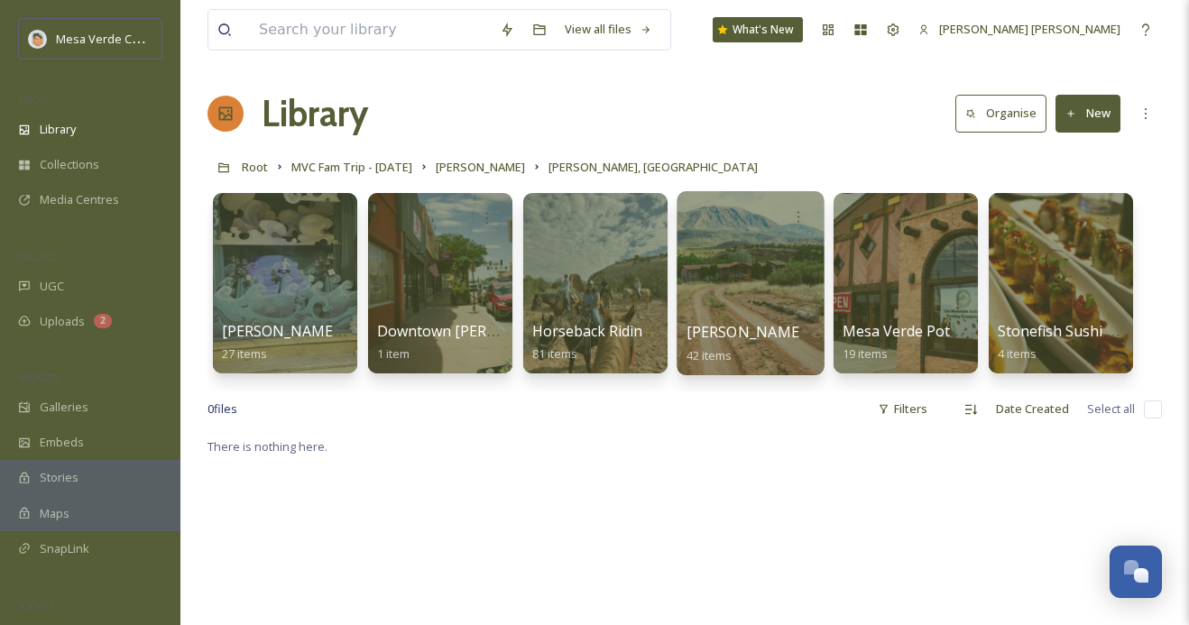
click at [752, 297] on div at bounding box center [750, 283] width 147 height 184
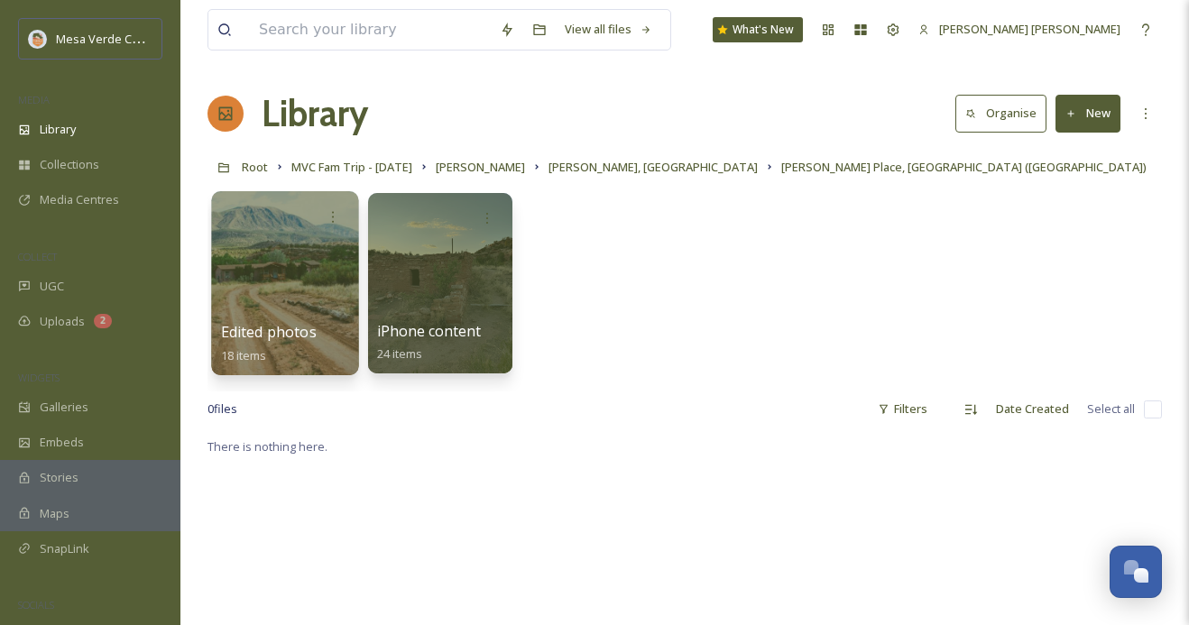
click at [300, 293] on div at bounding box center [284, 283] width 147 height 184
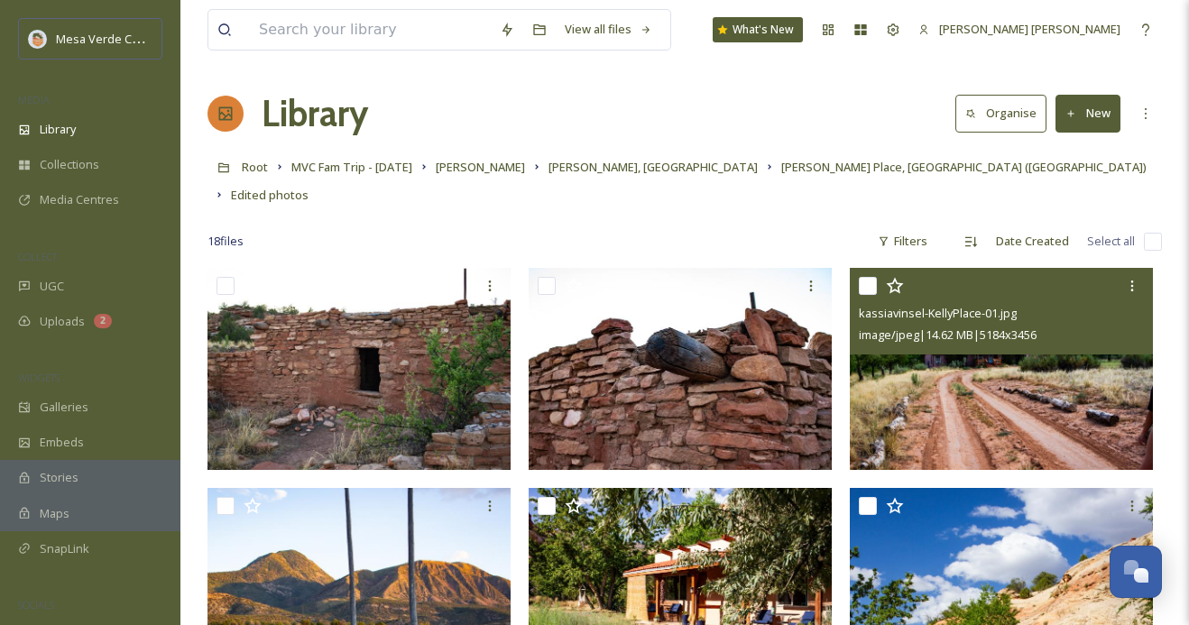
click at [872, 277] on input "checkbox" at bounding box center [868, 286] width 18 height 18
checkbox input "true"
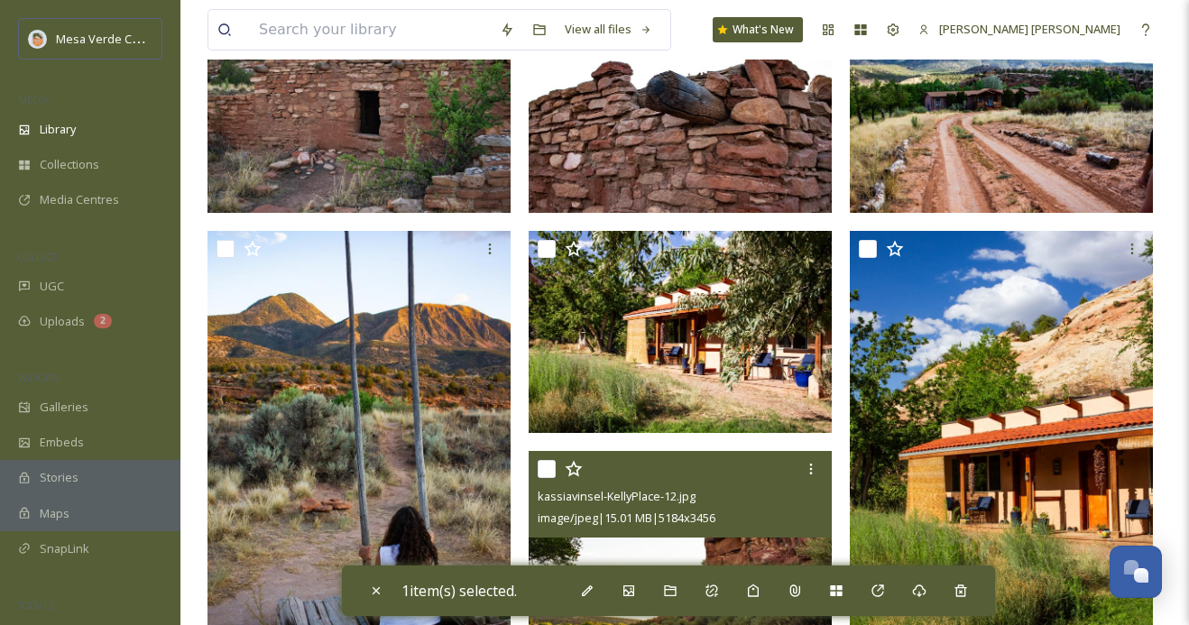
scroll to position [259, 0]
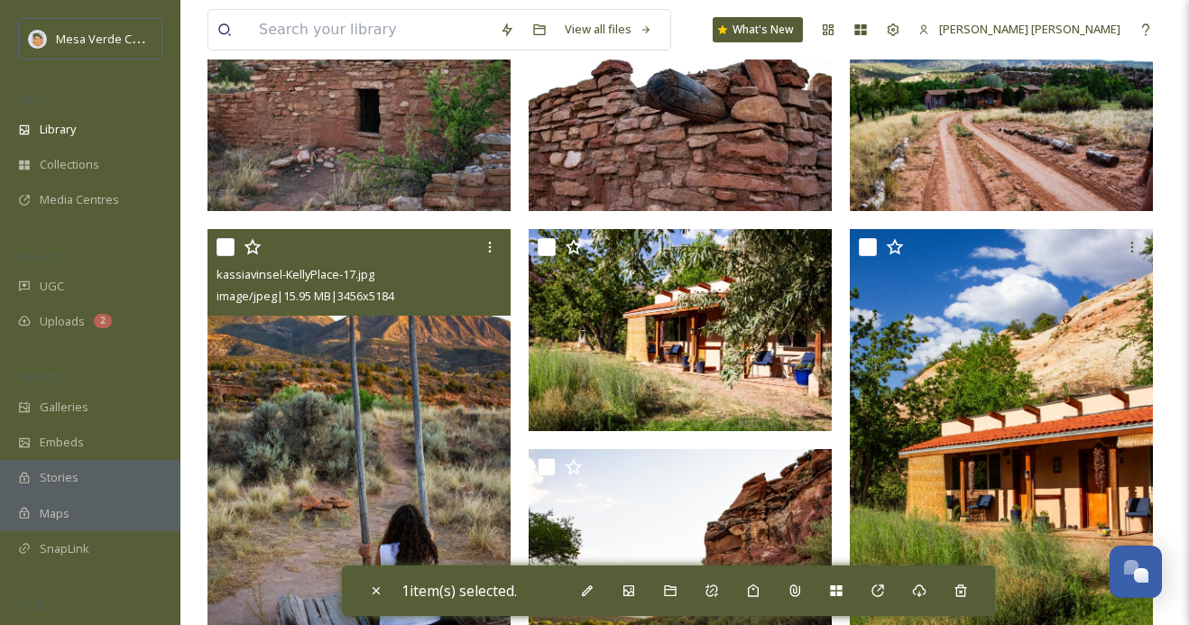
click at [226, 238] on input "checkbox" at bounding box center [226, 247] width 18 height 18
checkbox input "true"
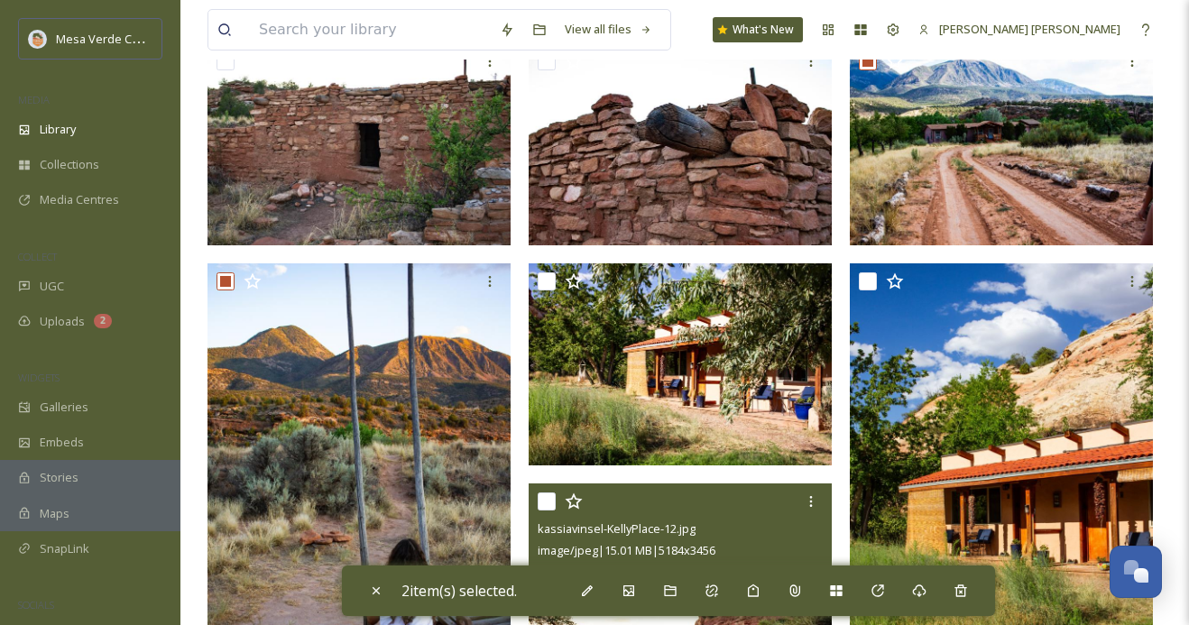
scroll to position [223, 0]
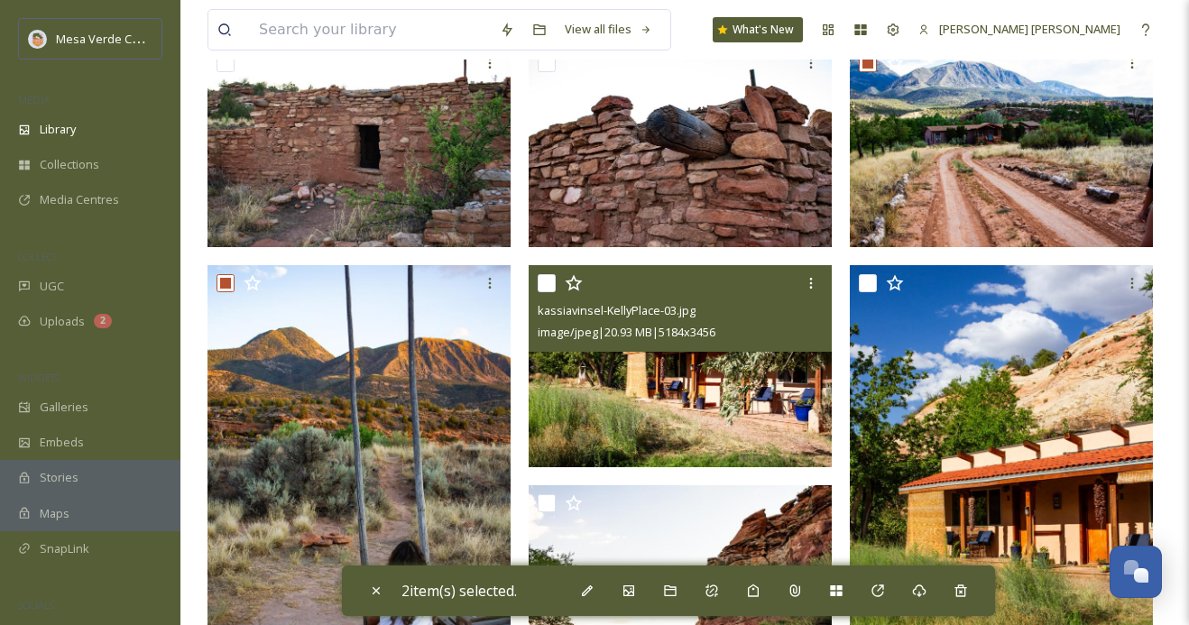
click at [544, 274] on input "checkbox" at bounding box center [547, 283] width 18 height 18
click at [545, 274] on input "checkbox" at bounding box center [547, 283] width 18 height 18
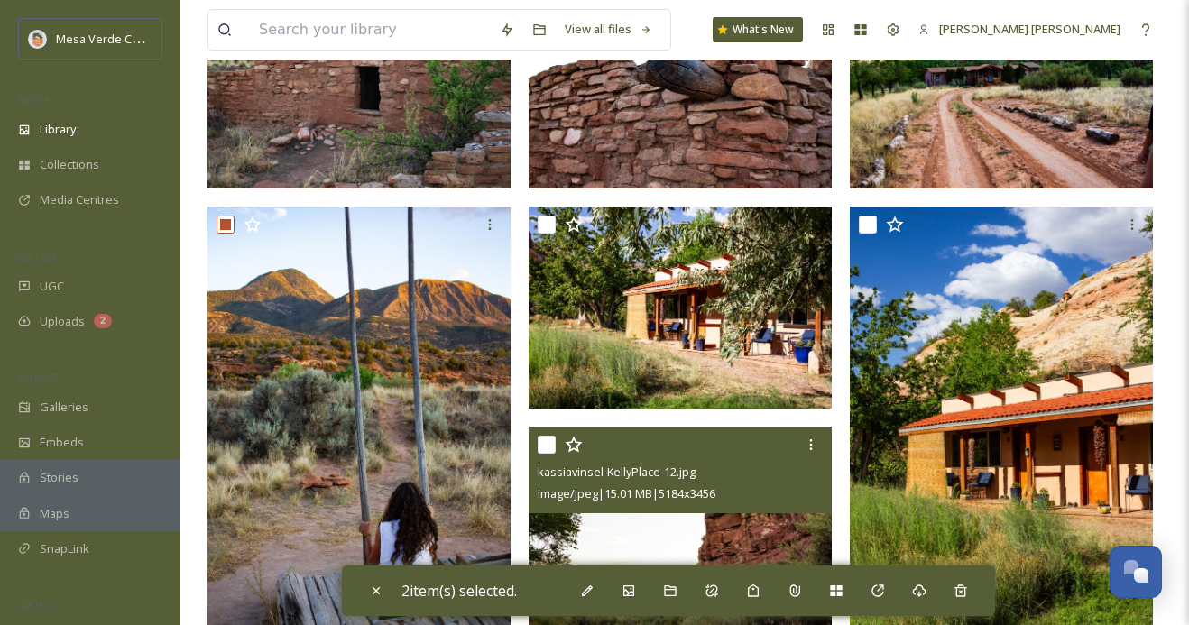
scroll to position [280, 0]
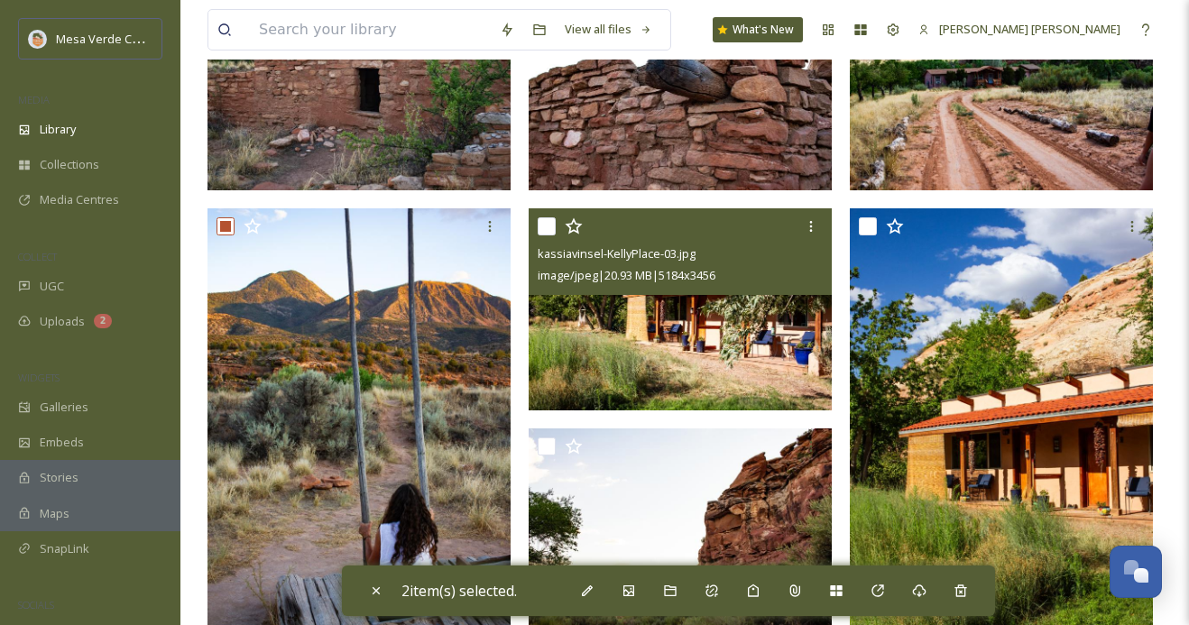
click at [547, 217] on input "checkbox" at bounding box center [547, 226] width 18 height 18
checkbox input "true"
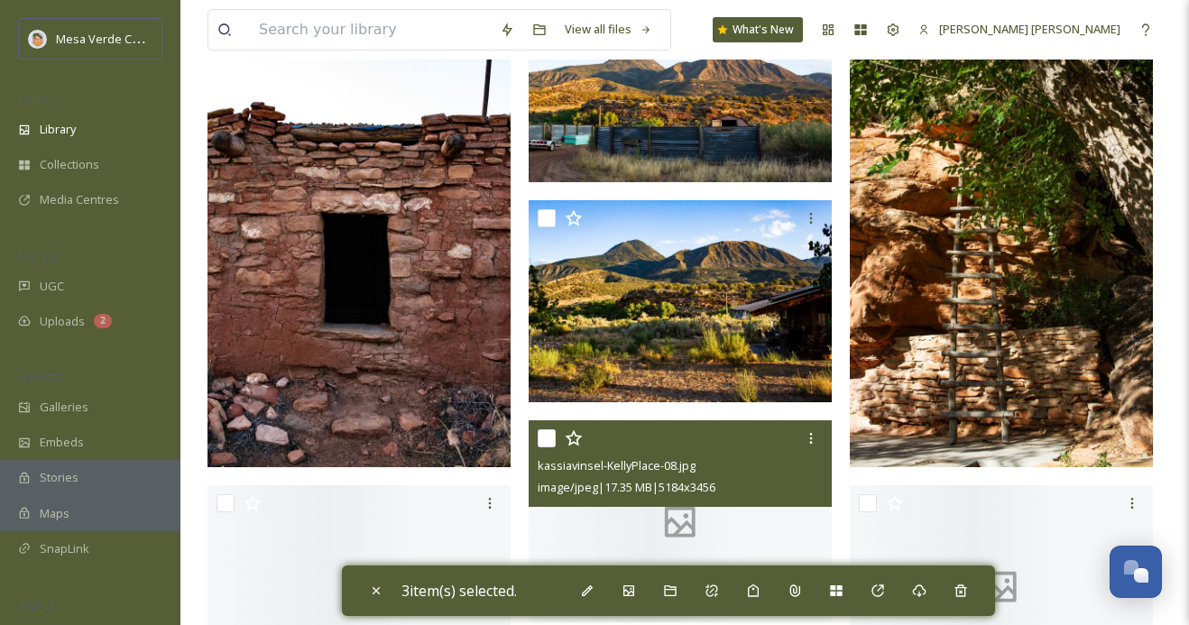
scroll to position [949, 0]
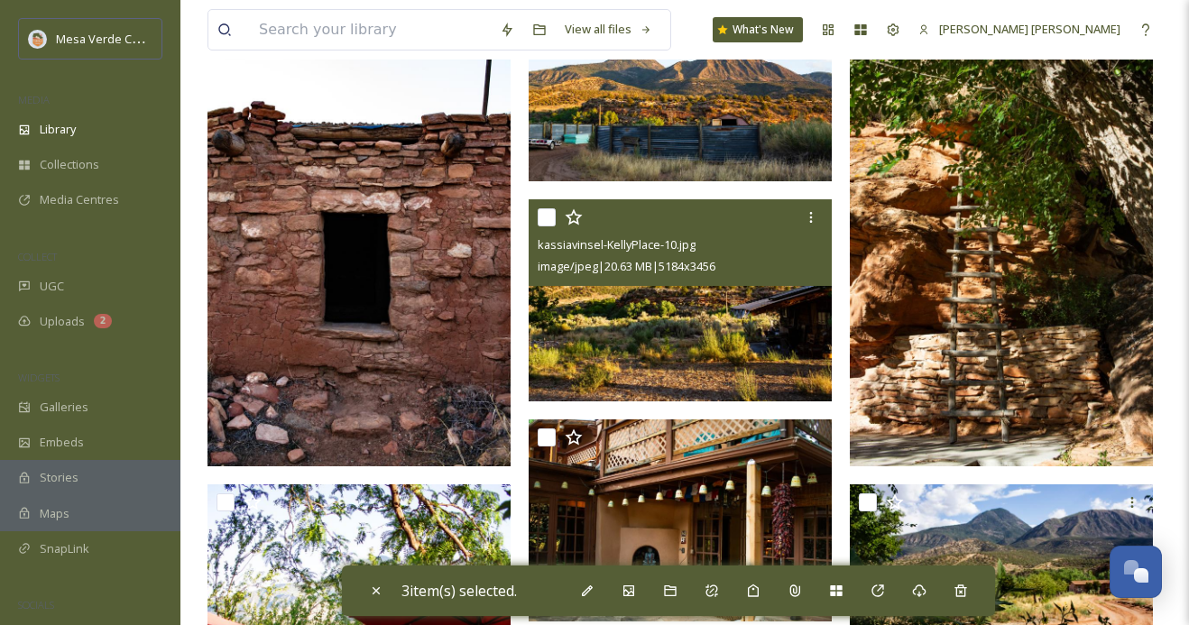
click at [544, 208] on input "checkbox" at bounding box center [547, 217] width 18 height 18
checkbox input "true"
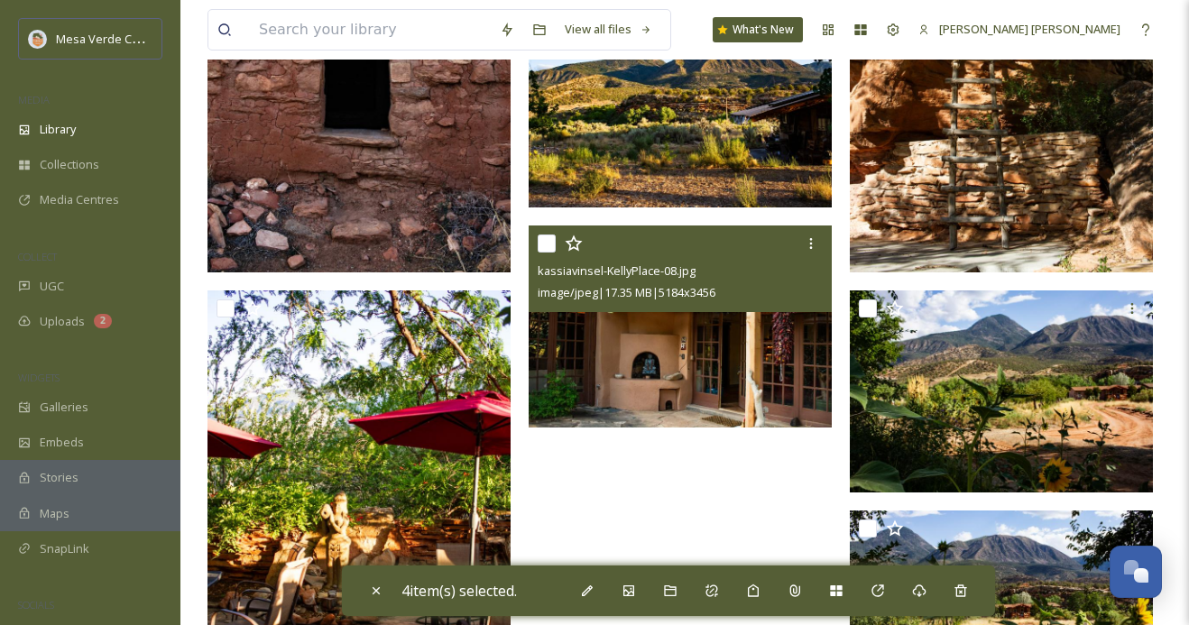
scroll to position [1131, 0]
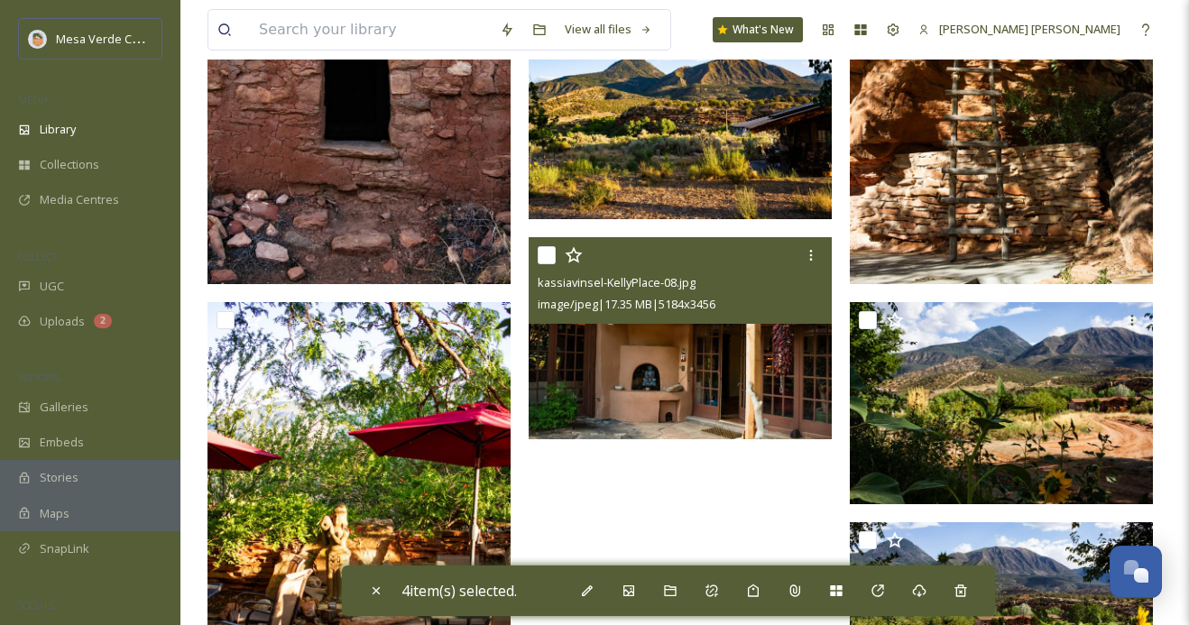
click at [541, 246] on input "checkbox" at bounding box center [547, 255] width 18 height 18
checkbox input "true"
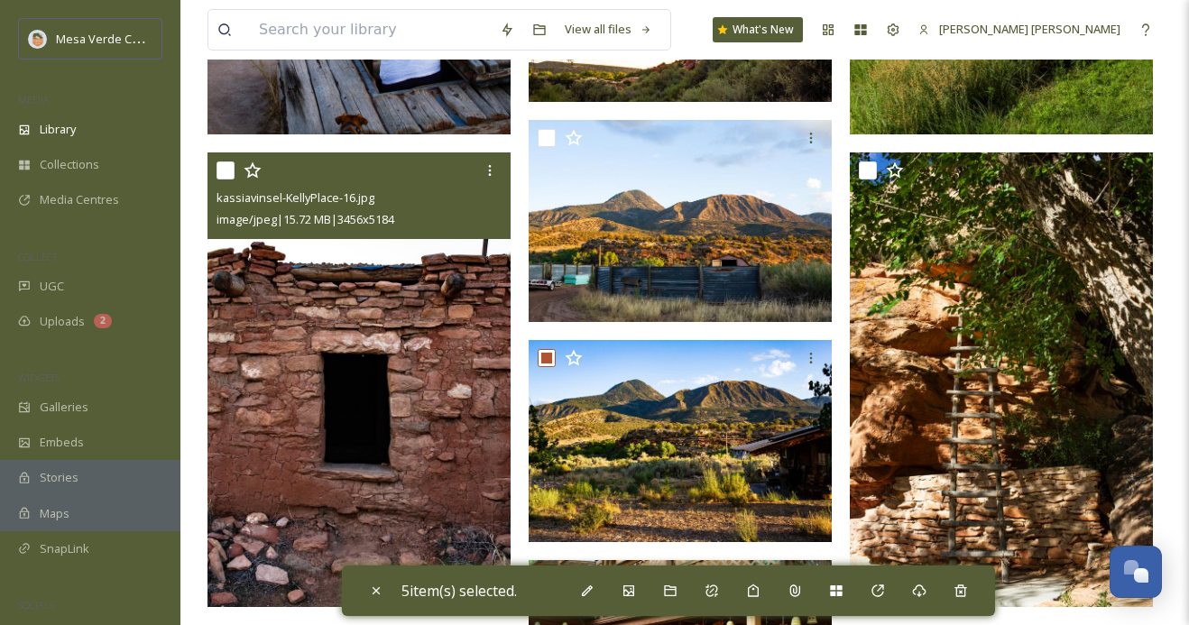
scroll to position [807, 0]
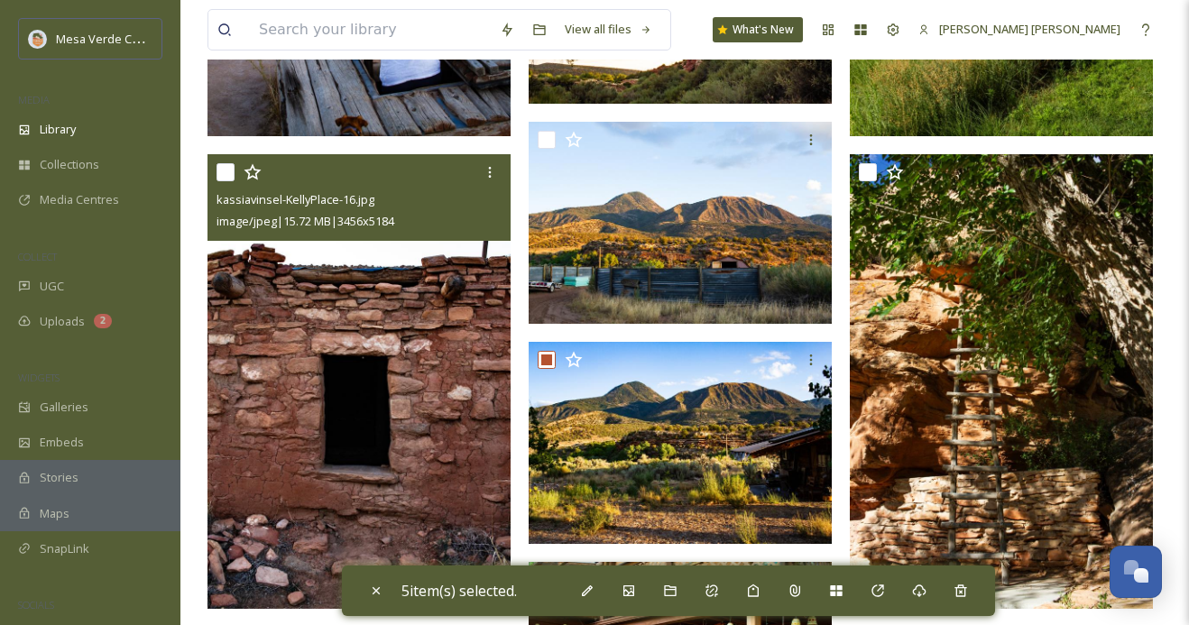
click at [227, 163] on input "checkbox" at bounding box center [226, 172] width 18 height 18
checkbox input "true"
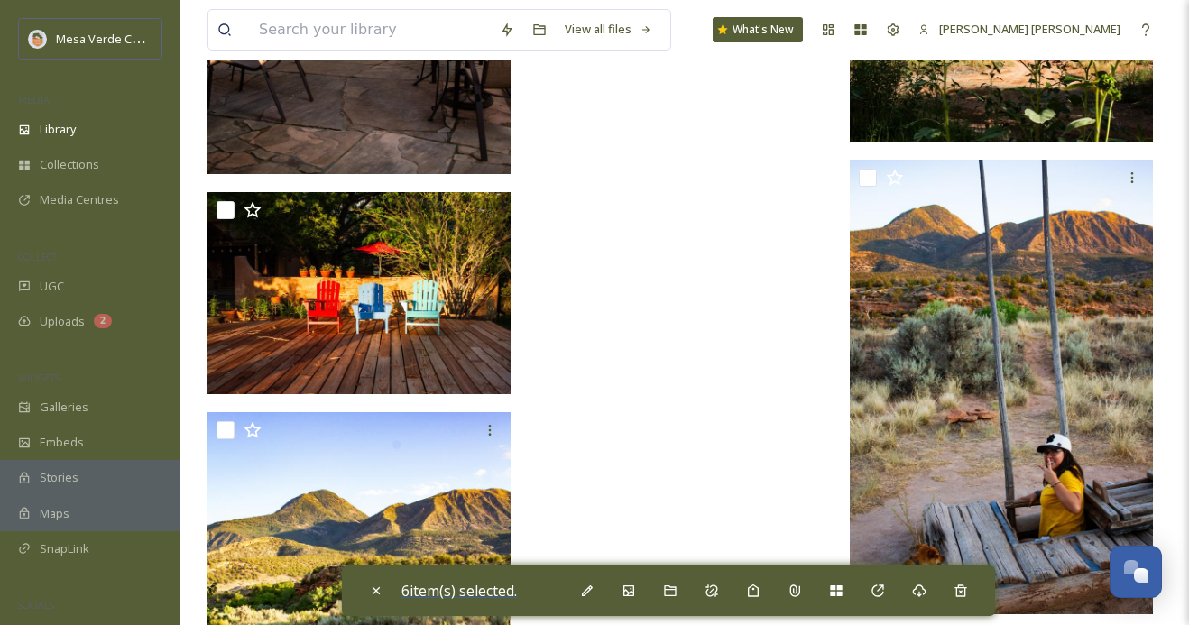
click at [491, 588] on span "6 item(s) selected." at bounding box center [458, 591] width 115 height 20
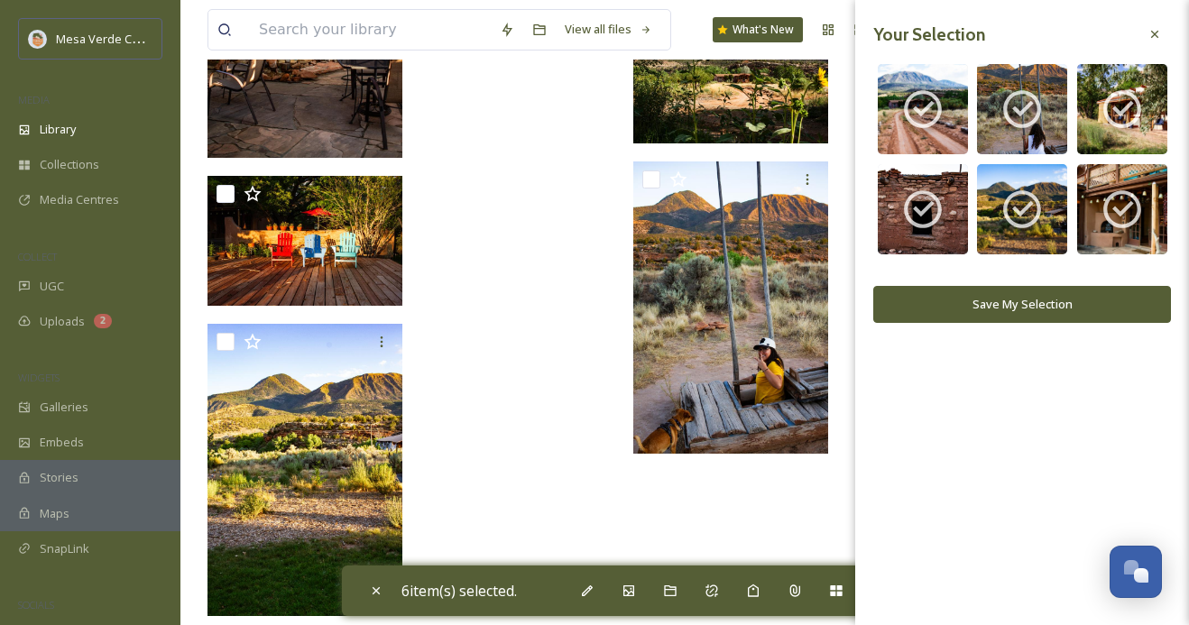
click at [979, 300] on button "Save My Selection" at bounding box center [1022, 304] width 298 height 37
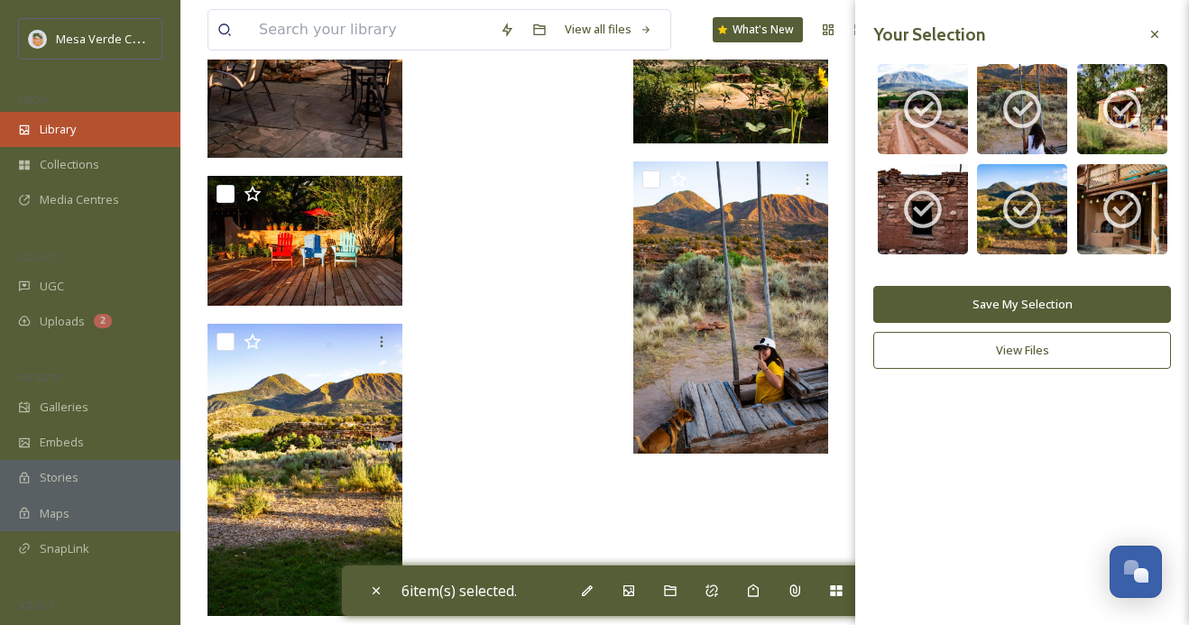
click at [131, 125] on div "Library" at bounding box center [90, 129] width 180 height 35
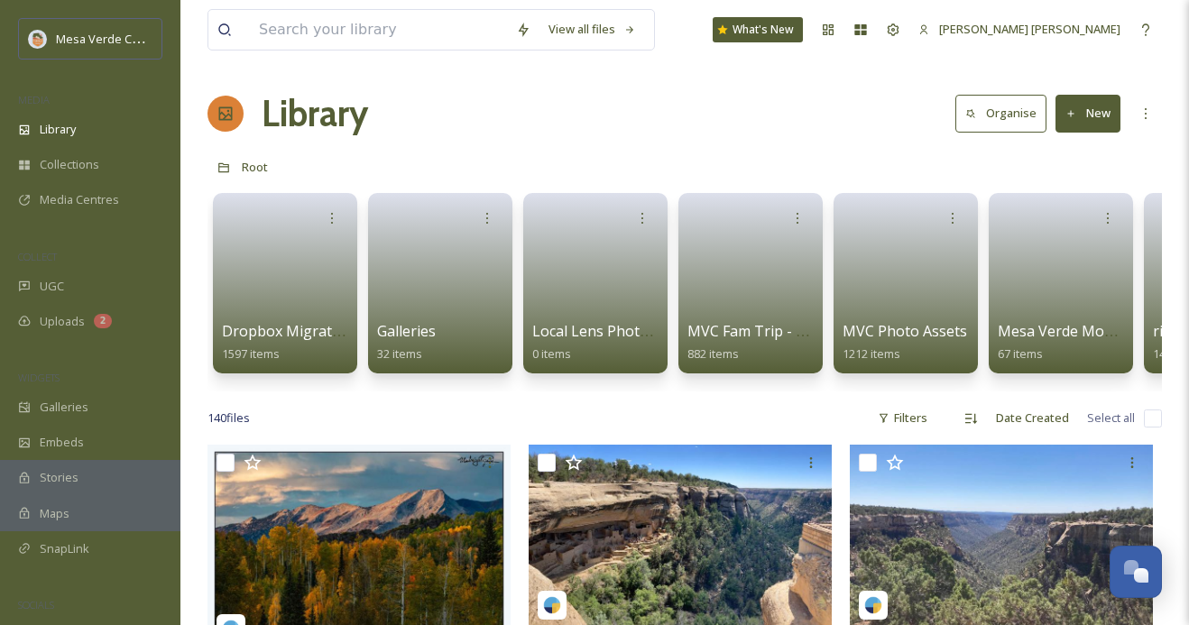
click at [1148, 109] on icon at bounding box center [1146, 113] width 14 height 14
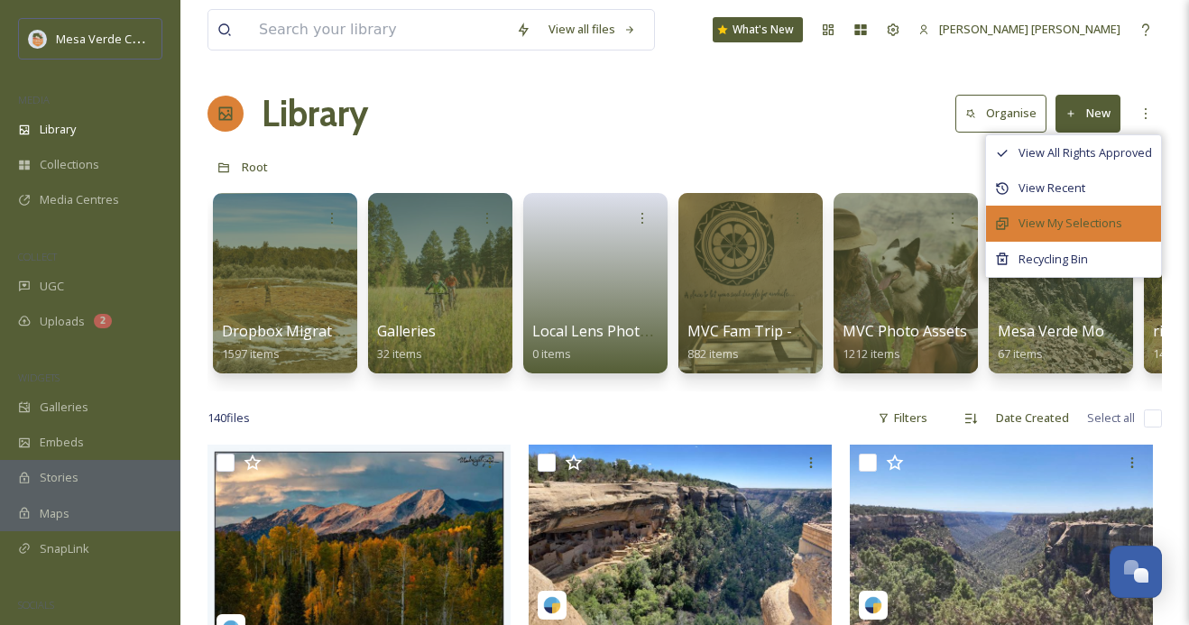
click at [1079, 212] on div "View My Selections" at bounding box center [1073, 223] width 175 height 35
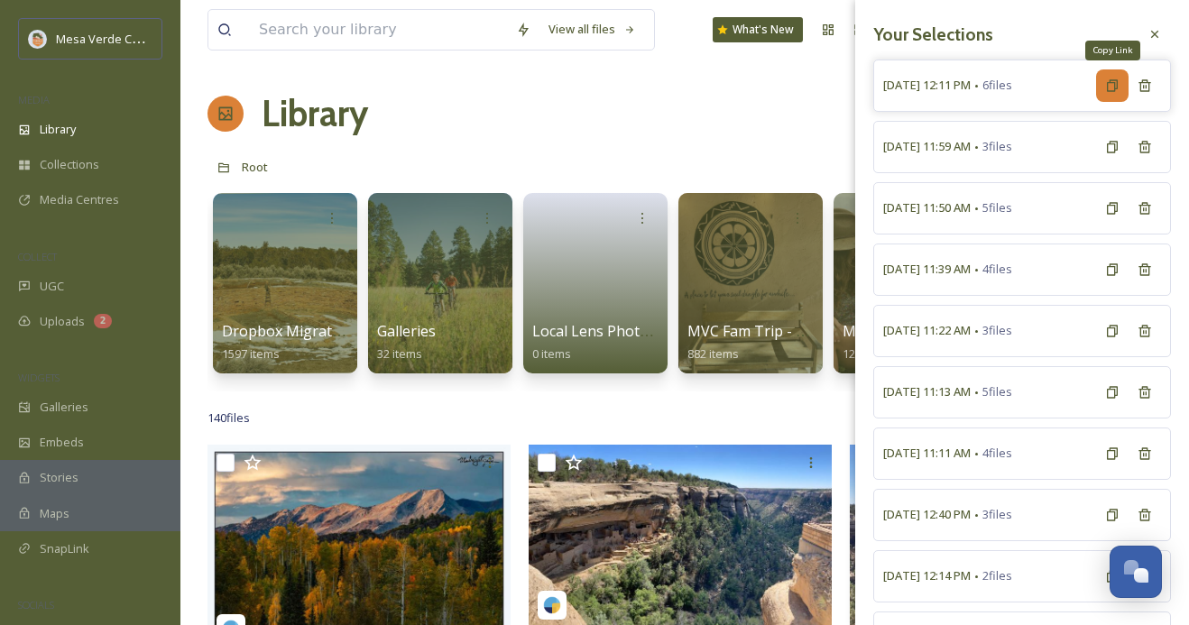
click at [1108, 89] on icon at bounding box center [1112, 85] width 14 height 14
click at [1159, 38] on icon at bounding box center [1155, 34] width 14 height 14
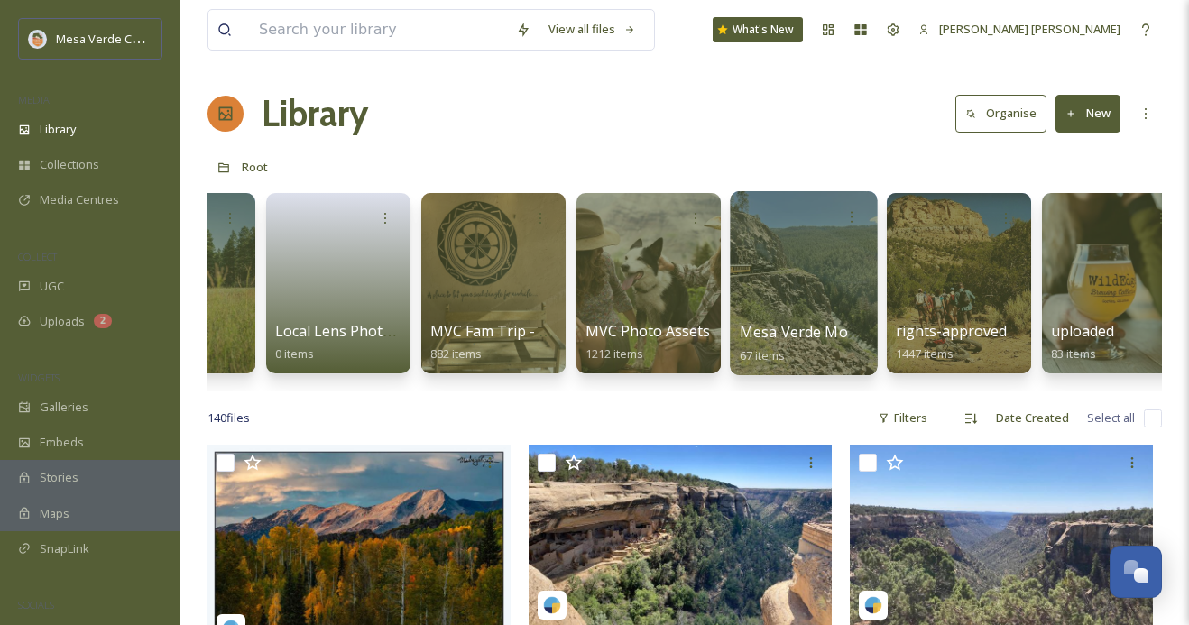
scroll to position [0, 277]
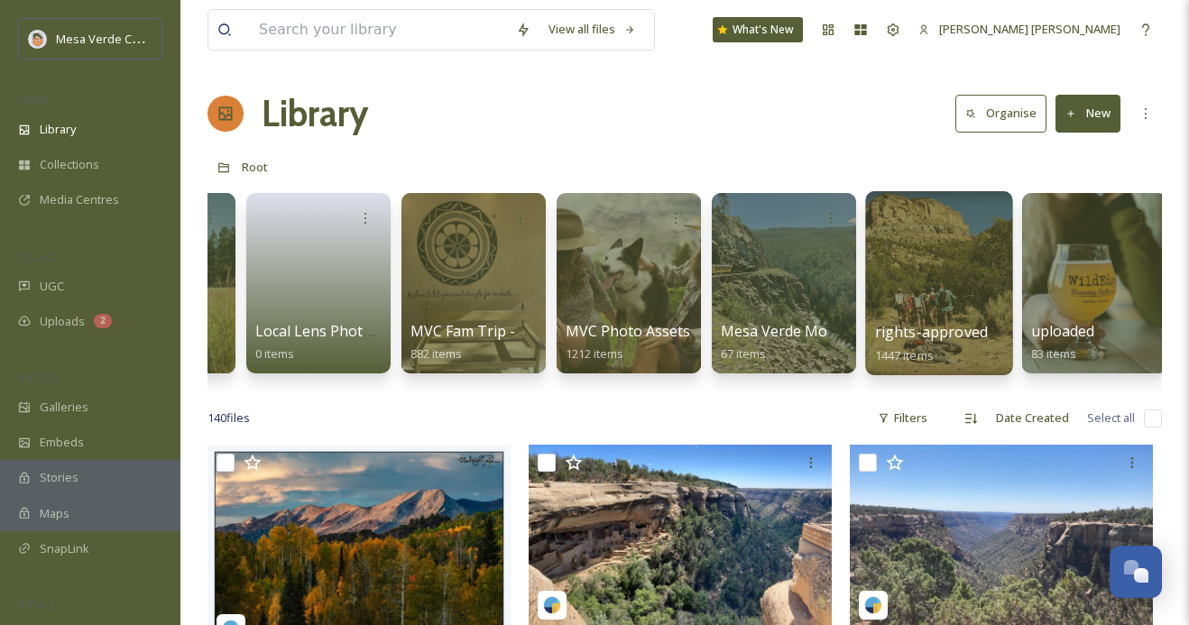
click at [954, 292] on div at bounding box center [938, 283] width 147 height 184
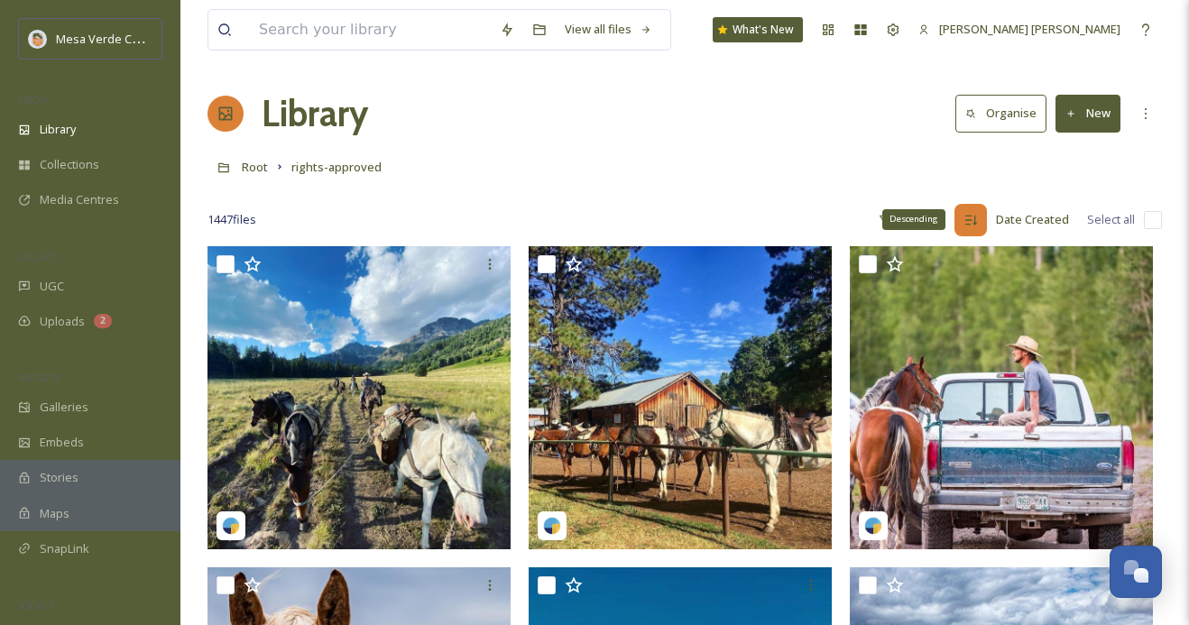
click at [969, 214] on icon at bounding box center [971, 220] width 14 height 14
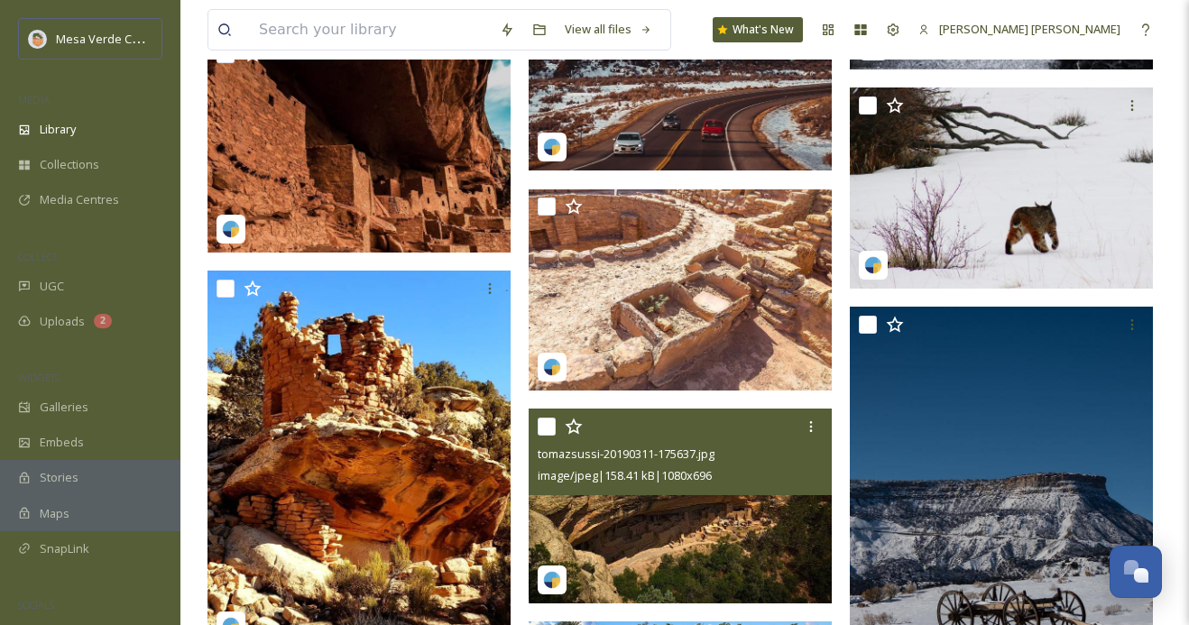
scroll to position [13644, 0]
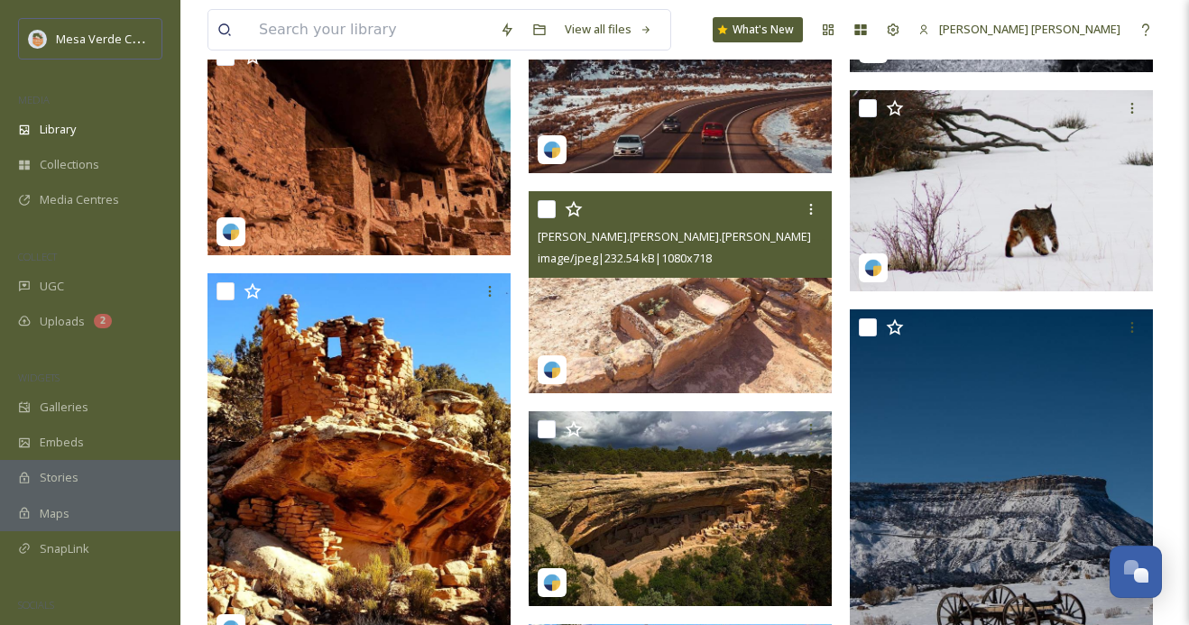
click at [542, 206] on input "checkbox" at bounding box center [547, 209] width 18 height 18
checkbox input "true"
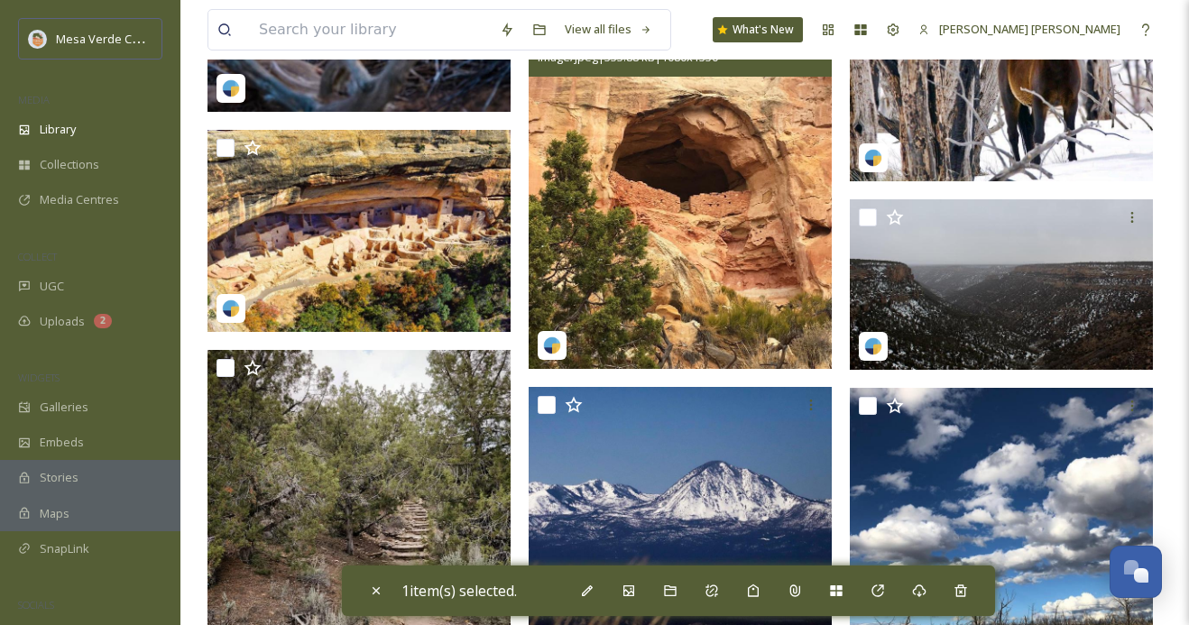
scroll to position [15009, 0]
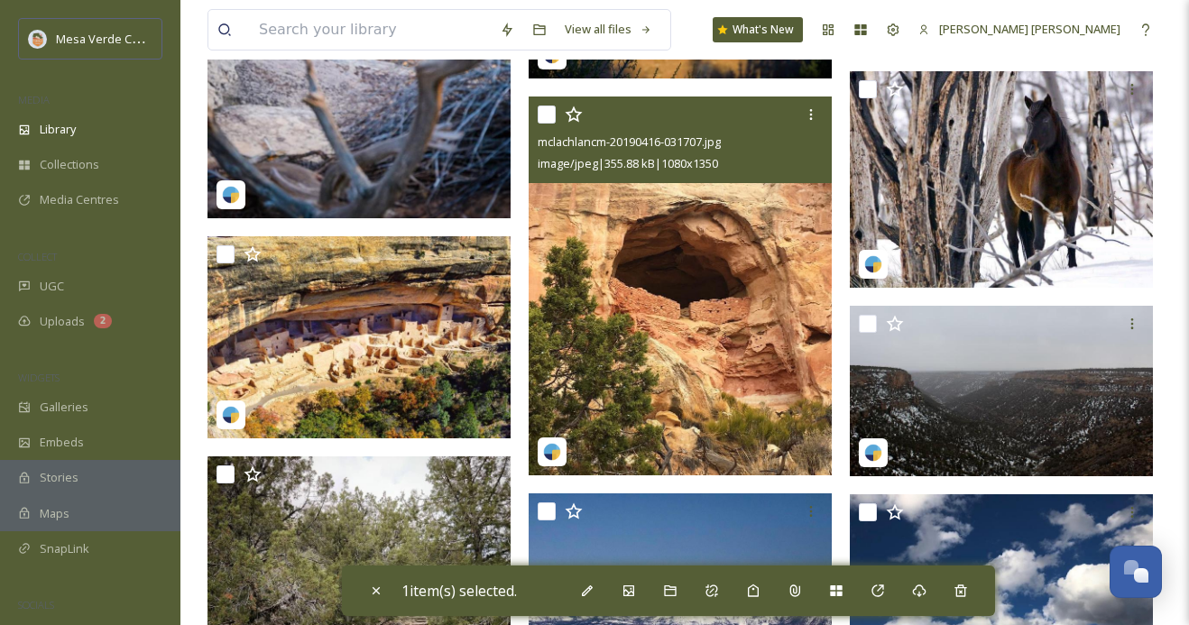
click at [545, 108] on input "checkbox" at bounding box center [547, 115] width 18 height 18
checkbox input "true"
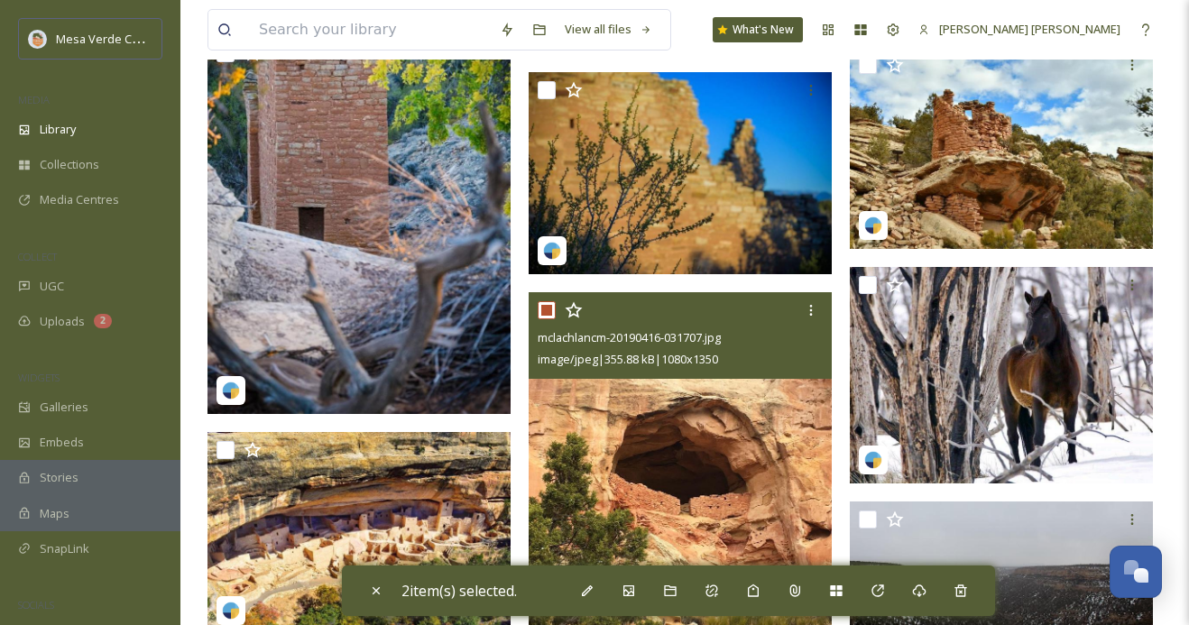
scroll to position [14771, 0]
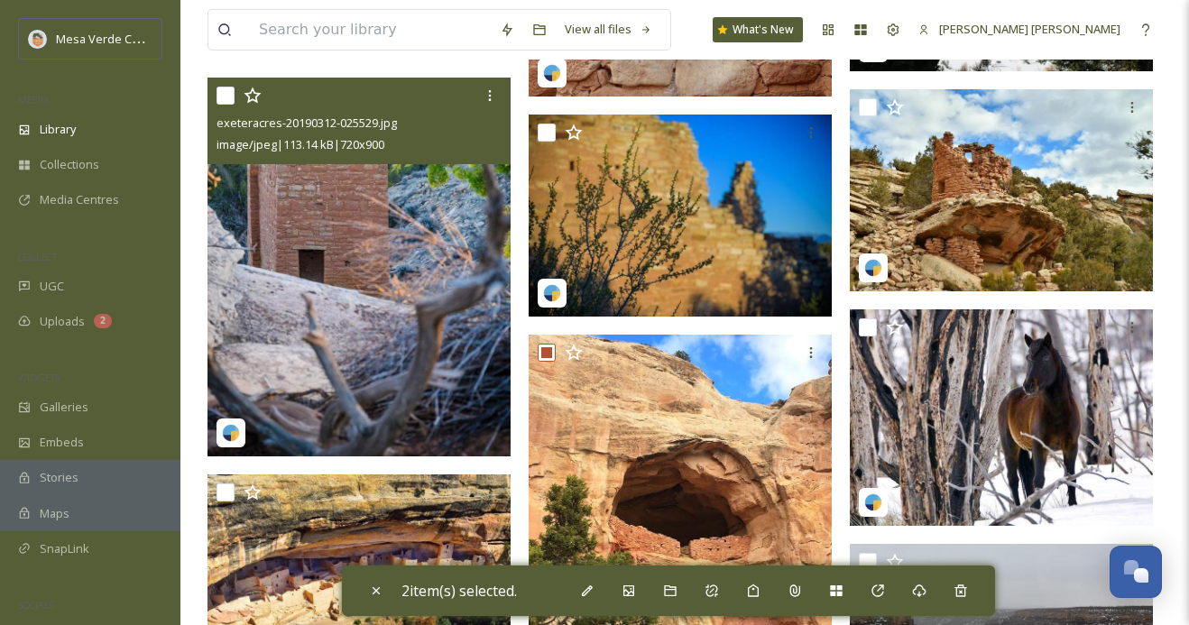
click at [226, 97] on input "checkbox" at bounding box center [226, 96] width 18 height 18
checkbox input "true"
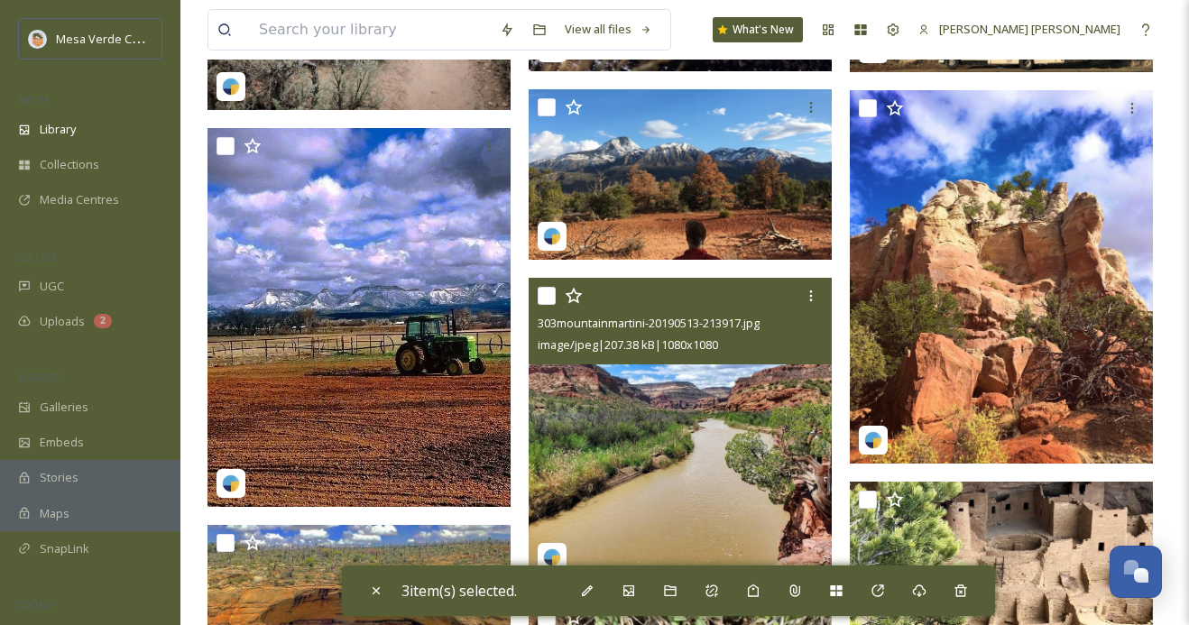
scroll to position [15733, 0]
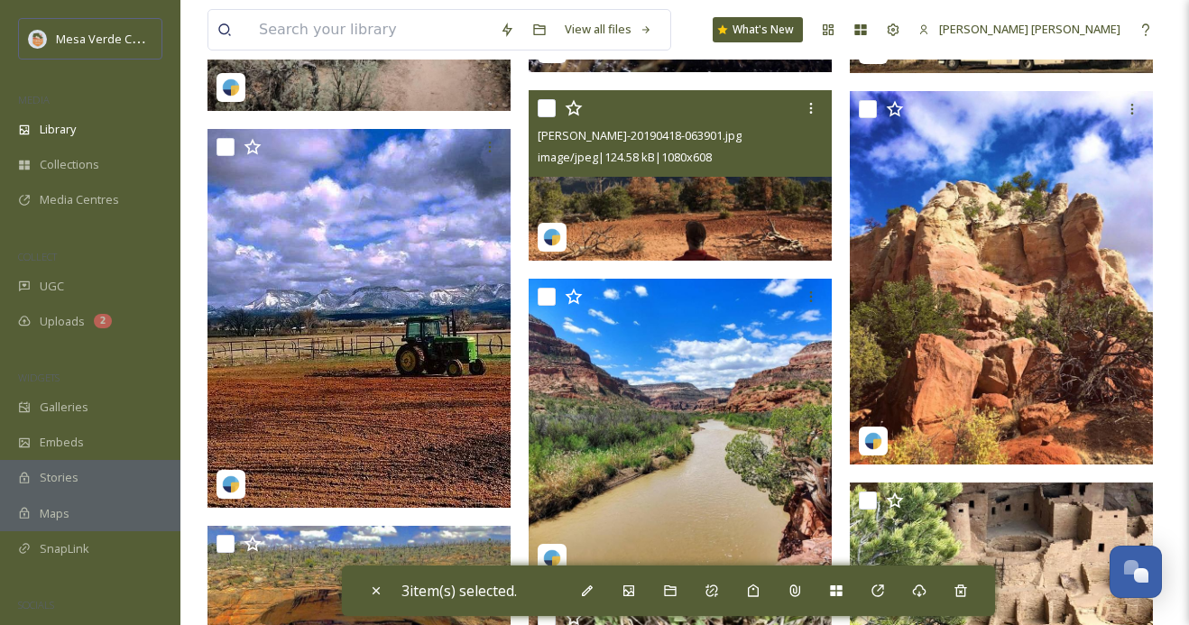
click at [547, 109] on input "checkbox" at bounding box center [547, 108] width 18 height 18
checkbox input "true"
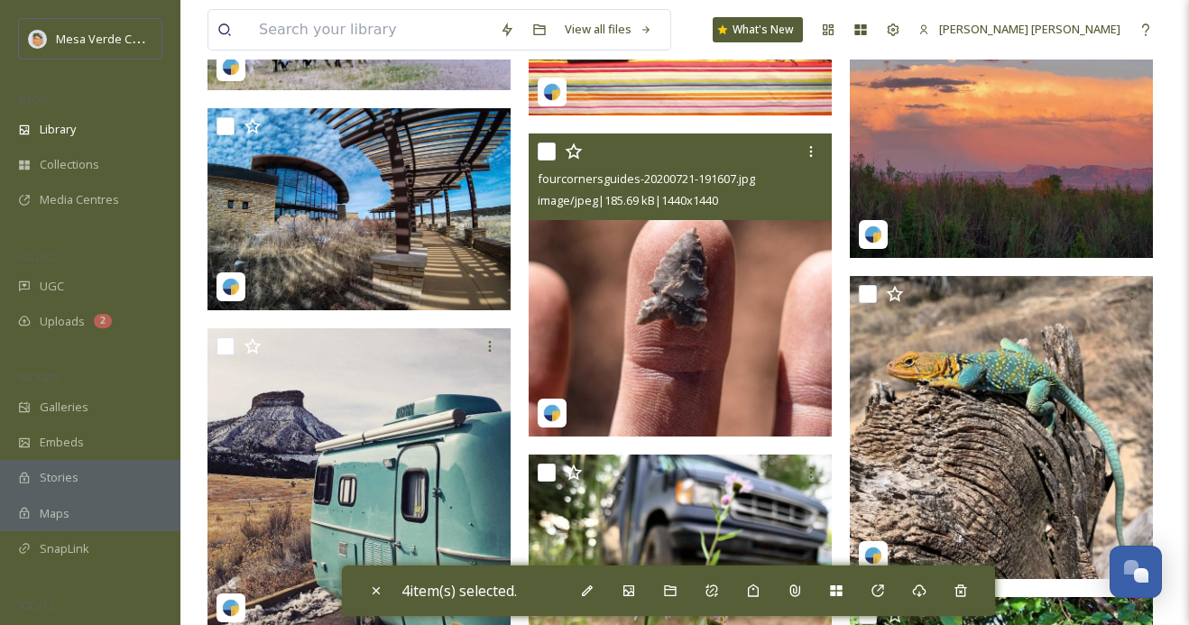
scroll to position [25100, 0]
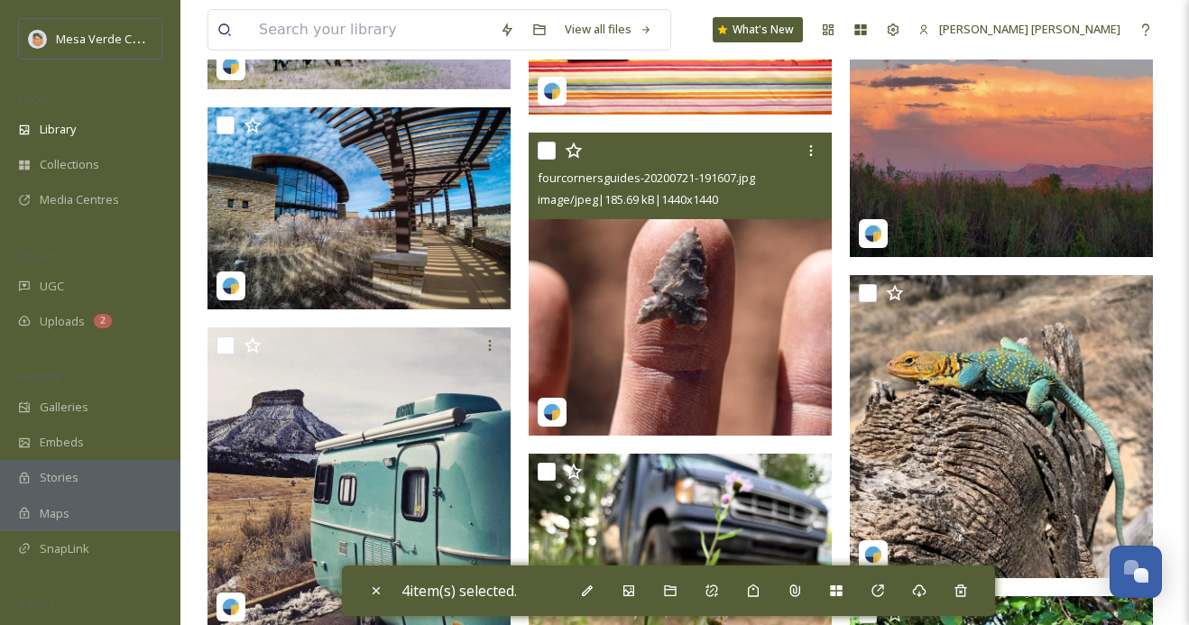
click at [545, 153] on input "checkbox" at bounding box center [547, 151] width 18 height 18
checkbox input "true"
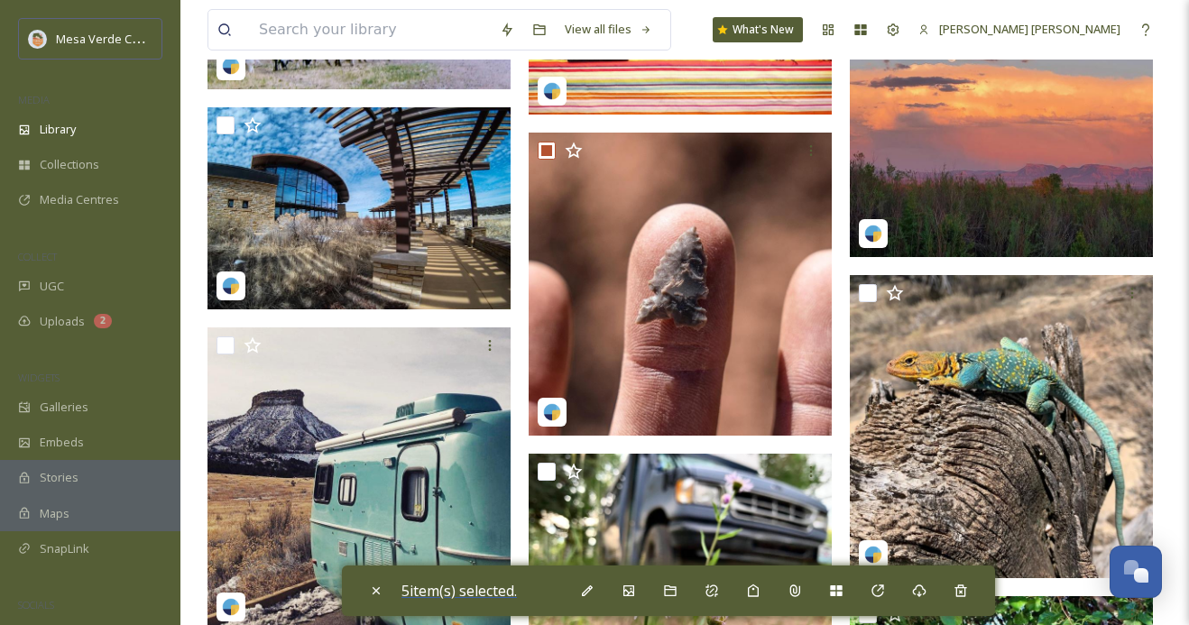
click at [477, 584] on span "5 item(s) selected." at bounding box center [458, 591] width 115 height 20
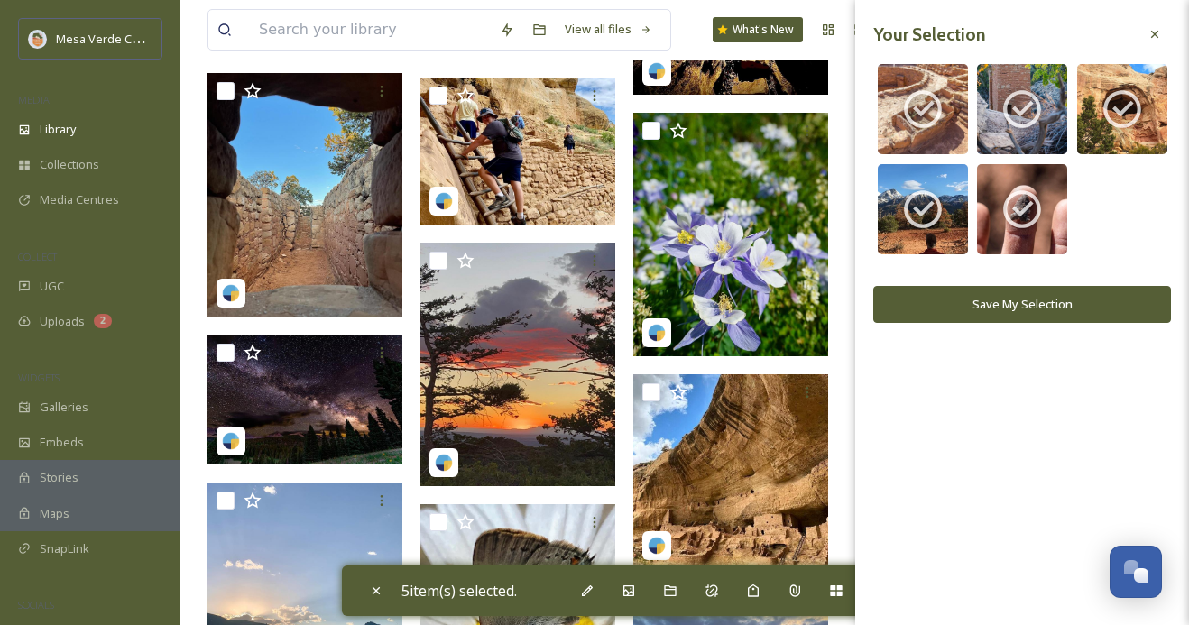
click at [968, 306] on button "Save My Selection" at bounding box center [1022, 304] width 298 height 37
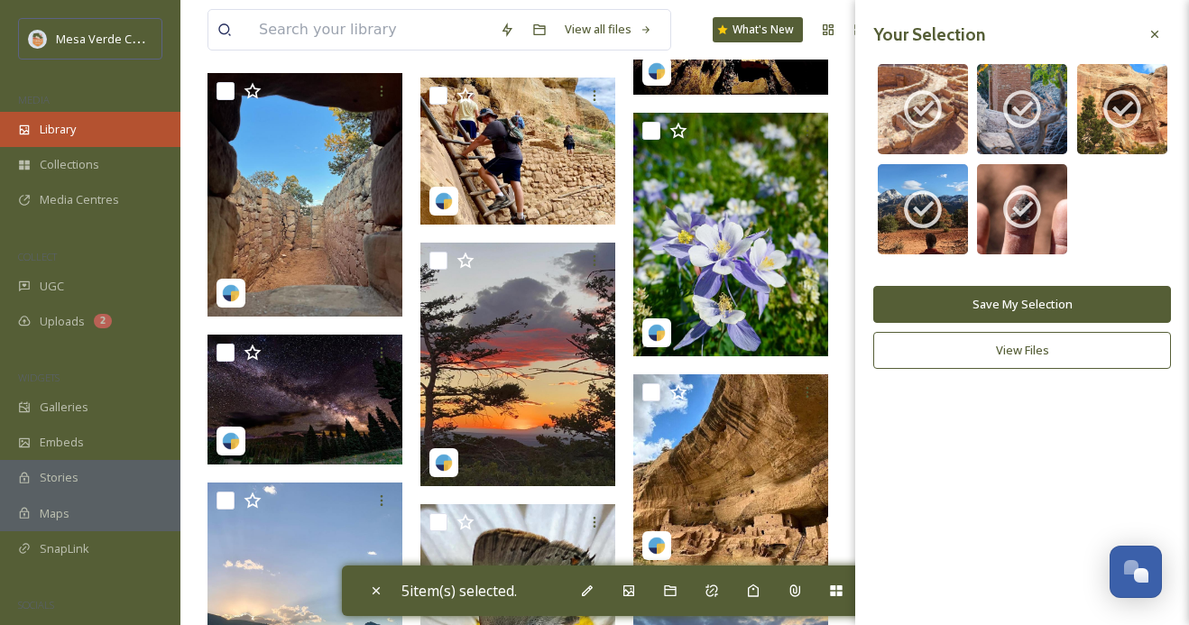
click at [72, 124] on span "Library" at bounding box center [58, 129] width 36 height 17
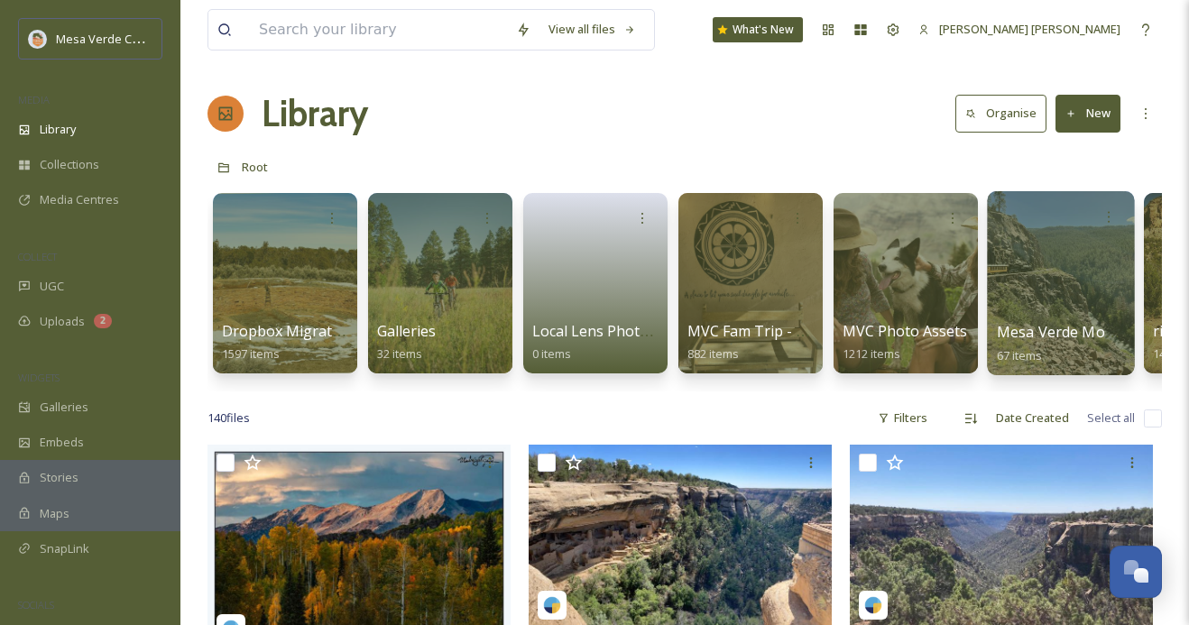
scroll to position [0, 287]
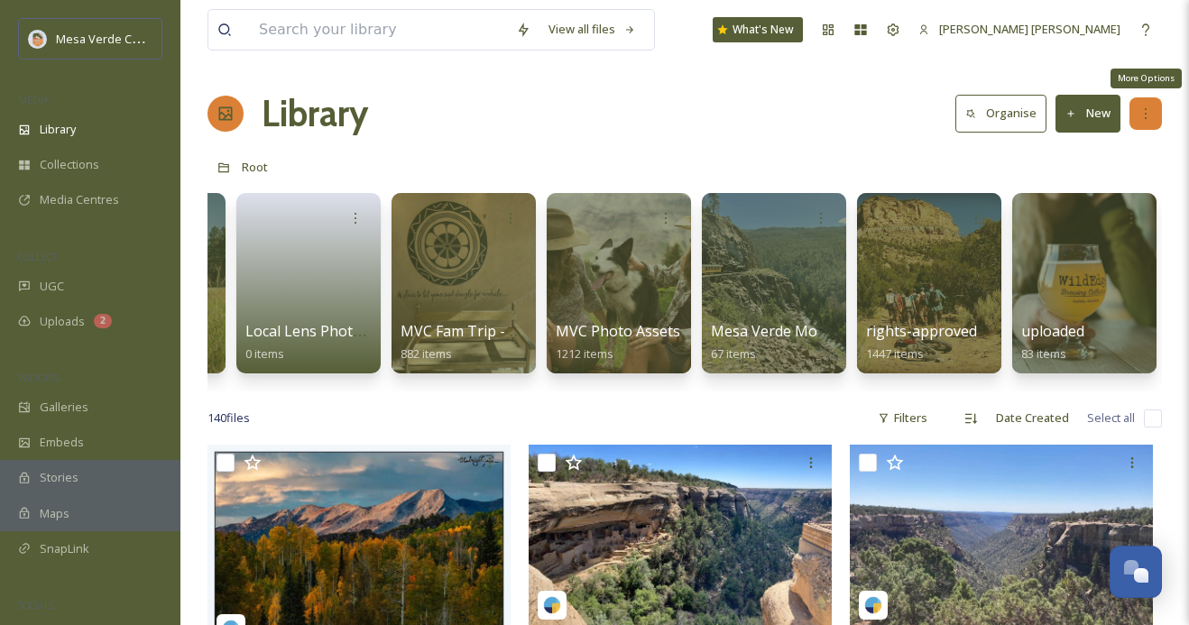
click at [1149, 117] on icon at bounding box center [1146, 113] width 14 height 14
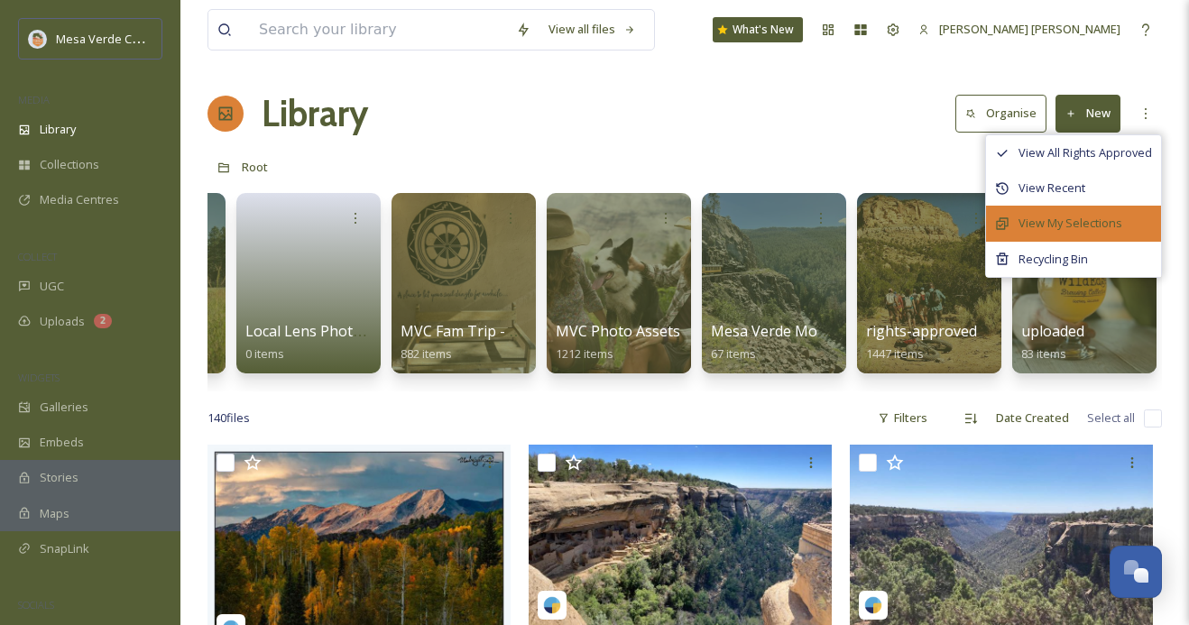
click at [1094, 229] on span "View My Selections" at bounding box center [1071, 223] width 104 height 17
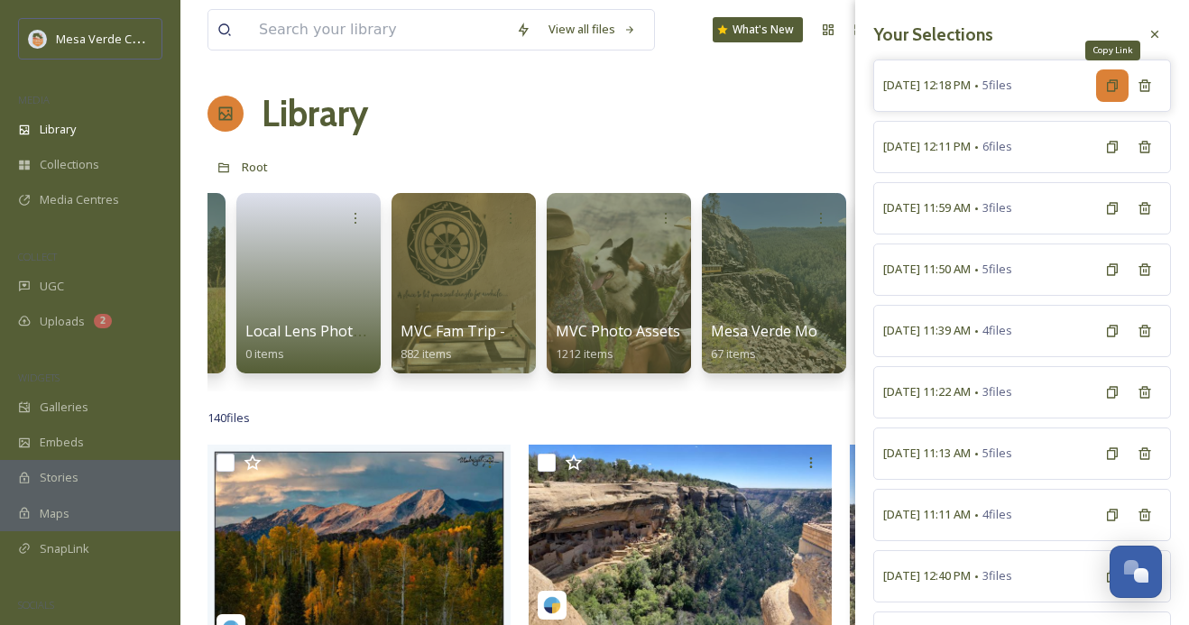
click at [1110, 89] on icon at bounding box center [1112, 85] width 14 height 14
click at [971, 84] on span "October 7th, 12:18 PM" at bounding box center [927, 85] width 88 height 17
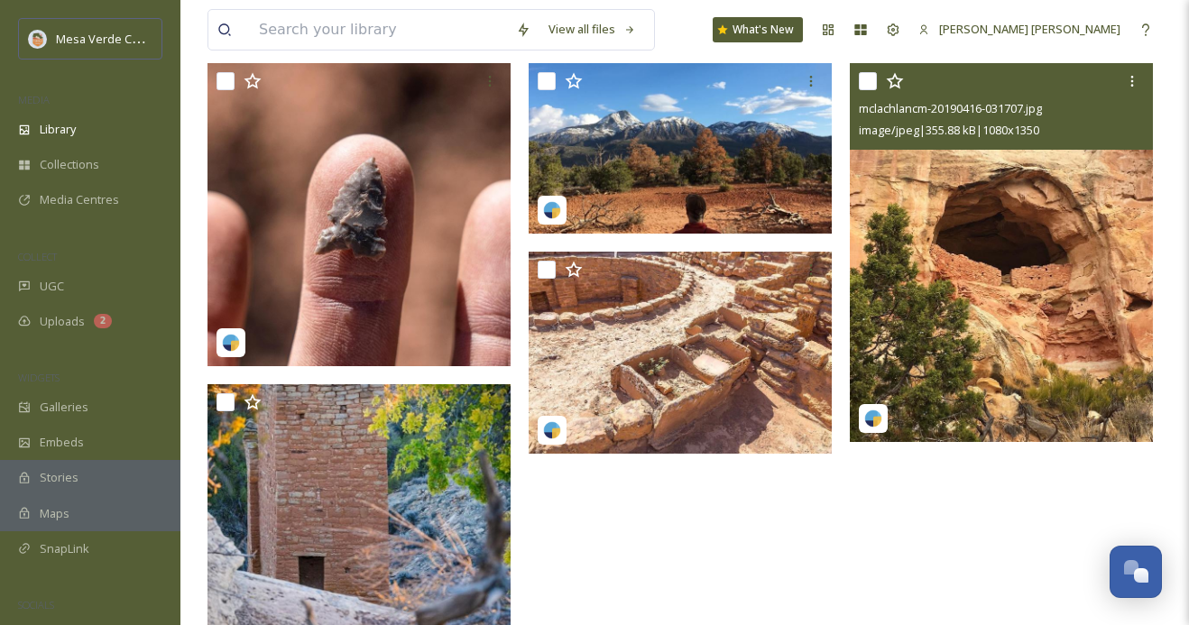
scroll to position [157, 0]
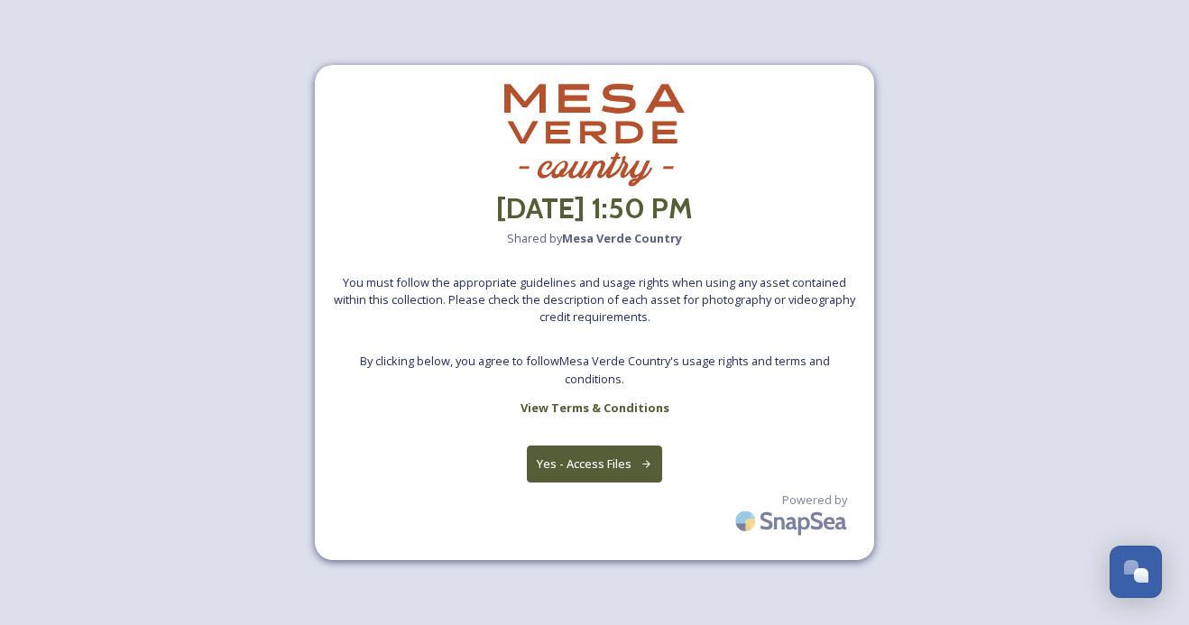
click at [595, 464] on button "Yes - Access Files" at bounding box center [594, 464] width 135 height 37
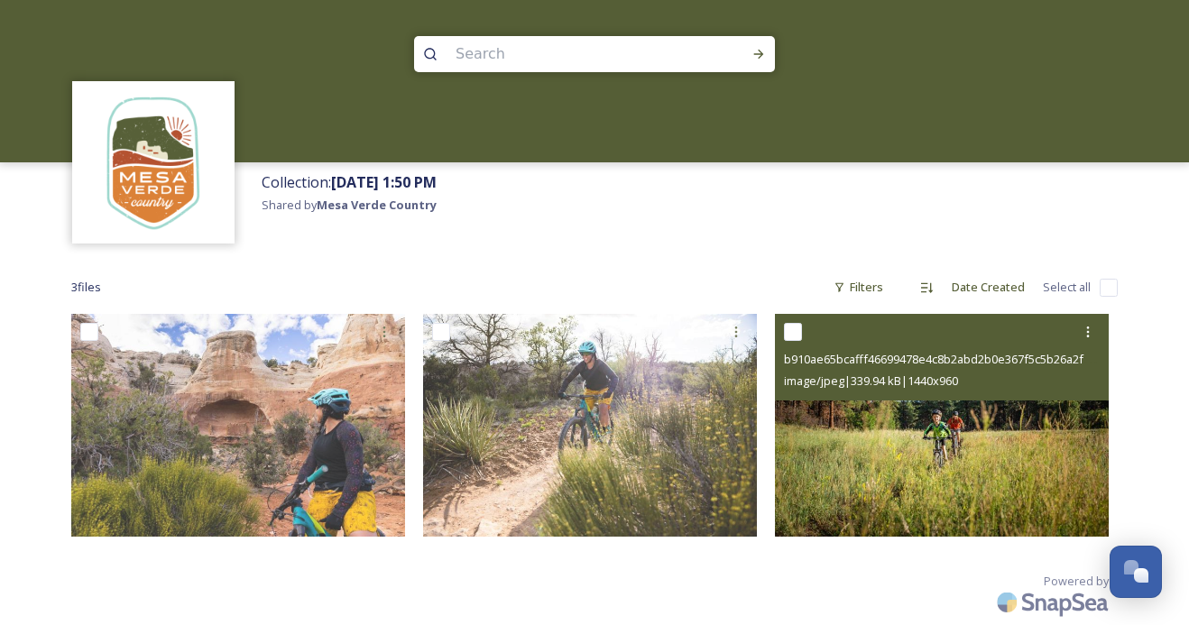
click at [795, 327] on input "checkbox" at bounding box center [793, 332] width 18 height 18
checkbox input "true"
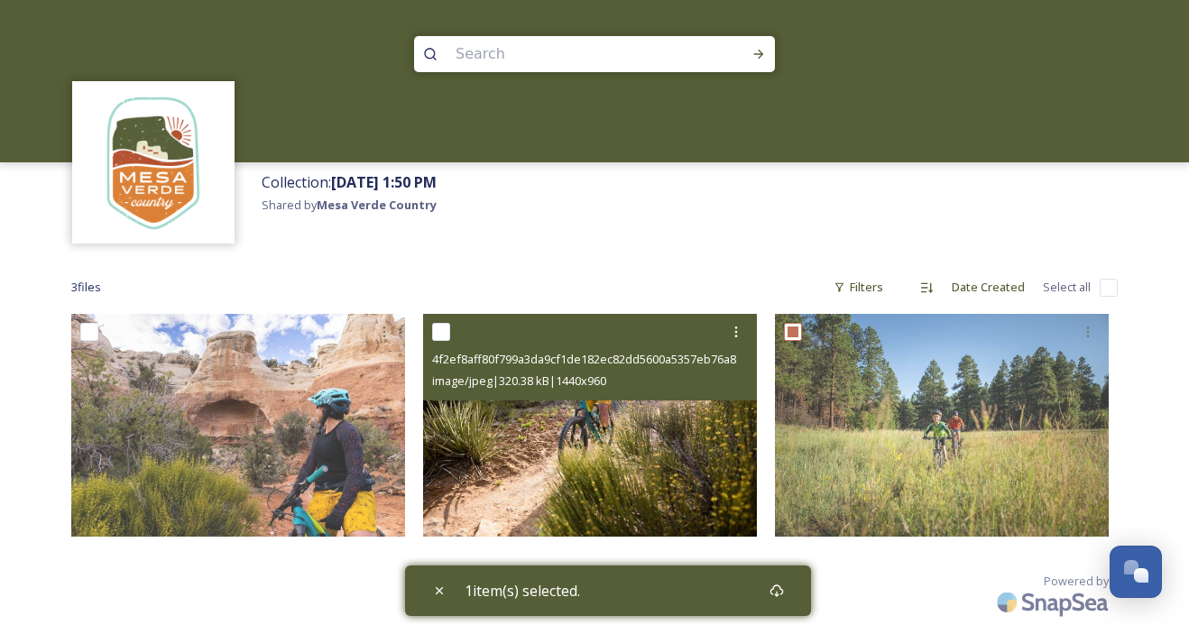
click at [438, 337] on input "checkbox" at bounding box center [441, 332] width 18 height 18
checkbox input "true"
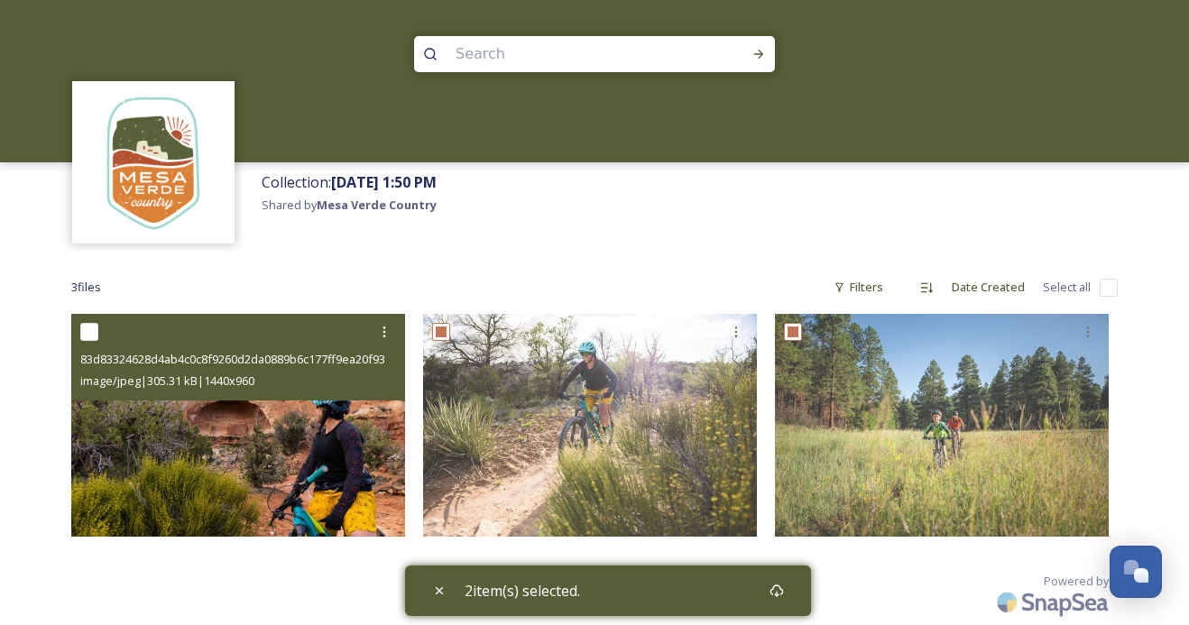
click at [90, 324] on input "checkbox" at bounding box center [89, 332] width 18 height 18
checkbox input "true"
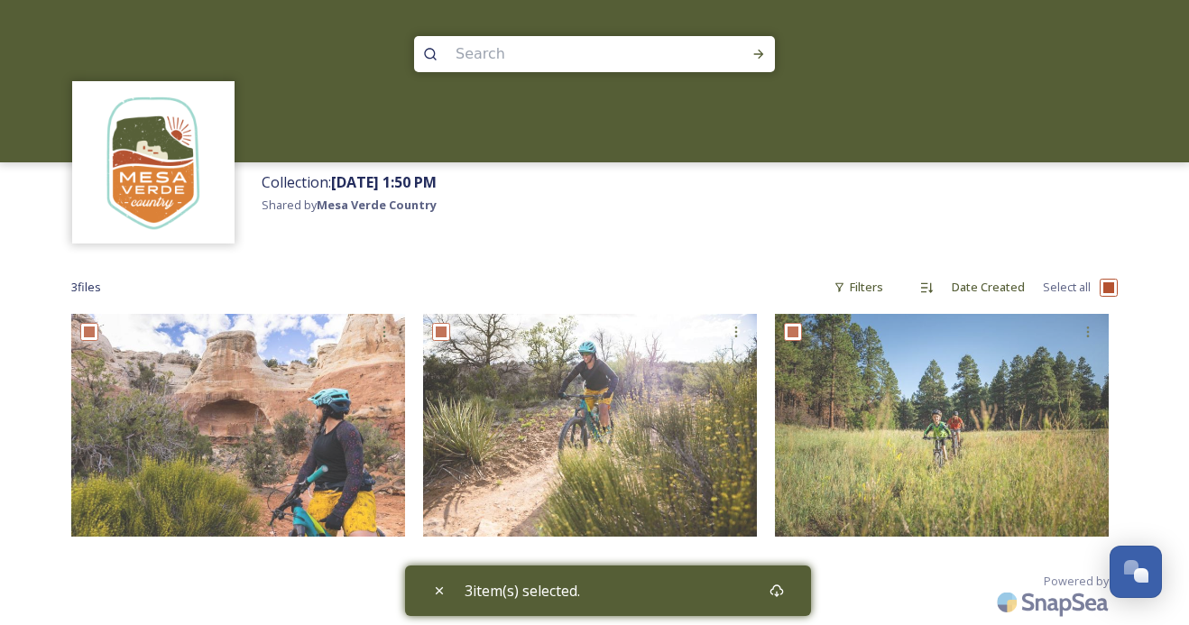
click at [504, 594] on span "3 item(s) selected." at bounding box center [522, 591] width 115 height 22
click at [757, 270] on div "3 file s Filters Date Created Select all" at bounding box center [594, 287] width 1047 height 35
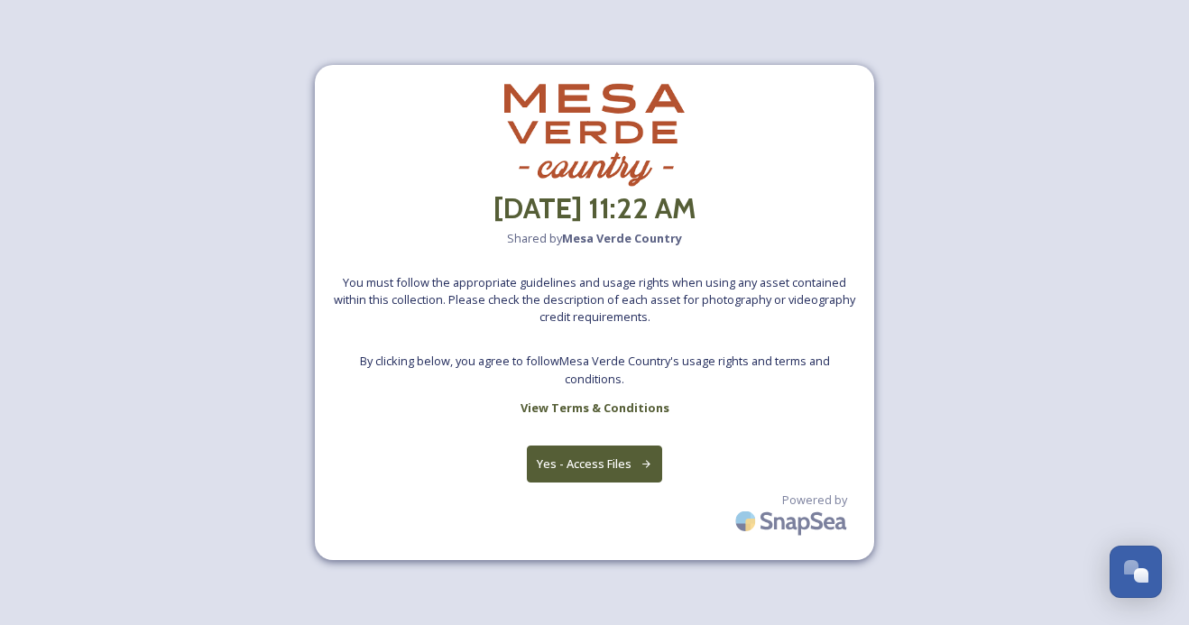
click at [630, 466] on button "Yes - Access Files" at bounding box center [594, 464] width 135 height 37
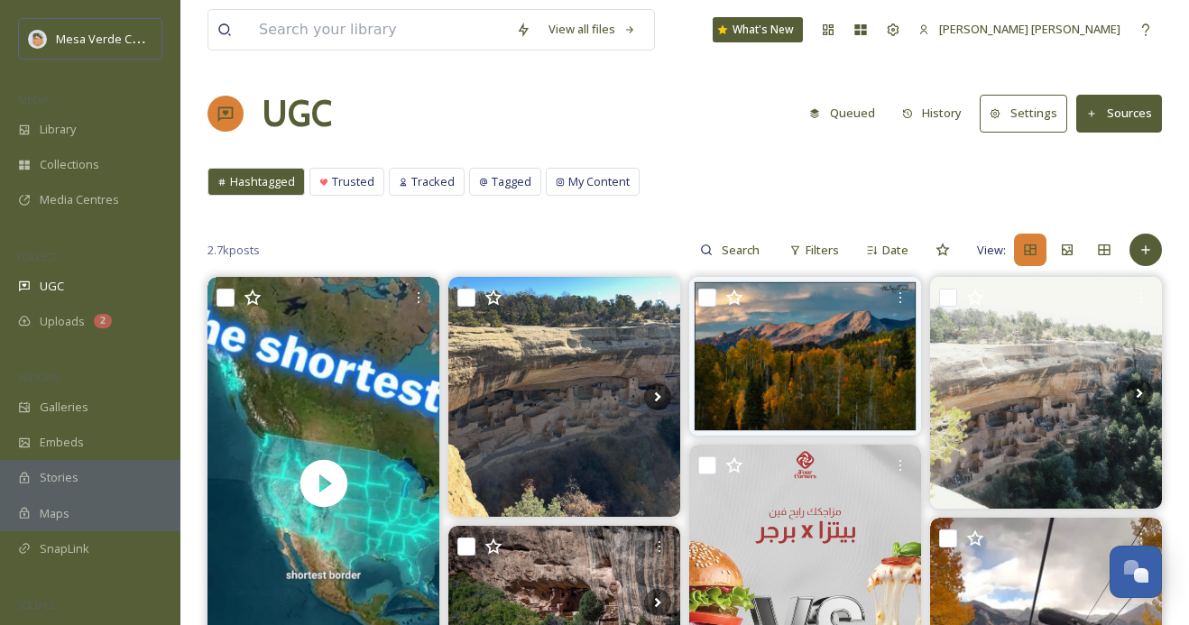
scroll to position [78, 0]
